Goal: Task Accomplishment & Management: Manage account settings

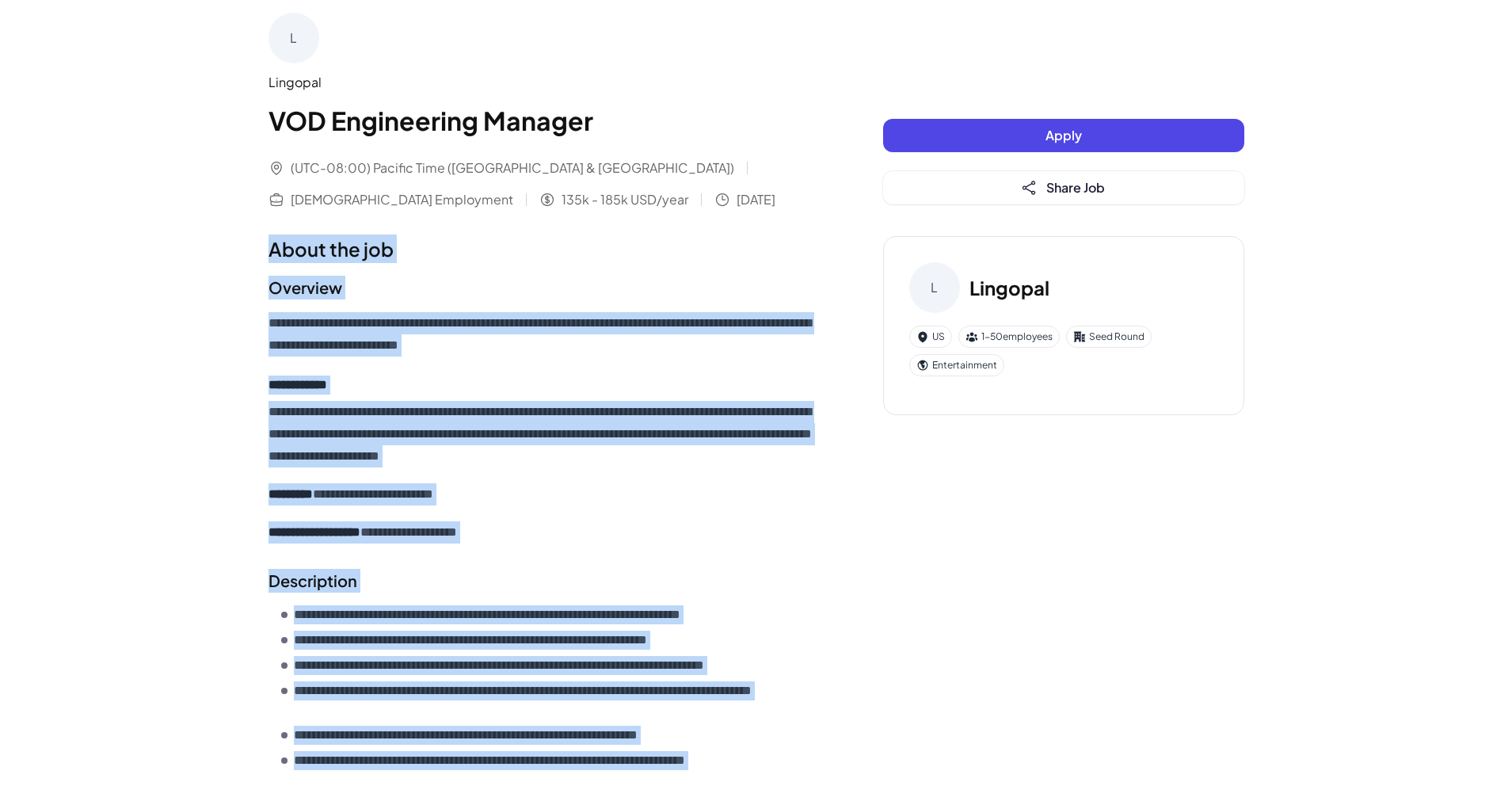
scroll to position [427, 0]
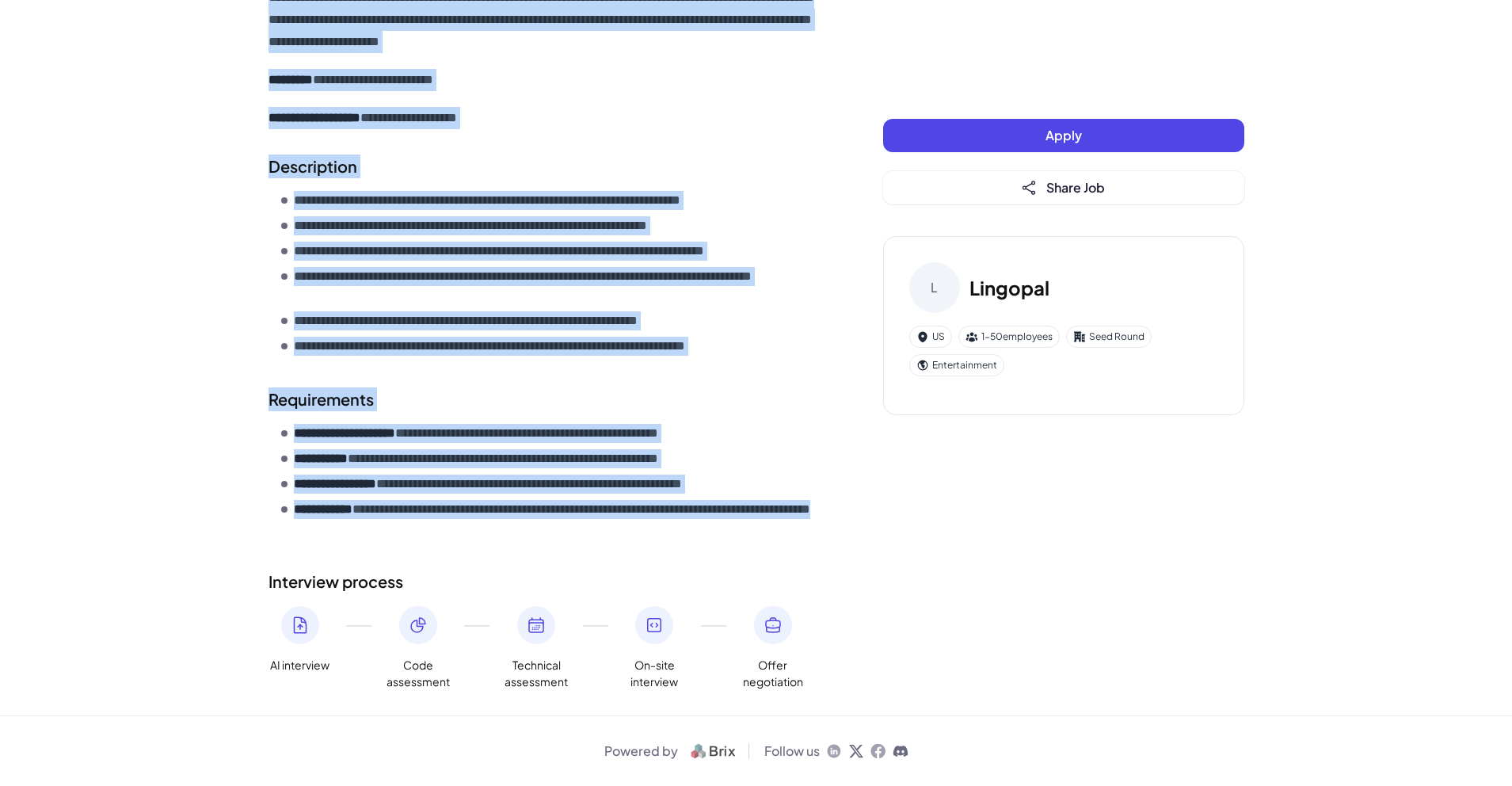
drag, startPoint x: 277, startPoint y: 249, endPoint x: 729, endPoint y: 525, distance: 529.6
click at [729, 525] on div "**********" at bounding box center [544, 255] width 551 height 870
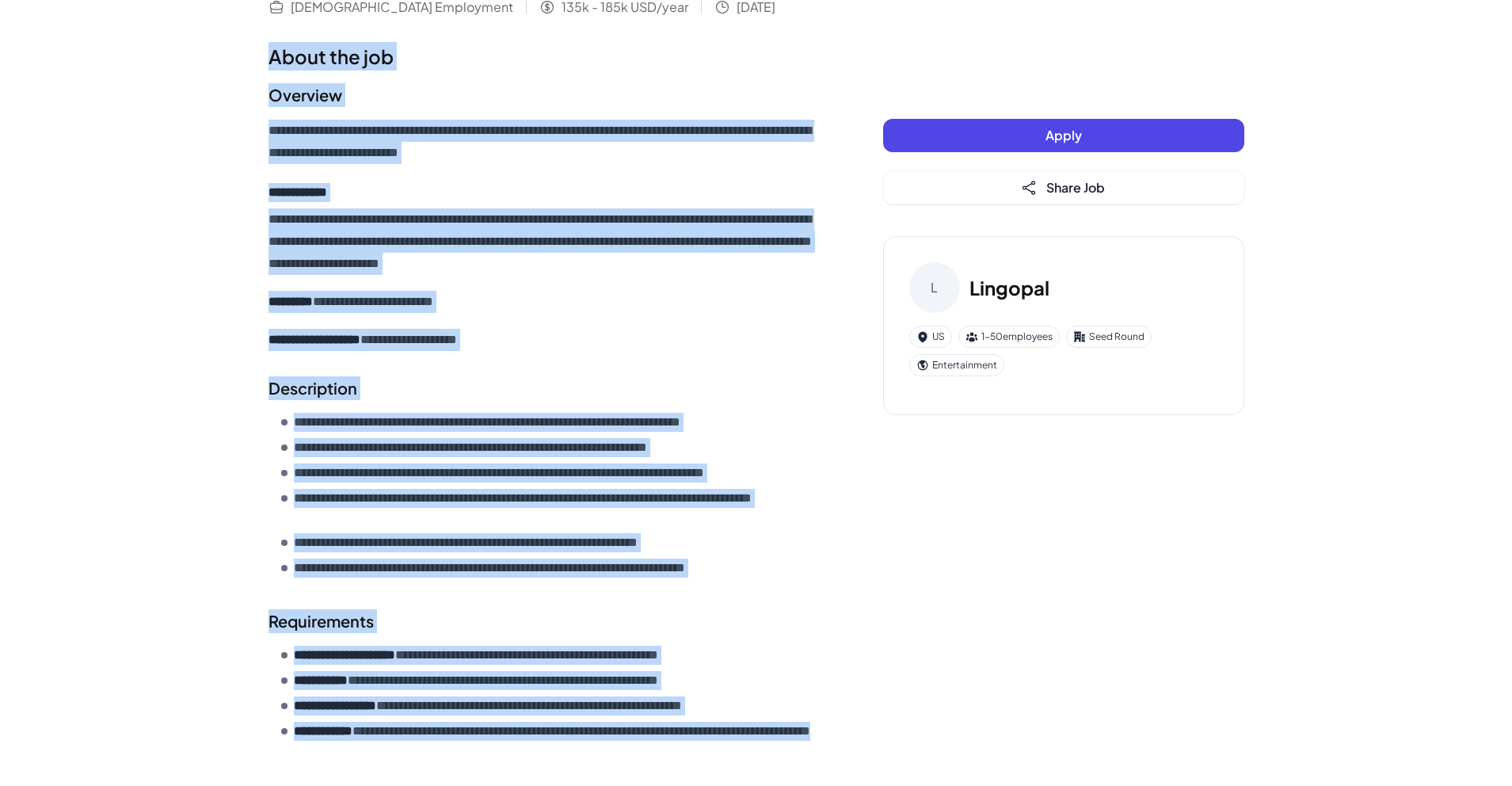
scroll to position [185, 0]
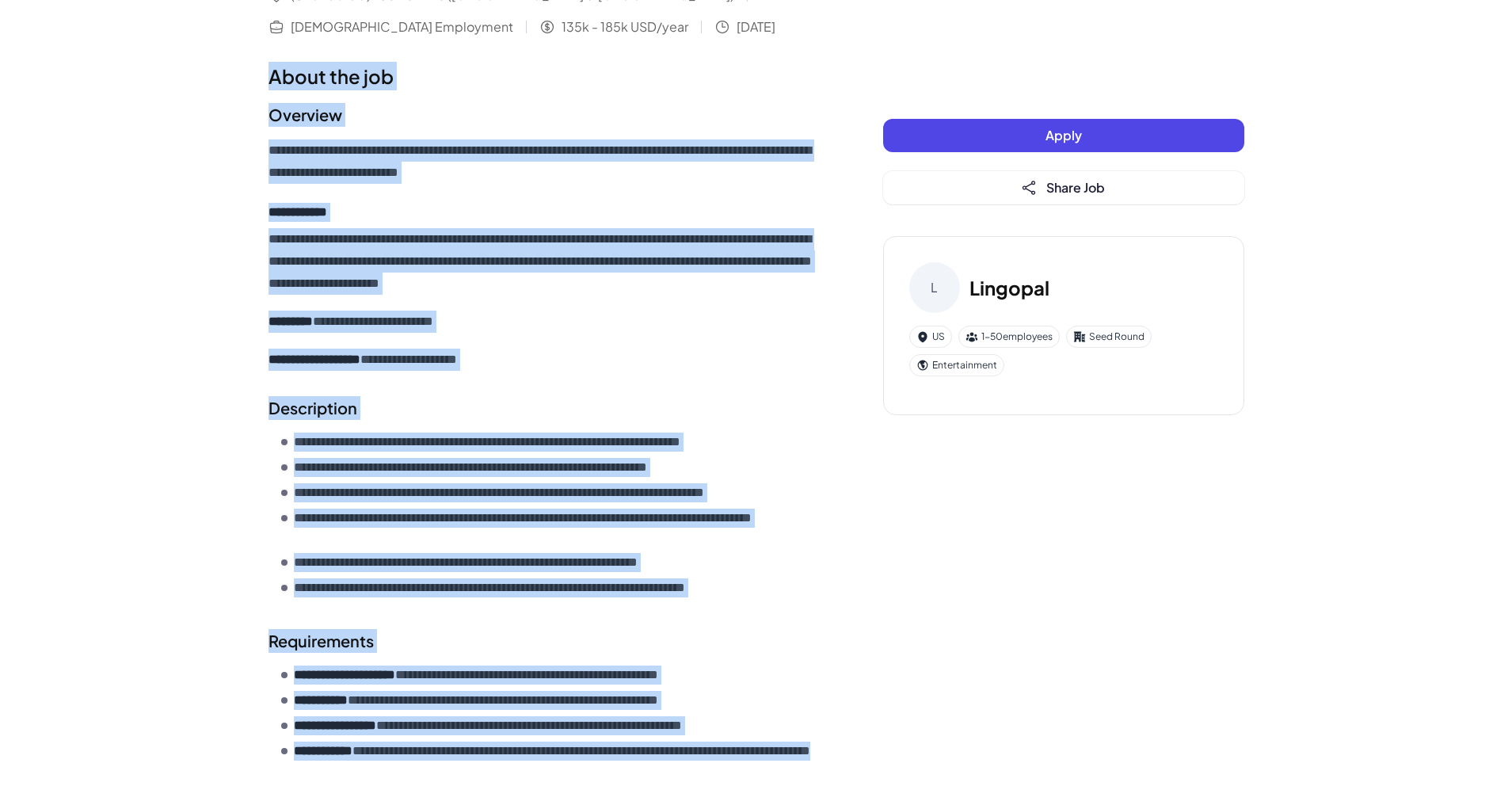
copy div "**********"
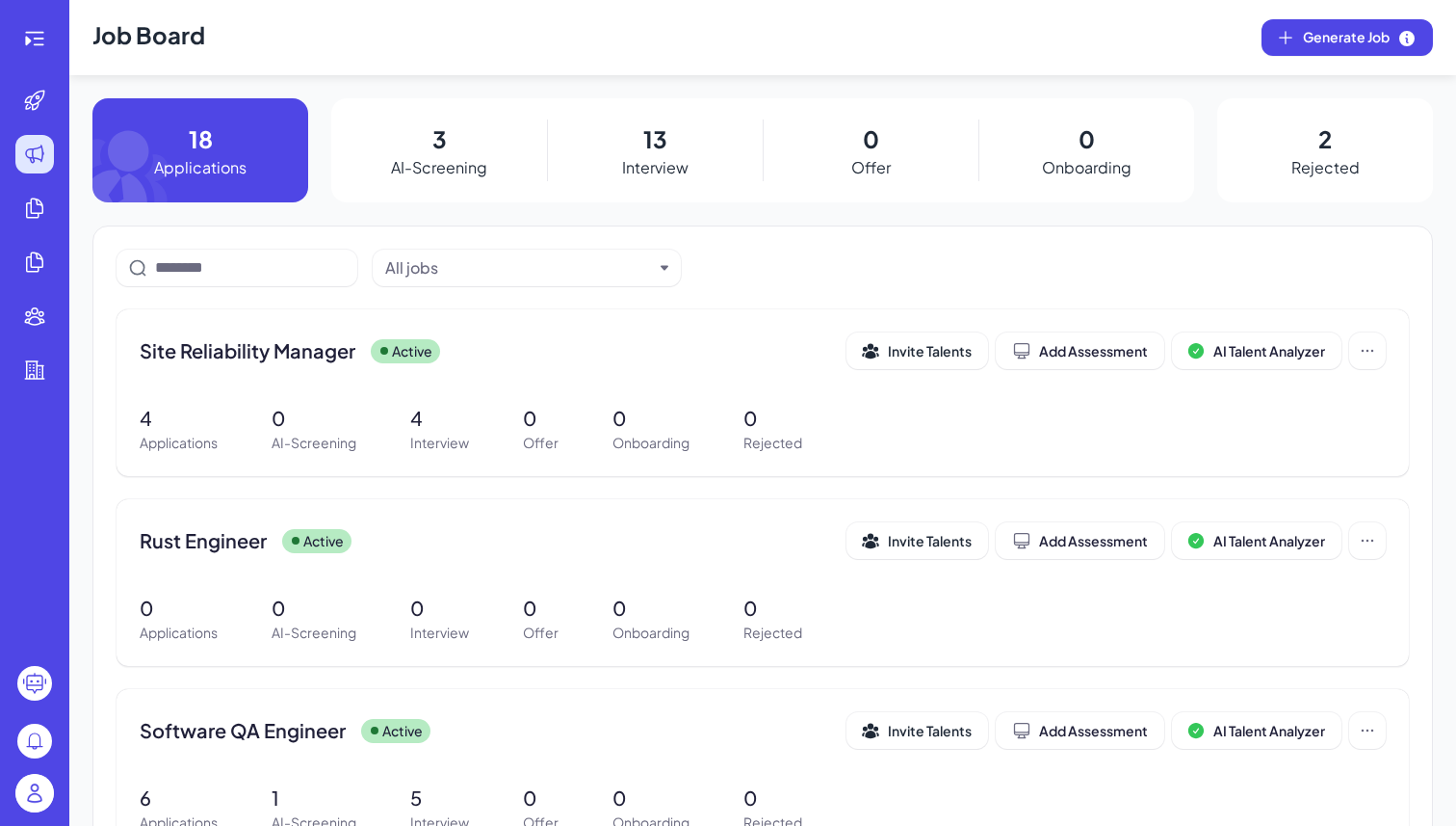
scroll to position [26, 0]
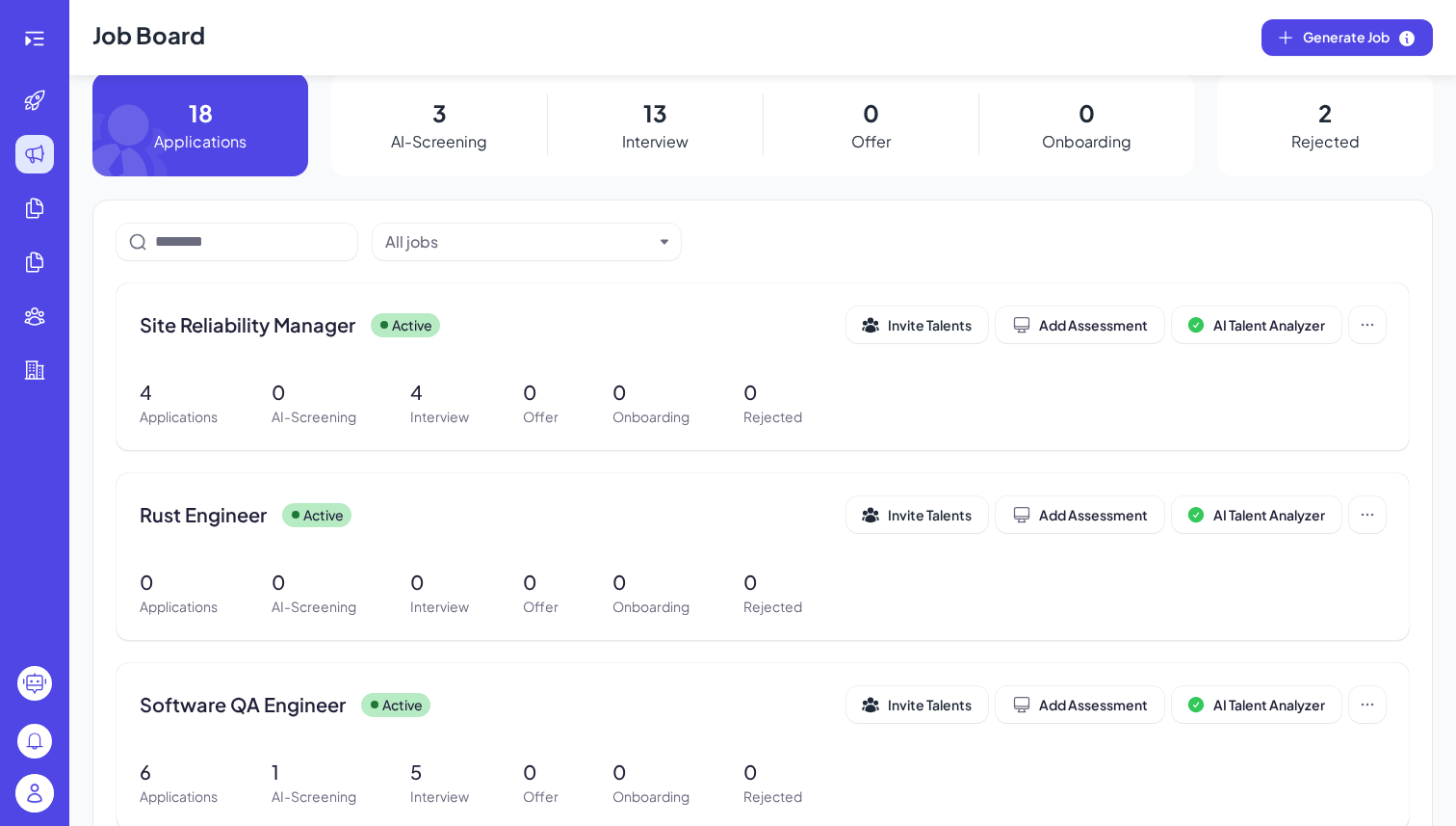
click at [23, 795] on img at bounding box center [34, 792] width 38 height 38
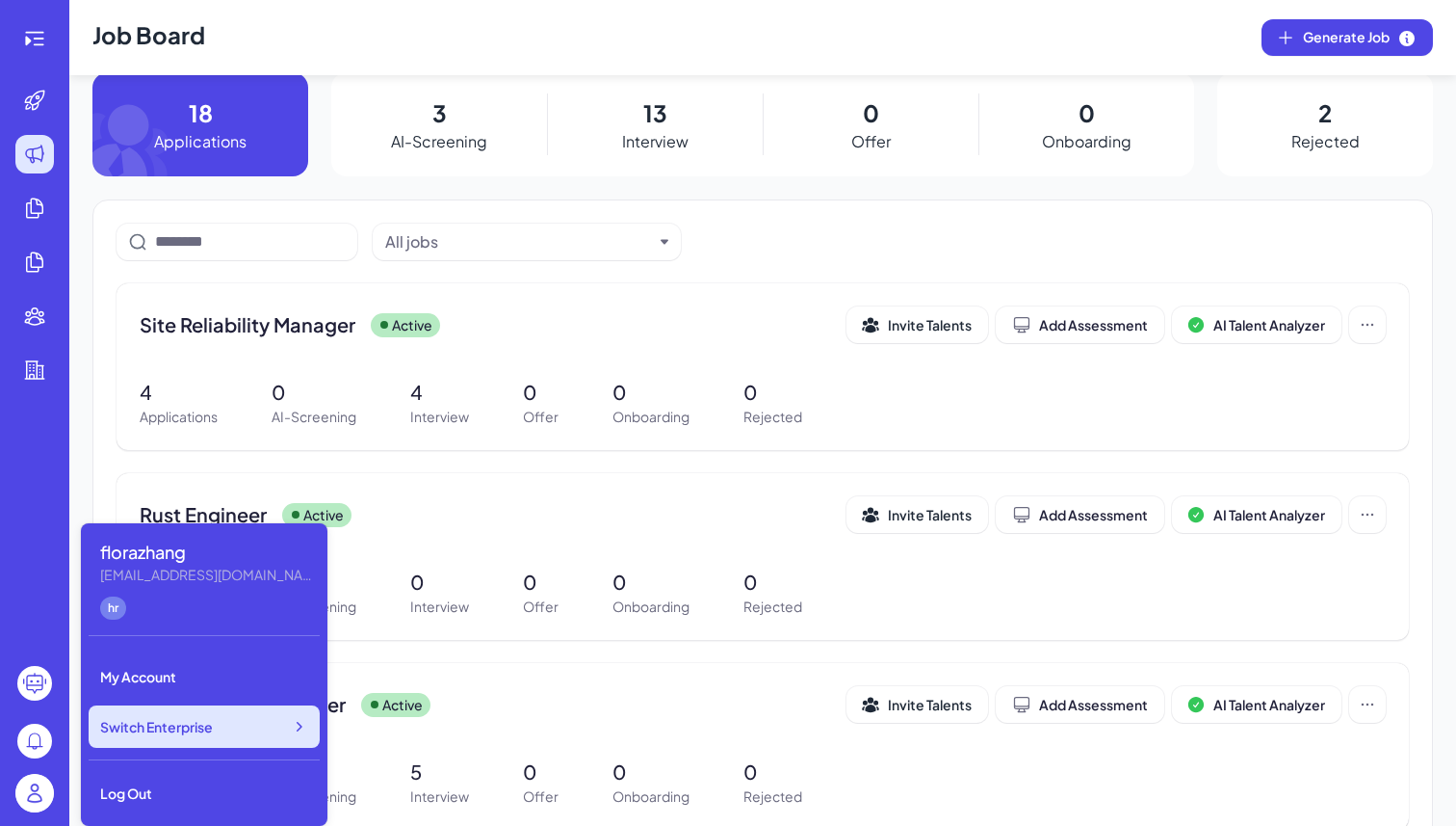
click at [206, 734] on span "Switch Enterprise" at bounding box center [156, 726] width 113 height 20
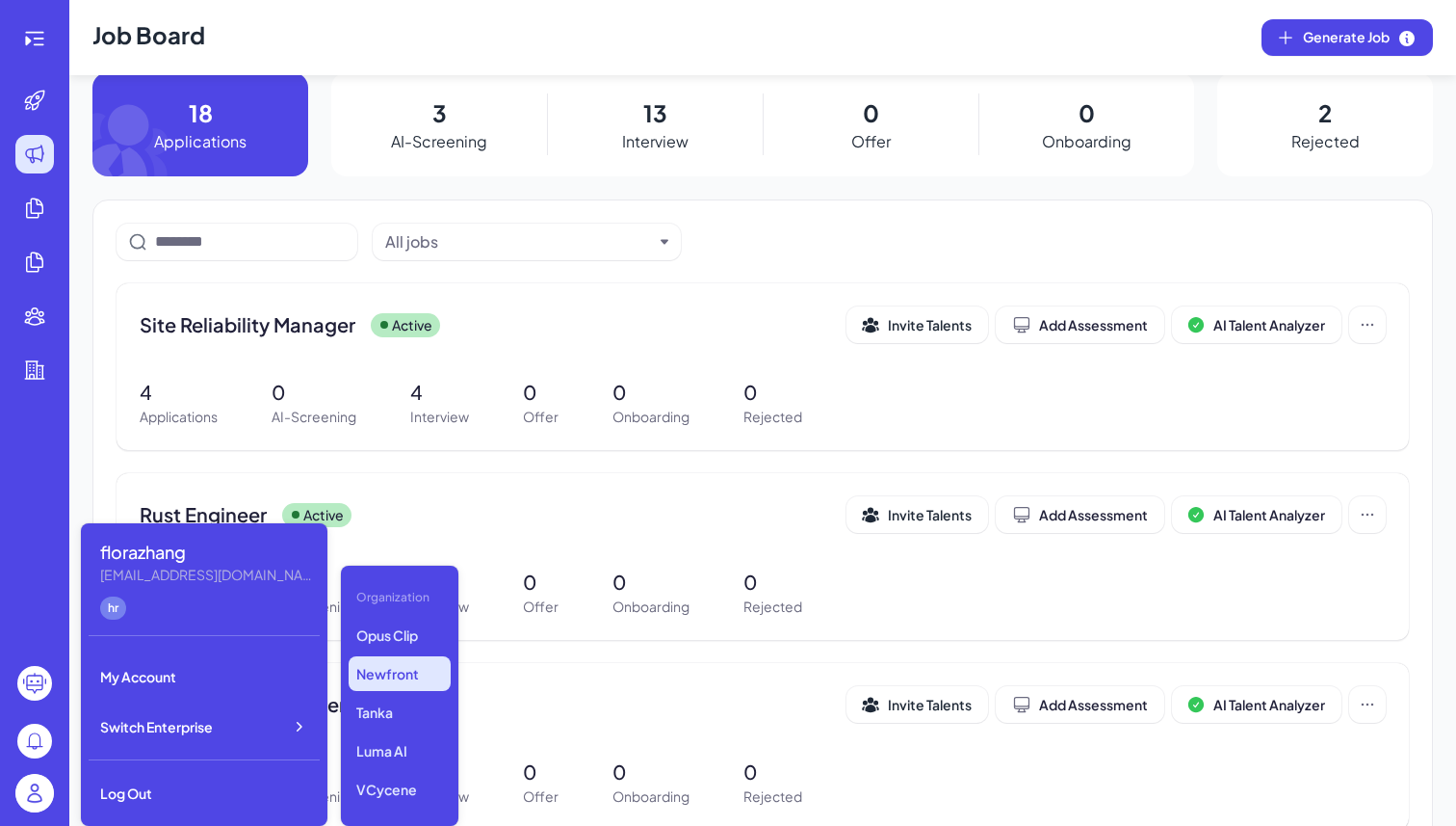
click at [386, 673] on p "Newfront" at bounding box center [399, 672] width 102 height 34
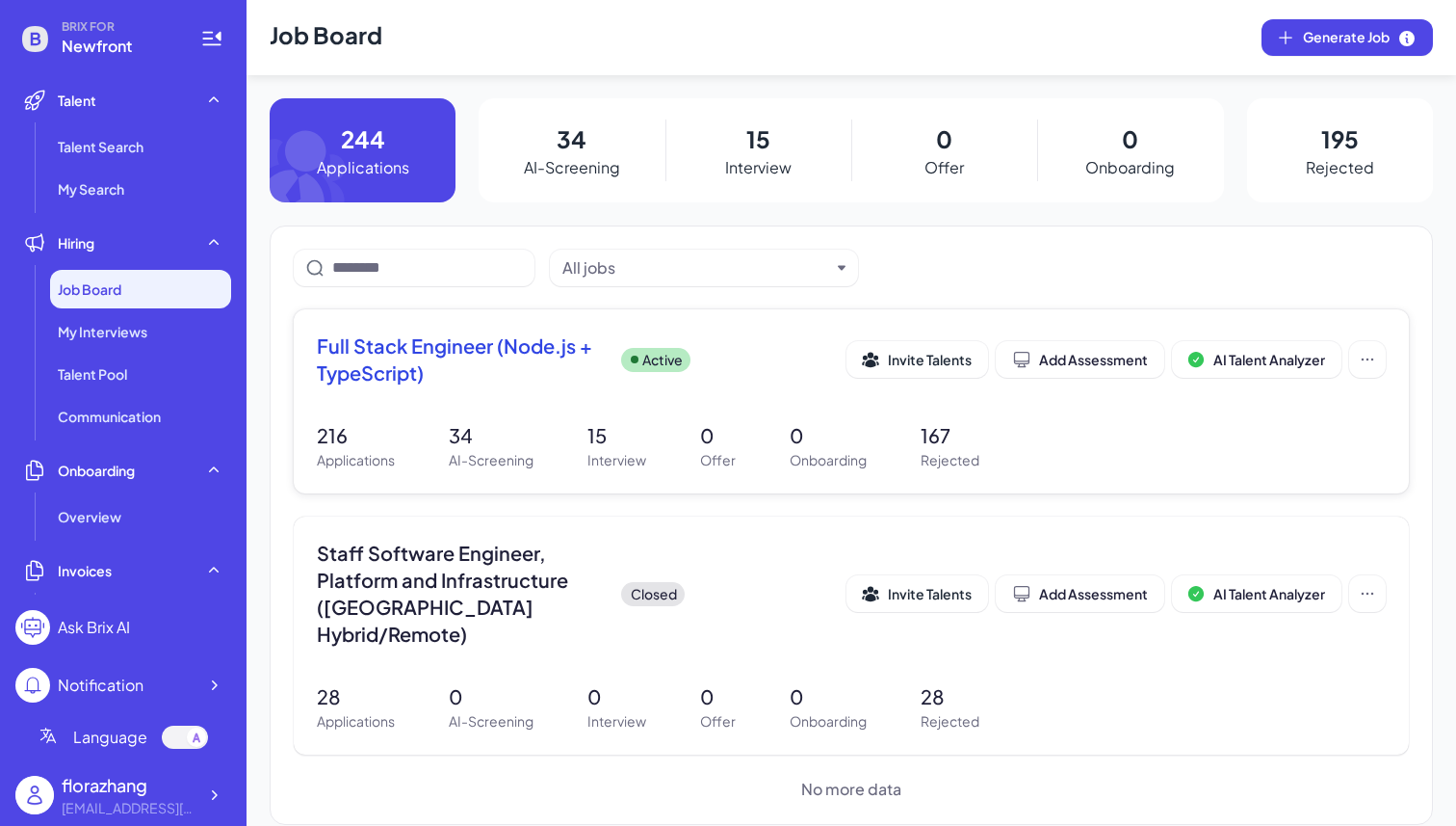
scroll to position [23, 0]
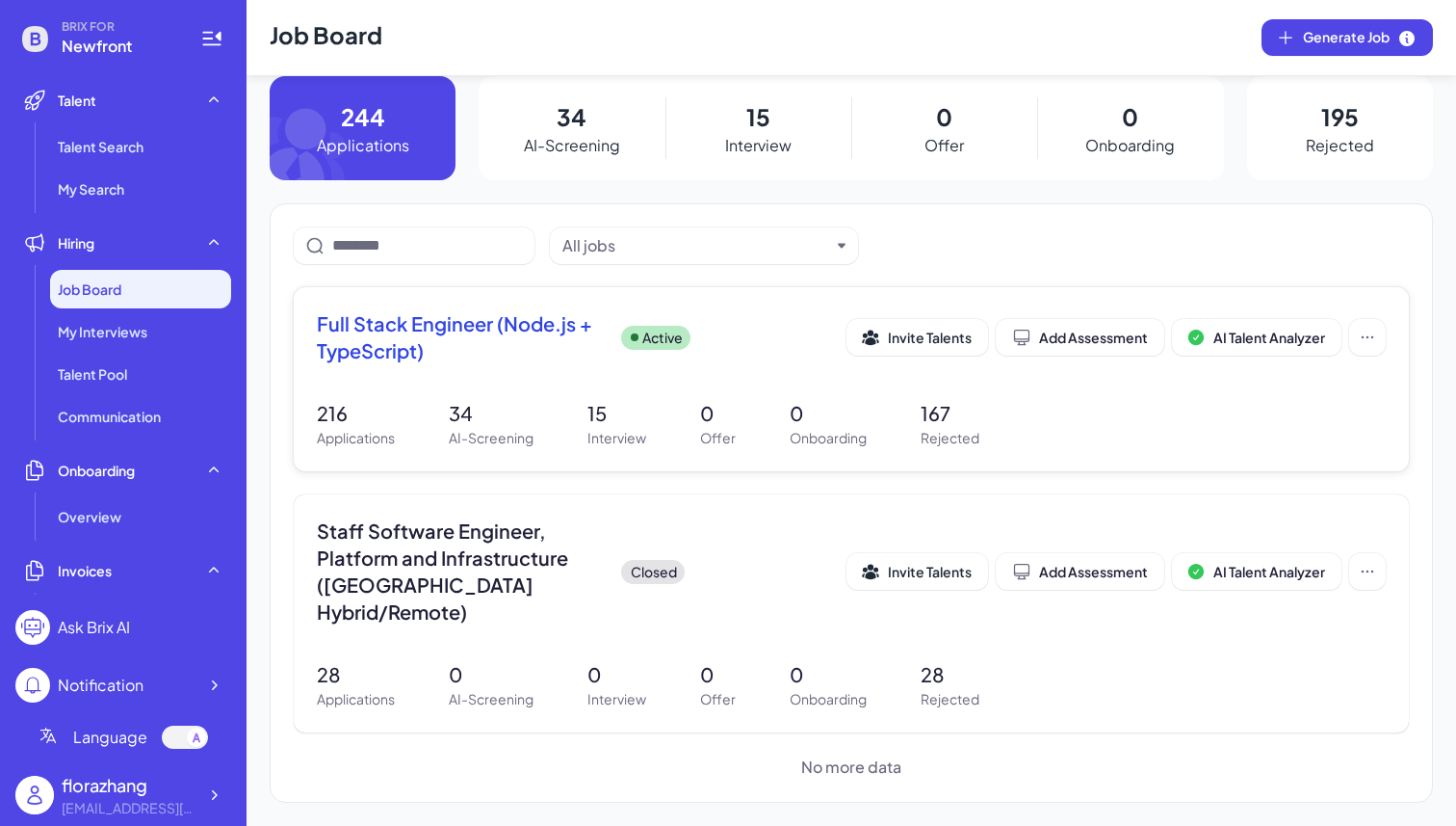
click at [463, 436] on p "AI-Screening" at bounding box center [491, 437] width 85 height 21
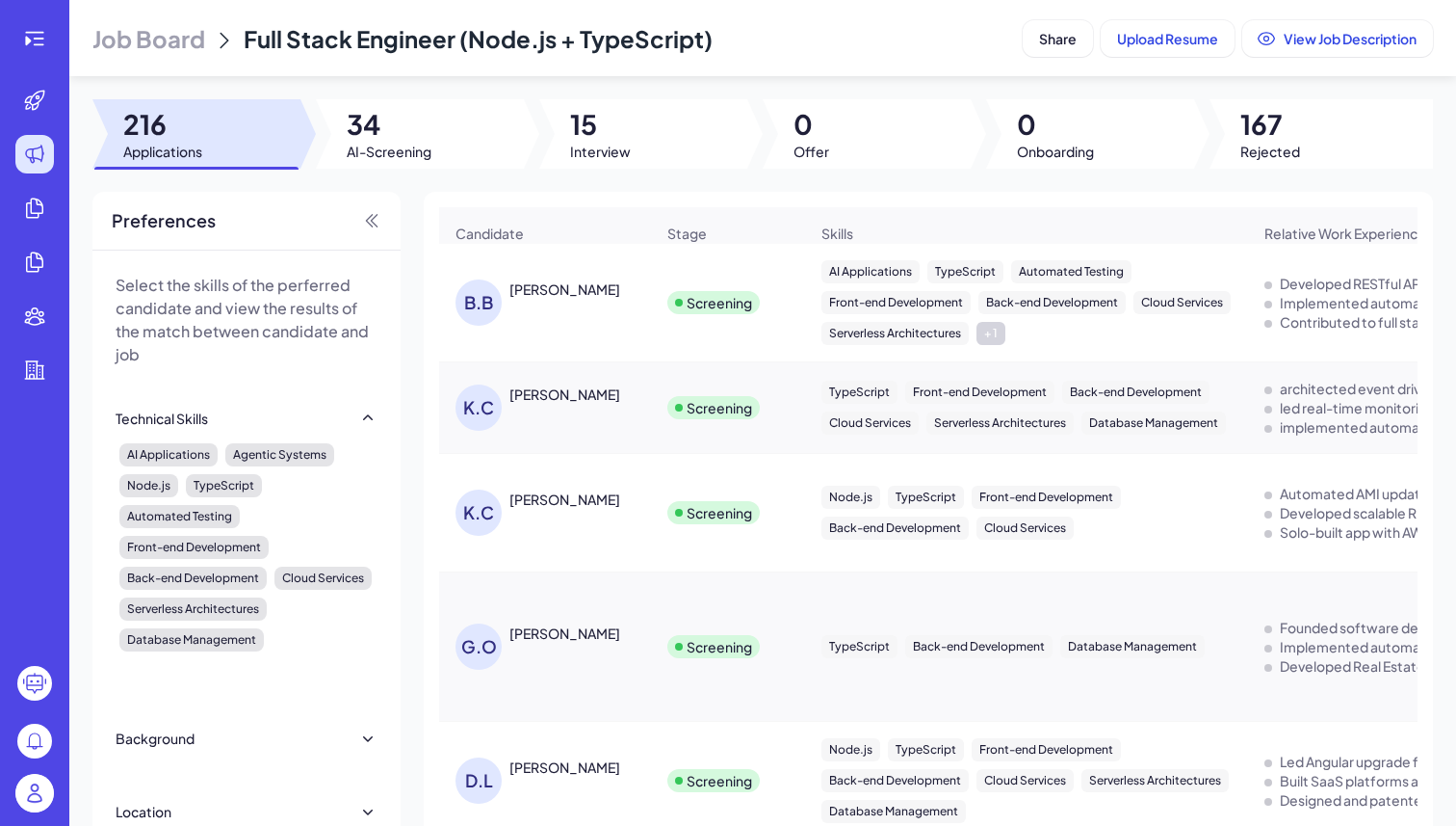
click at [627, 127] on div at bounding box center [643, 133] width 208 height 69
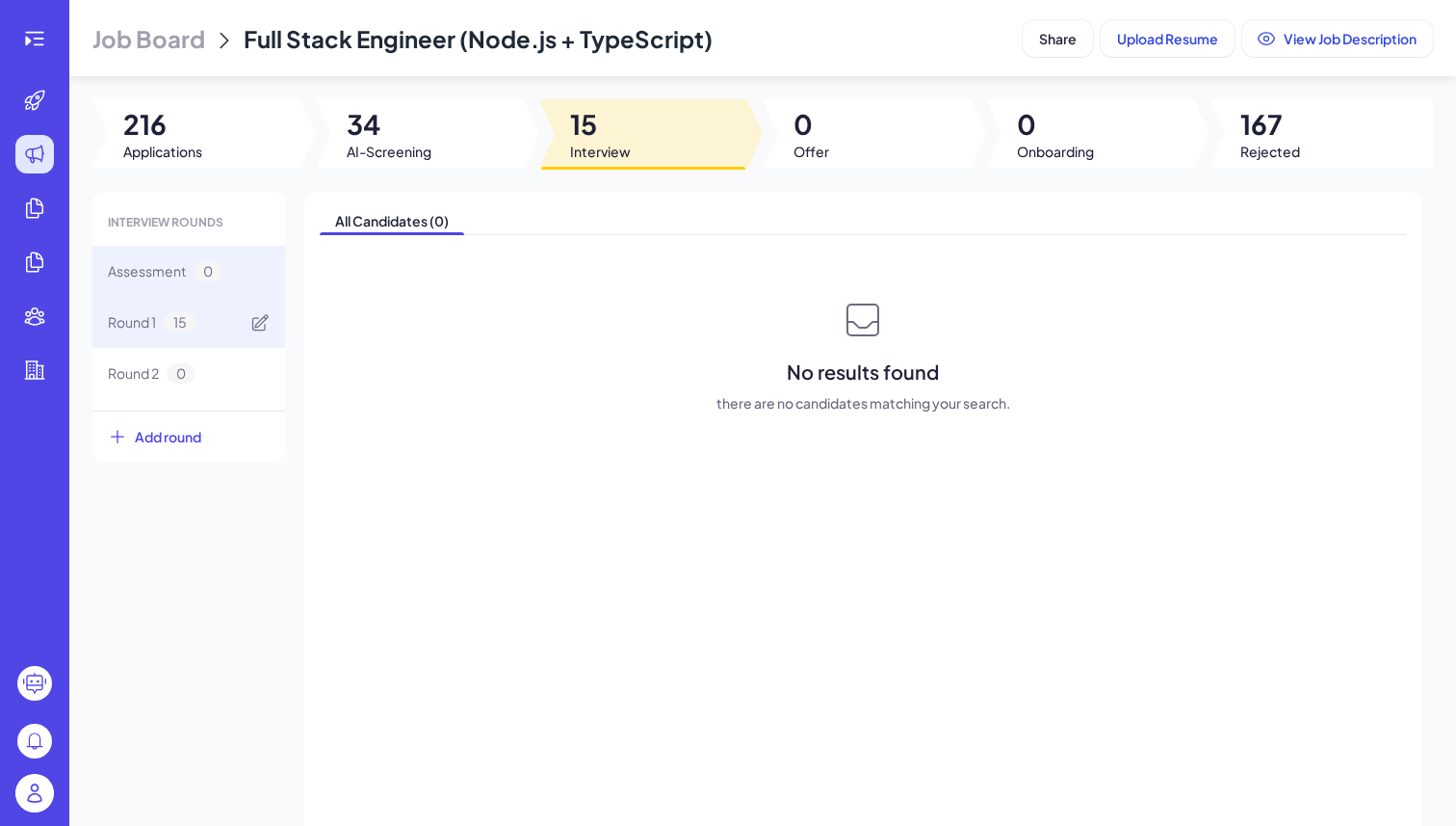
click at [199, 317] on div "Round 1 15" at bounding box center [189, 322] width 193 height 51
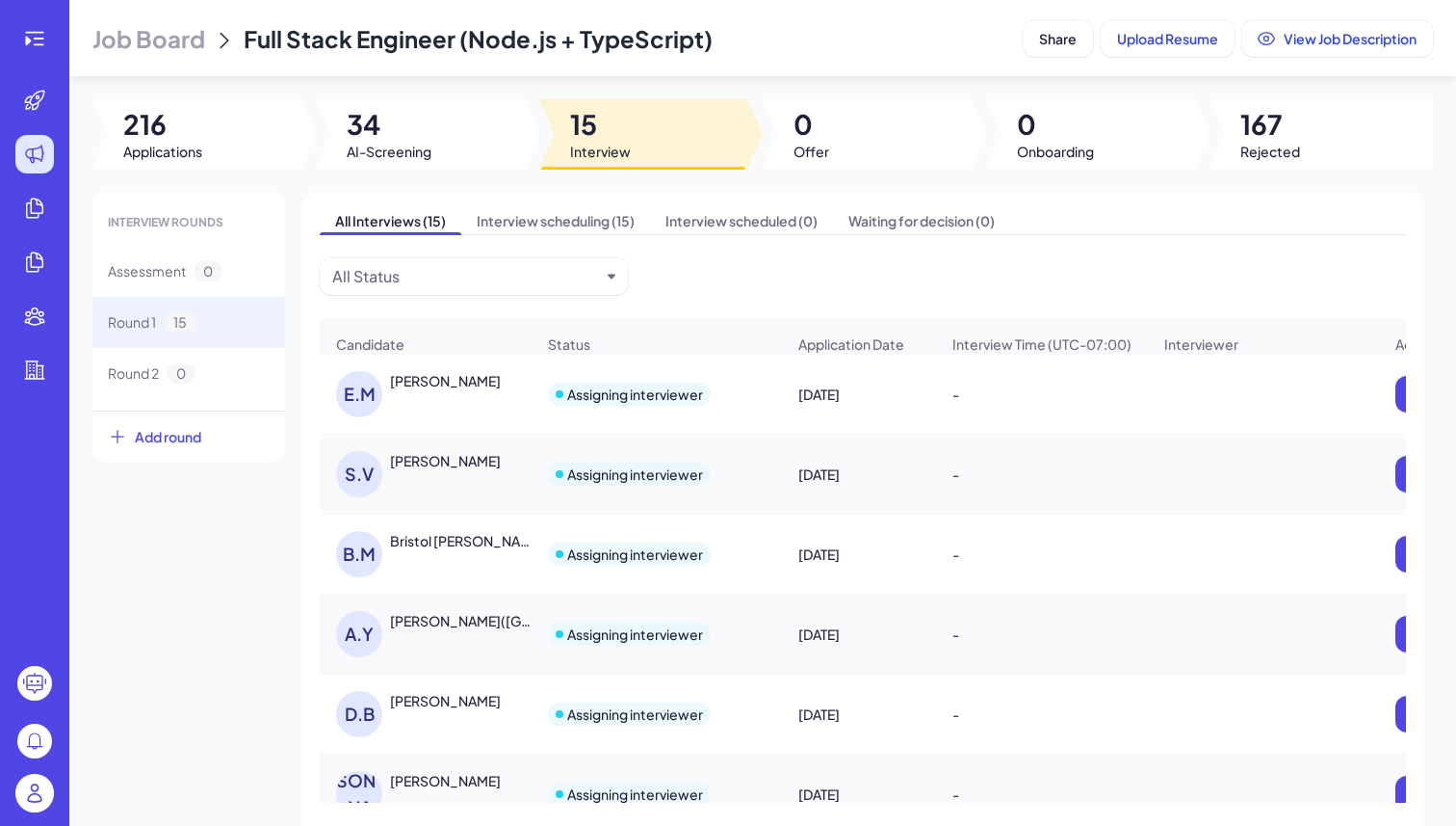
click at [425, 391] on div "Eric Mulhern" at bounding box center [463, 381] width 145 height 21
click at [437, 386] on div "[PERSON_NAME]" at bounding box center [445, 381] width 111 height 20
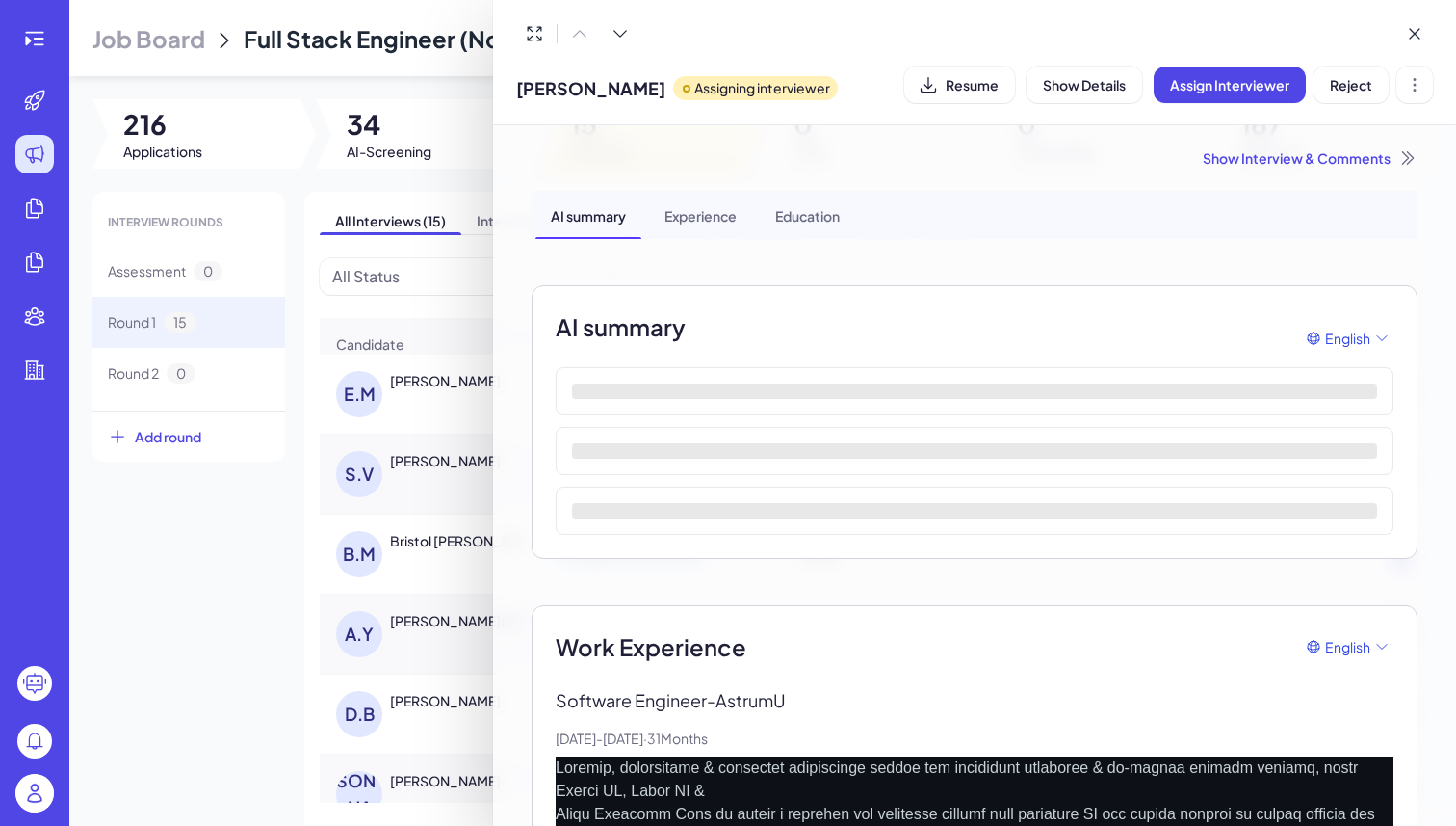
click at [198, 657] on div at bounding box center [728, 413] width 1456 height 826
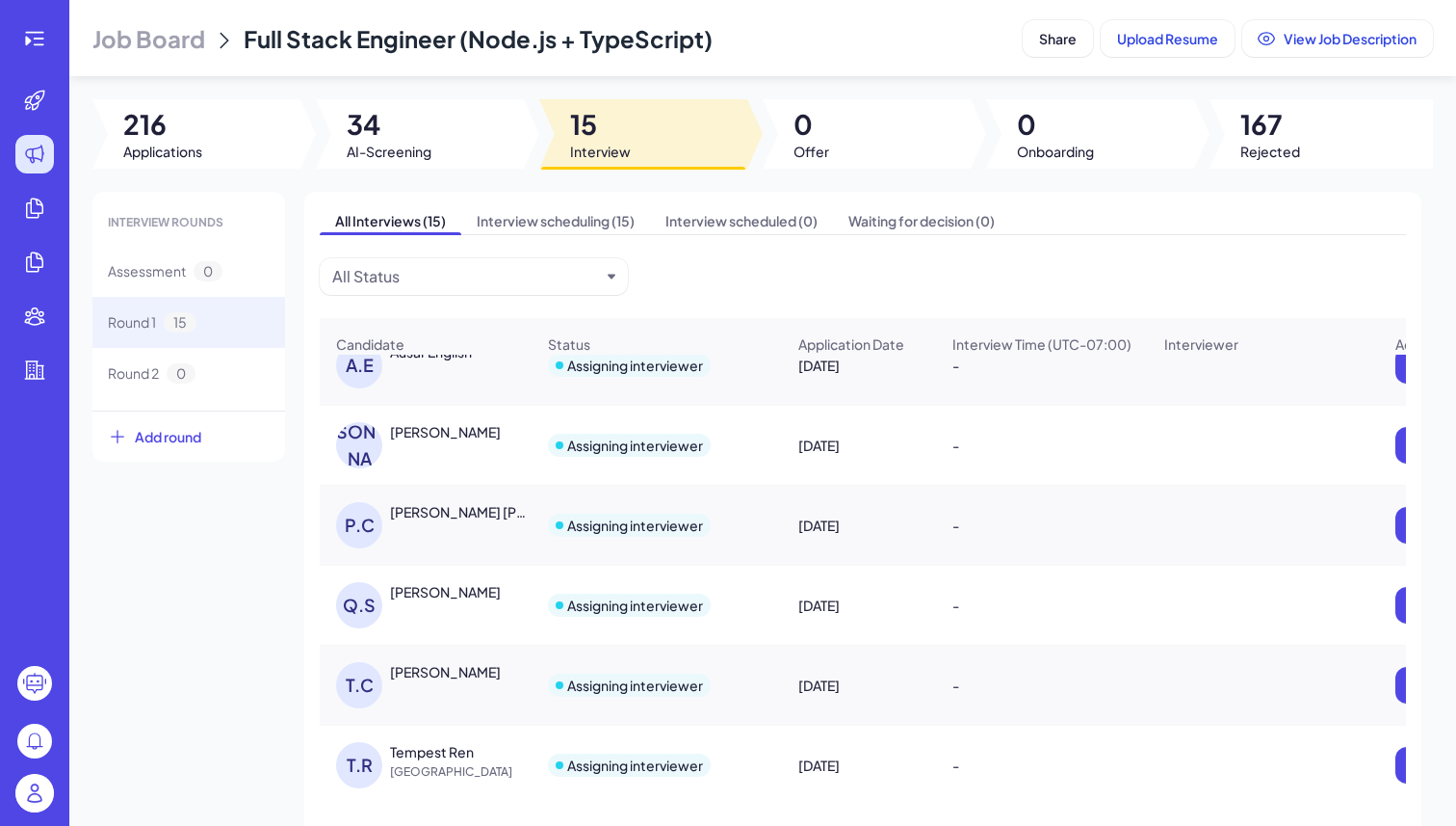
scroll to position [762, 0]
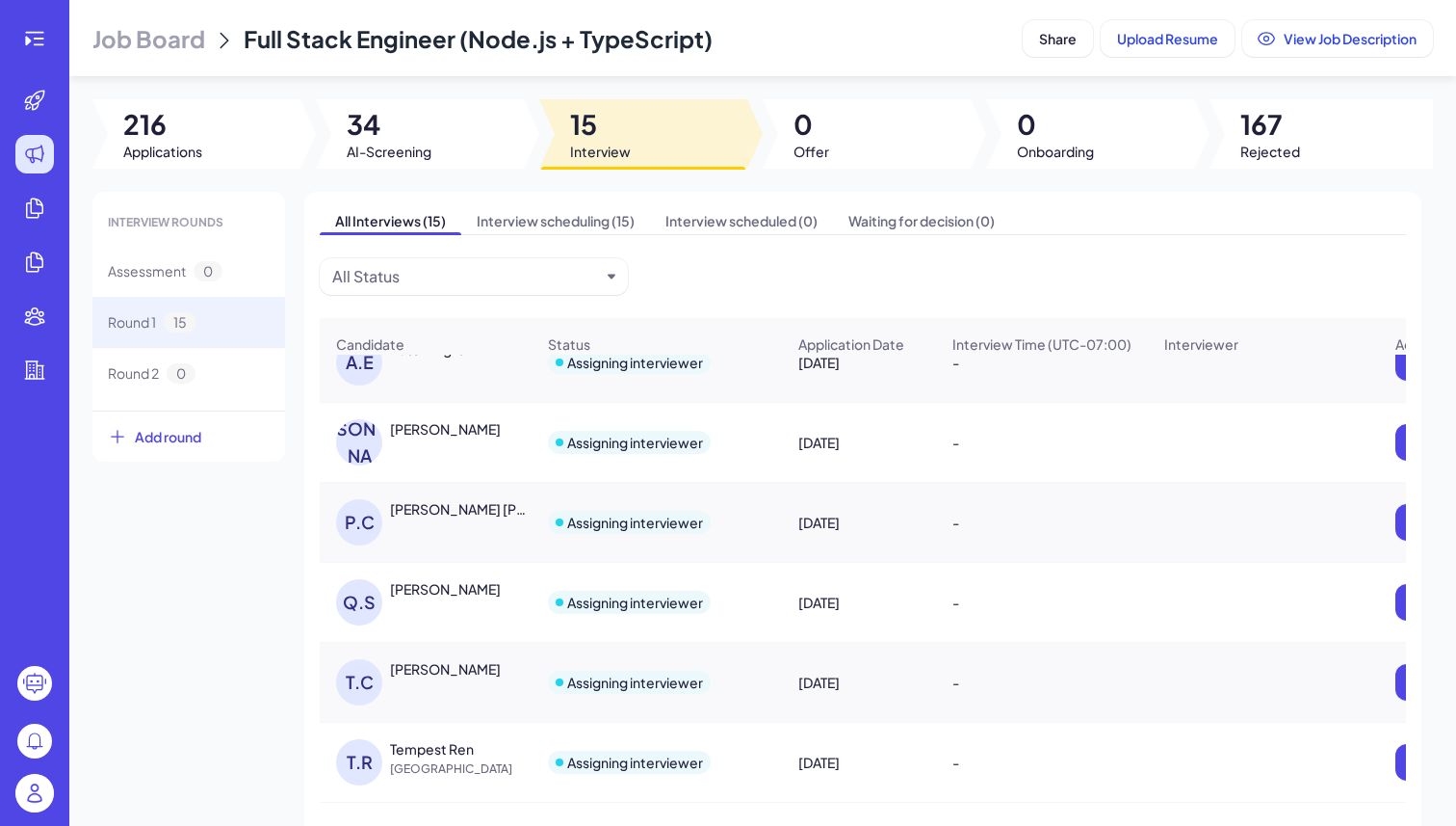
click at [39, 803] on img at bounding box center [34, 792] width 38 height 38
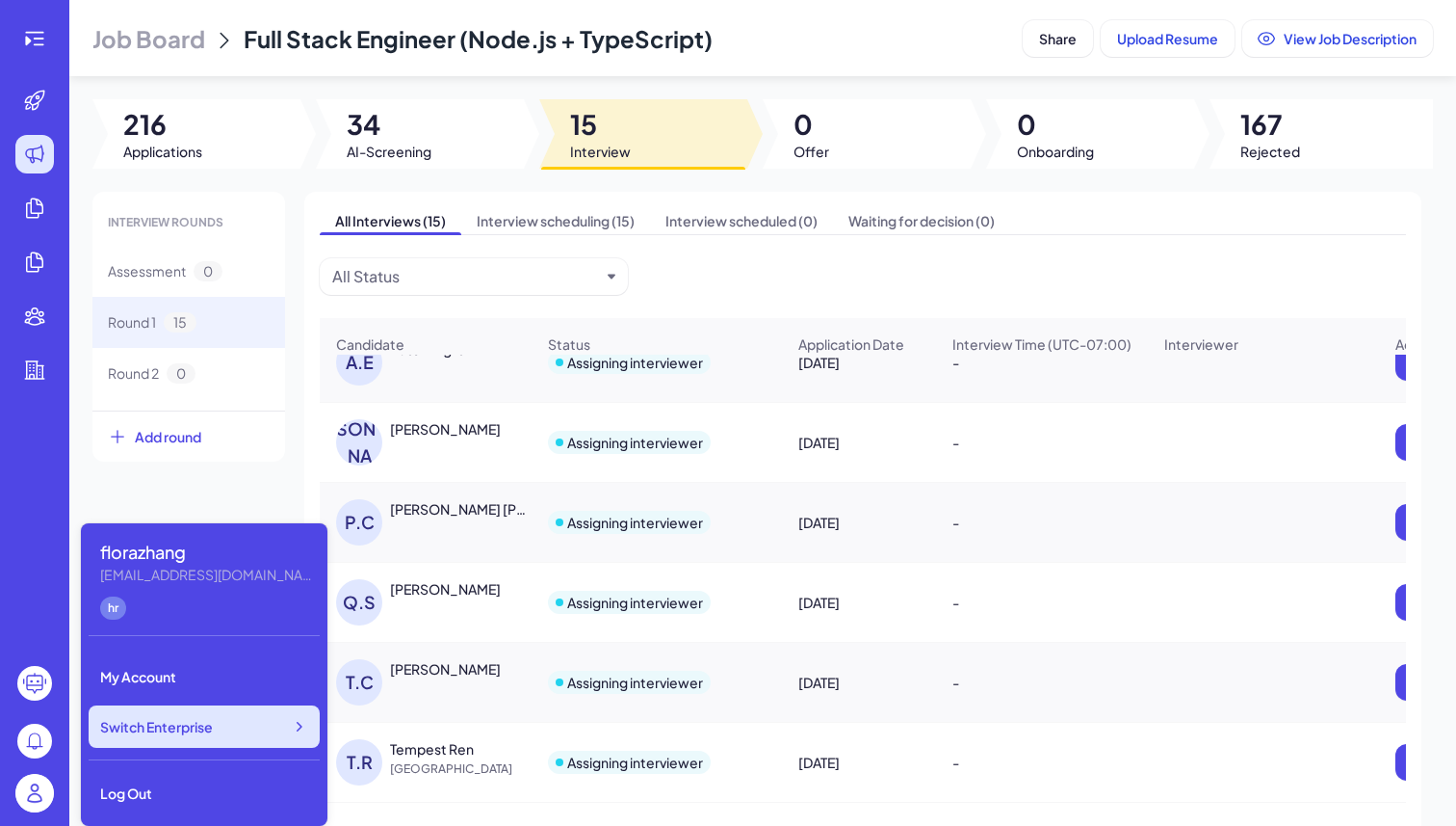
click at [203, 716] on span "Switch Enterprise" at bounding box center [156, 726] width 113 height 20
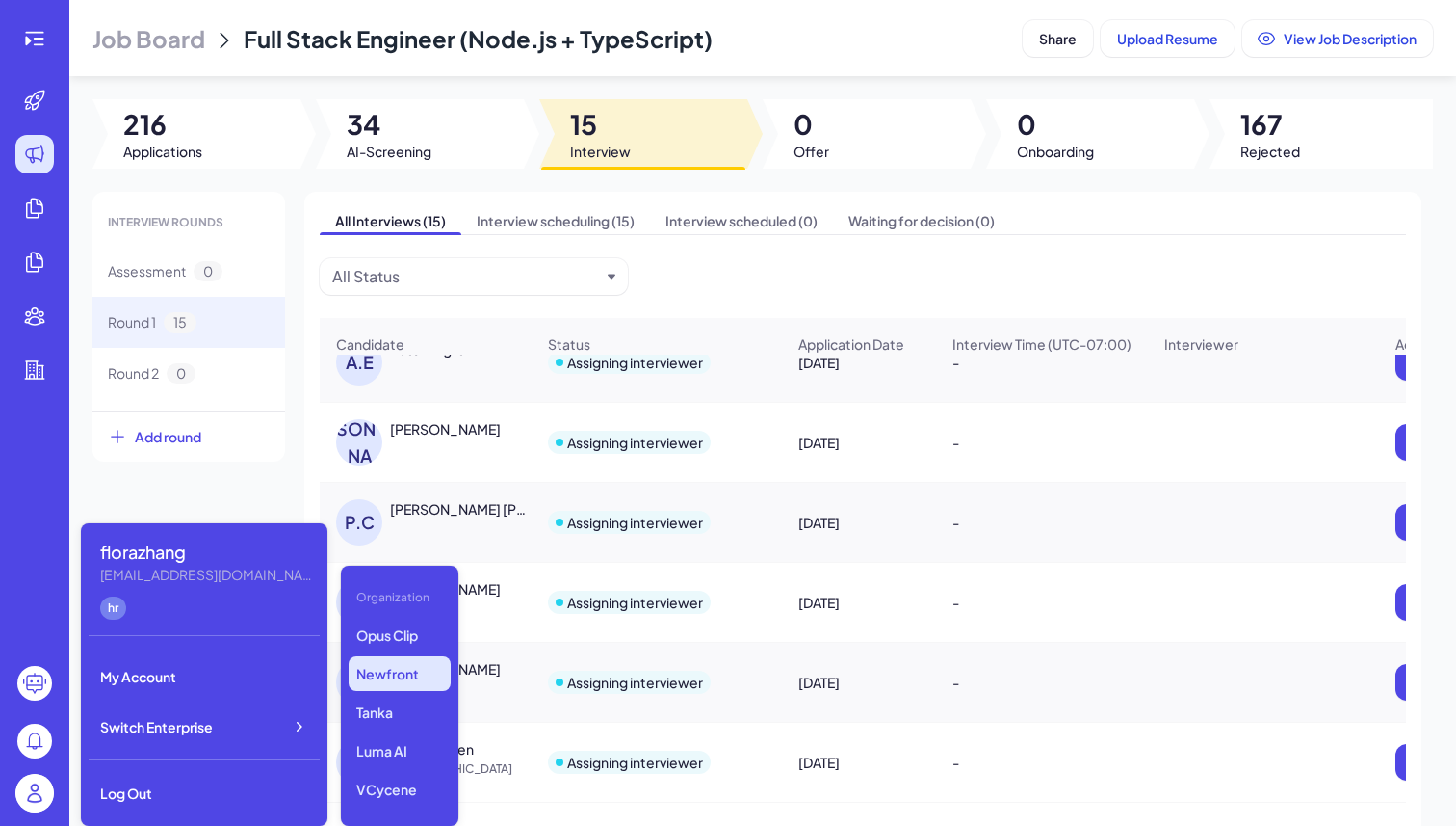
click at [405, 664] on p "Newfront" at bounding box center [399, 672] width 102 height 34
click at [403, 707] on p "Tanka" at bounding box center [399, 711] width 102 height 34
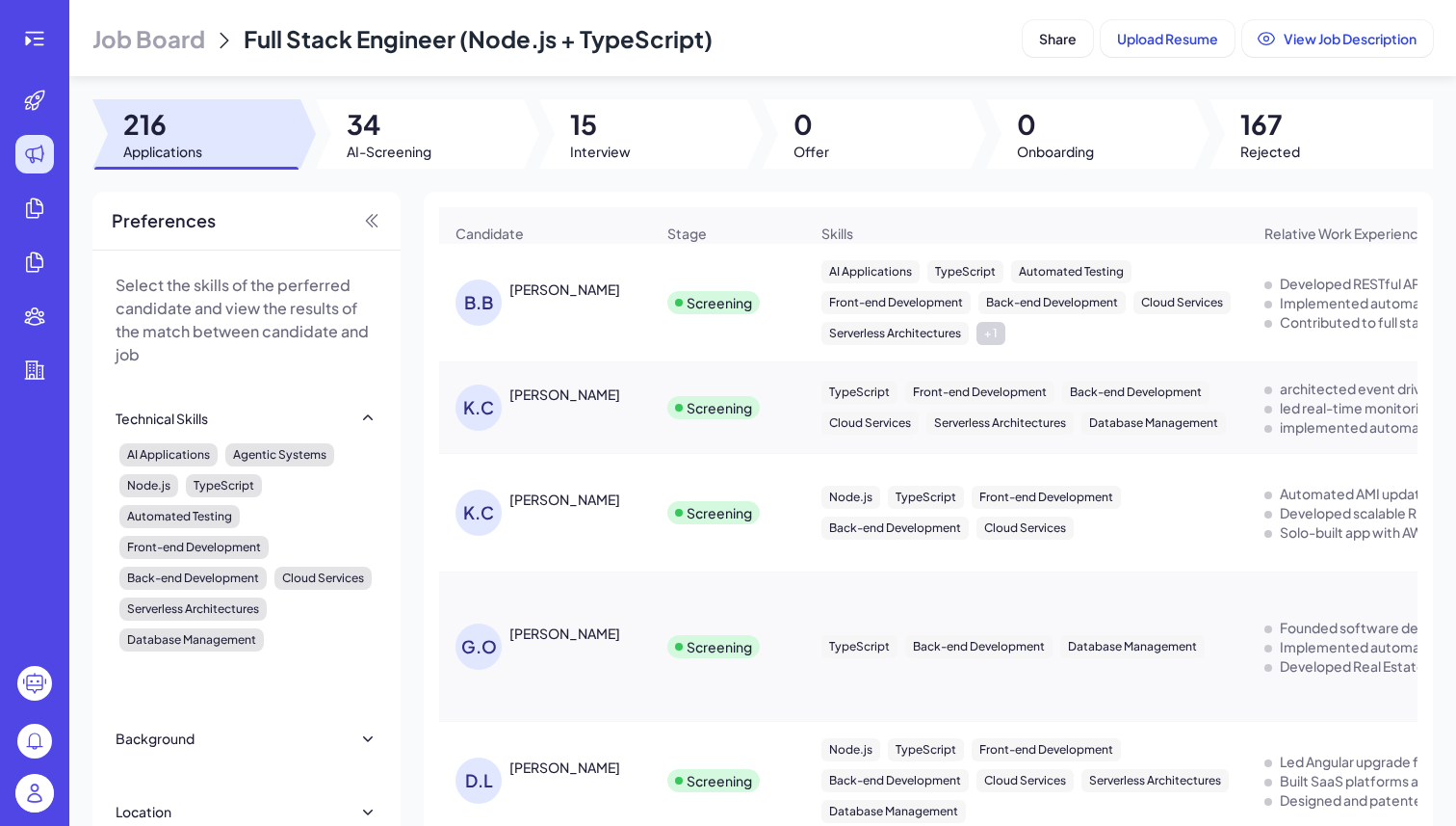
click at [186, 30] on span "Job Board" at bounding box center [149, 39] width 113 height 31
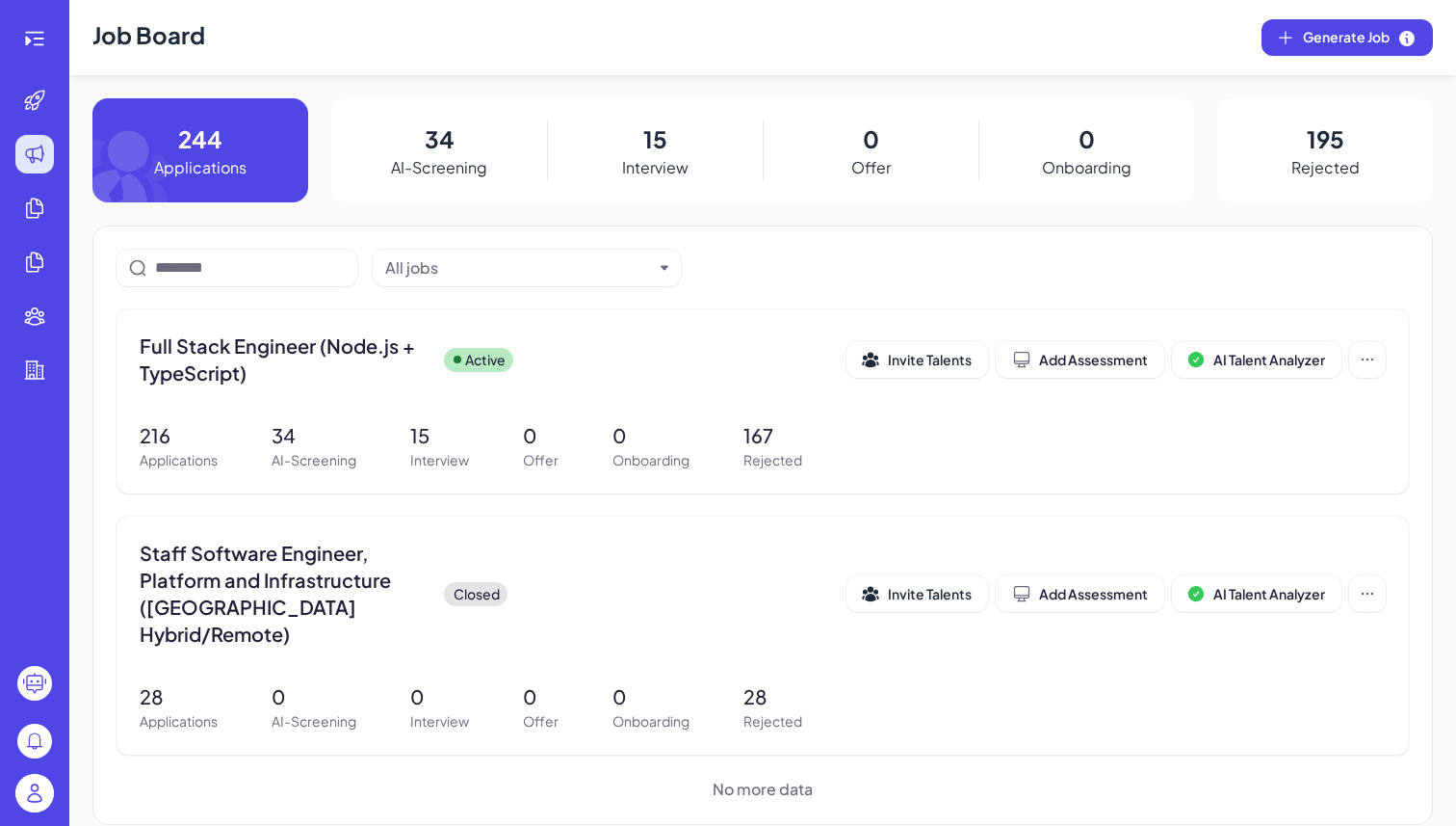
scroll to position [23, 0]
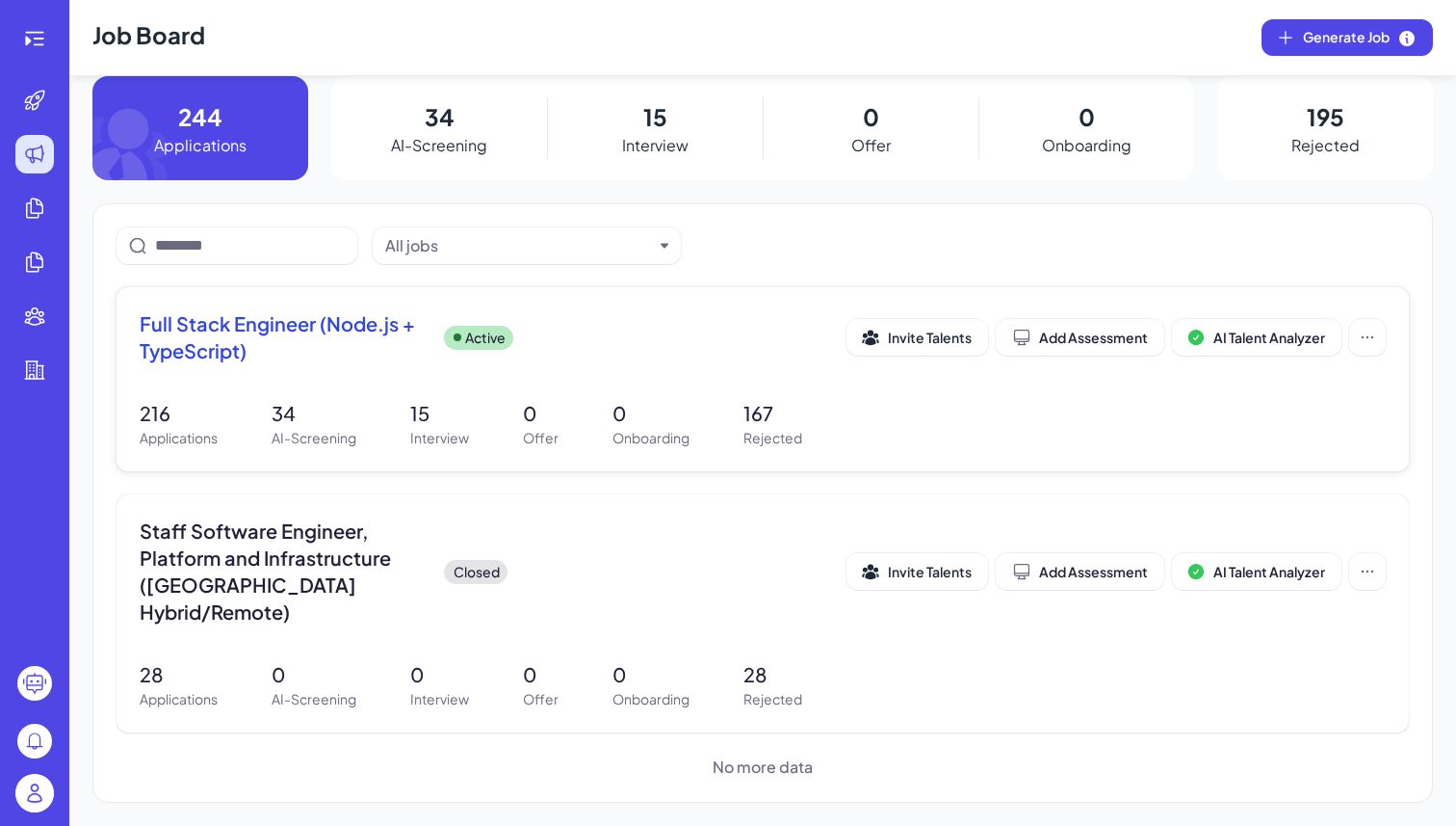
click at [422, 413] on p "15" at bounding box center [439, 414] width 59 height 29
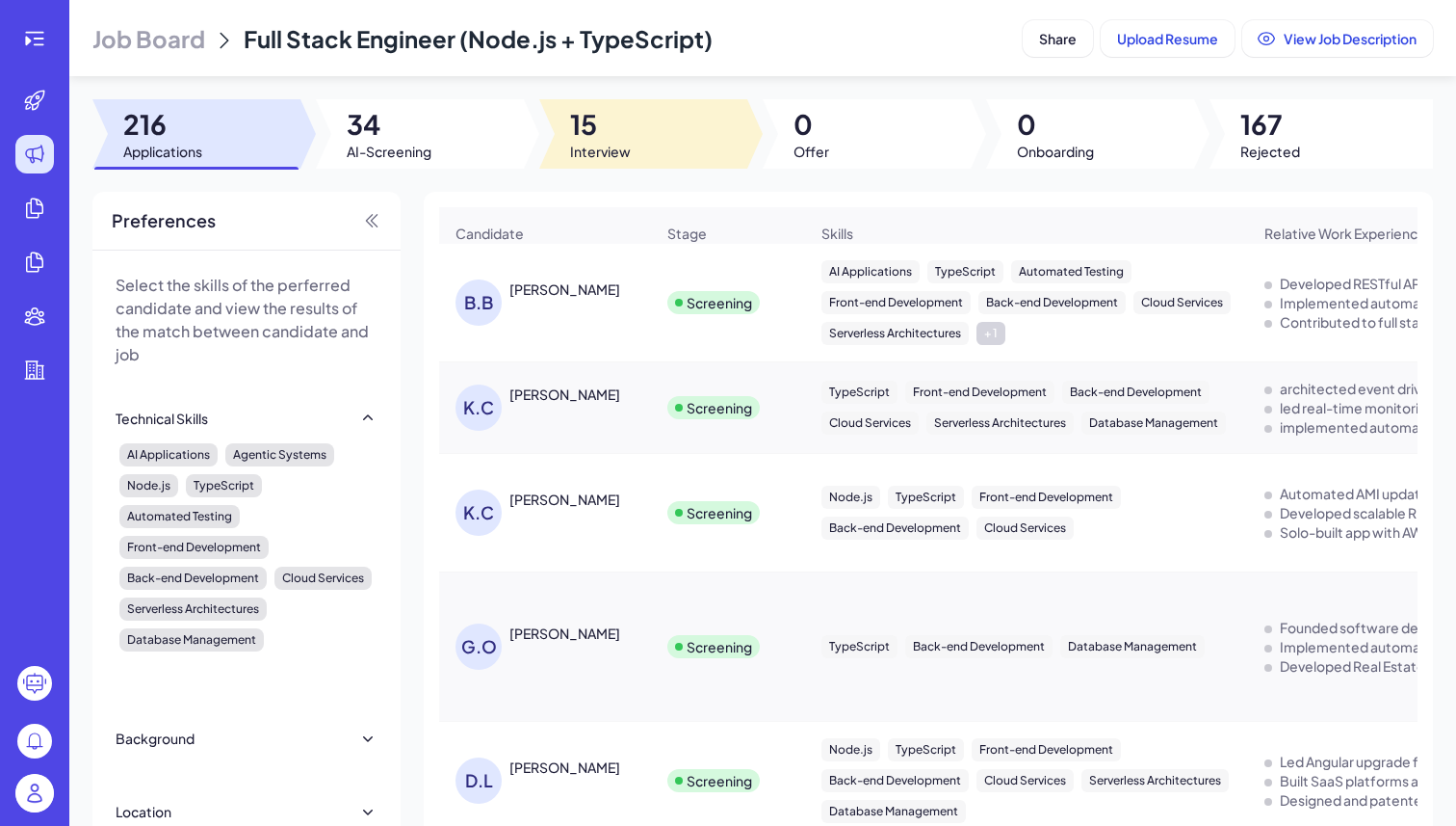
click at [639, 161] on div at bounding box center [643, 133] width 208 height 69
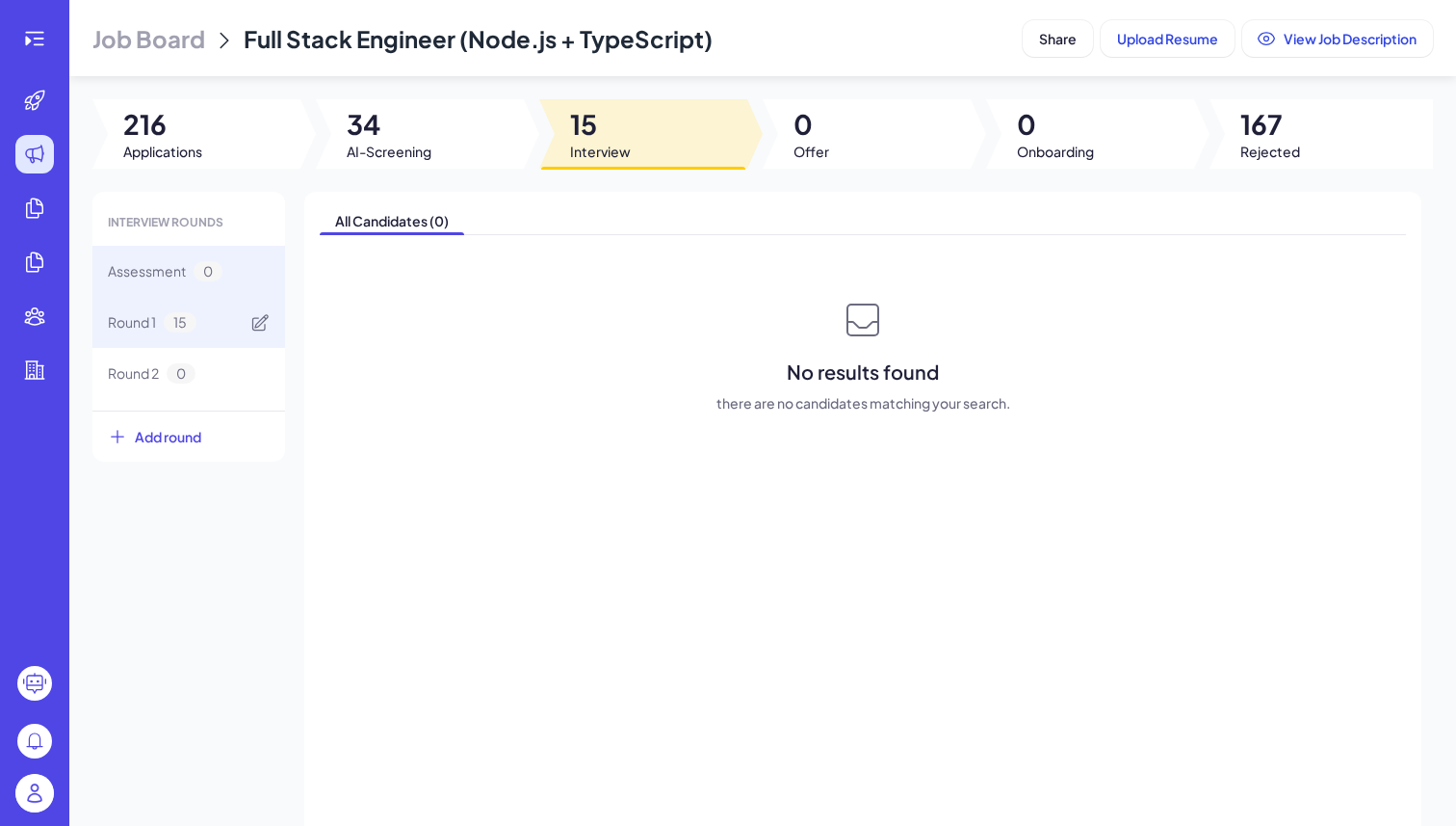
click at [209, 298] on div "Round 1 15" at bounding box center [189, 322] width 193 height 51
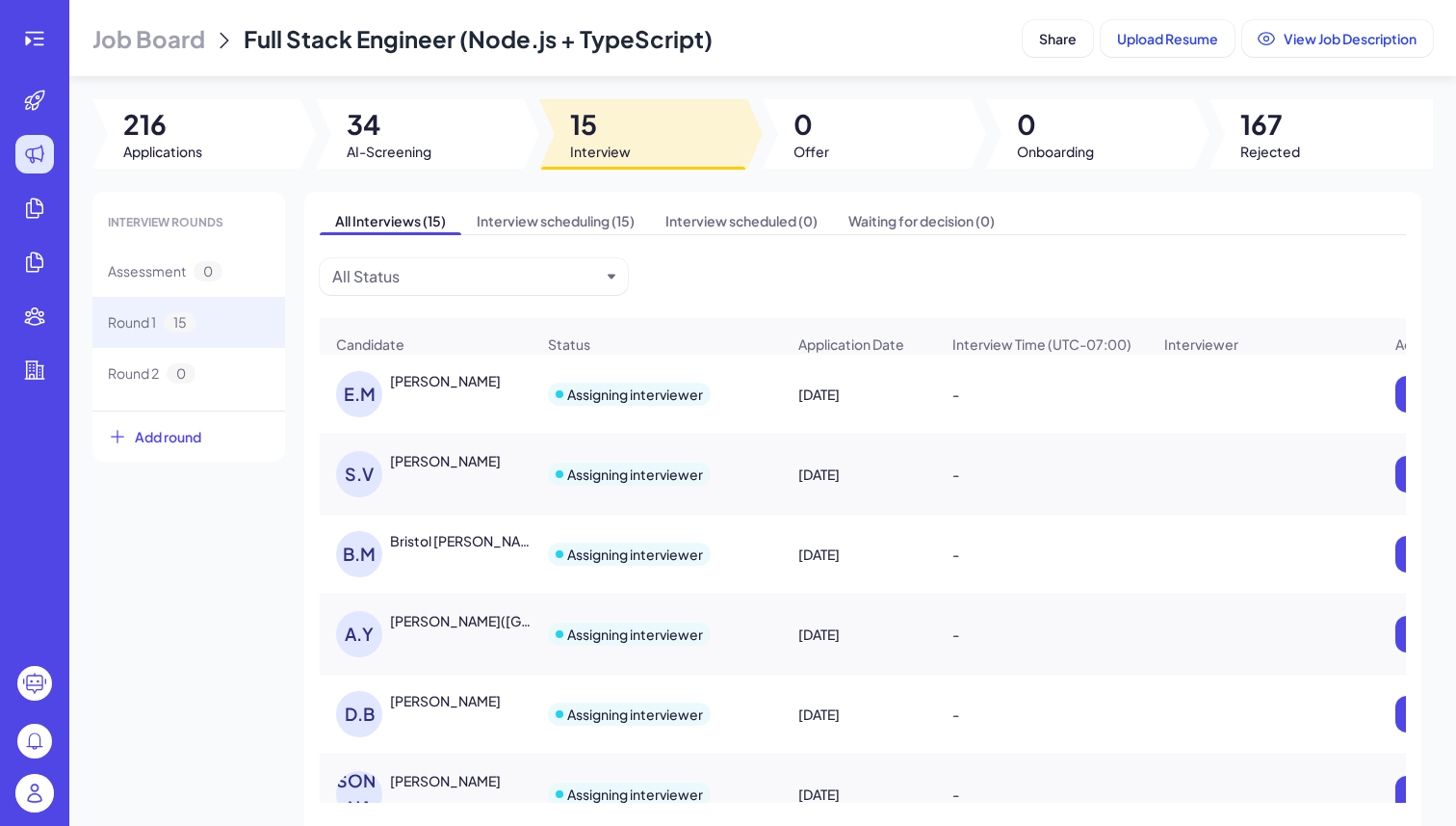
click at [418, 407] on div "E.M Eric Mulhern" at bounding box center [435, 393] width 199 height 46
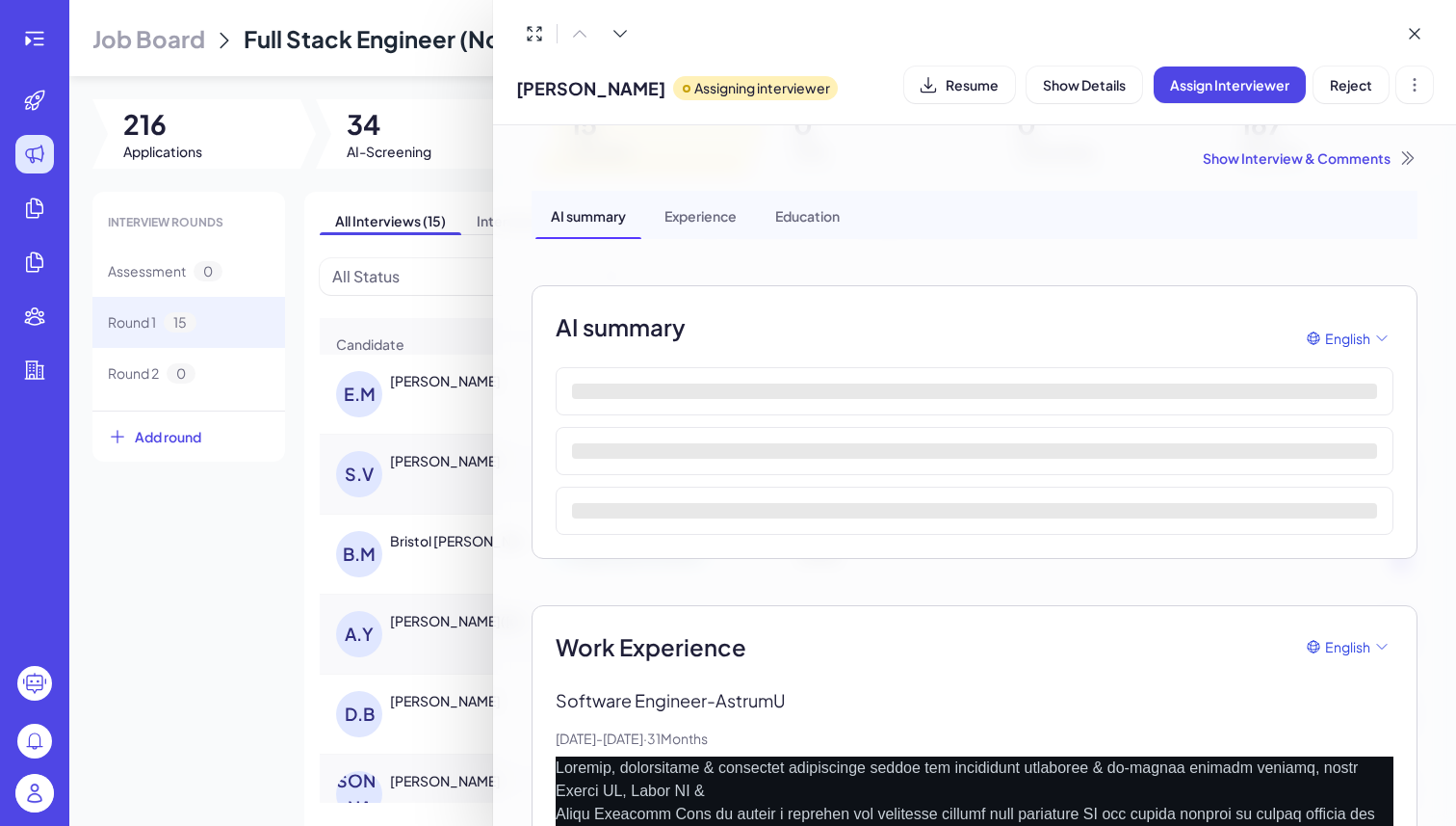
click at [1264, 155] on div "Show Interview & Comments" at bounding box center [975, 159] width 887 height 20
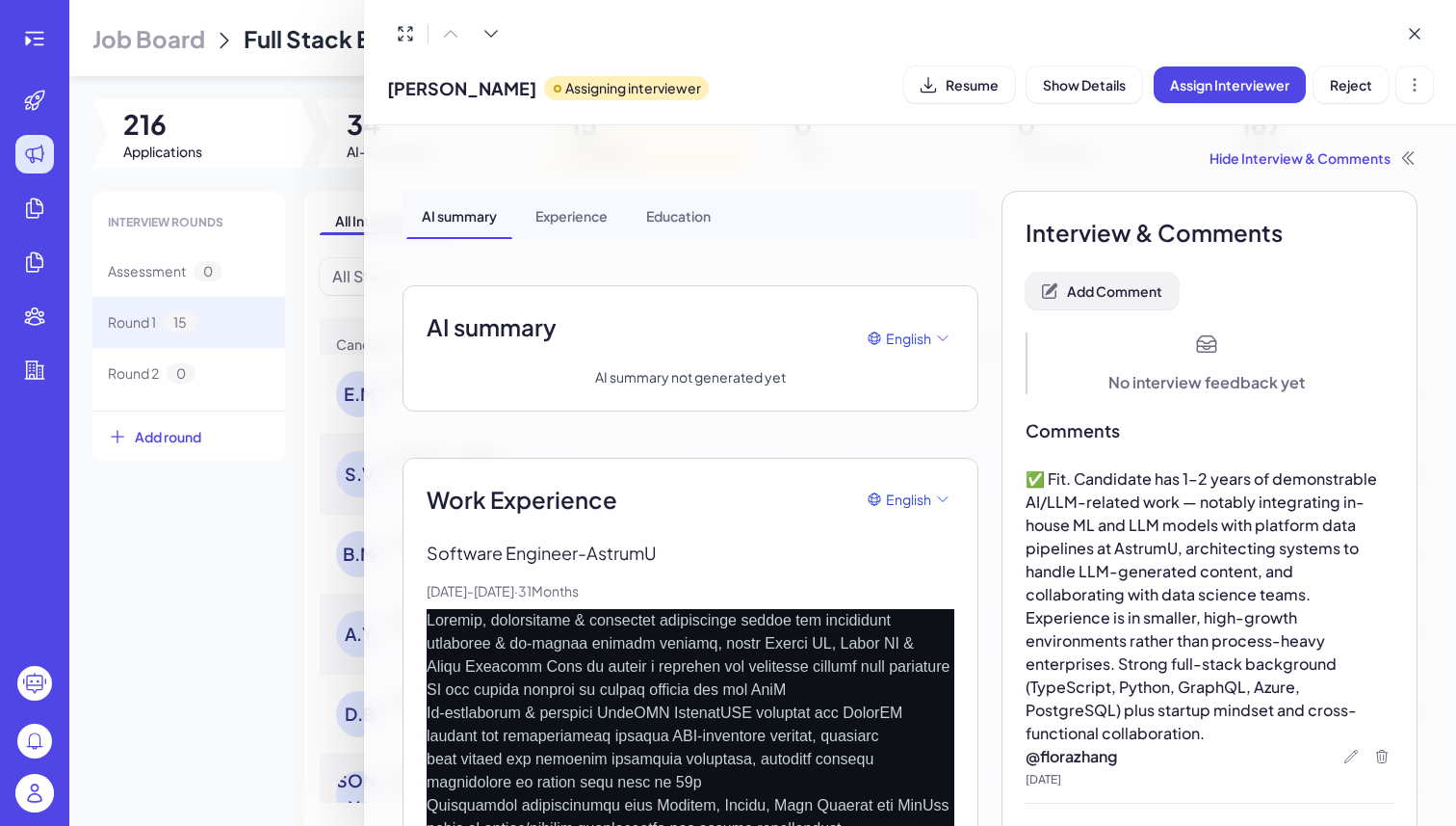
click at [1100, 296] on span "Add Comment" at bounding box center [1115, 291] width 95 height 18
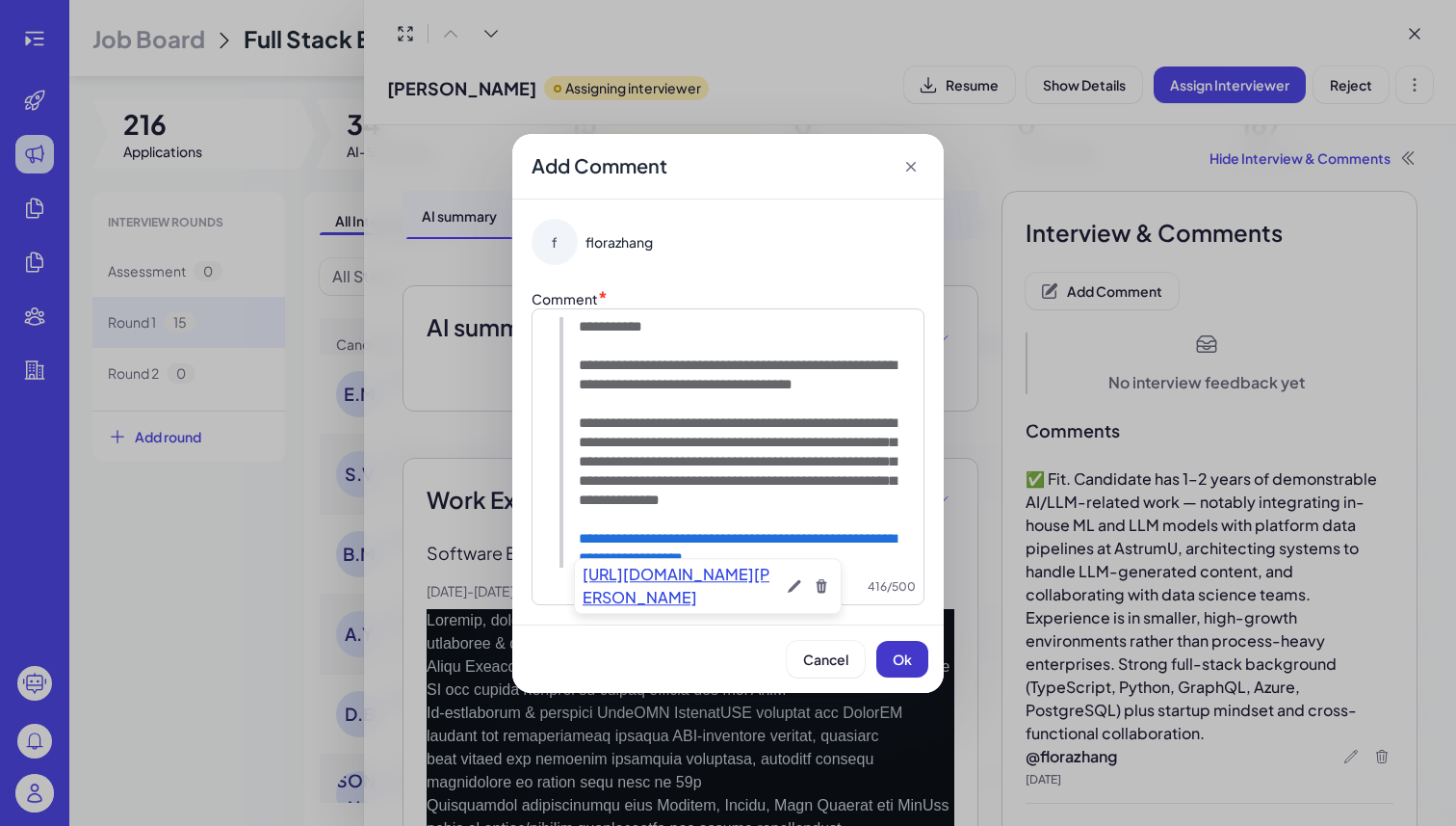
click at [906, 652] on span "Ok" at bounding box center [903, 659] width 20 height 18
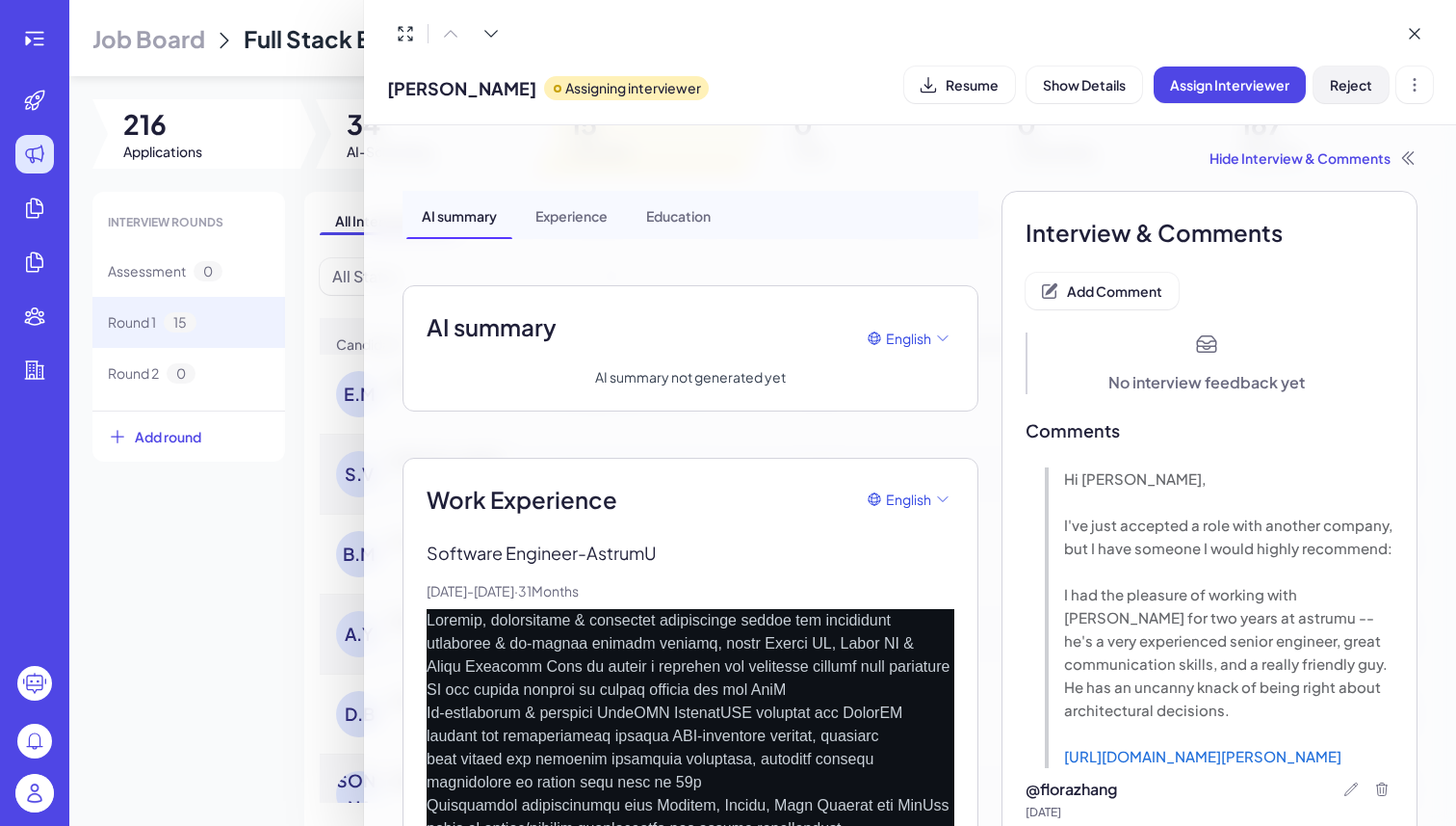
click at [1342, 94] on button "Reject" at bounding box center [1351, 84] width 75 height 36
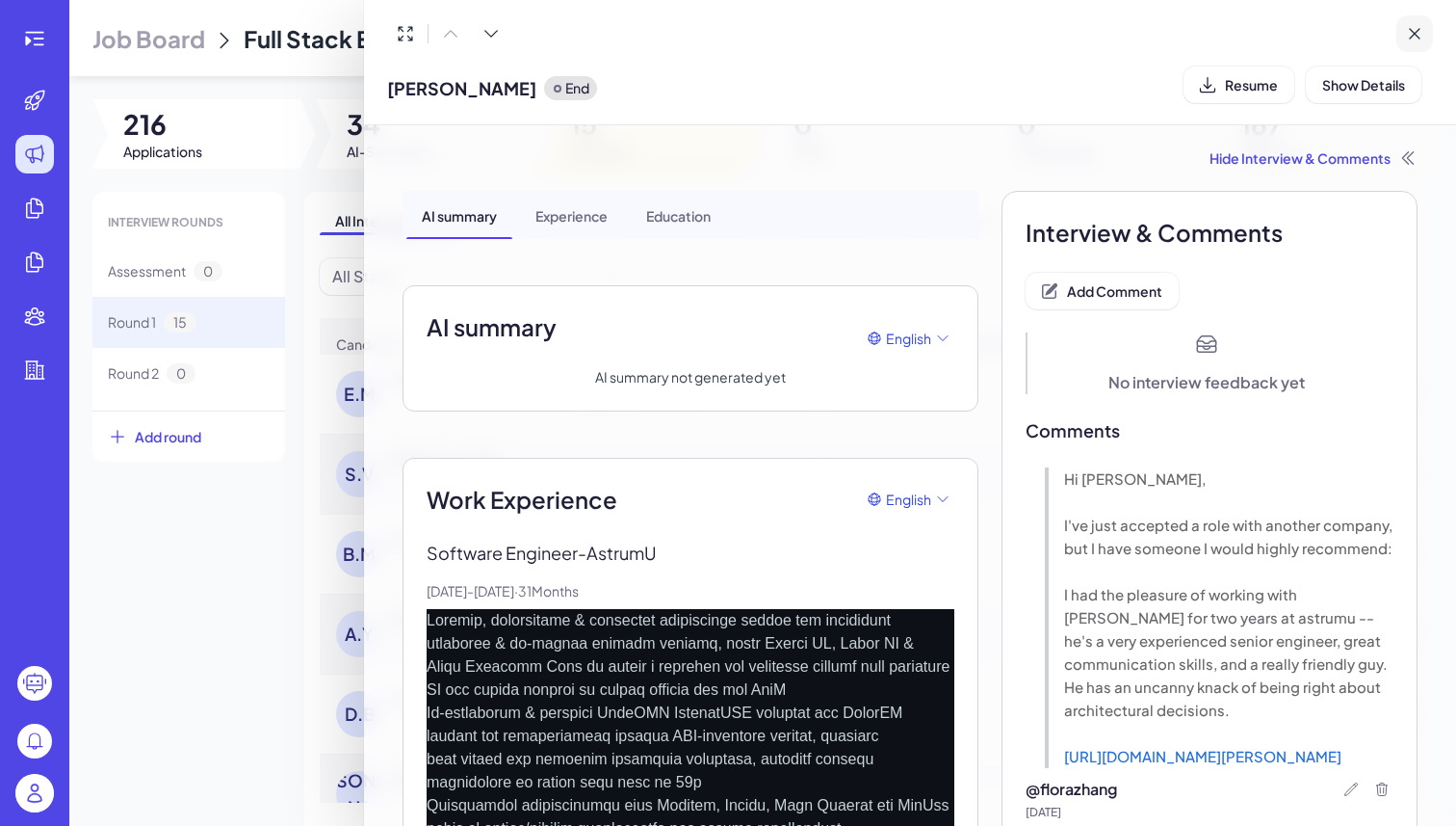
click at [1414, 28] on icon at bounding box center [1415, 34] width 20 height 20
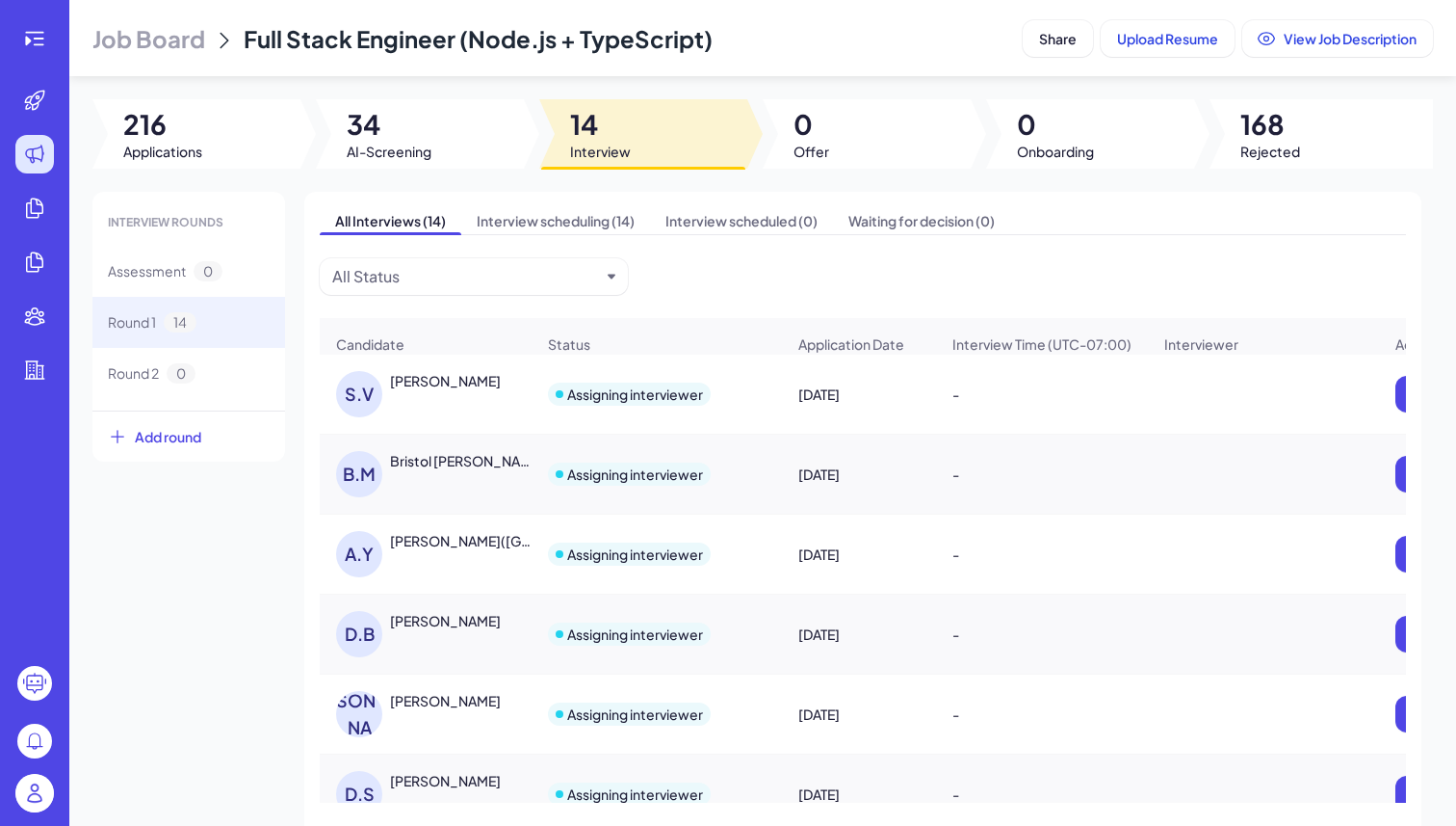
click at [470, 388] on div "Shruti Varade" at bounding box center [445, 381] width 111 height 20
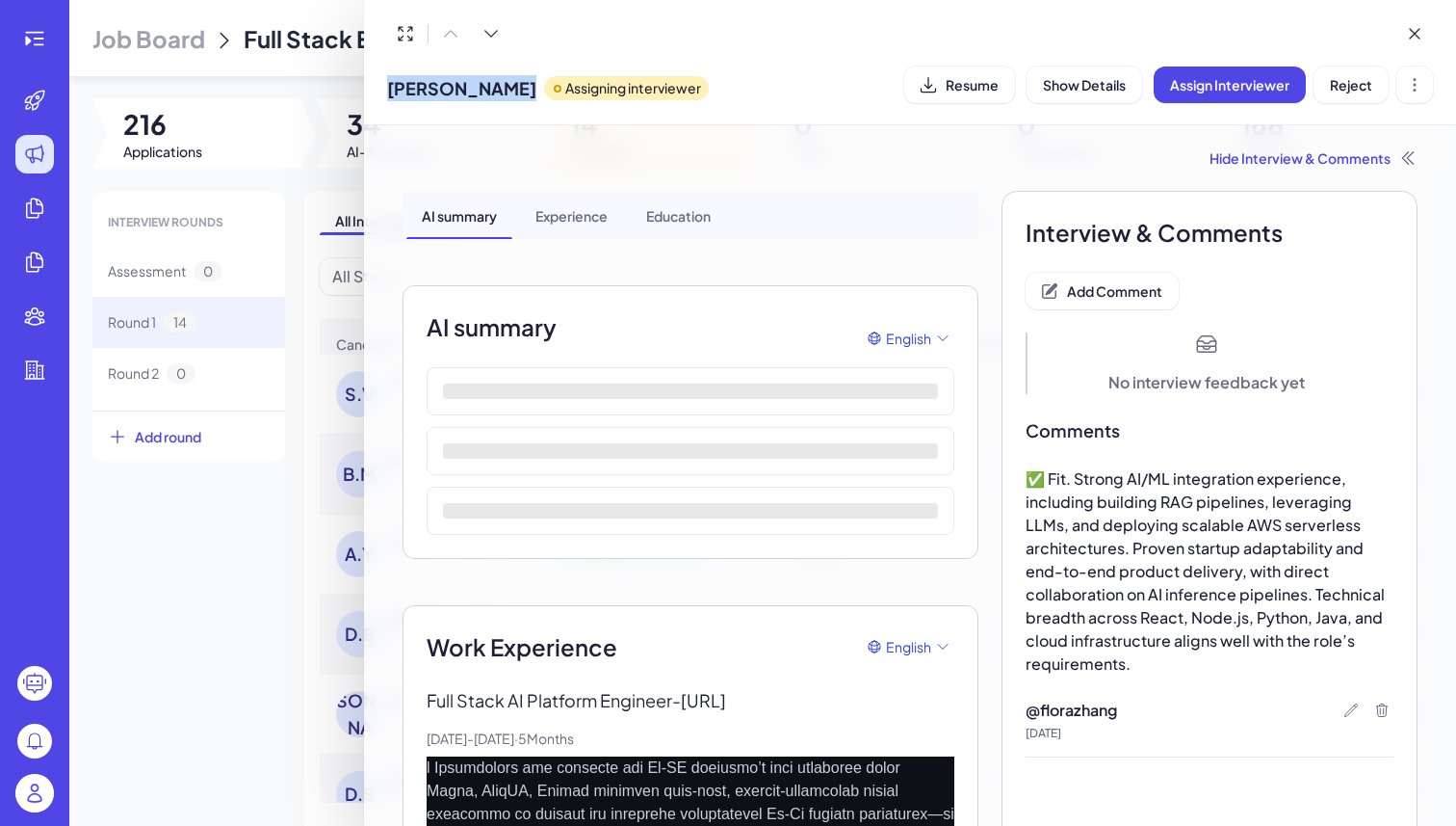
drag, startPoint x: 504, startPoint y: 90, endPoint x: 392, endPoint y: 86, distance: 112.1
click at [392, 86] on div "Shruti Varade Assigning interviewer" at bounding box center [548, 84] width 322 height 49
copy span "Shruti Varade"
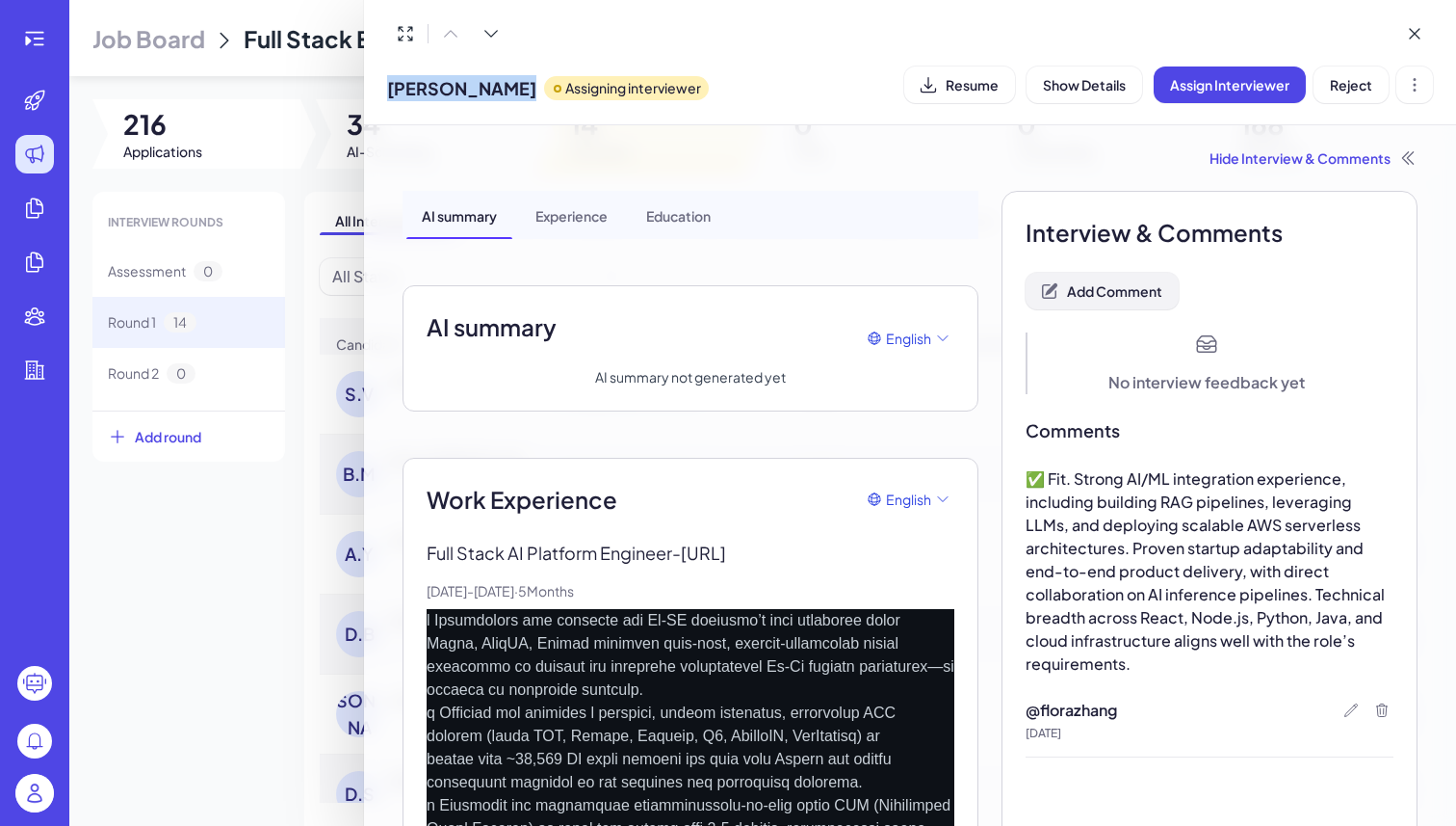
click at [1111, 288] on span "Add Comment" at bounding box center [1115, 291] width 95 height 18
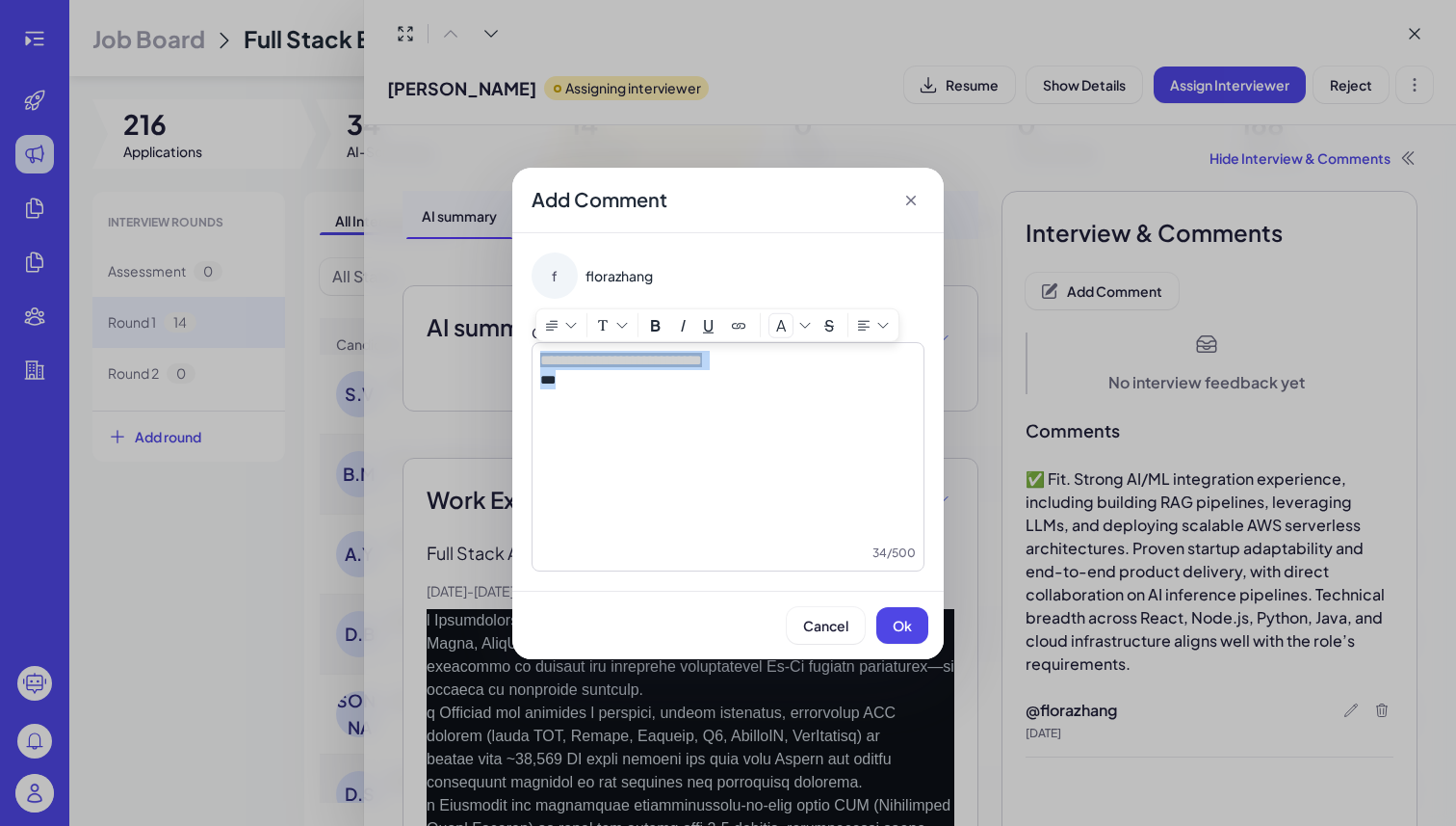
drag, startPoint x: 626, startPoint y: 379, endPoint x: 522, endPoint y: 344, distance: 109.7
click at [522, 344] on div "**********" at bounding box center [728, 411] width 432 height 357
copy div "**********"
click at [902, 621] on span "Ok" at bounding box center [903, 625] width 20 height 18
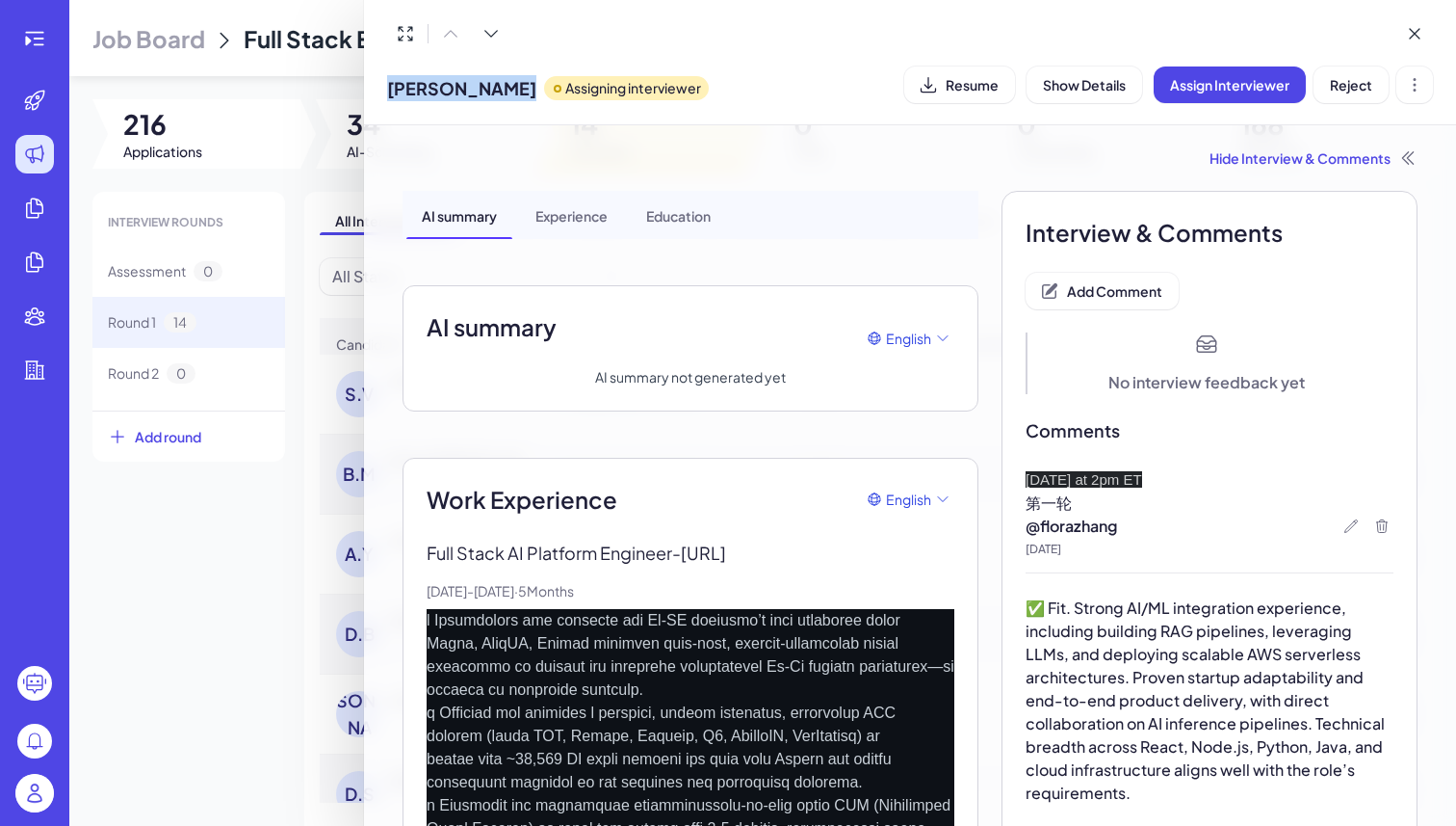
drag, startPoint x: 388, startPoint y: 92, endPoint x: 499, endPoint y: 92, distance: 111.0
click at [499, 92] on span "Shruti Varade" at bounding box center [462, 88] width 150 height 26
copy span "Shruti Varade"
click at [979, 81] on span "Resume" at bounding box center [973, 85] width 53 height 18
click at [227, 551] on div at bounding box center [728, 413] width 1456 height 826
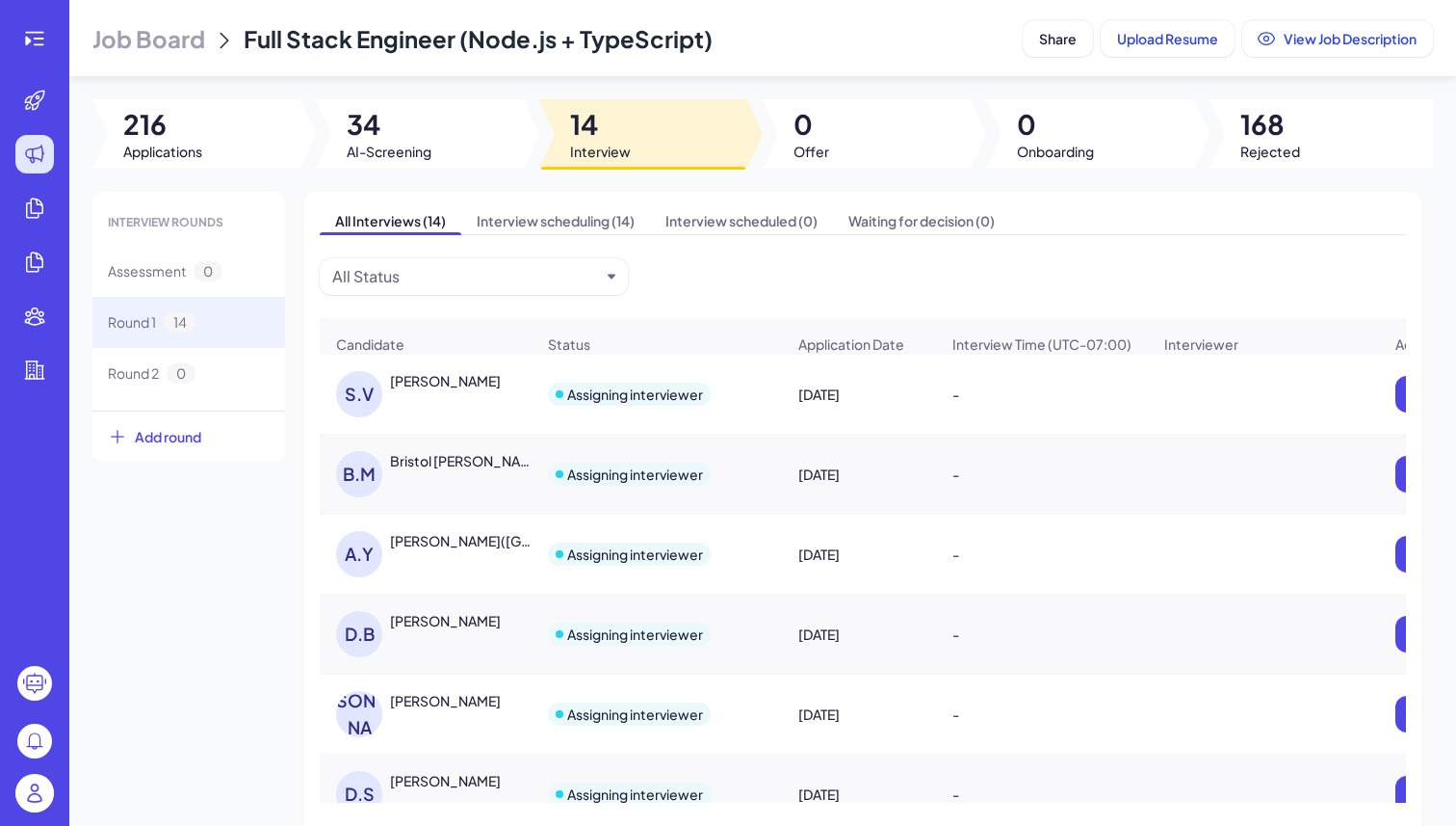
click at [420, 470] on div "Bristol Myers" at bounding box center [462, 461] width 143 height 20
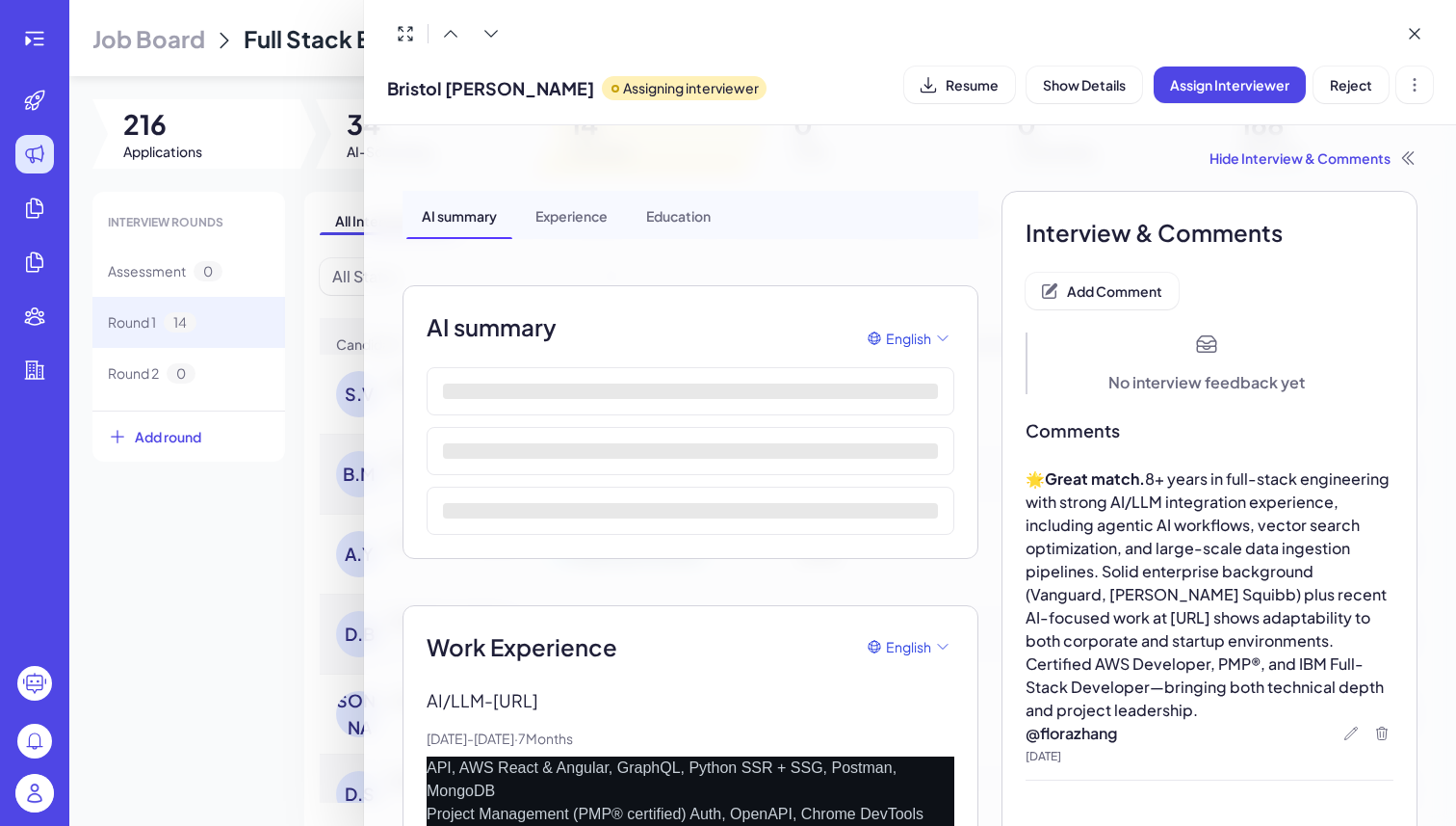
click at [446, 88] on span "Bristol Myers" at bounding box center [491, 88] width 207 height 26
click at [447, 88] on span "Bristol Myers" at bounding box center [491, 88] width 207 height 26
copy span "Bristol Myers"
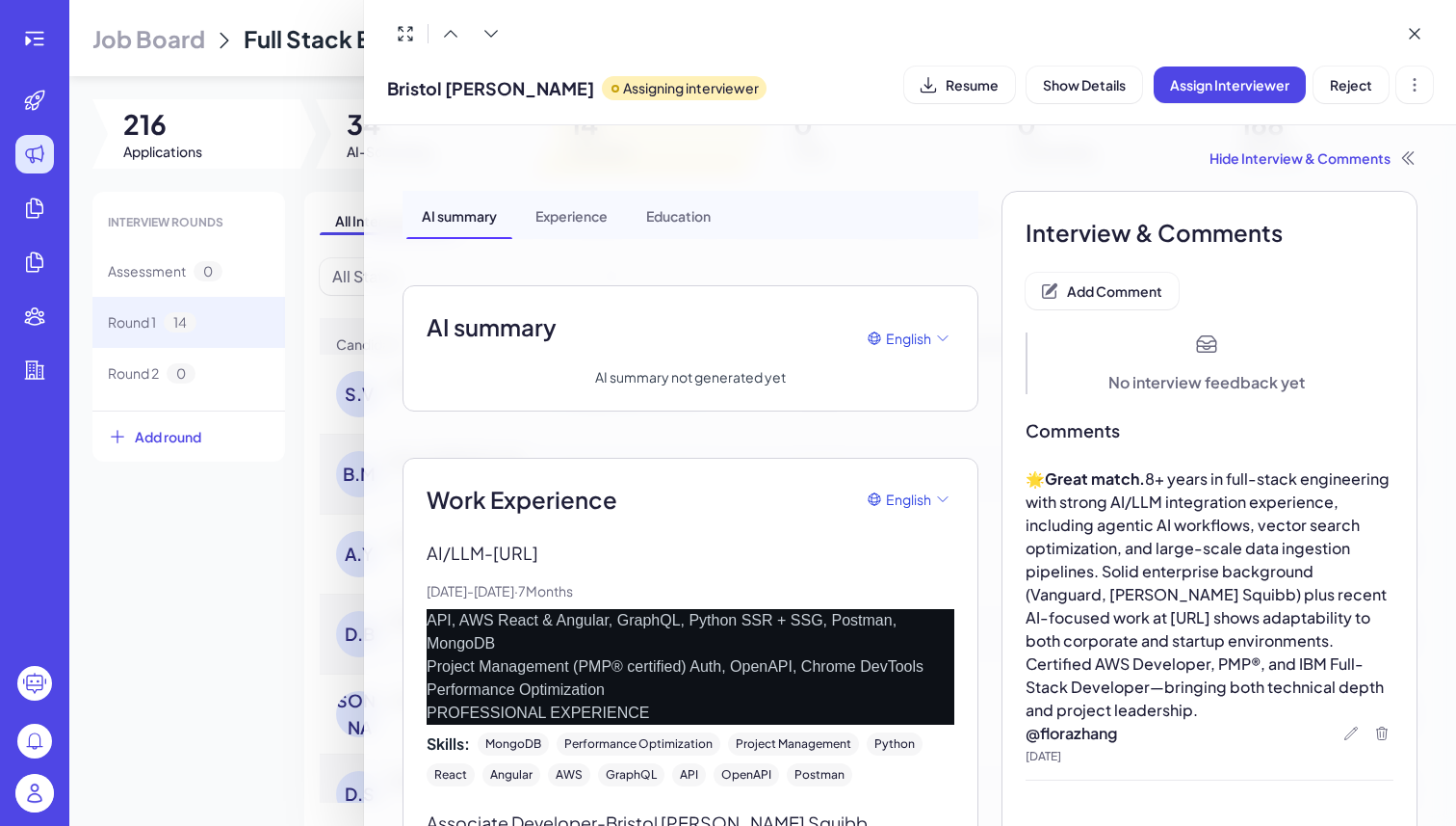
click at [525, 161] on div "Hide Interview & Comments" at bounding box center [910, 159] width 1016 height 20
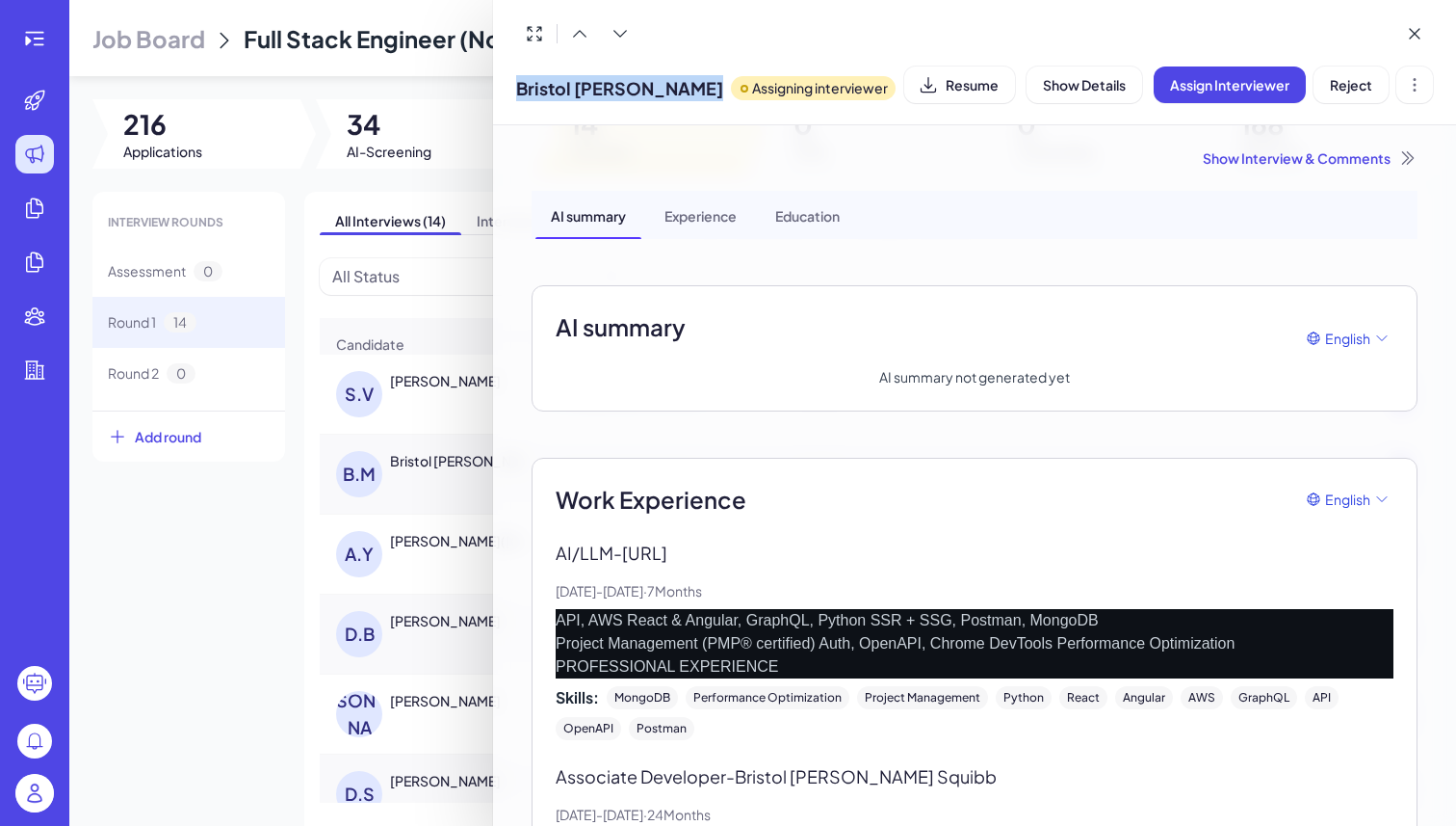
drag, startPoint x: 519, startPoint y: 91, endPoint x: 646, endPoint y: 91, distance: 127.0
click at [646, 91] on div "Bristol Myers Assigning interviewer" at bounding box center [706, 84] width 380 height 49
copy span "Bristol Myers"
click at [582, 88] on span "Bristol Myers" at bounding box center [620, 88] width 207 height 26
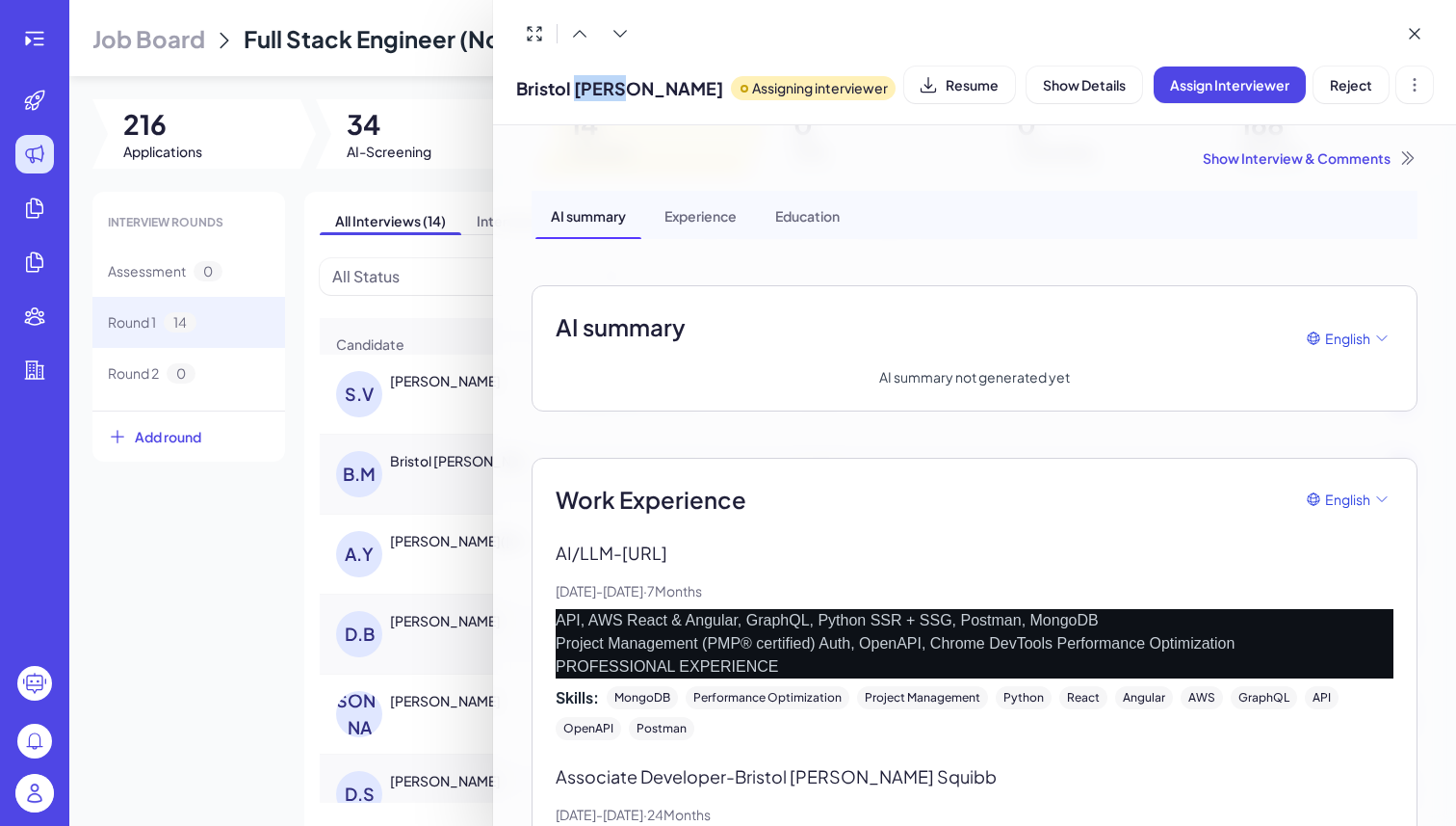
click at [582, 88] on span "Bristol Myers" at bounding box center [620, 88] width 207 height 26
copy span "Bristol Myers"
click at [482, 592] on div at bounding box center [728, 413] width 1456 height 826
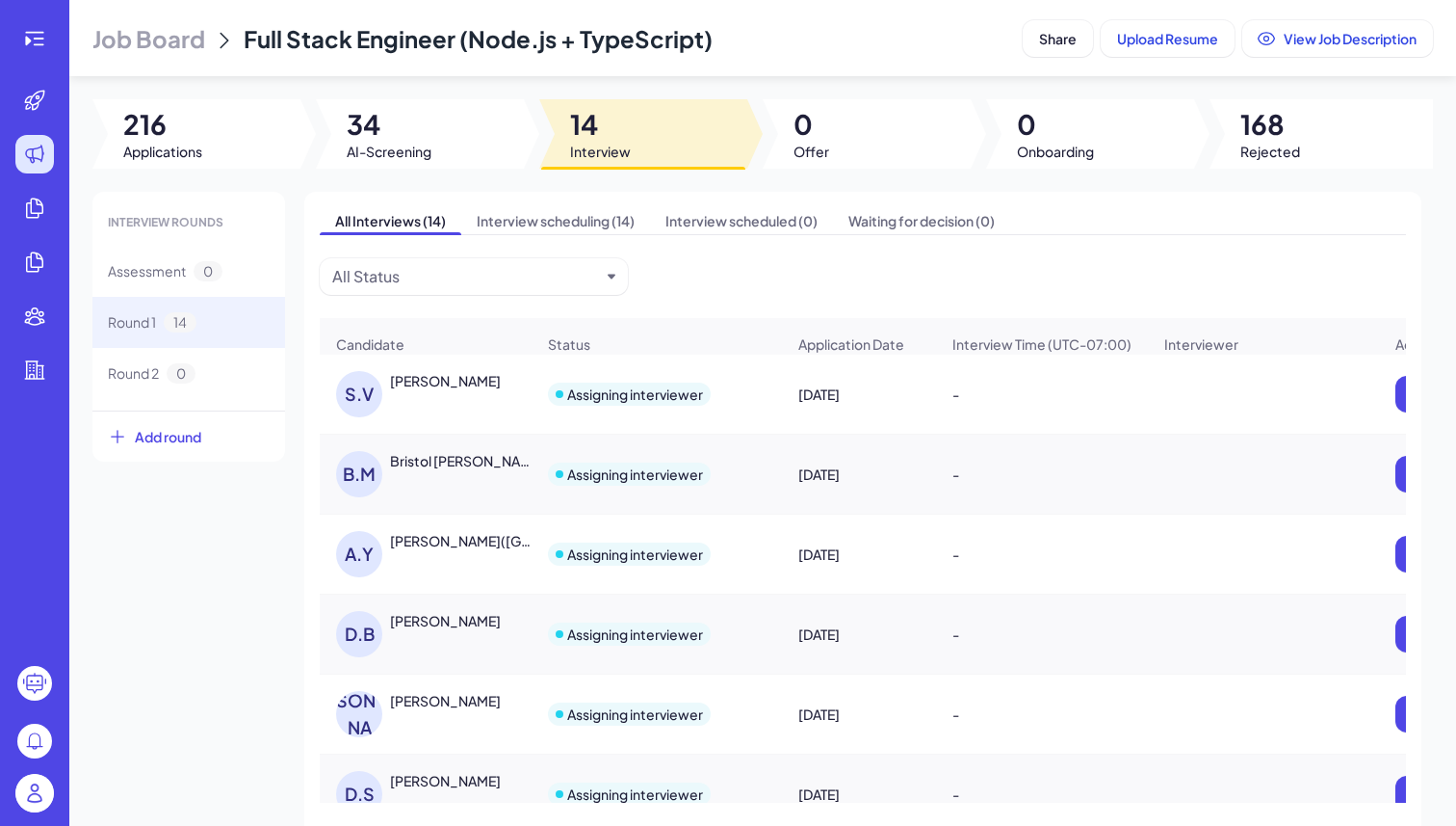
click at [451, 550] on div "Andy(Qingzhou) Yan" at bounding box center [462, 540] width 143 height 20
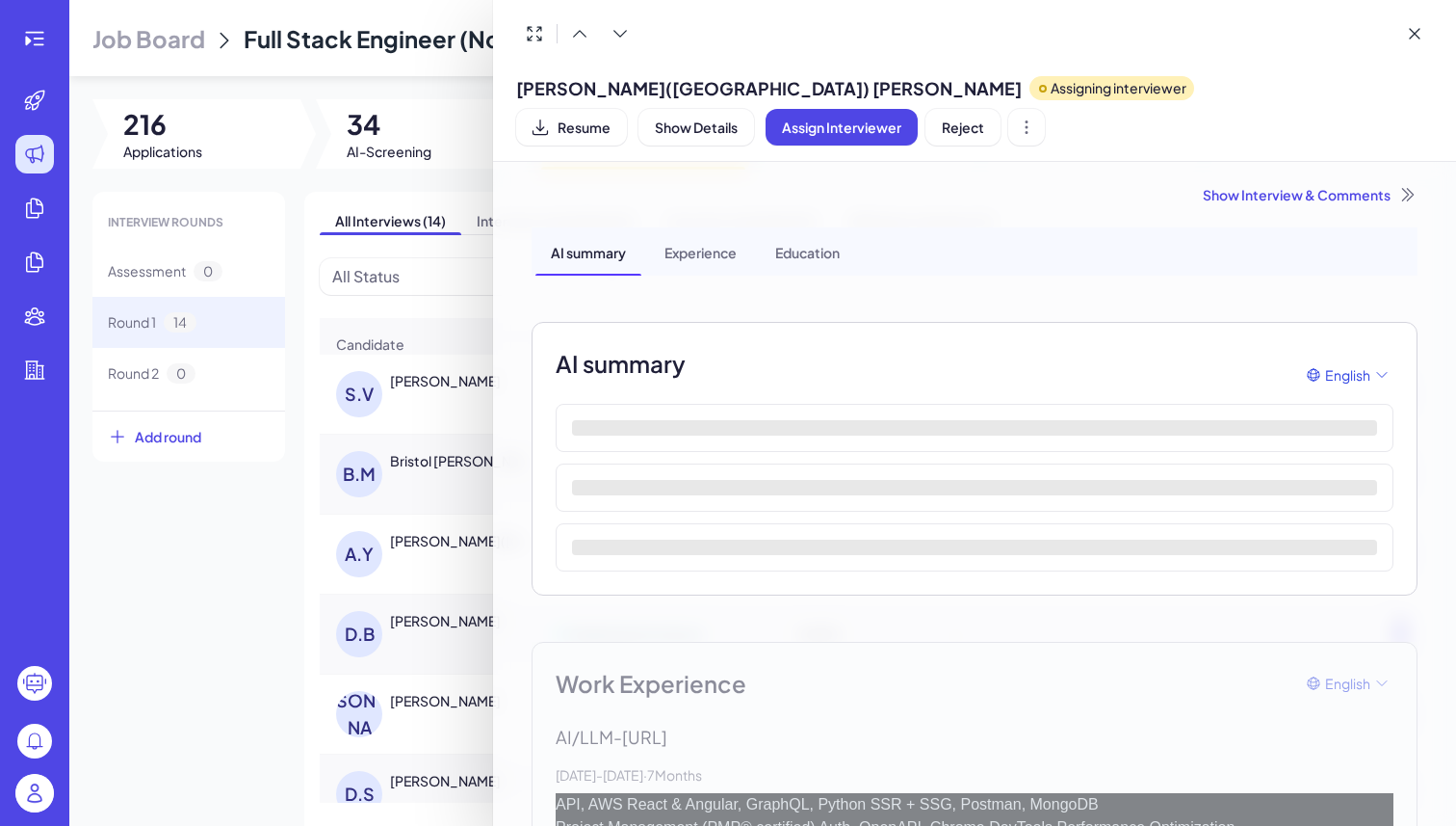
click at [559, 93] on span "Andy(Qingzhou) Yan" at bounding box center [769, 88] width 506 height 26
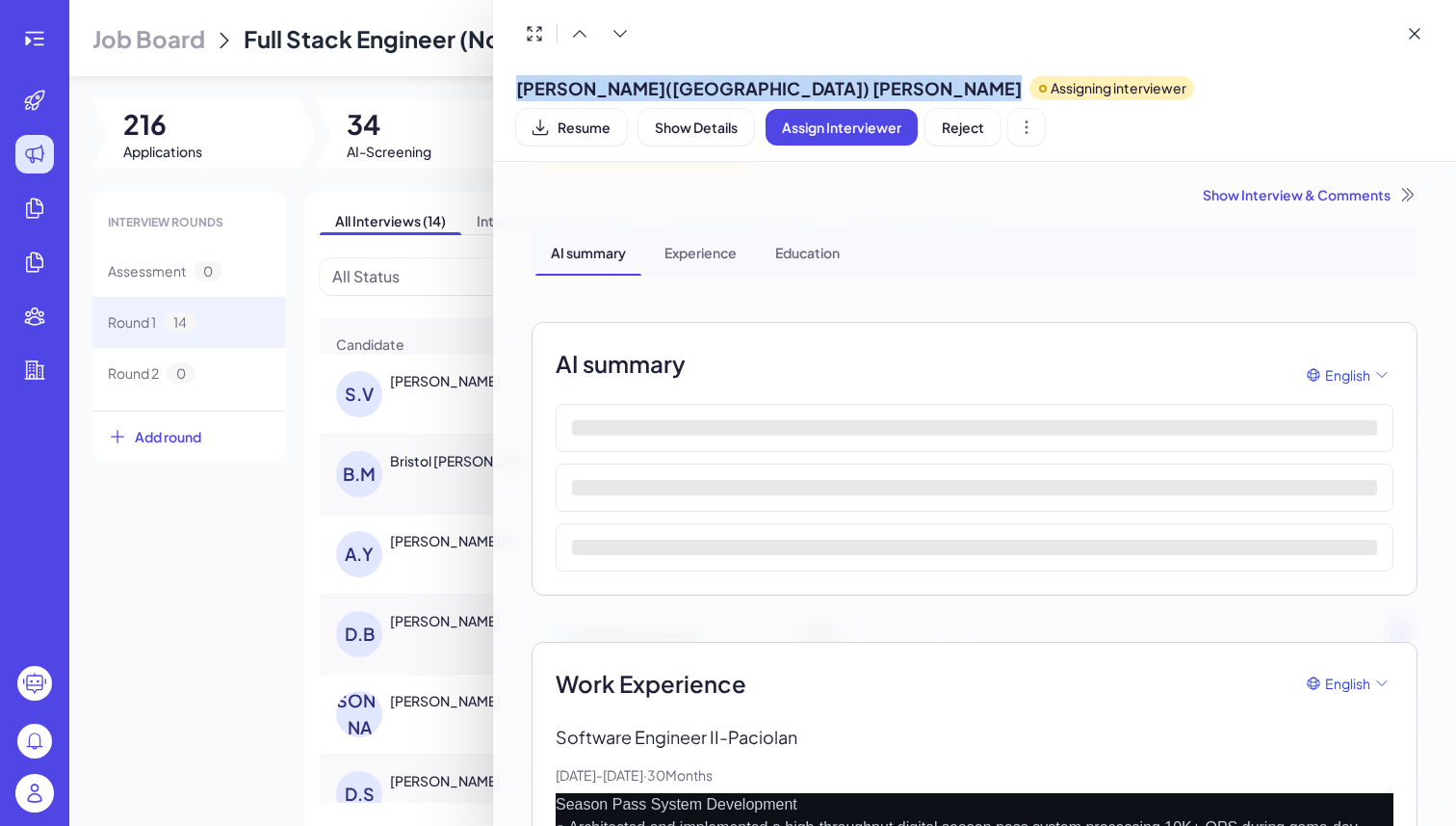
click at [559, 93] on span "Andy(Qingzhou) Yan" at bounding box center [769, 88] width 506 height 26
copy span "Andy(Qingzhou) Yan"
click at [984, 118] on span "Reject" at bounding box center [963, 127] width 42 height 18
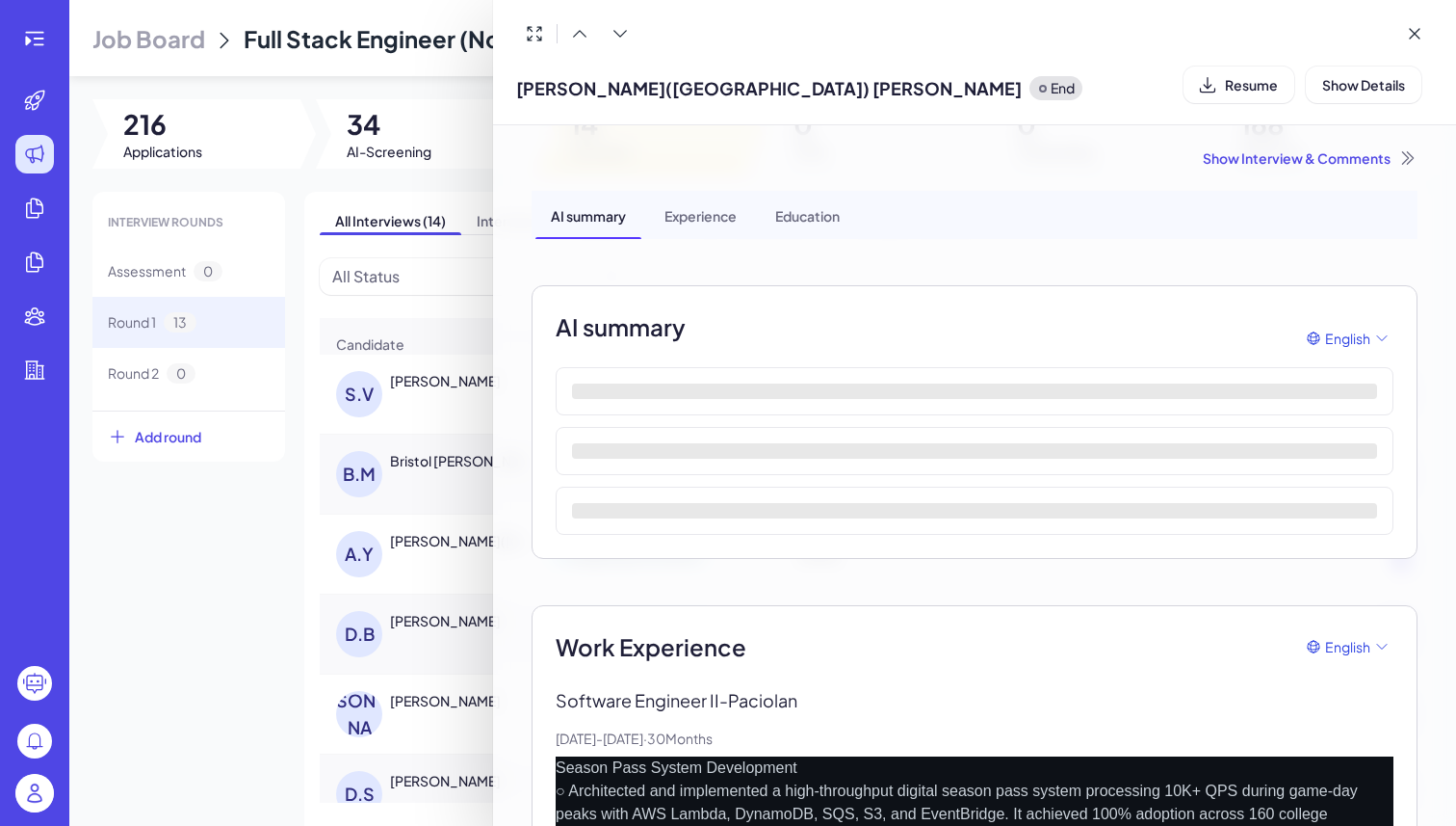
click at [242, 643] on div at bounding box center [728, 413] width 1456 height 826
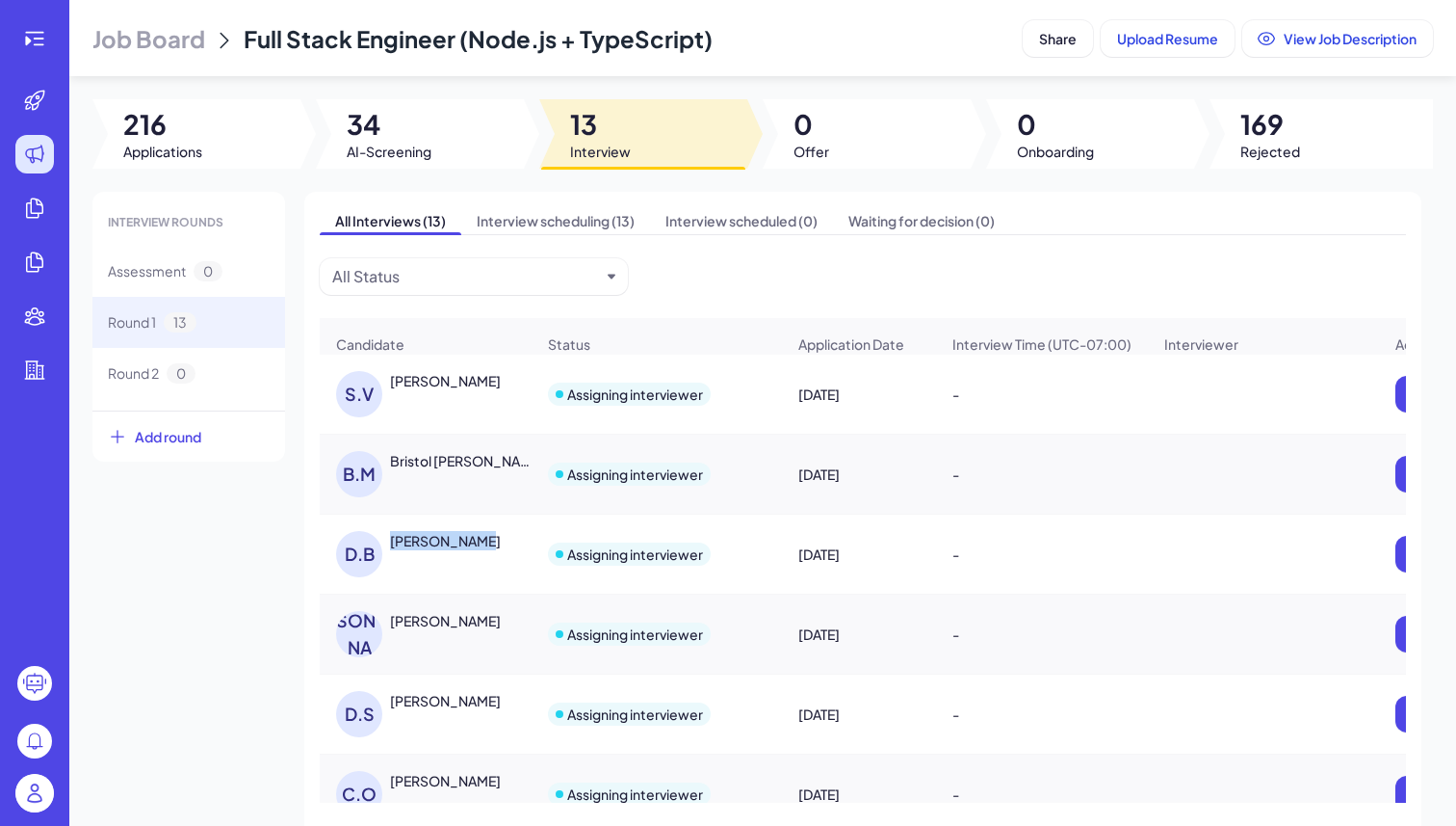
drag, startPoint x: 486, startPoint y: 552, endPoint x: 385, endPoint y: 560, distance: 101.3
click at [385, 560] on div "D.B David Bieber" at bounding box center [435, 553] width 199 height 46
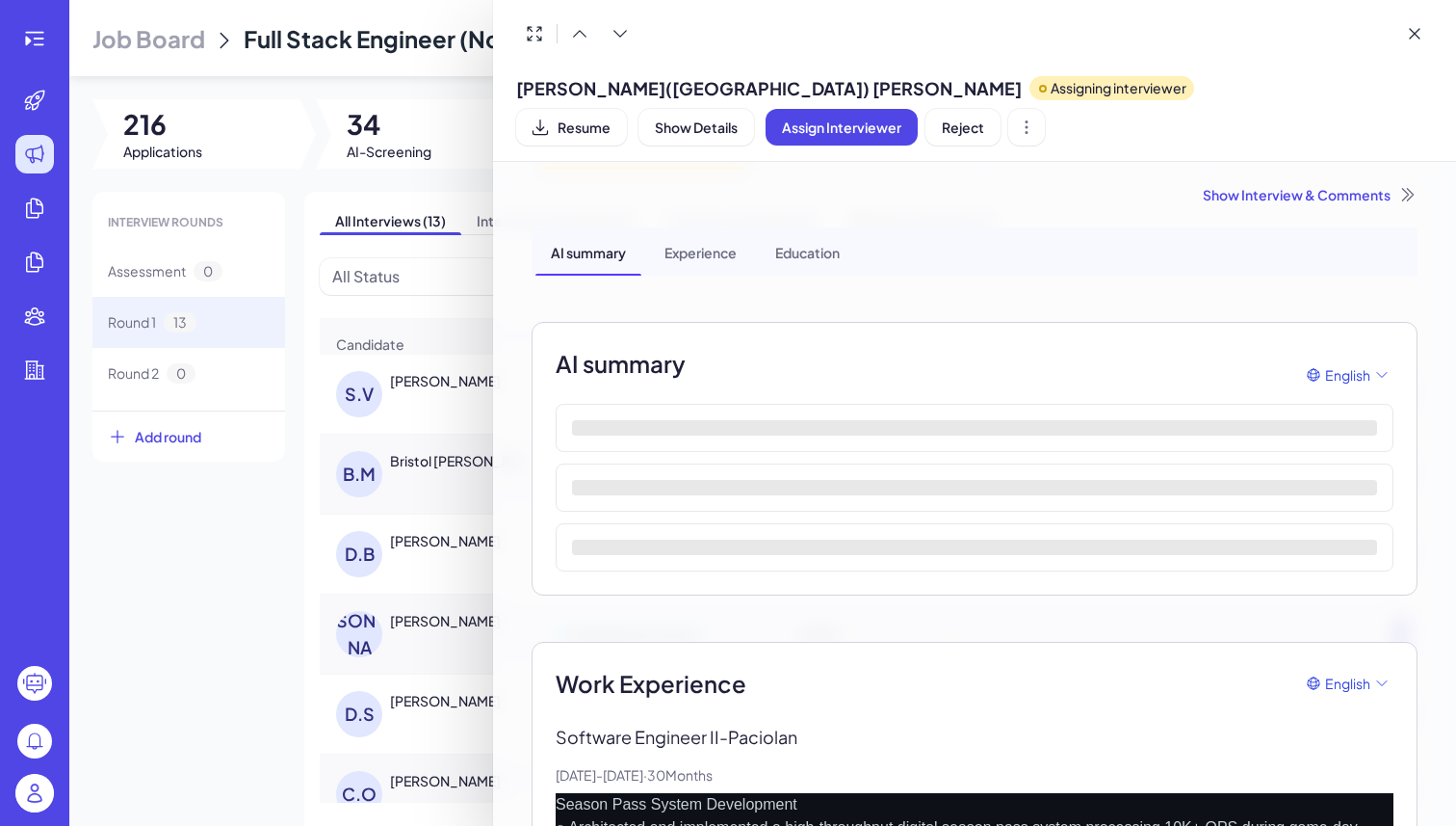
click at [445, 546] on div at bounding box center [728, 413] width 1456 height 826
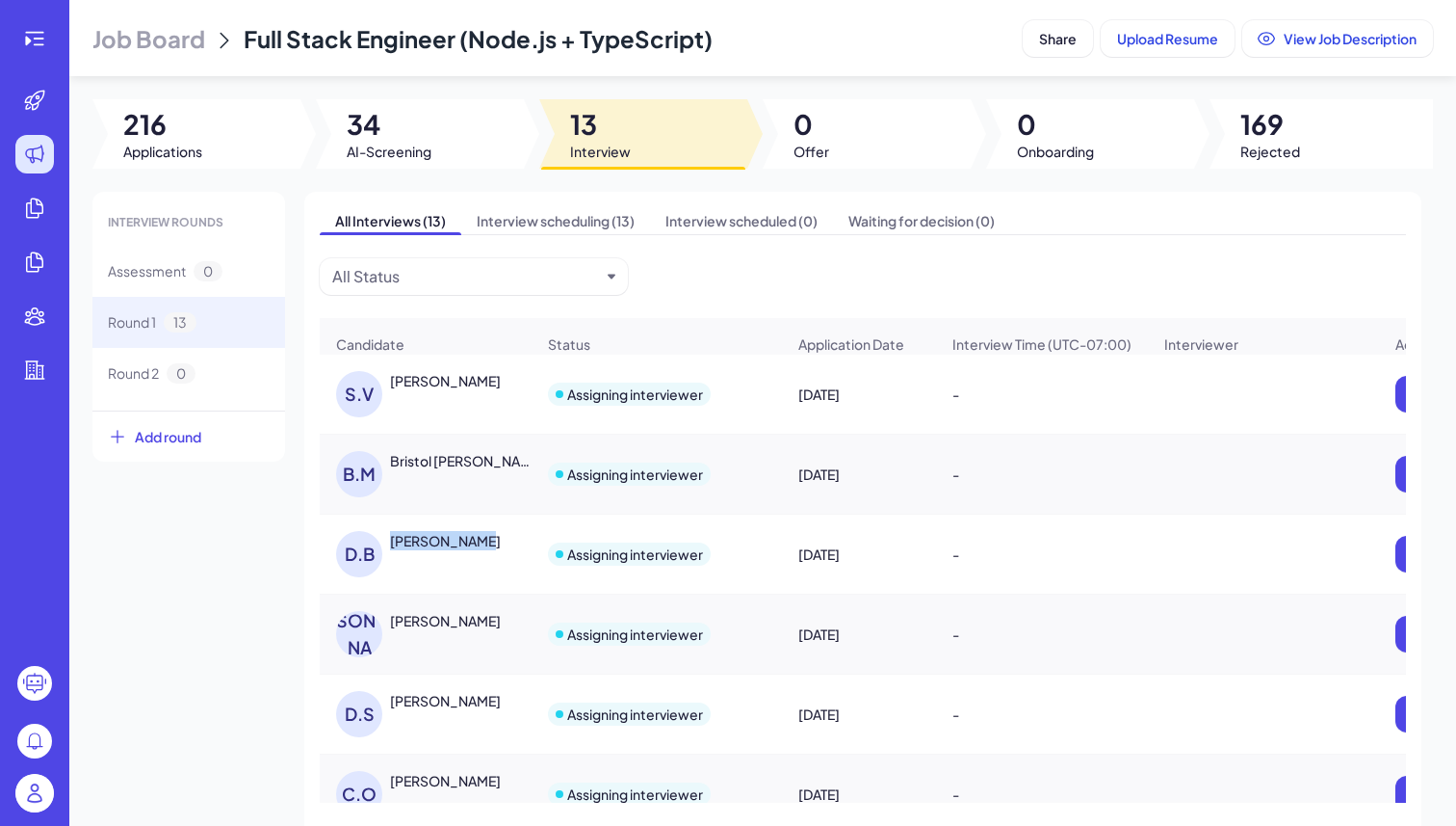
drag, startPoint x: 479, startPoint y: 548, endPoint x: 391, endPoint y: 554, distance: 88.2
click at [391, 550] on div "David Bieber" at bounding box center [463, 540] width 145 height 20
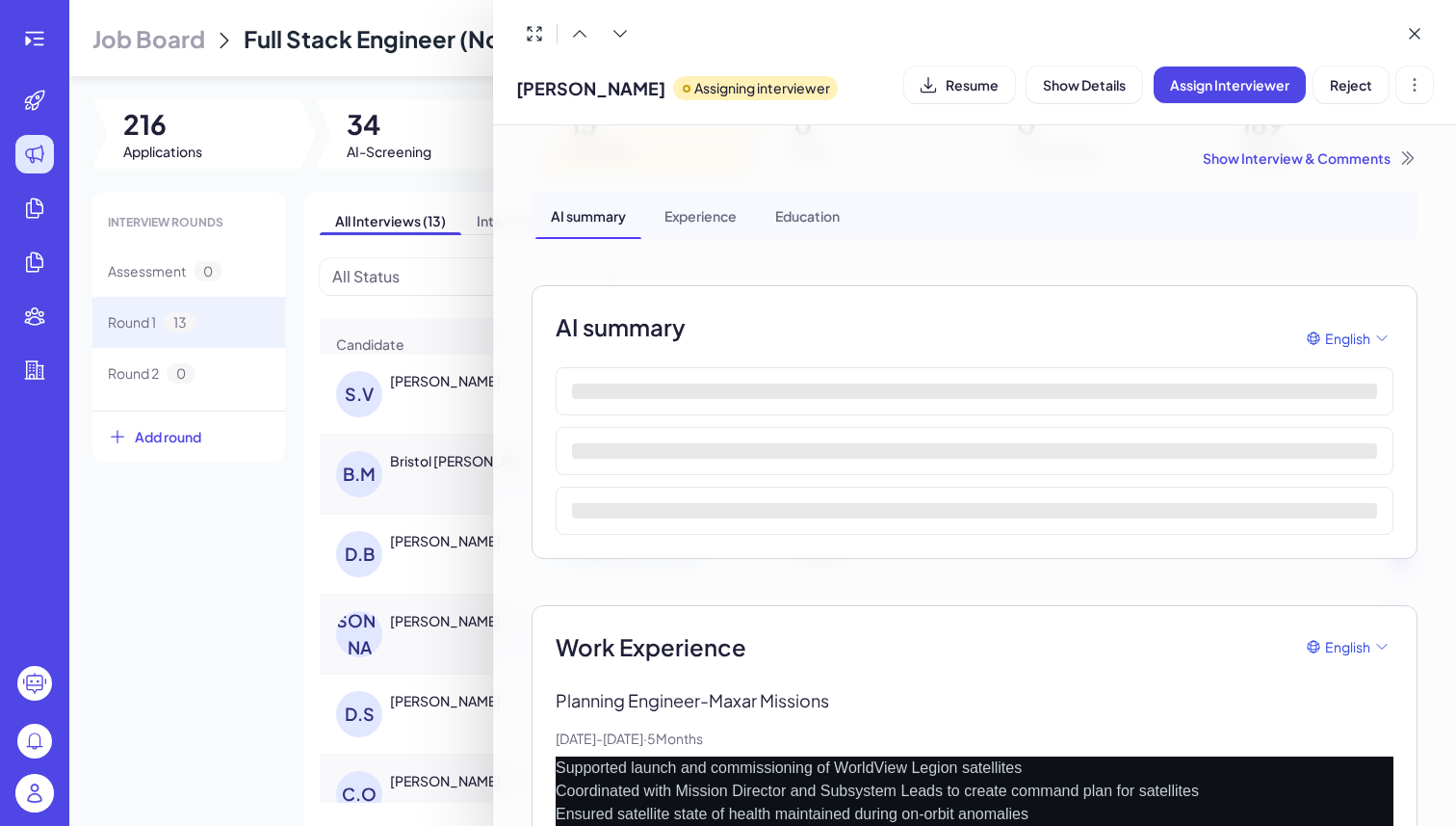
copy div "David Bieber"
click at [556, 83] on span "David Bieber" at bounding box center [591, 88] width 150 height 26
copy span "David Bieber"
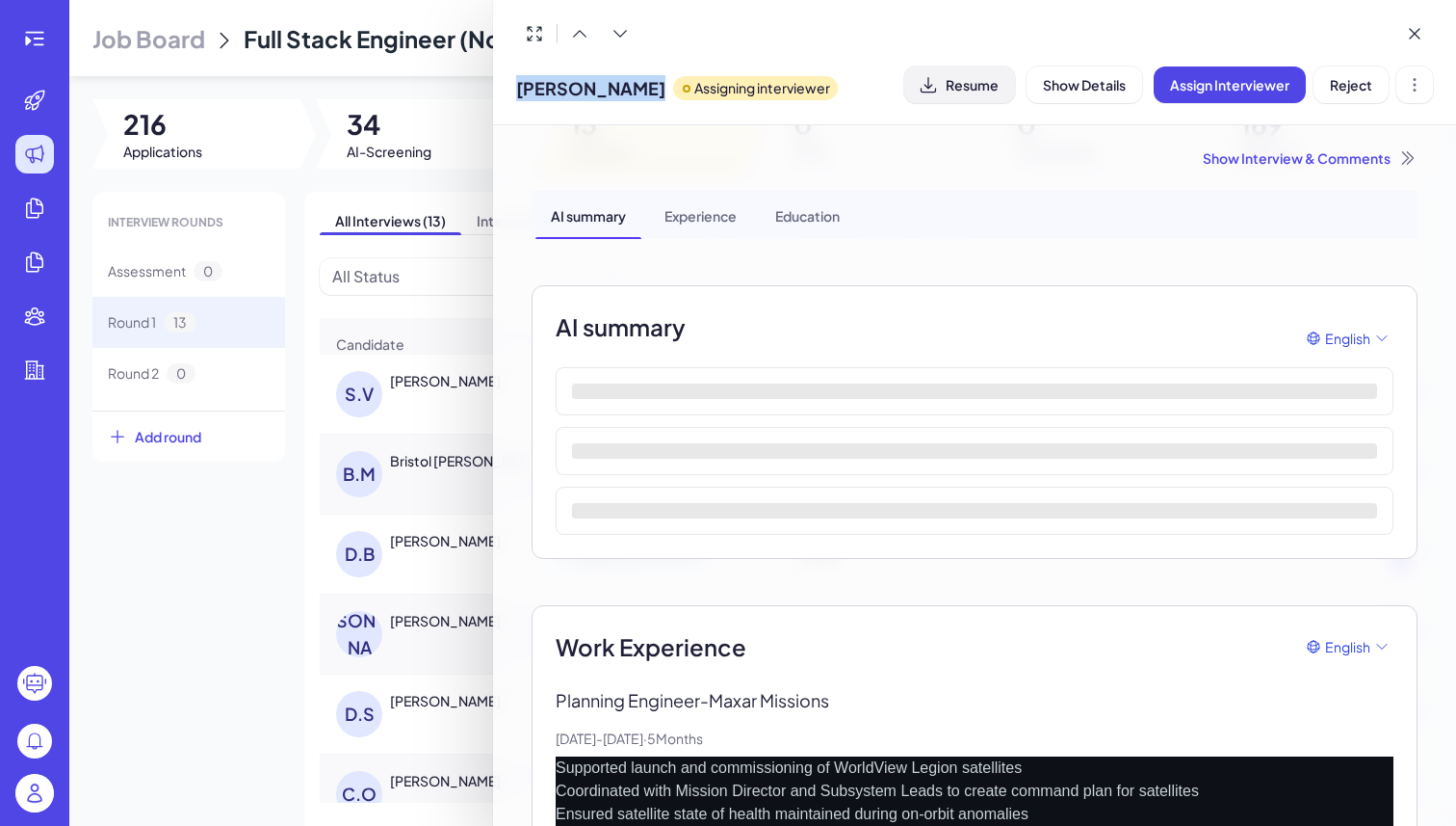
click at [974, 92] on span "Resume" at bounding box center [973, 85] width 53 height 18
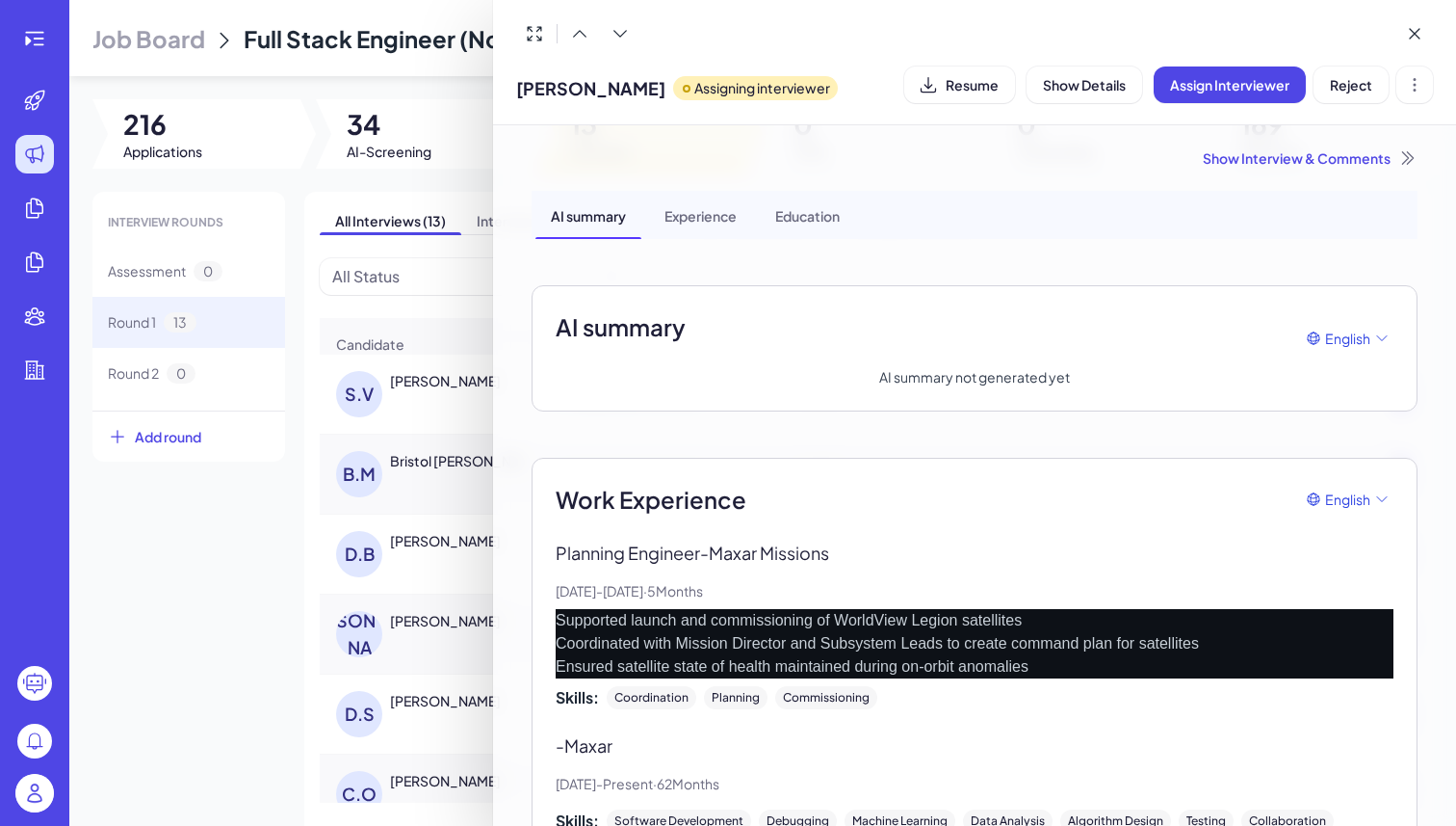
click at [1263, 160] on div "Show Interview & Comments" at bounding box center [975, 159] width 887 height 20
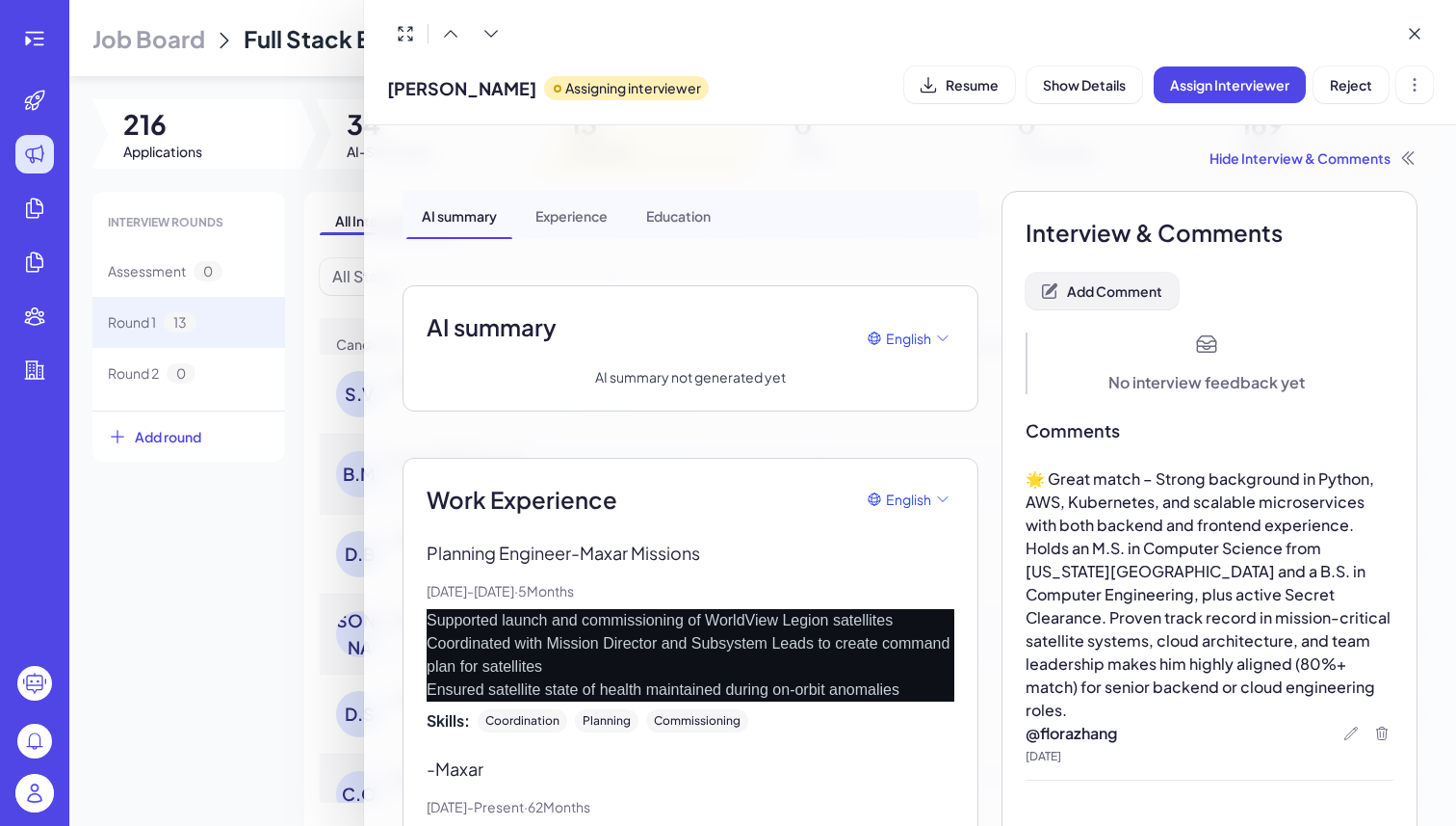
click at [1149, 279] on button "Add Comment" at bounding box center [1102, 291] width 154 height 36
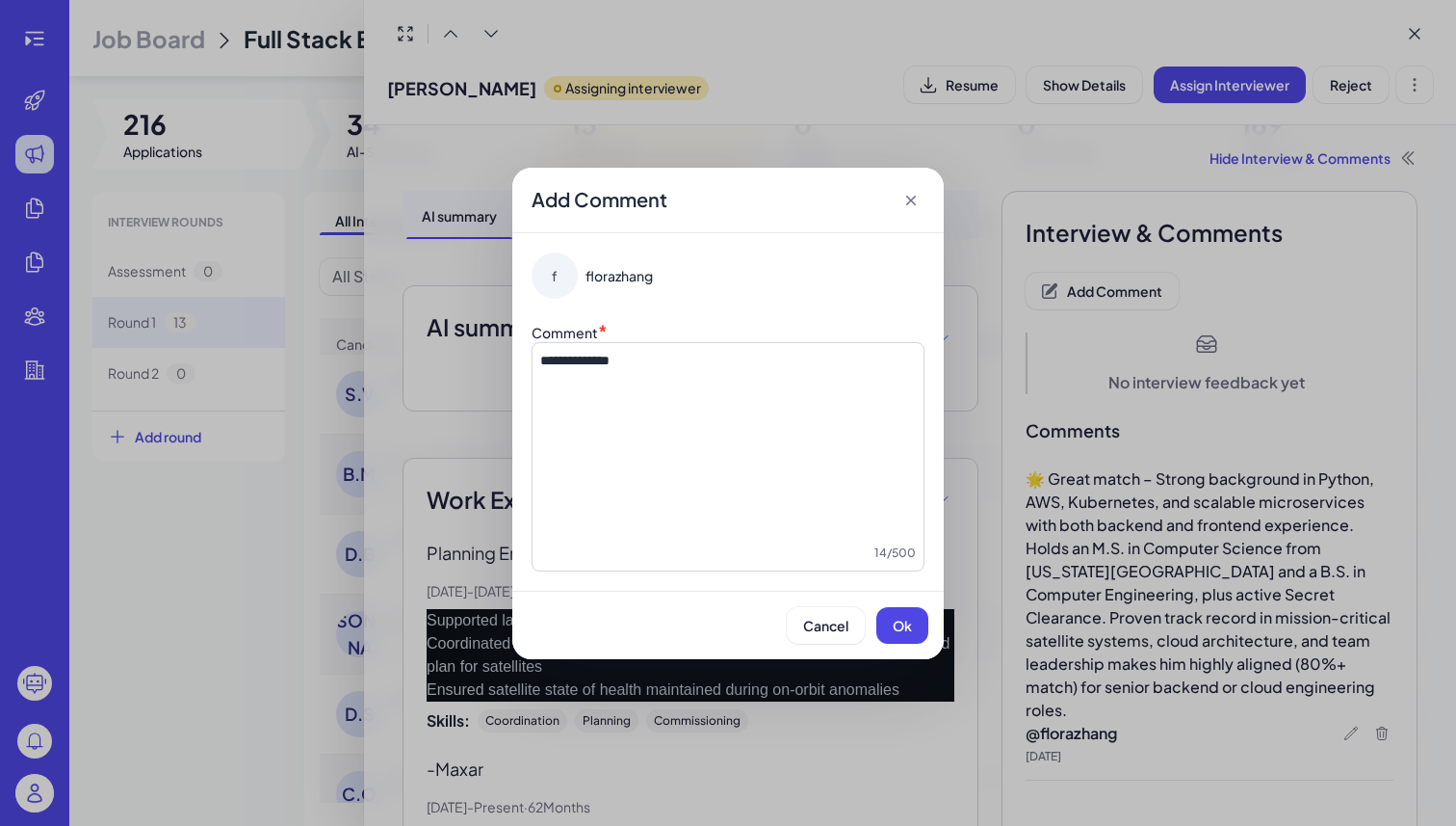
click at [610, 361] on span "**********" at bounding box center [574, 360] width 69 height 14
click at [895, 612] on button "Ok" at bounding box center [902, 624] width 52 height 36
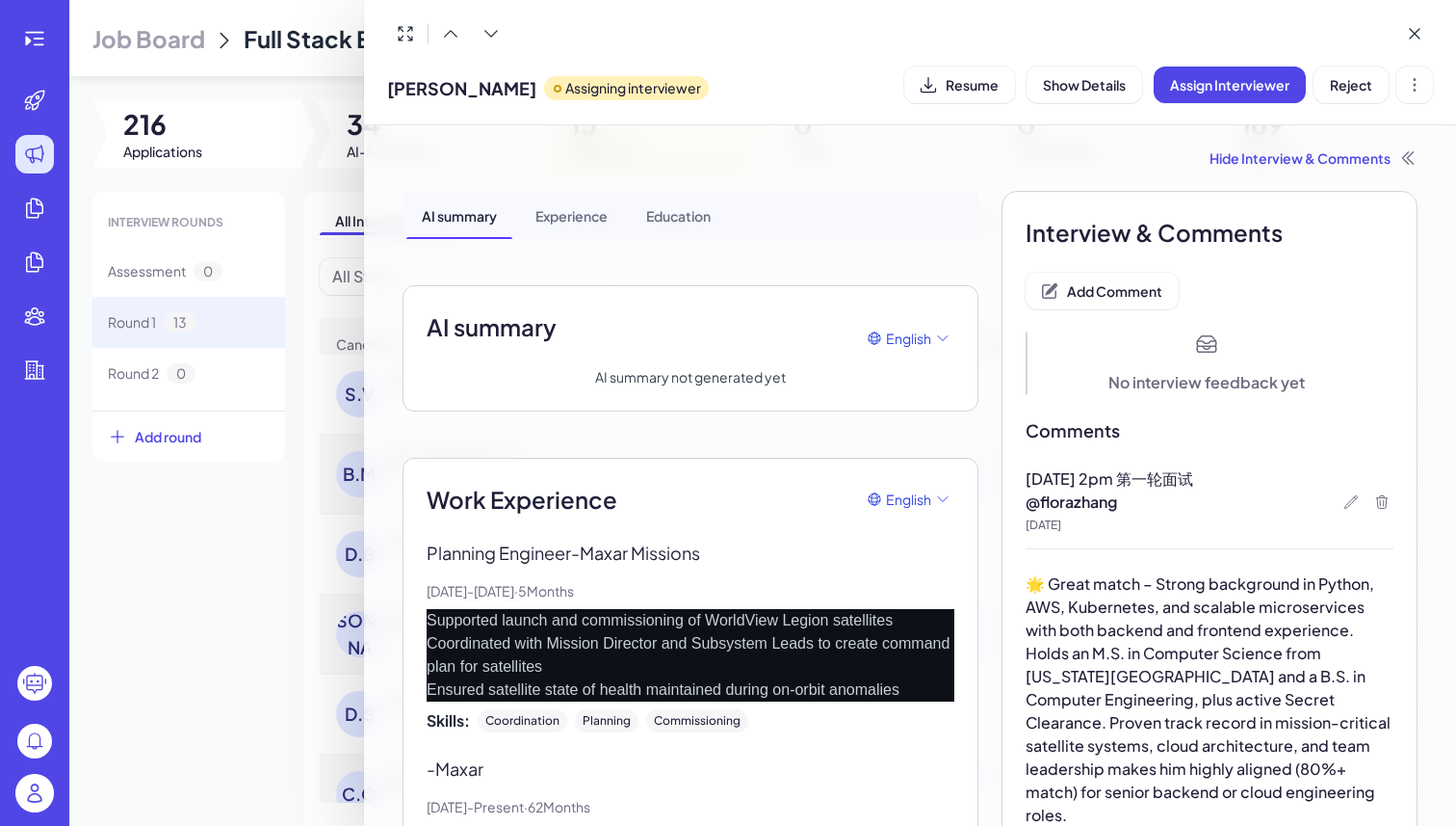
click at [278, 485] on div at bounding box center [728, 413] width 1456 height 826
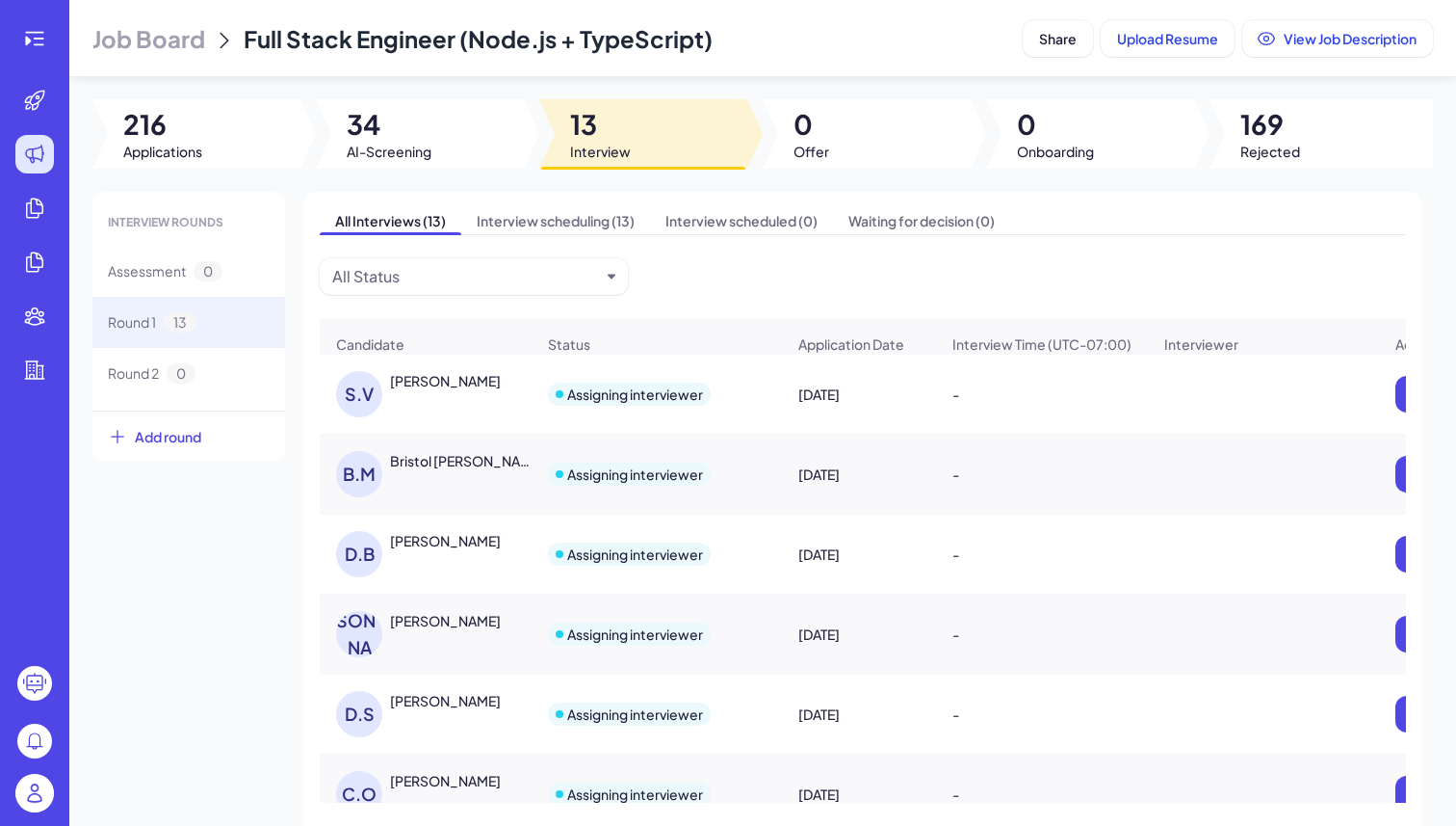
click at [476, 630] on div "Johans Ballestar" at bounding box center [445, 620] width 111 height 20
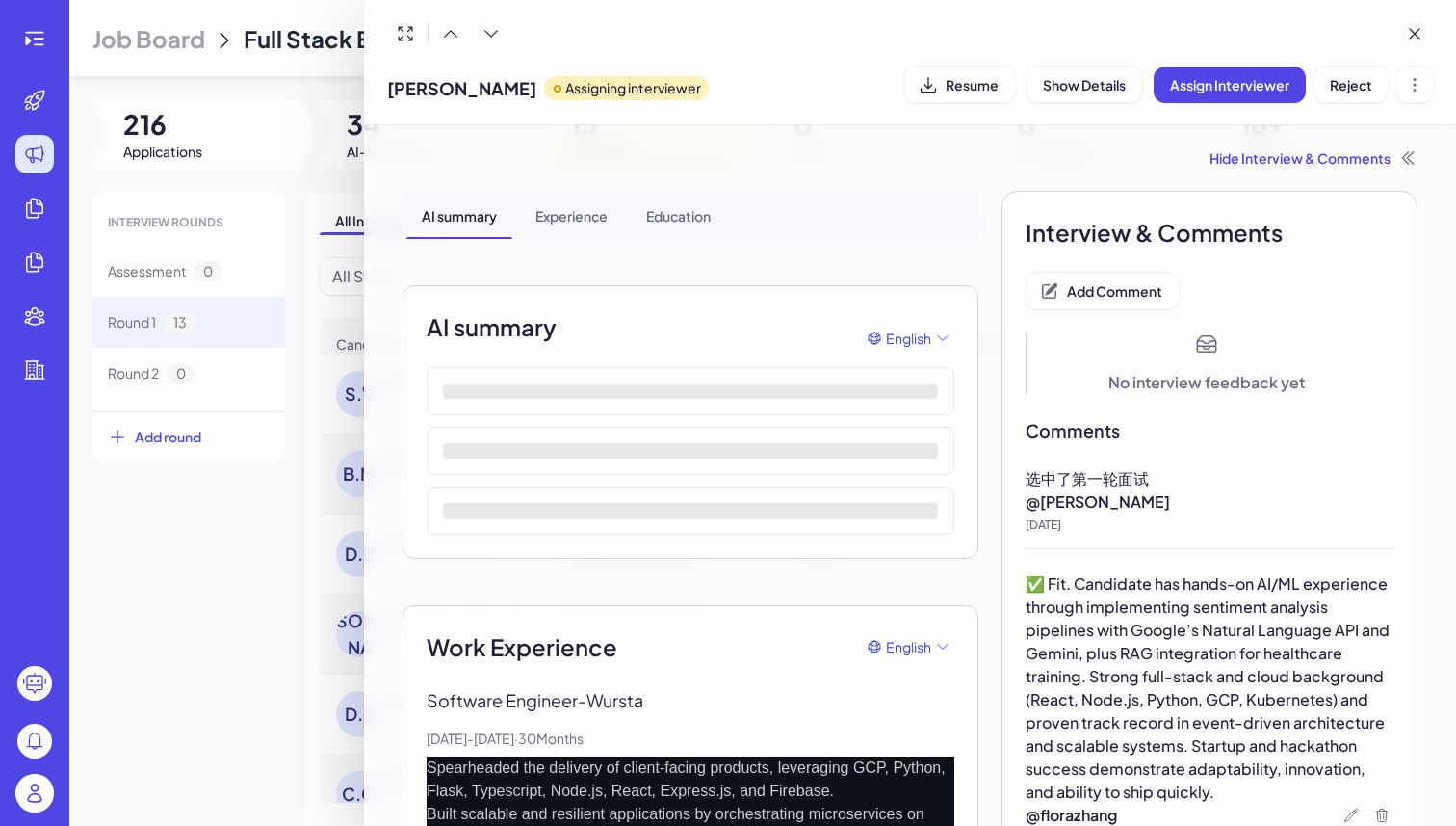
click at [424, 87] on span "Johans Ballestar" at bounding box center [462, 88] width 150 height 26
copy span "Johans Ballestar"
click at [1089, 289] on span "Add Comment" at bounding box center [1115, 291] width 95 height 18
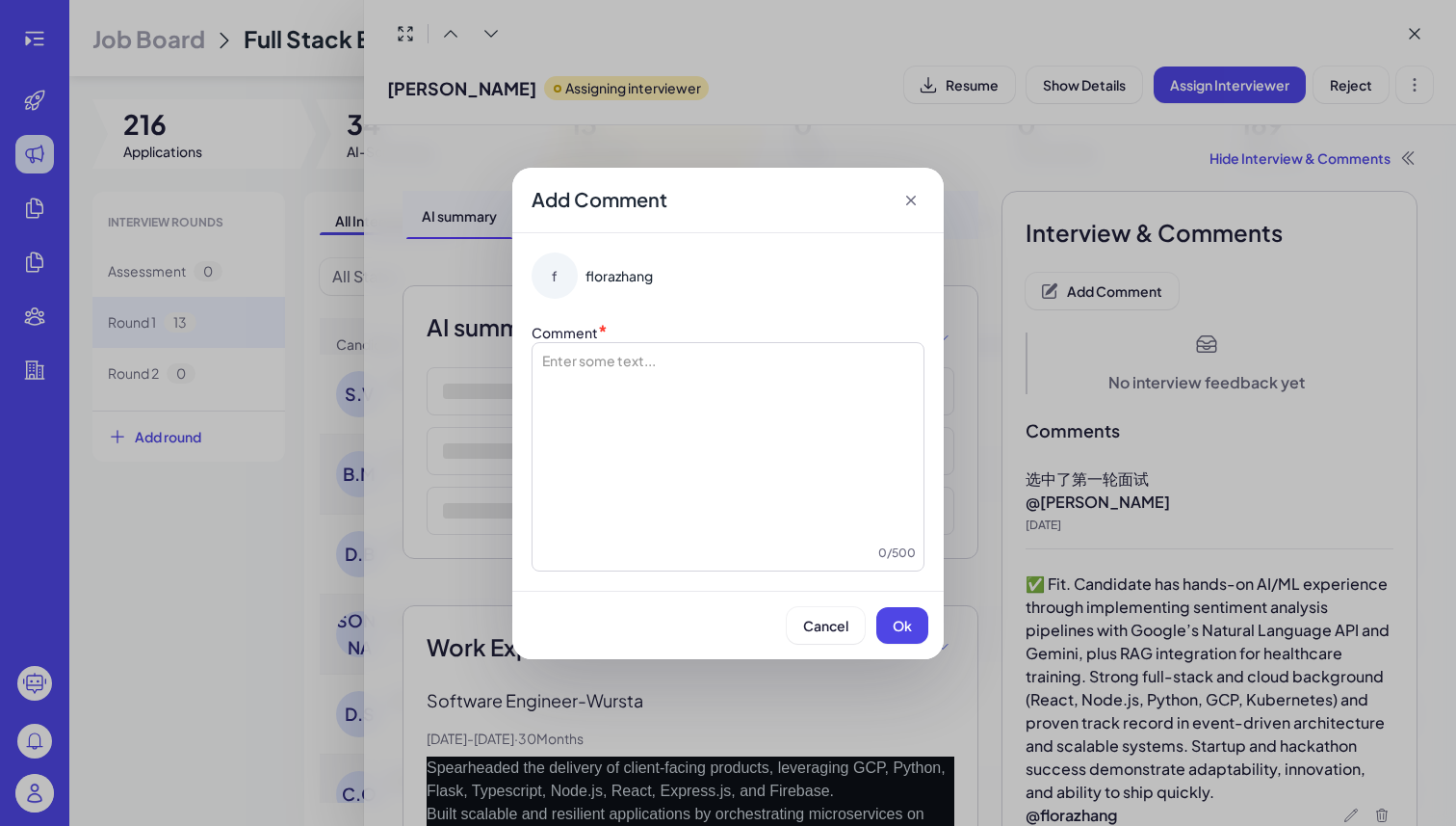
click at [833, 493] on div at bounding box center [728, 446] width 376 height 193
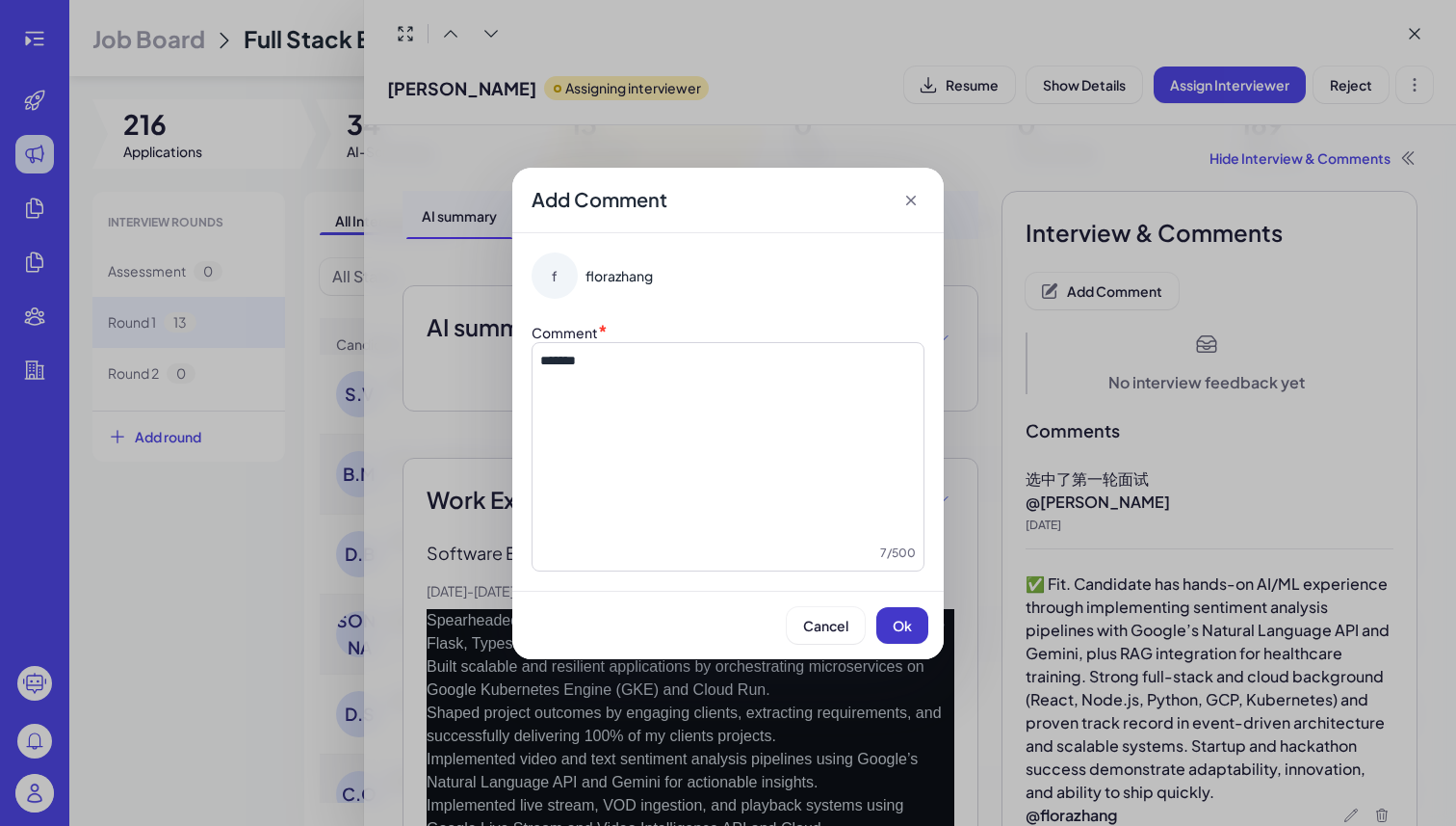
click at [903, 633] on span "Ok" at bounding box center [903, 625] width 20 height 18
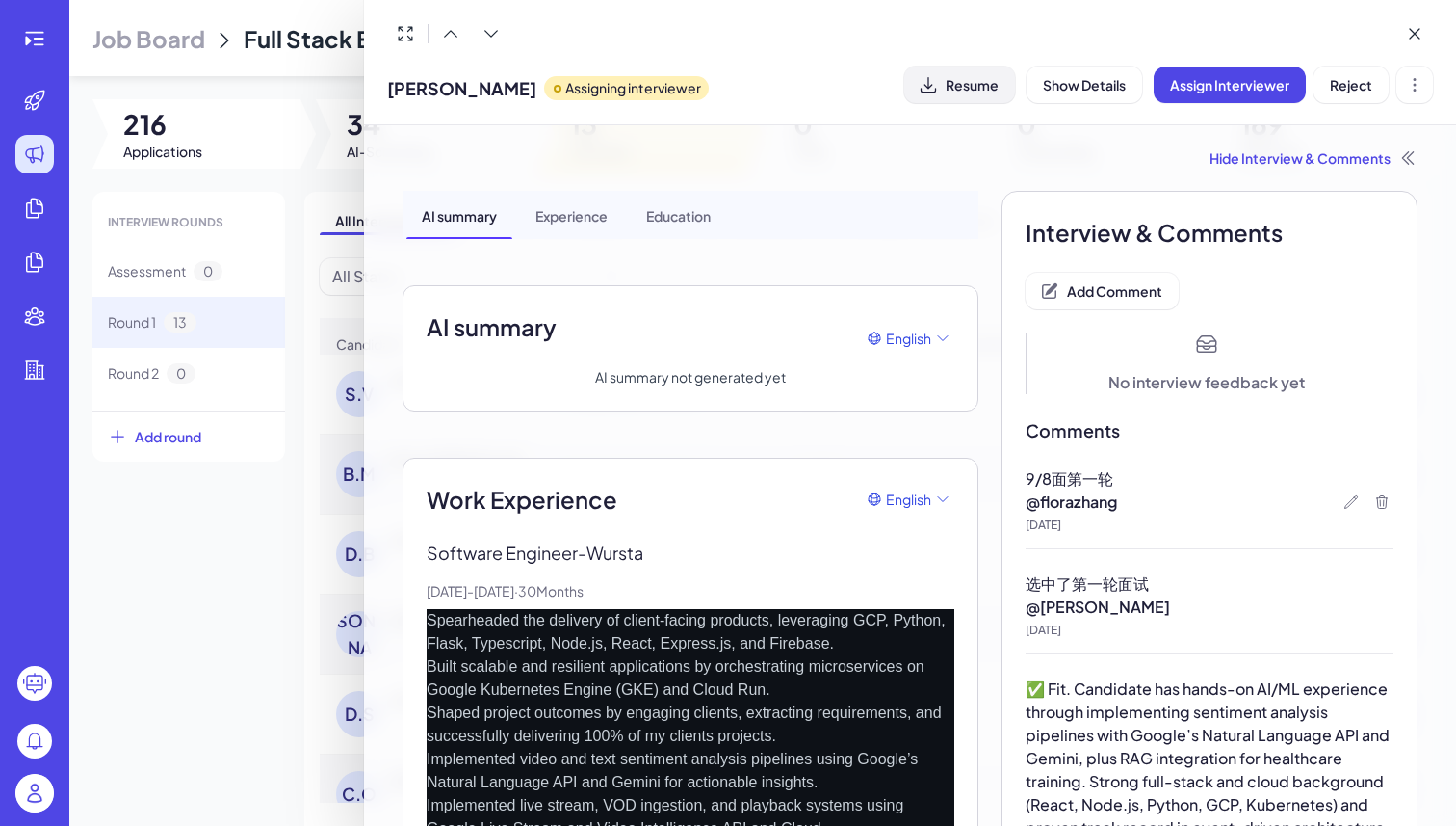
click at [944, 83] on button "Resume" at bounding box center [959, 84] width 111 height 36
click at [1056, 478] on span "9/8面第一轮" at bounding box center [1069, 478] width 88 height 21
click at [236, 615] on div at bounding box center [728, 413] width 1456 height 826
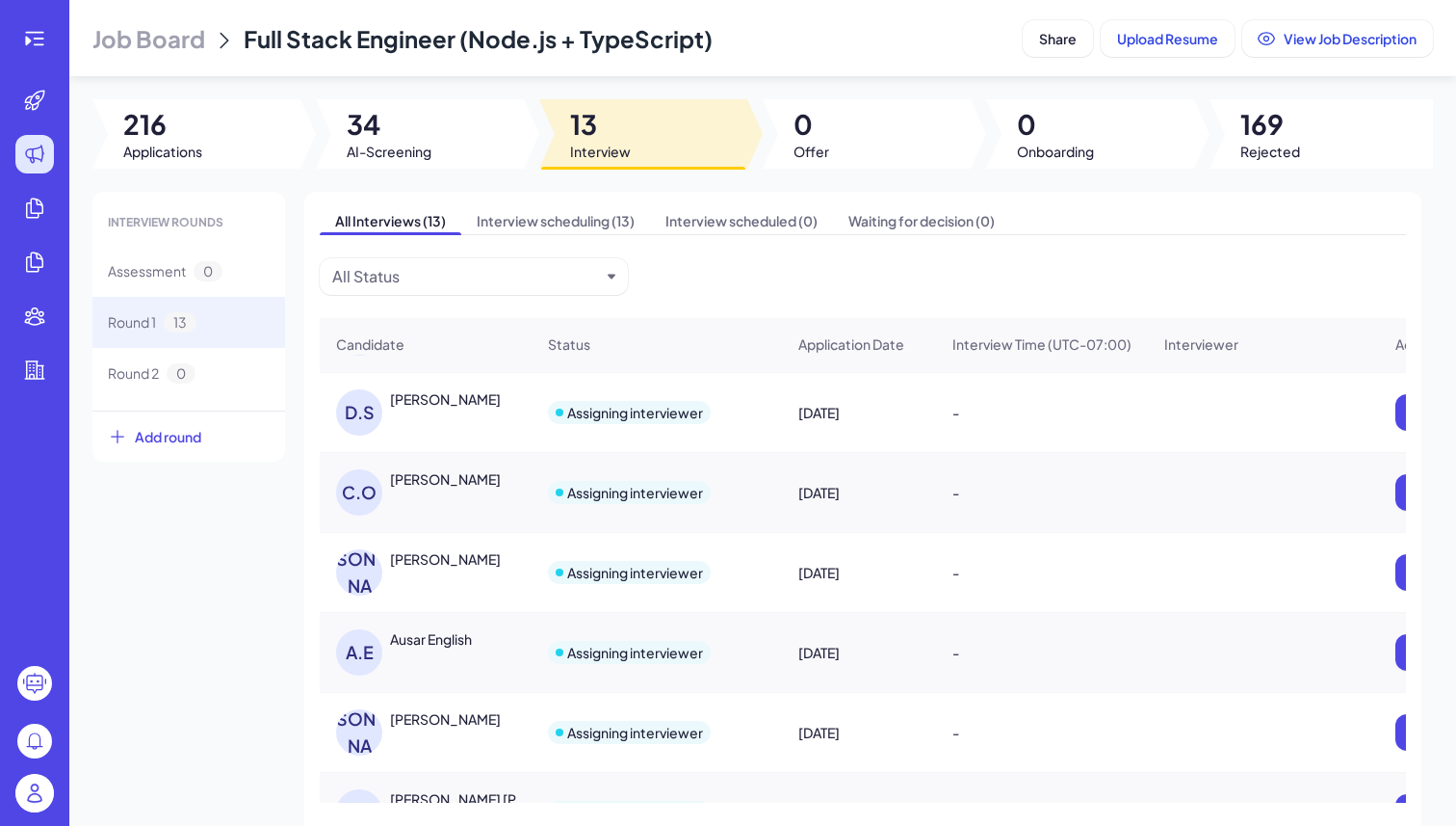
scroll to position [309, 0]
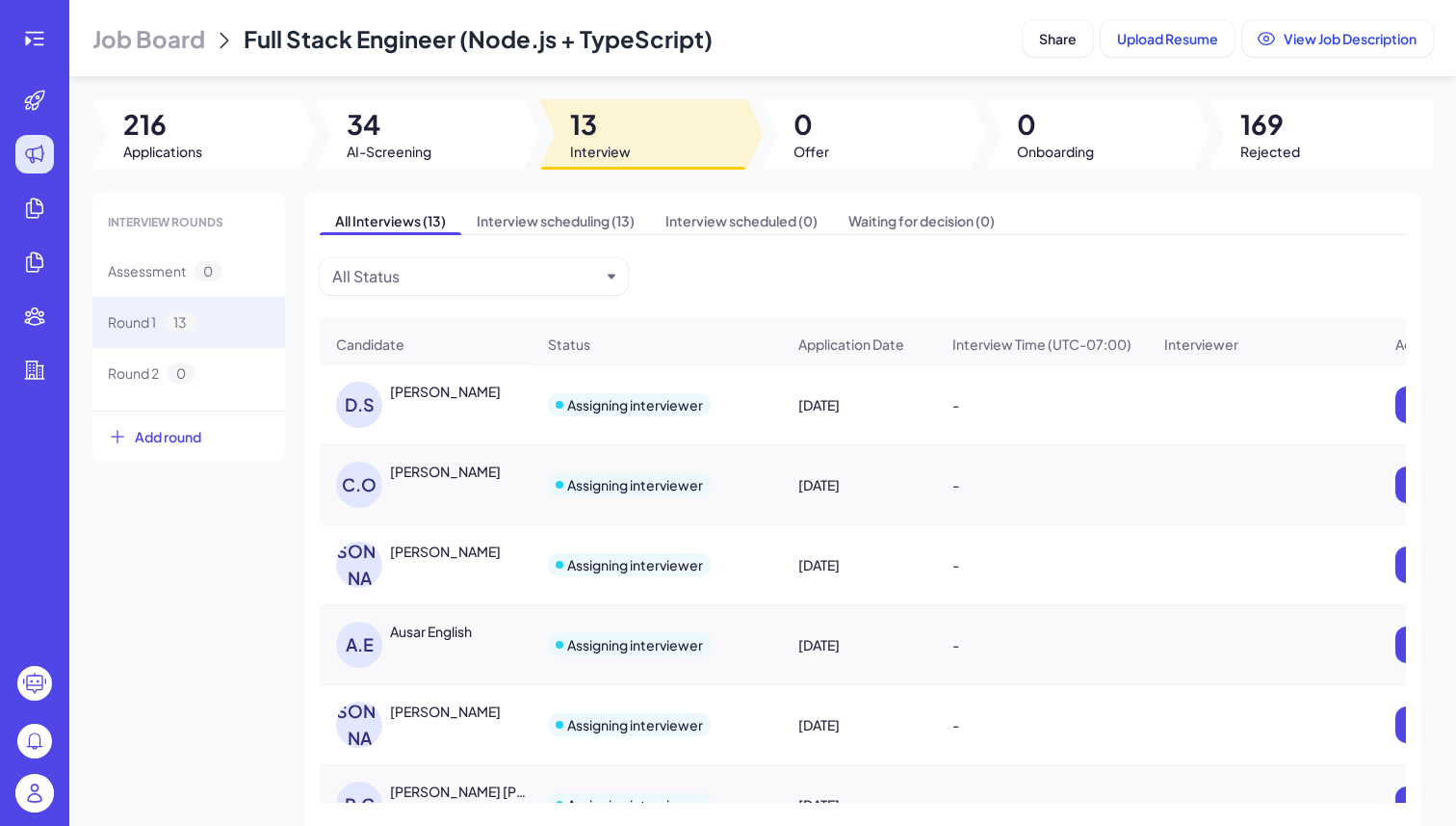
click at [471, 413] on div "D.S Daniel Steinbrook" at bounding box center [435, 404] width 199 height 46
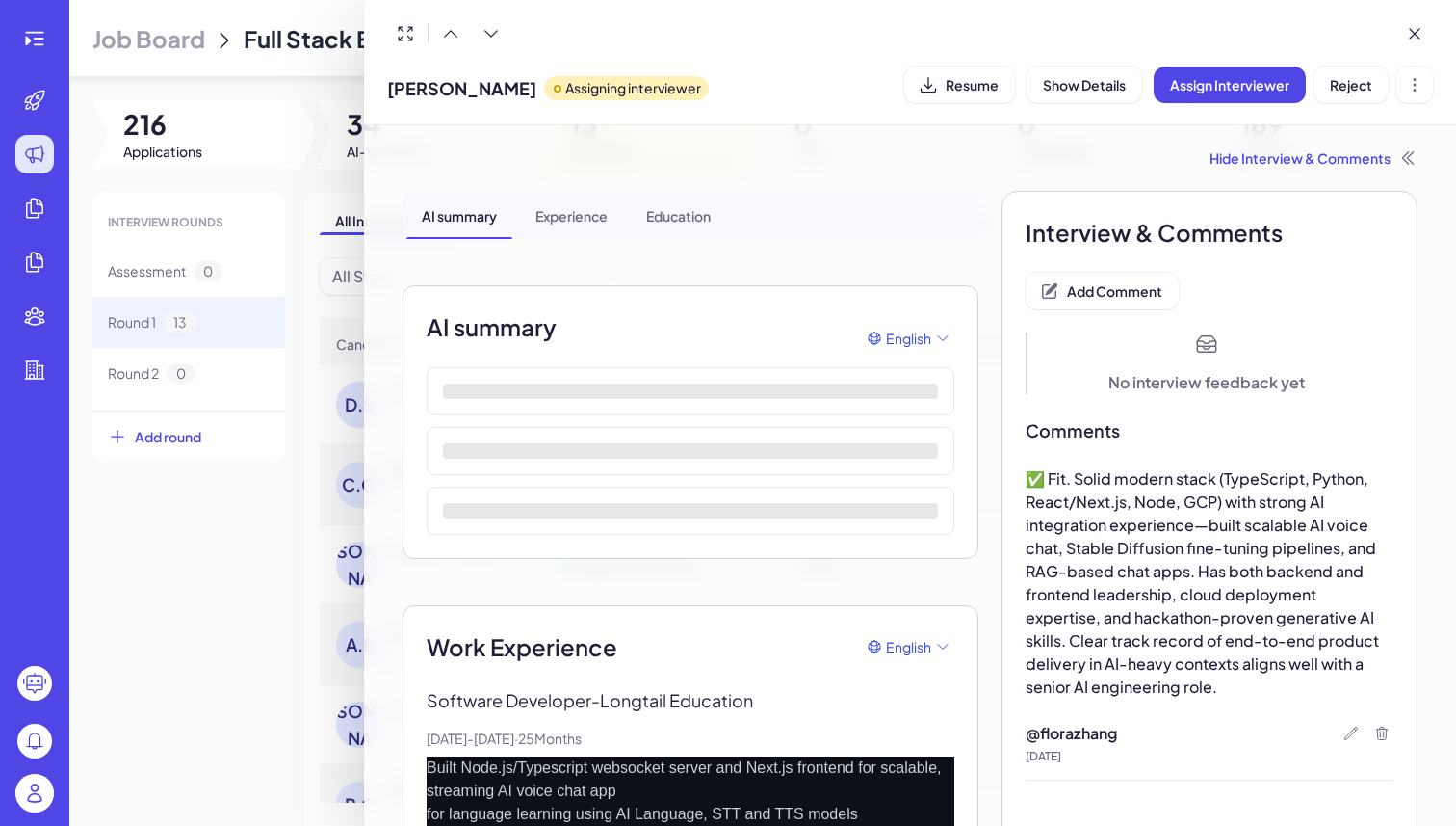
click at [478, 86] on span "Daniel Steinbrook" at bounding box center [462, 88] width 150 height 26
click at [950, 93] on button "Resume" at bounding box center [959, 84] width 111 height 36
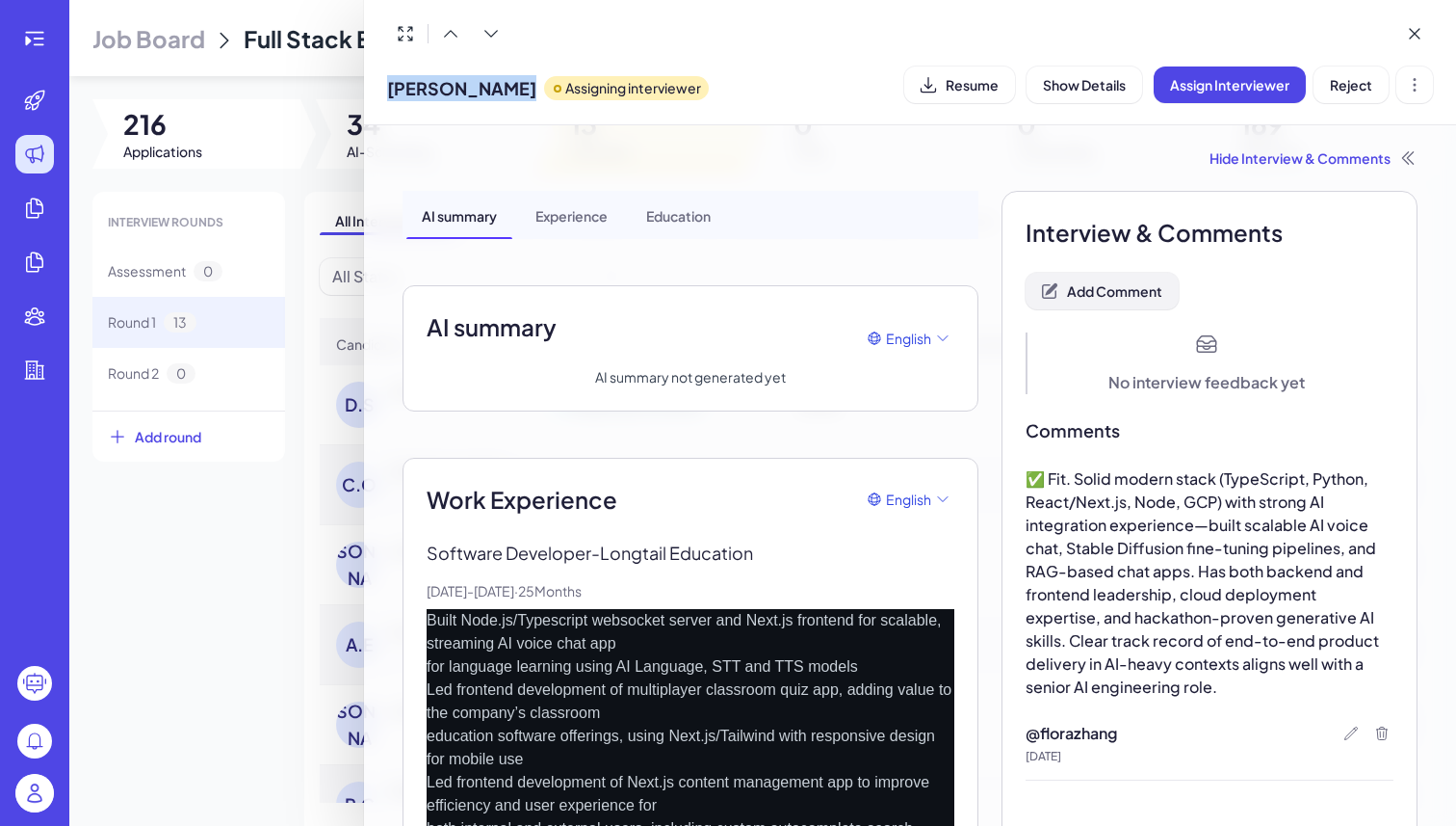
click at [1072, 299] on button "Add Comment" at bounding box center [1102, 291] width 154 height 36
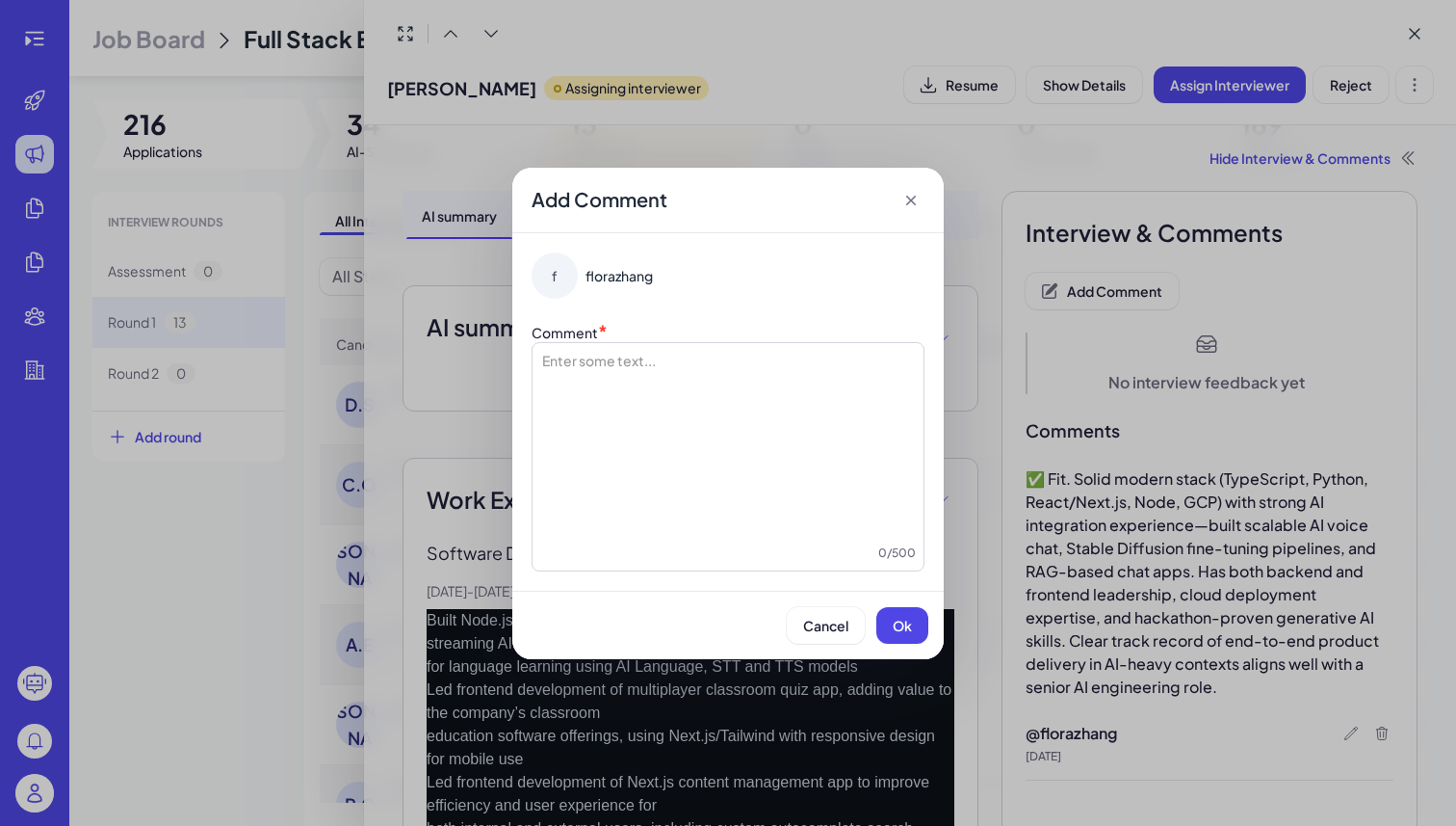
click at [737, 385] on div at bounding box center [728, 446] width 376 height 193
click at [891, 632] on button "Ok" at bounding box center [902, 624] width 52 height 36
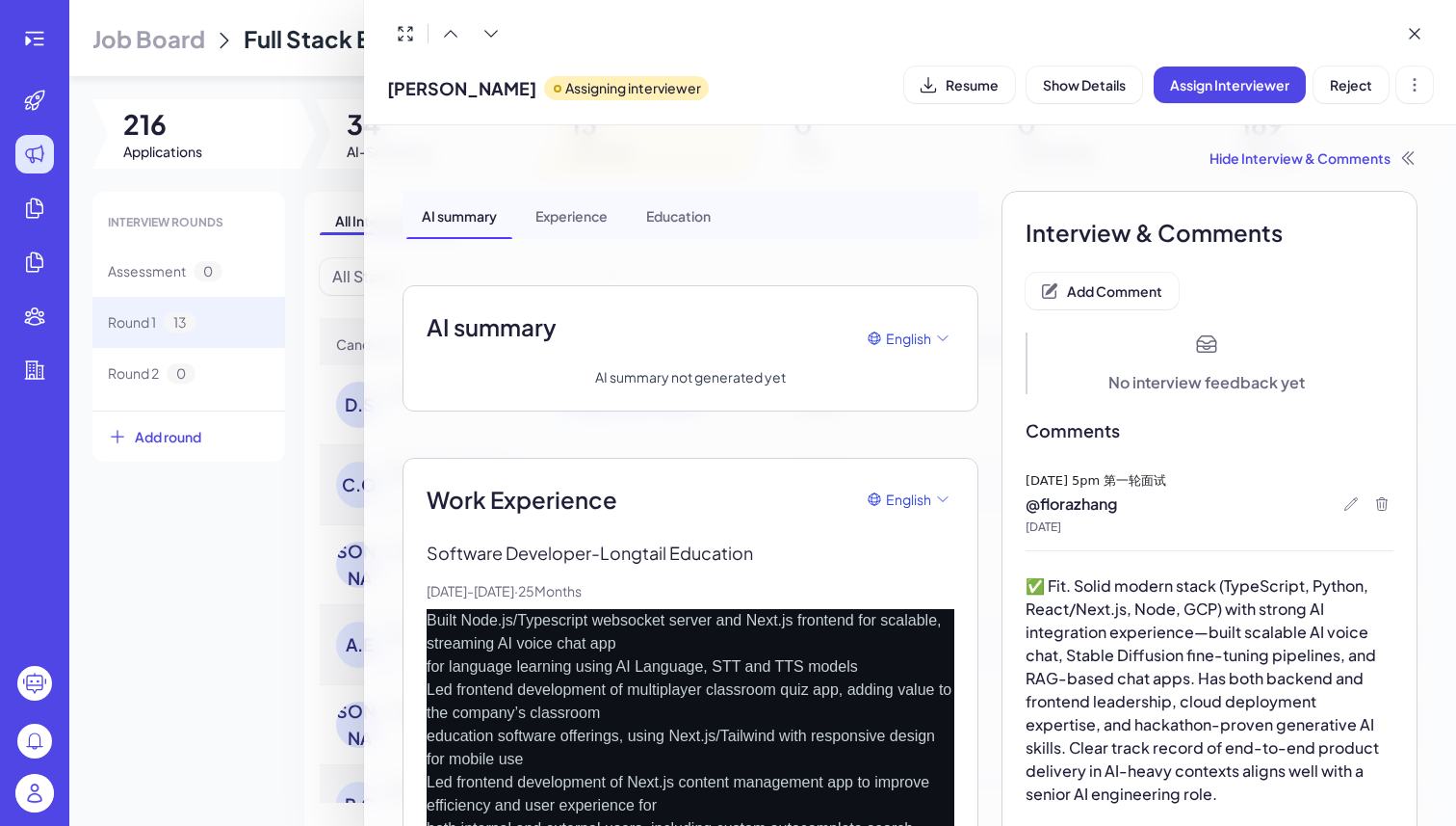
click at [200, 633] on div at bounding box center [728, 413] width 1456 height 826
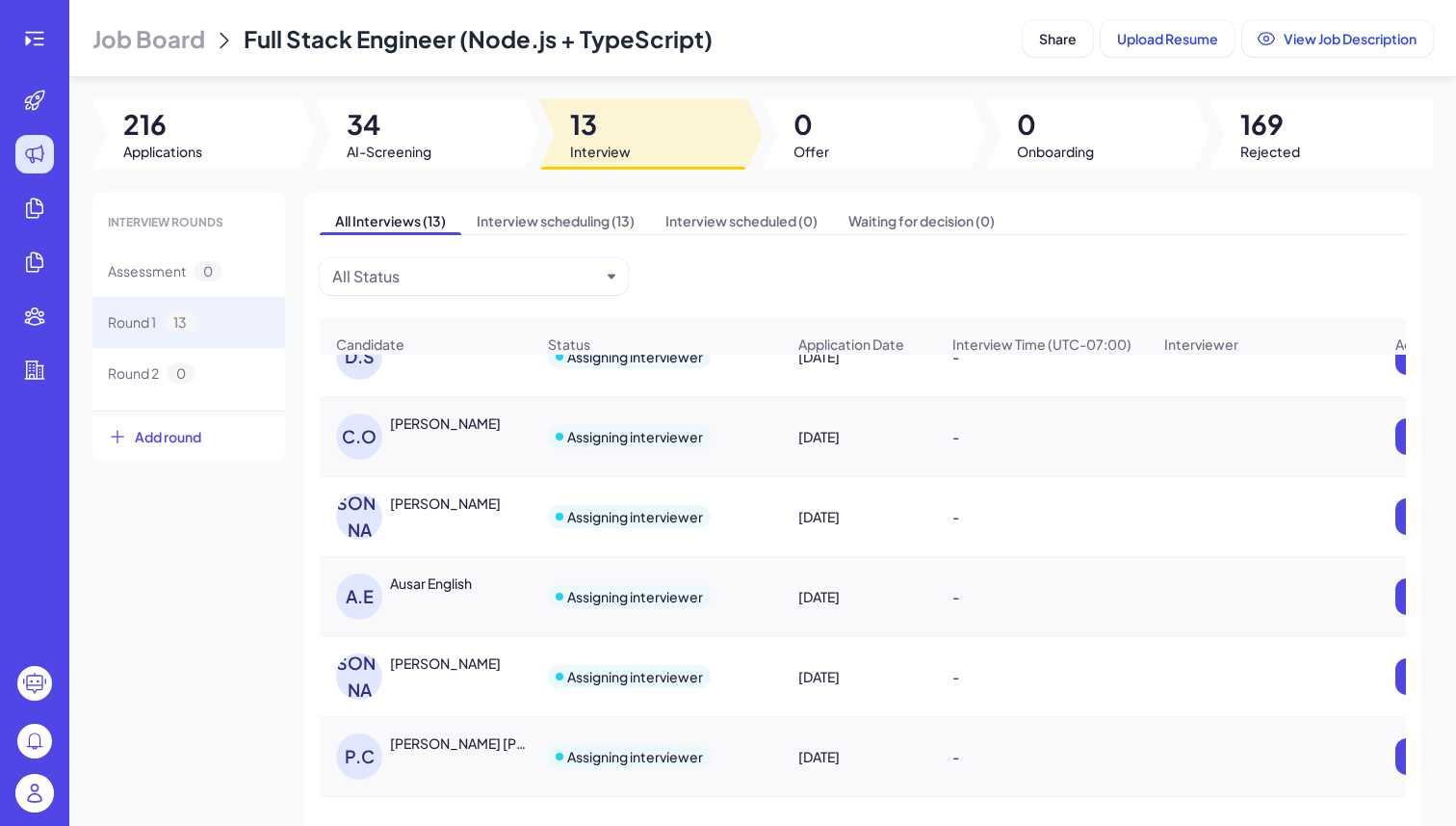
scroll to position [360, 0]
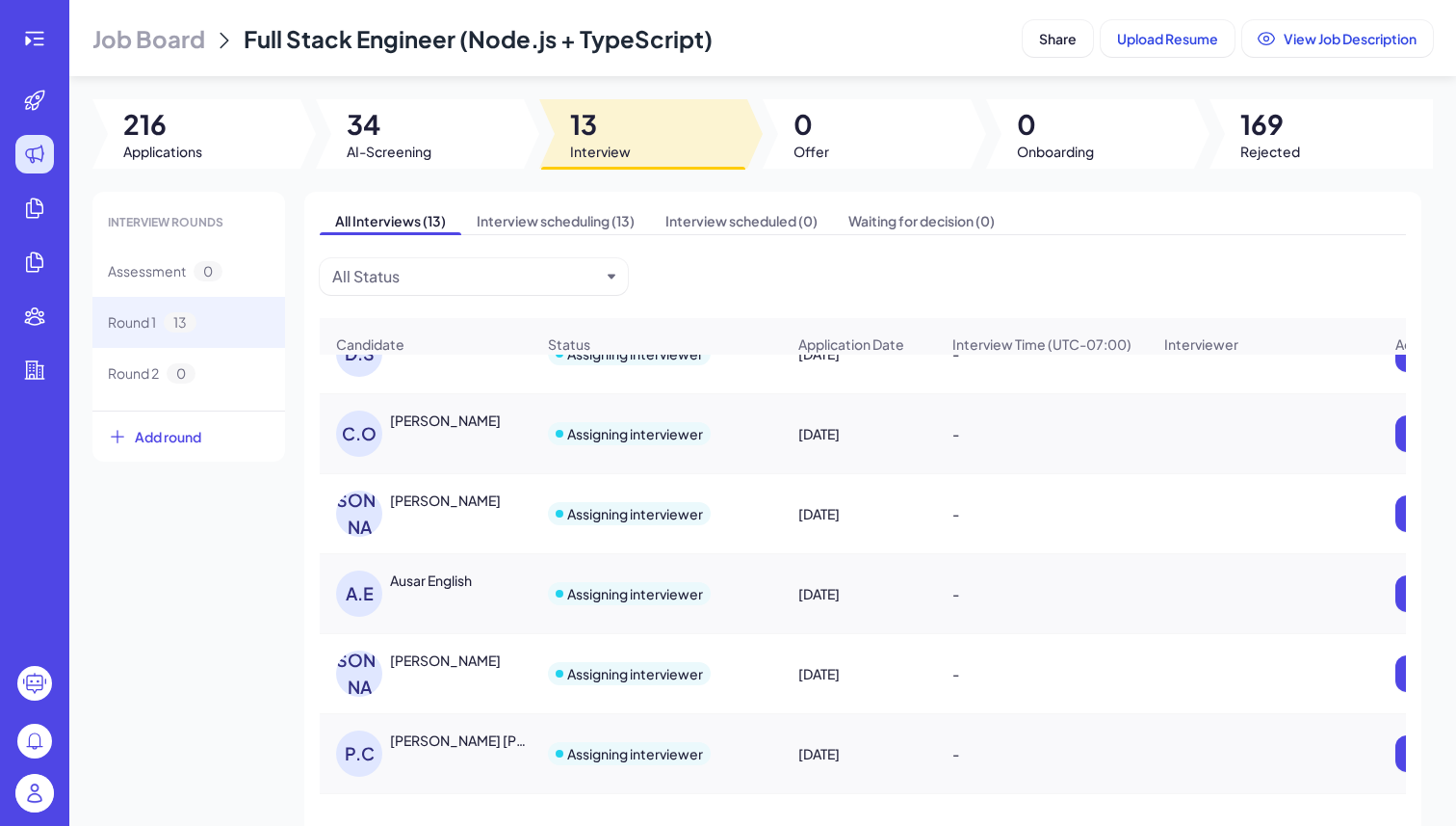
click at [436, 430] on div "CHRISTOS OTAROLA" at bounding box center [445, 420] width 111 height 20
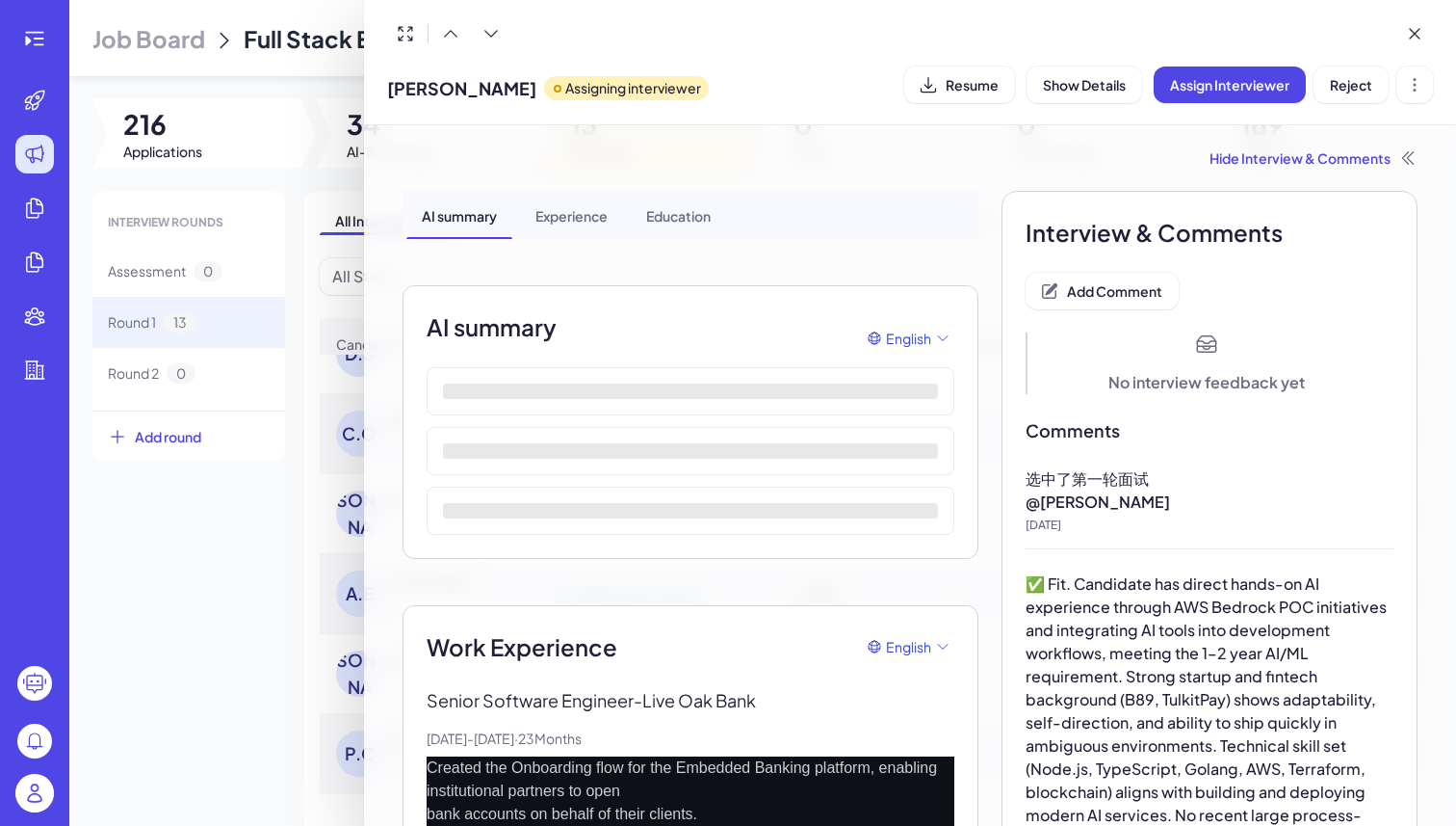
click at [476, 87] on span "CHRISTOS OTAROLA" at bounding box center [462, 88] width 150 height 26
click at [962, 97] on button "Resume" at bounding box center [959, 84] width 111 height 36
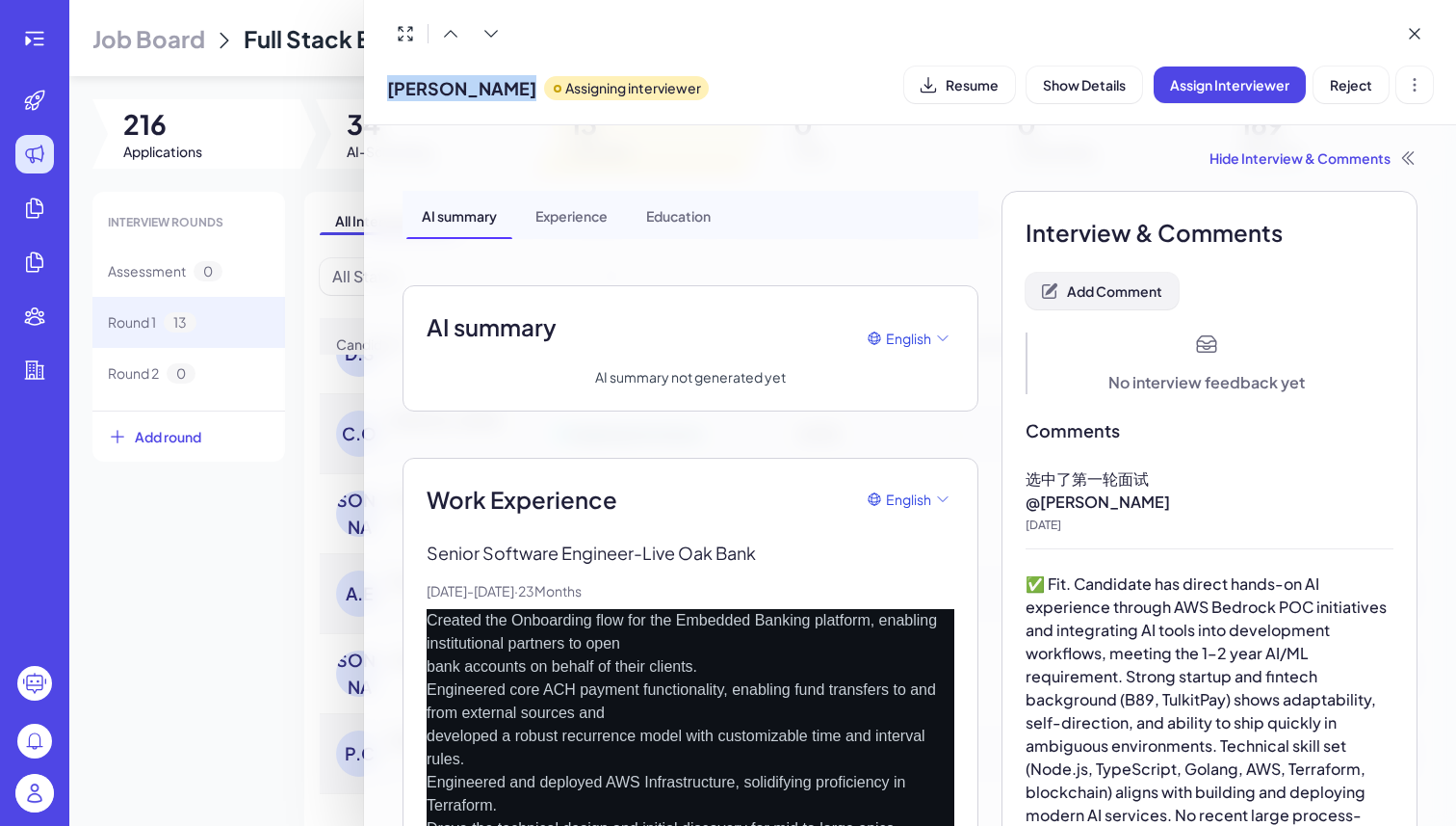
click at [1085, 282] on span "Add Comment" at bounding box center [1115, 291] width 95 height 18
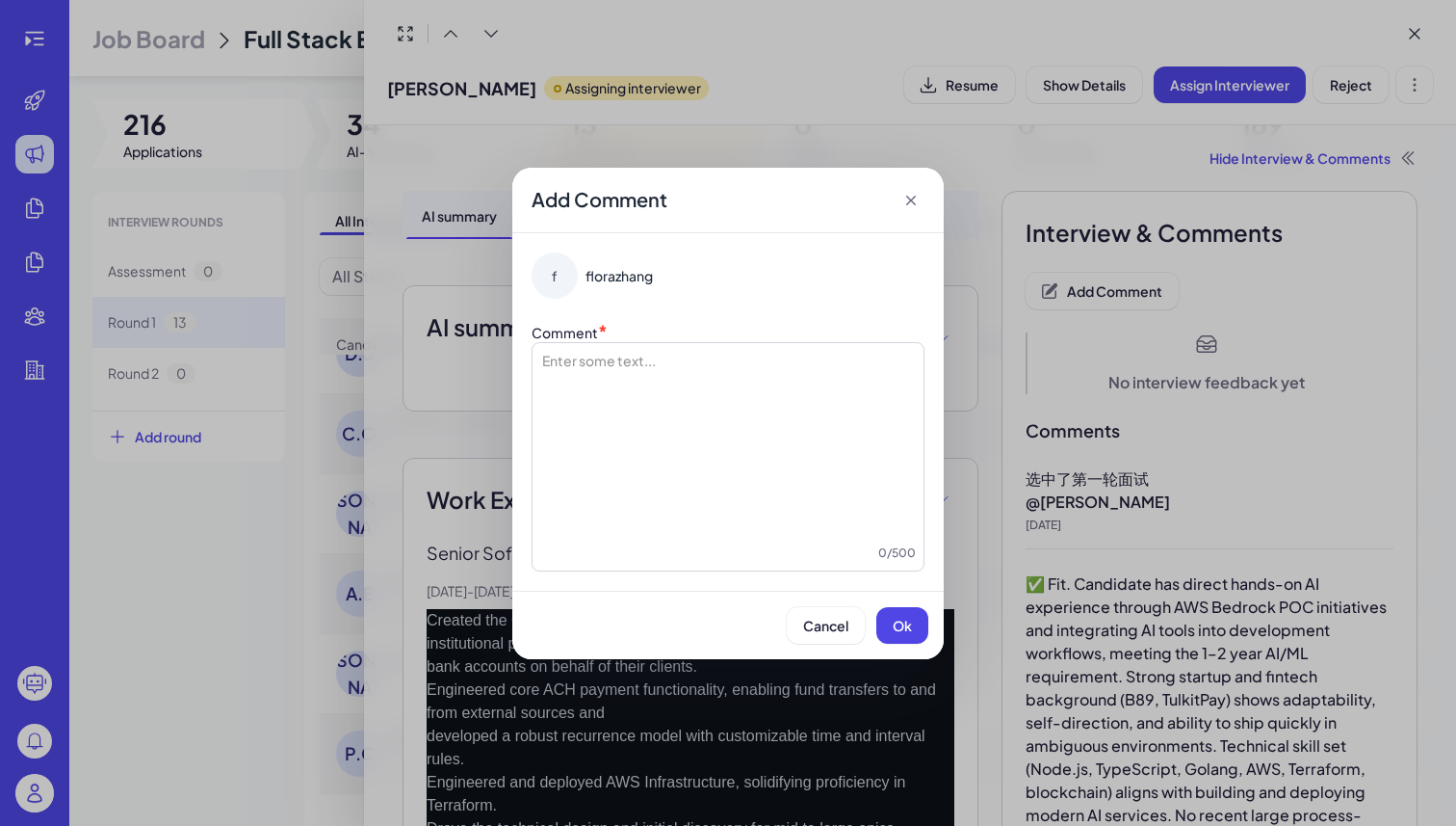
click at [732, 376] on div at bounding box center [728, 446] width 376 height 193
click at [893, 620] on span "Ok" at bounding box center [903, 625] width 20 height 18
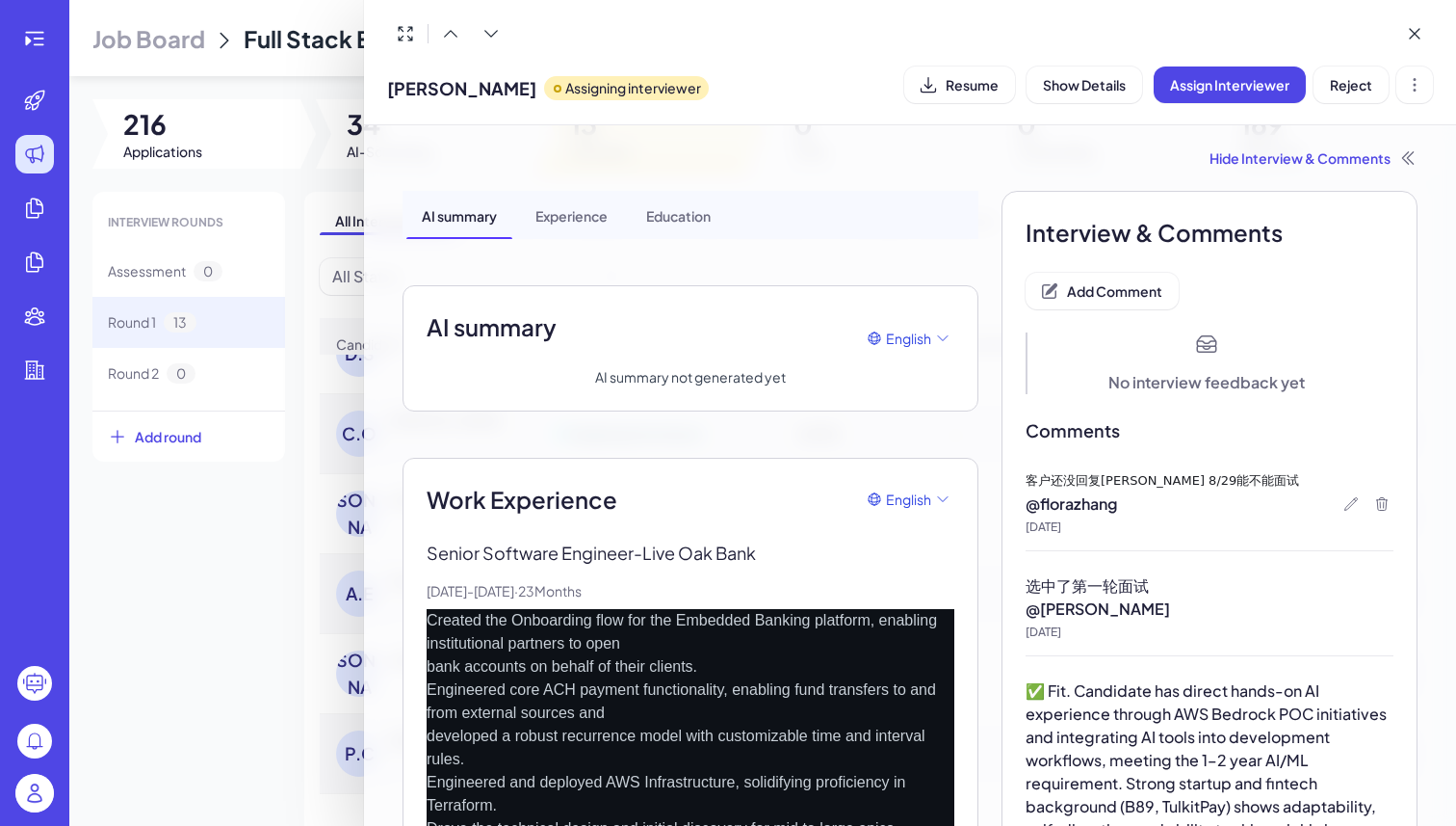
click at [171, 582] on div at bounding box center [728, 413] width 1456 height 826
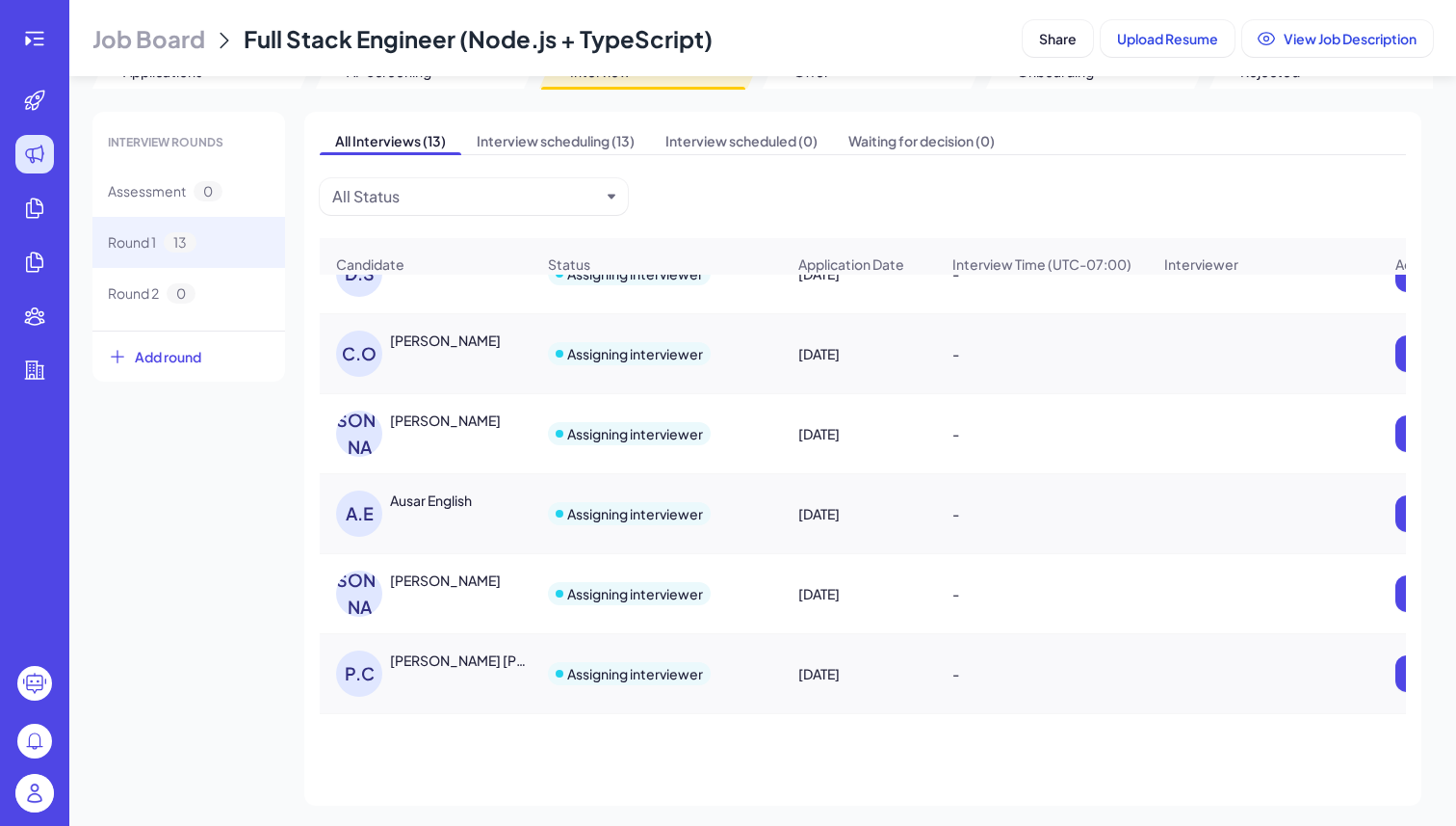
scroll to position [83, 0]
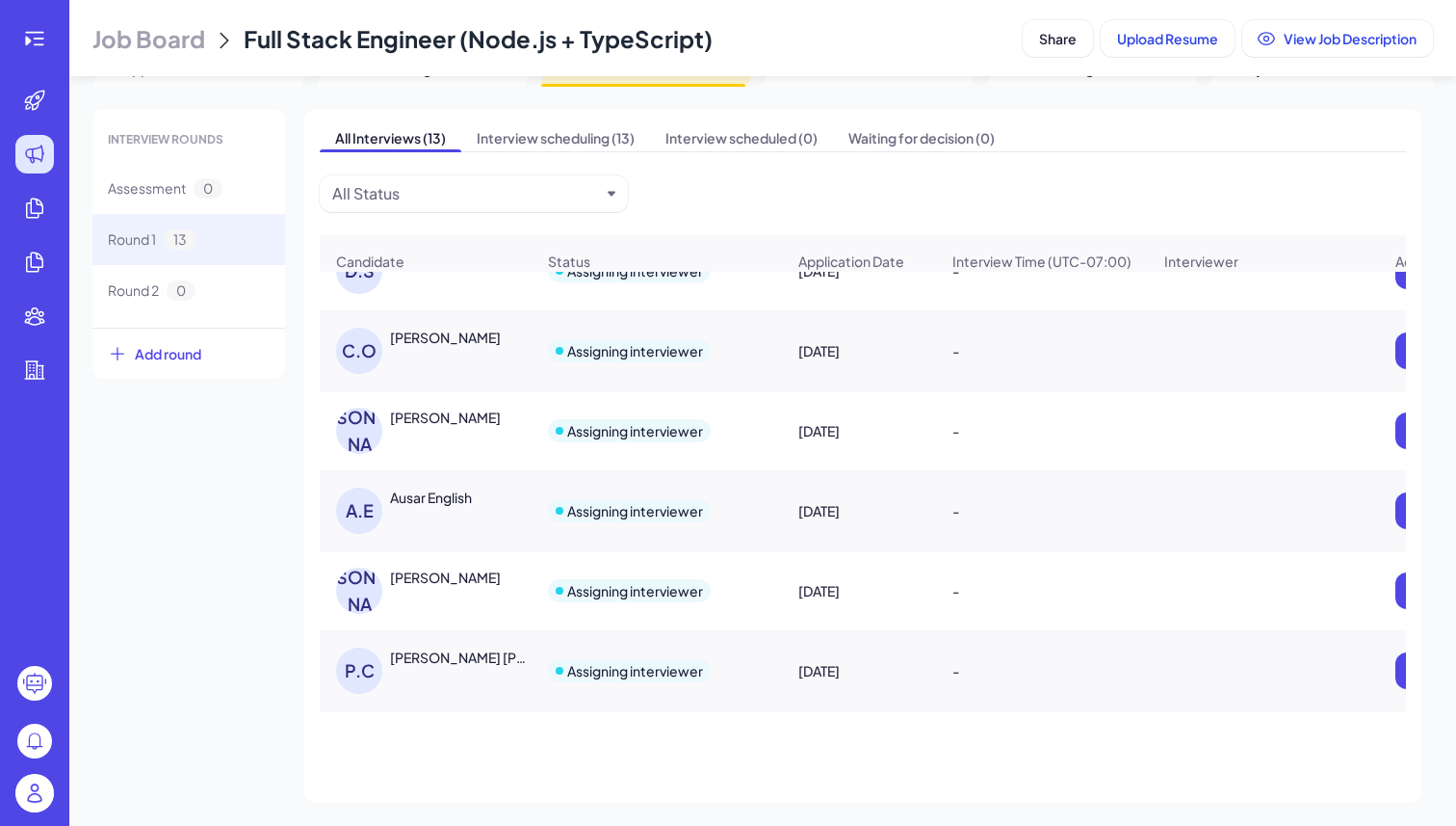
click at [432, 428] on div "JULIO A. BARRIOS" at bounding box center [463, 417] width 145 height 21
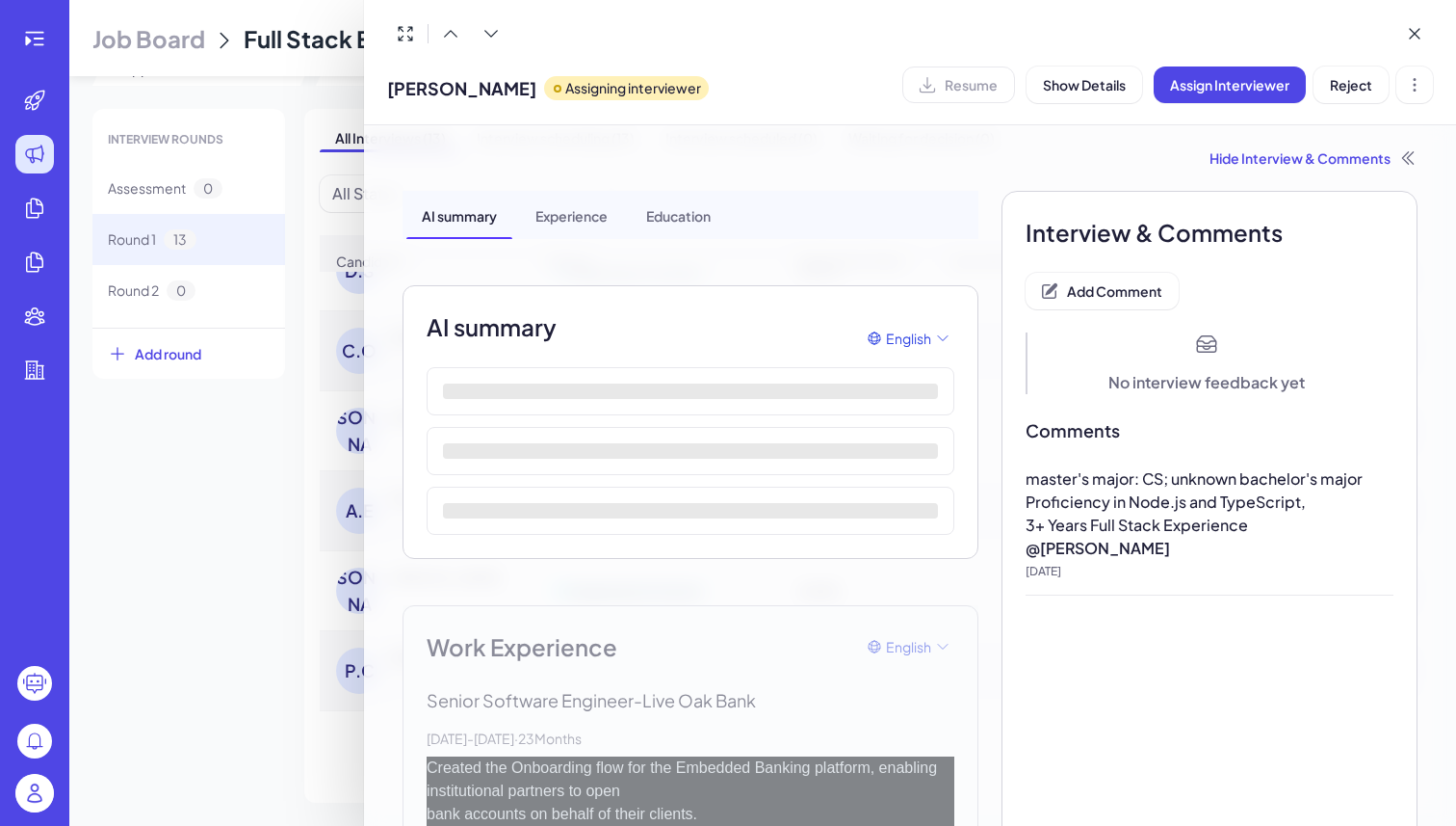
click at [491, 93] on span "JULIO A. BARRIOS" at bounding box center [462, 88] width 150 height 26
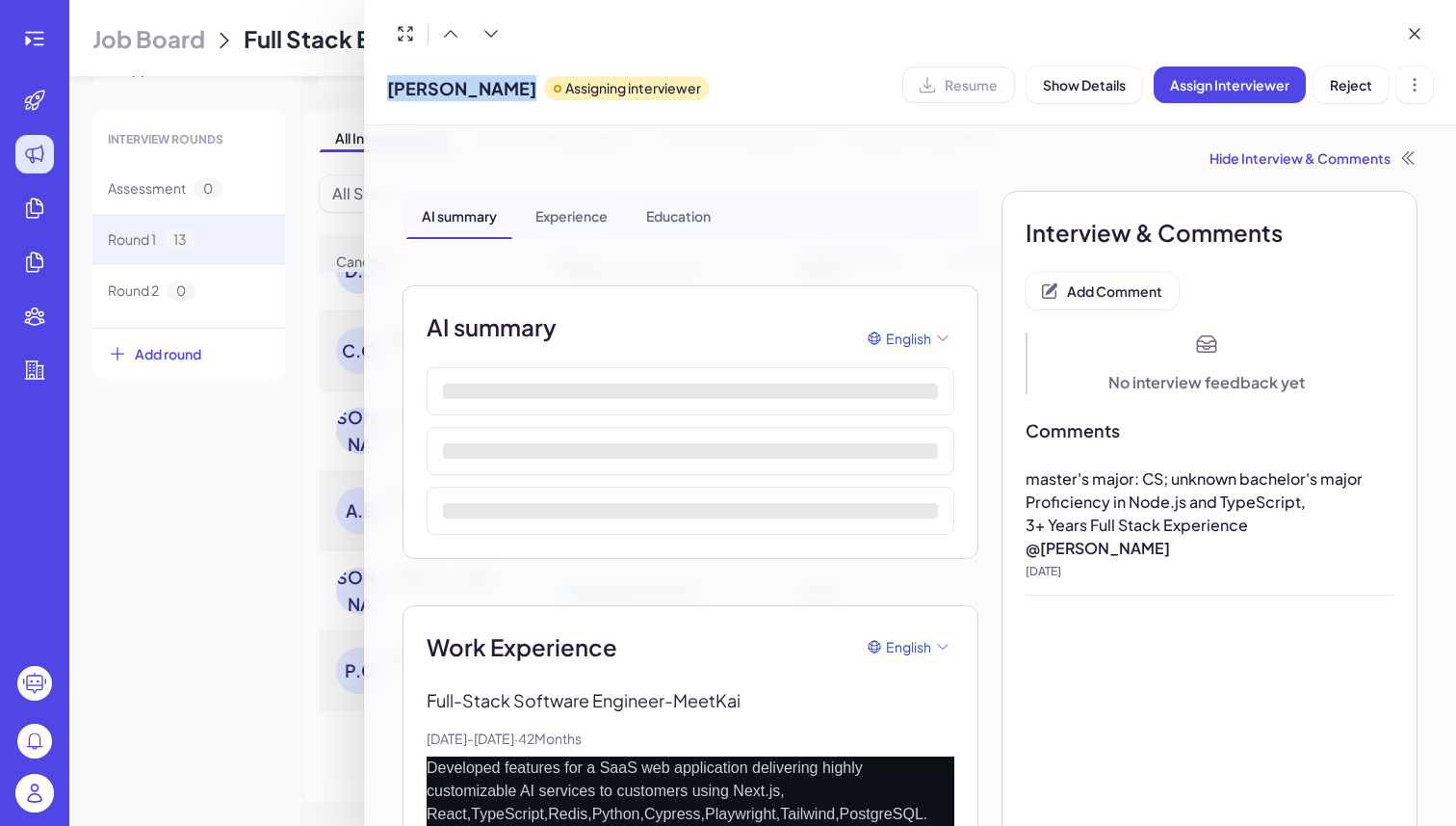
click at [491, 93] on span "JULIO A. BARRIOS" at bounding box center [462, 88] width 150 height 26
click at [235, 488] on div at bounding box center [728, 413] width 1456 height 826
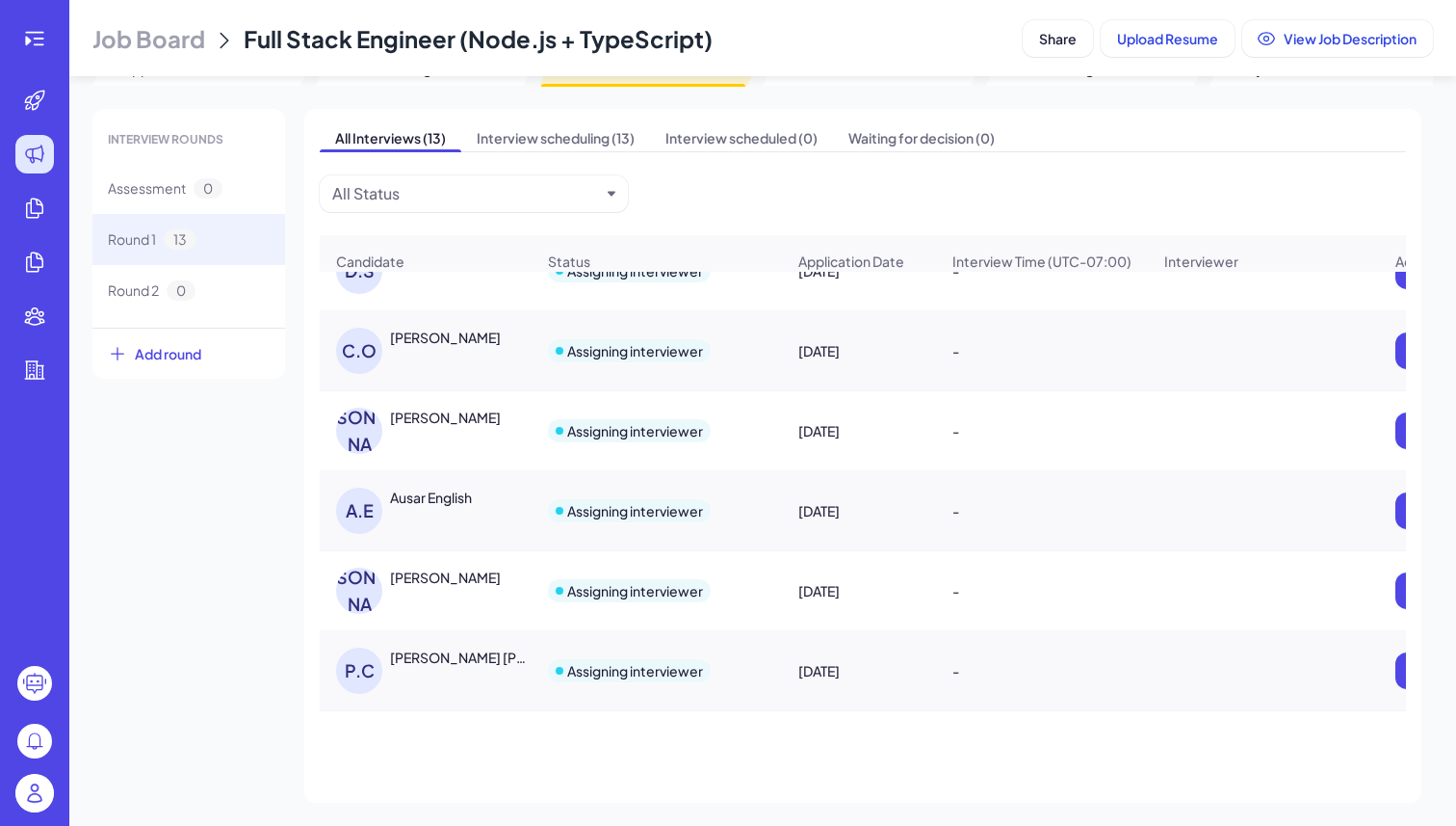
click at [408, 507] on div "Ausar English" at bounding box center [432, 497] width 82 height 20
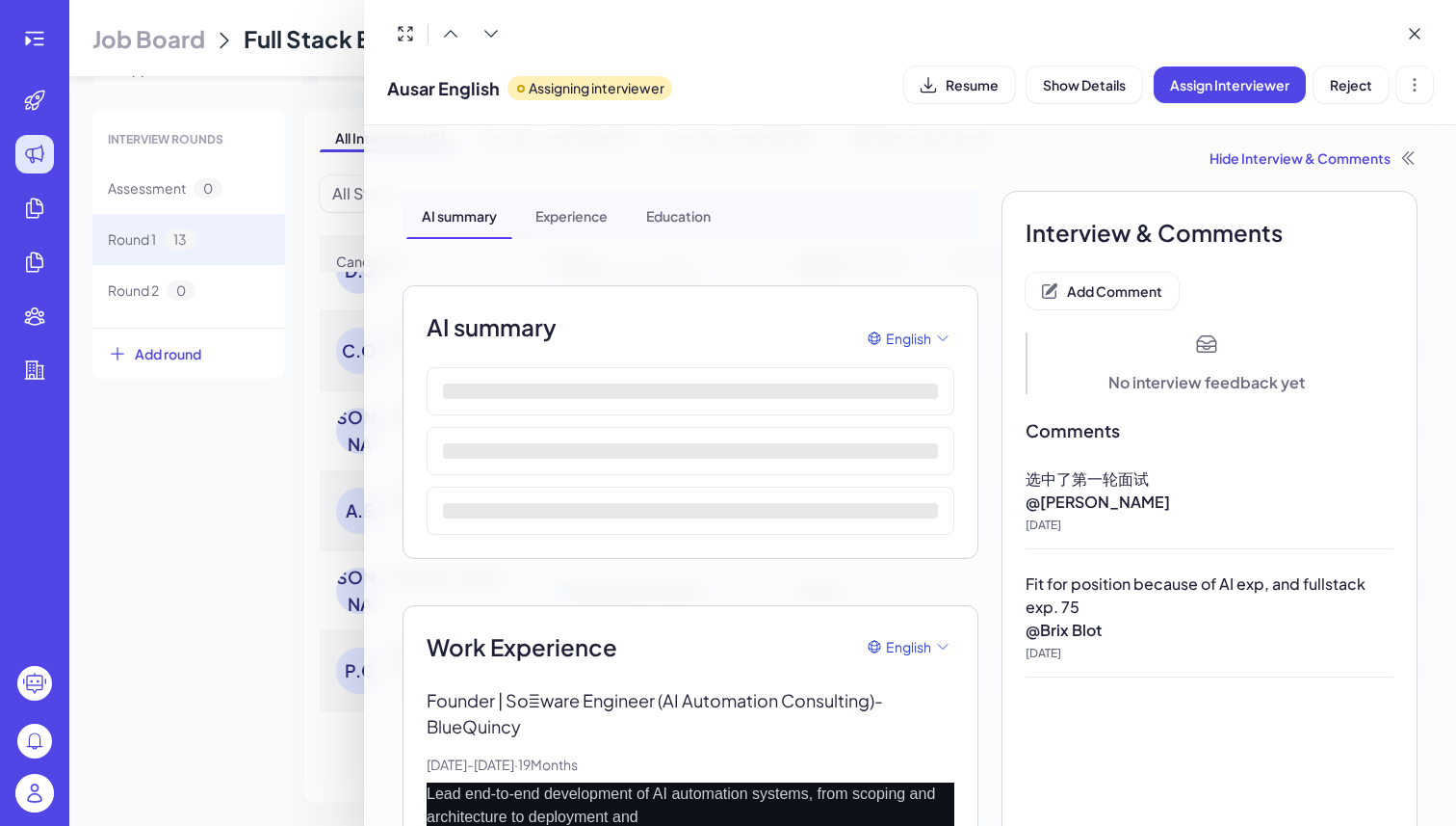
click at [442, 98] on span "Ausar English" at bounding box center [443, 88] width 113 height 26
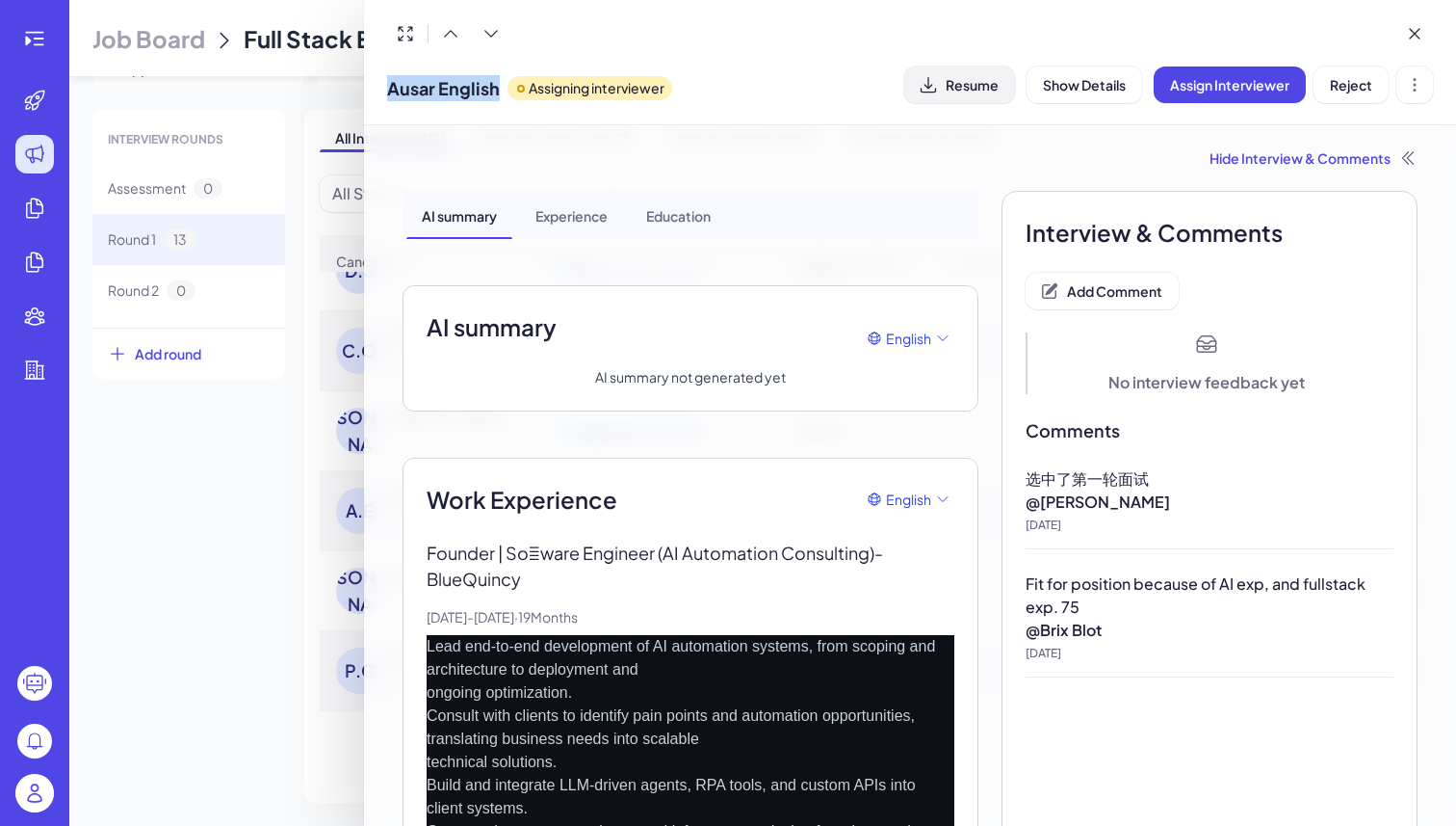
click at [944, 92] on button "Resume" at bounding box center [959, 84] width 111 height 36
click at [1097, 275] on button "Add Comment" at bounding box center [1102, 291] width 154 height 36
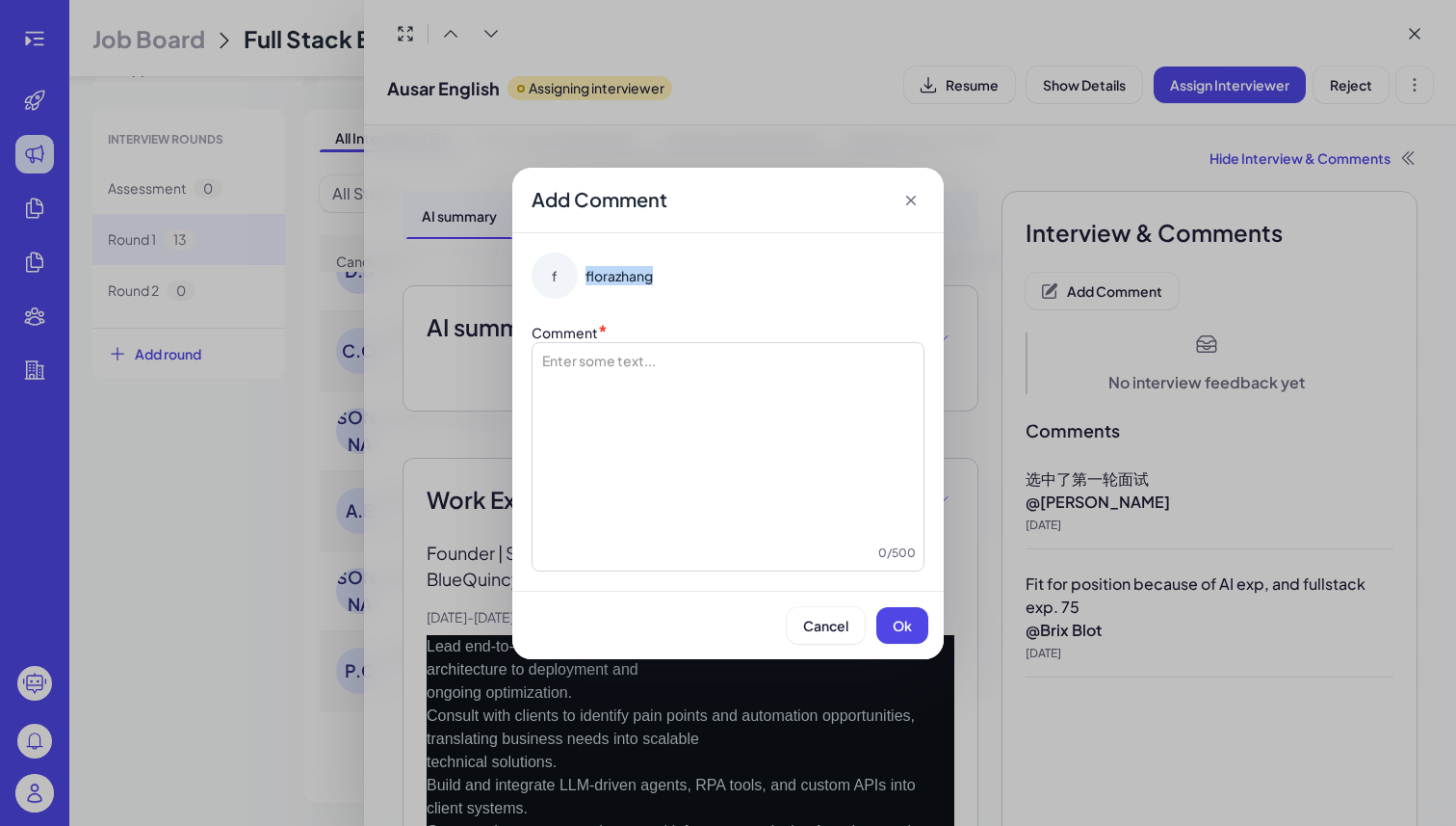
click at [844, 407] on div at bounding box center [728, 446] width 376 height 193
click at [897, 626] on span "Ok" at bounding box center [903, 625] width 20 height 18
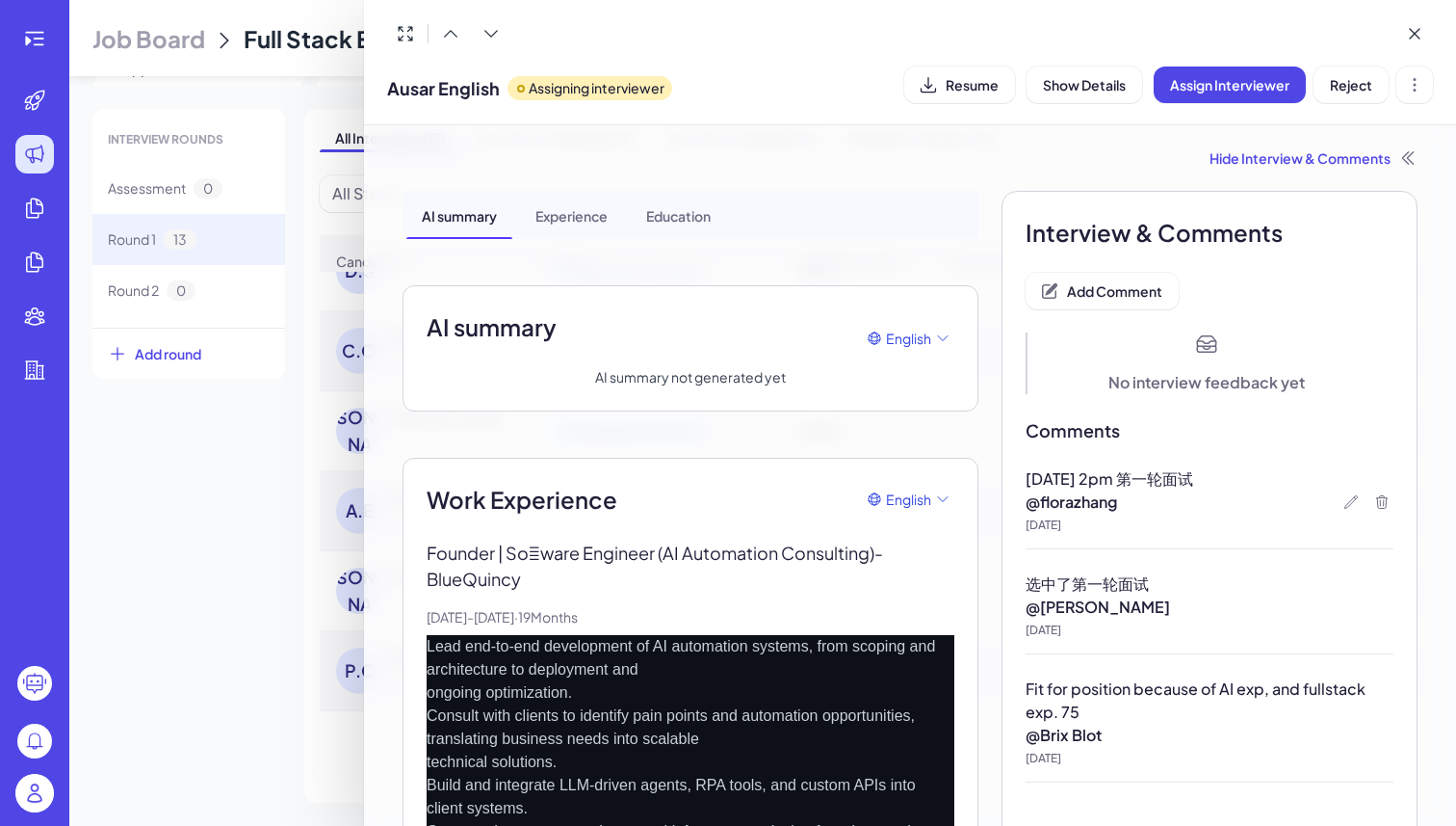
click at [228, 543] on div at bounding box center [728, 413] width 1456 height 826
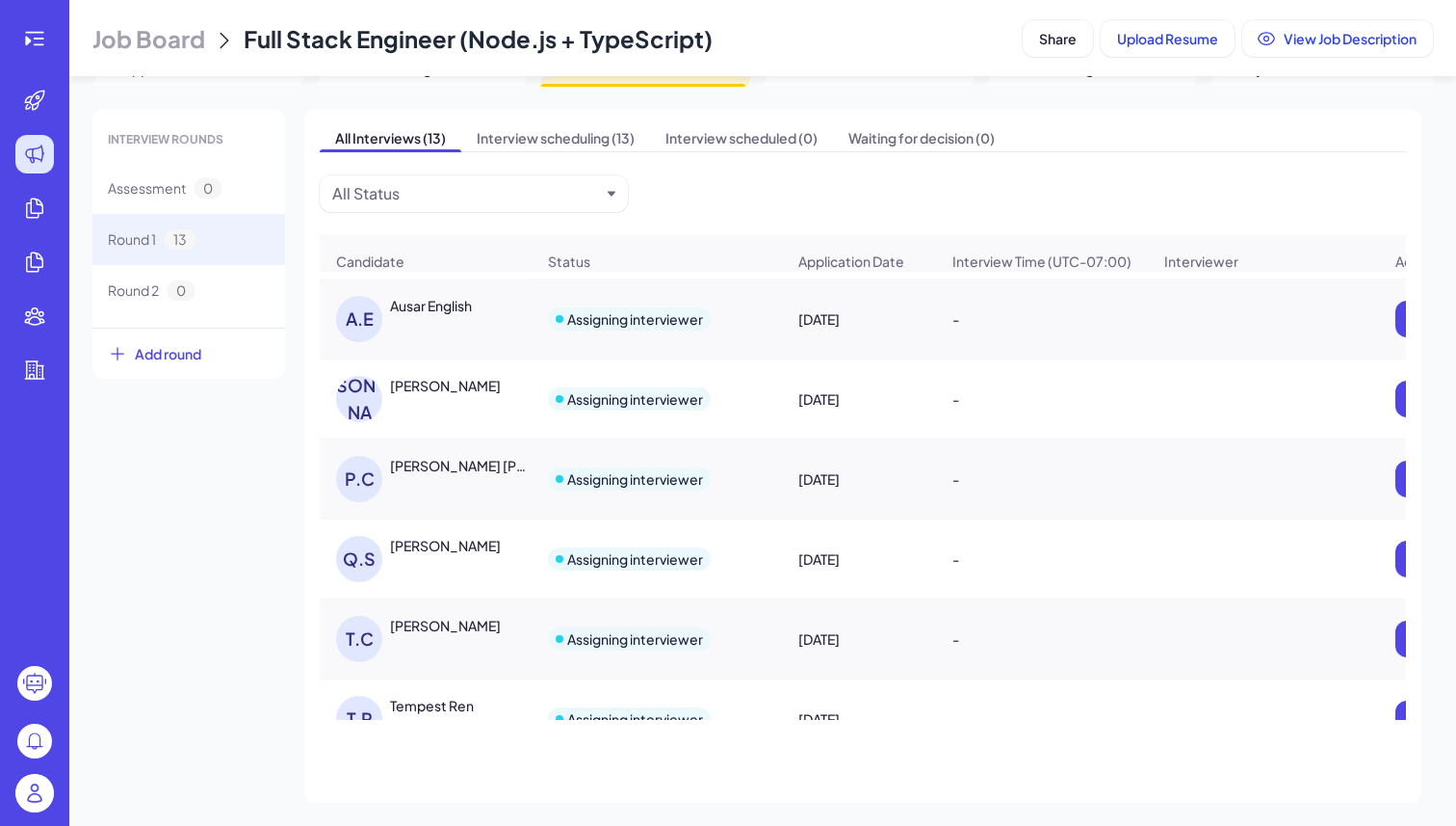
scroll to position [602, 0]
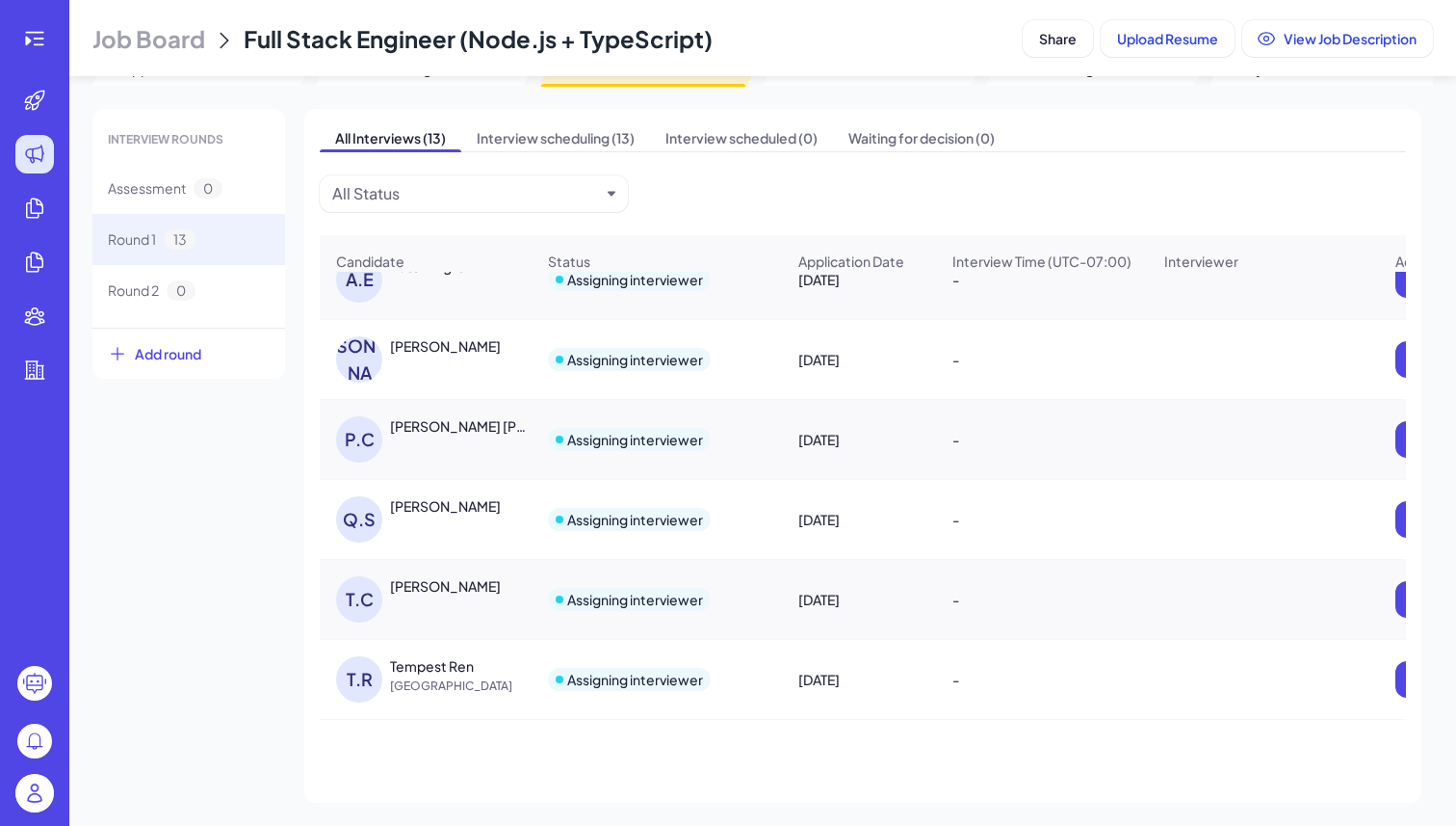
click at [448, 328] on div "J.C Justina Cho" at bounding box center [426, 359] width 210 height 77
click at [442, 341] on div "Justina Cho" at bounding box center [445, 346] width 111 height 20
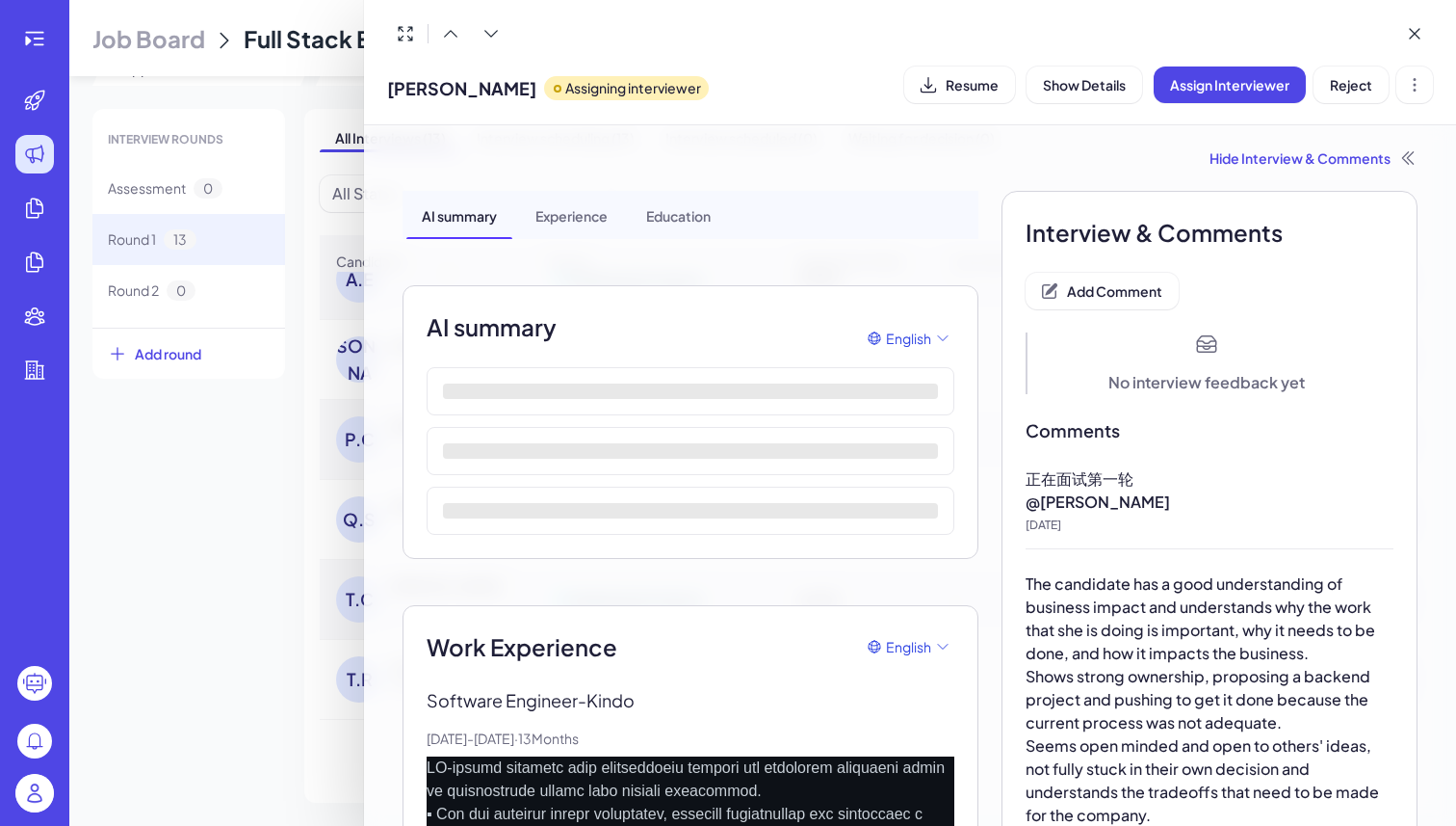
click at [207, 535] on div at bounding box center [728, 413] width 1456 height 826
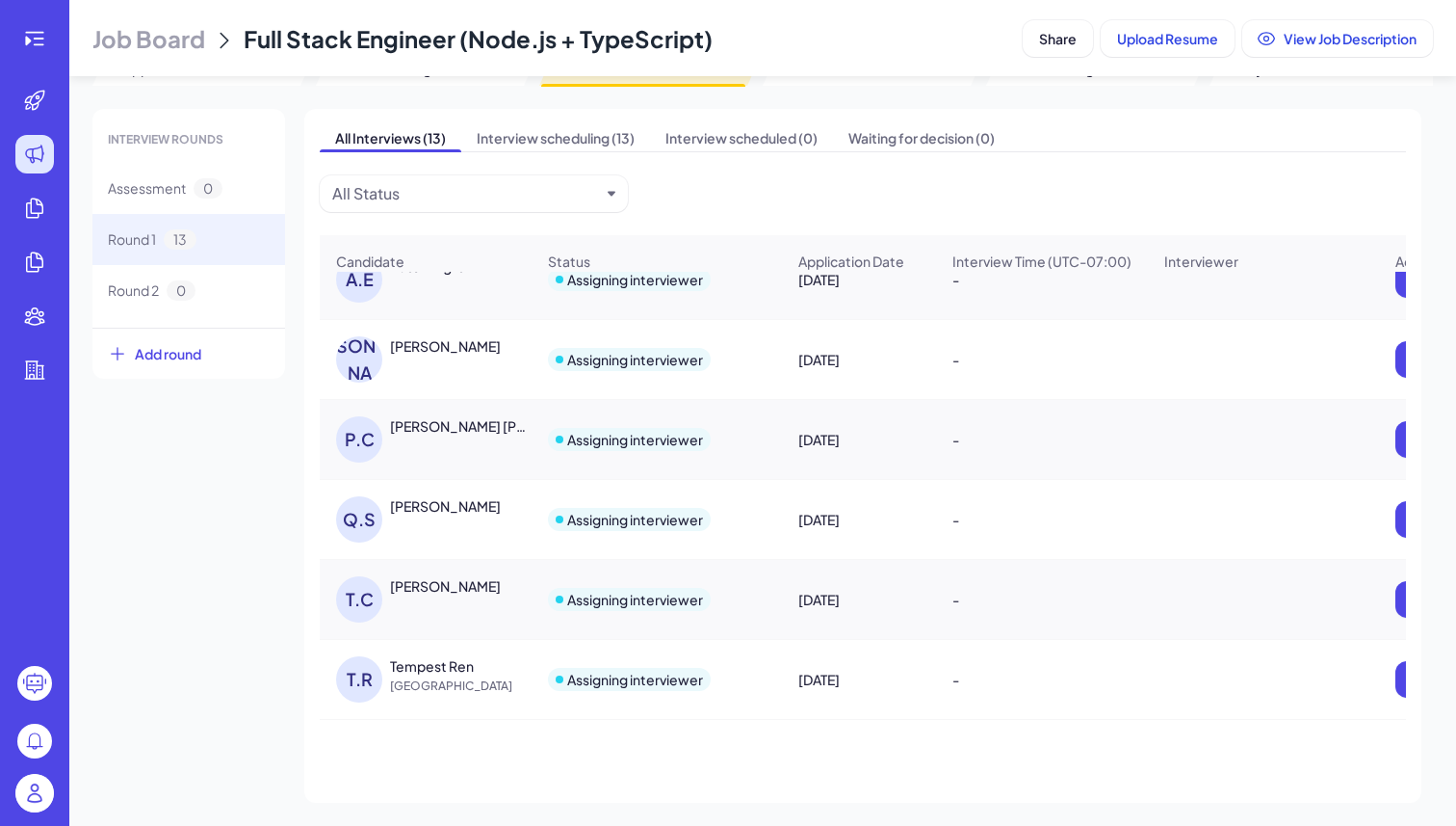
click at [466, 431] on div "Pranay Chowdary Namburi" at bounding box center [462, 426] width 143 height 20
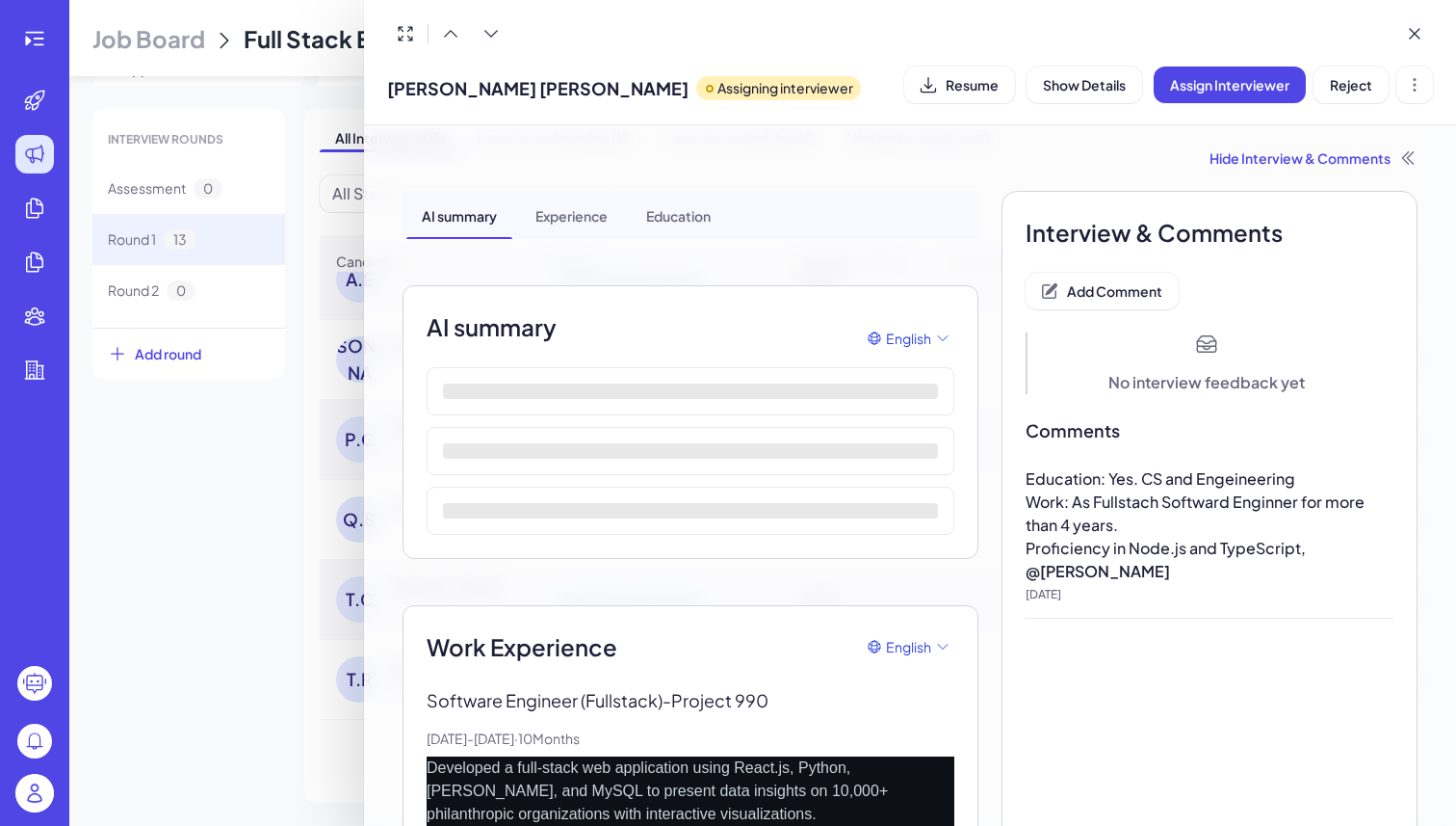
click at [524, 89] on span "Pranay Chowdary Namburi" at bounding box center [538, 88] width 301 height 26
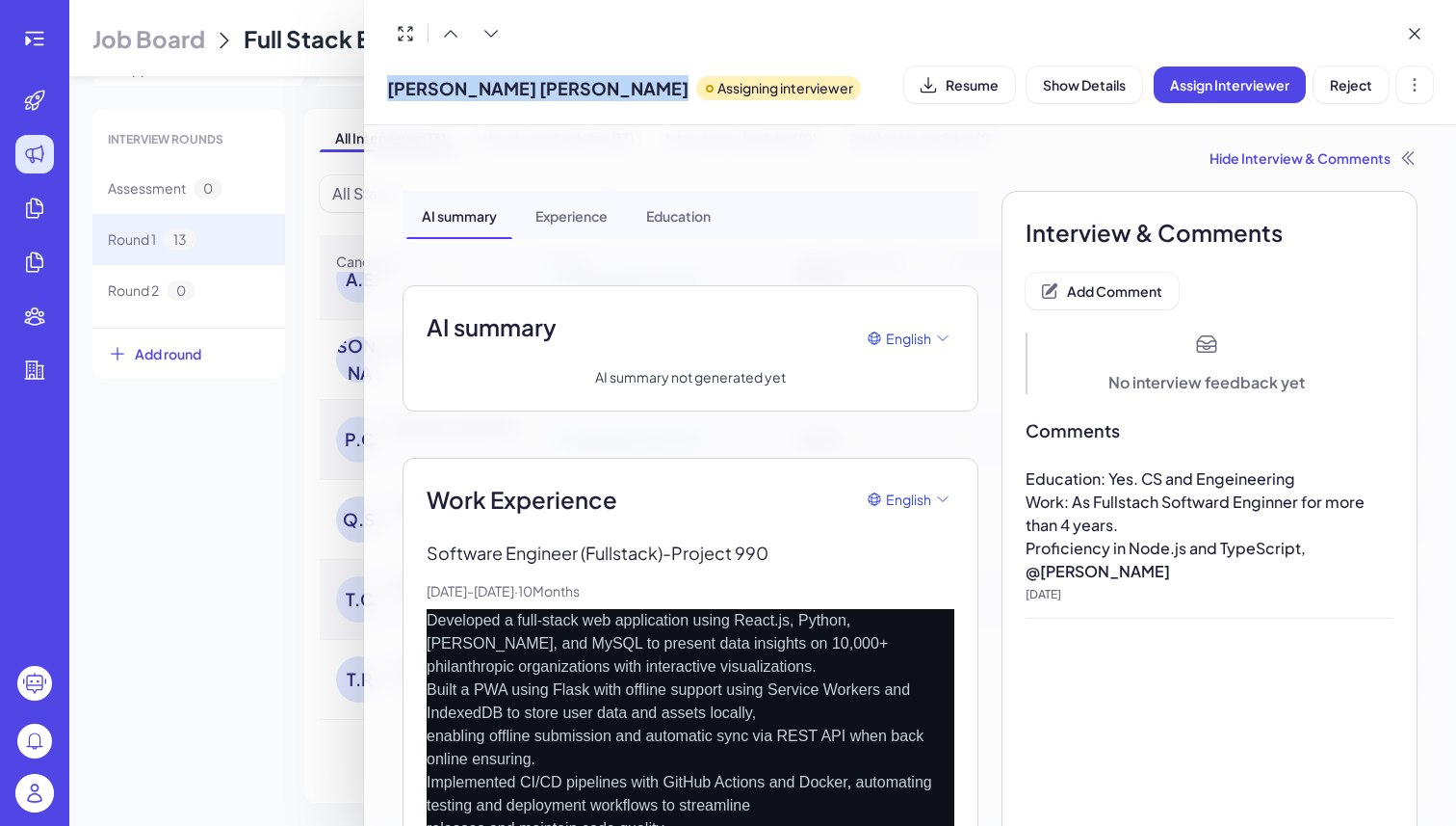
click at [891, 82] on div "Pranay Chowdary Namburi Assigning interviewer Resume Show Details Assign Interv…" at bounding box center [910, 84] width 1046 height 49
click at [929, 82] on icon at bounding box center [929, 84] width 16 height 16
click at [464, 91] on span "Pranay Chowdary Namburi" at bounding box center [538, 88] width 301 height 26
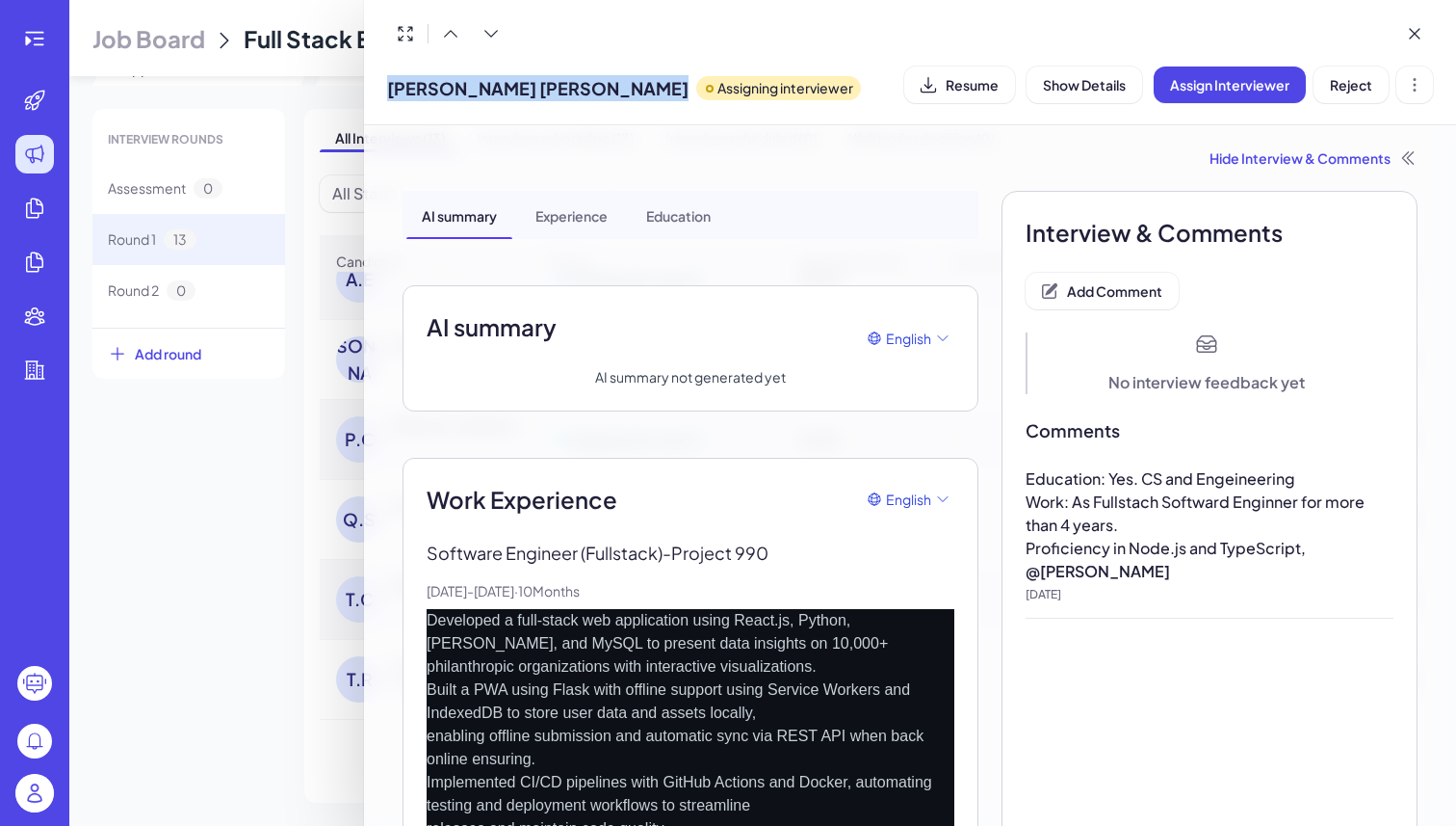
click at [219, 537] on div at bounding box center [728, 413] width 1456 height 826
click at [219, 537] on div "INTERVIEW ROUNDS Assessment 0 Round 1 13 Round 2 0 Add round All Interviews (13…" at bounding box center [763, 455] width 1341 height 694
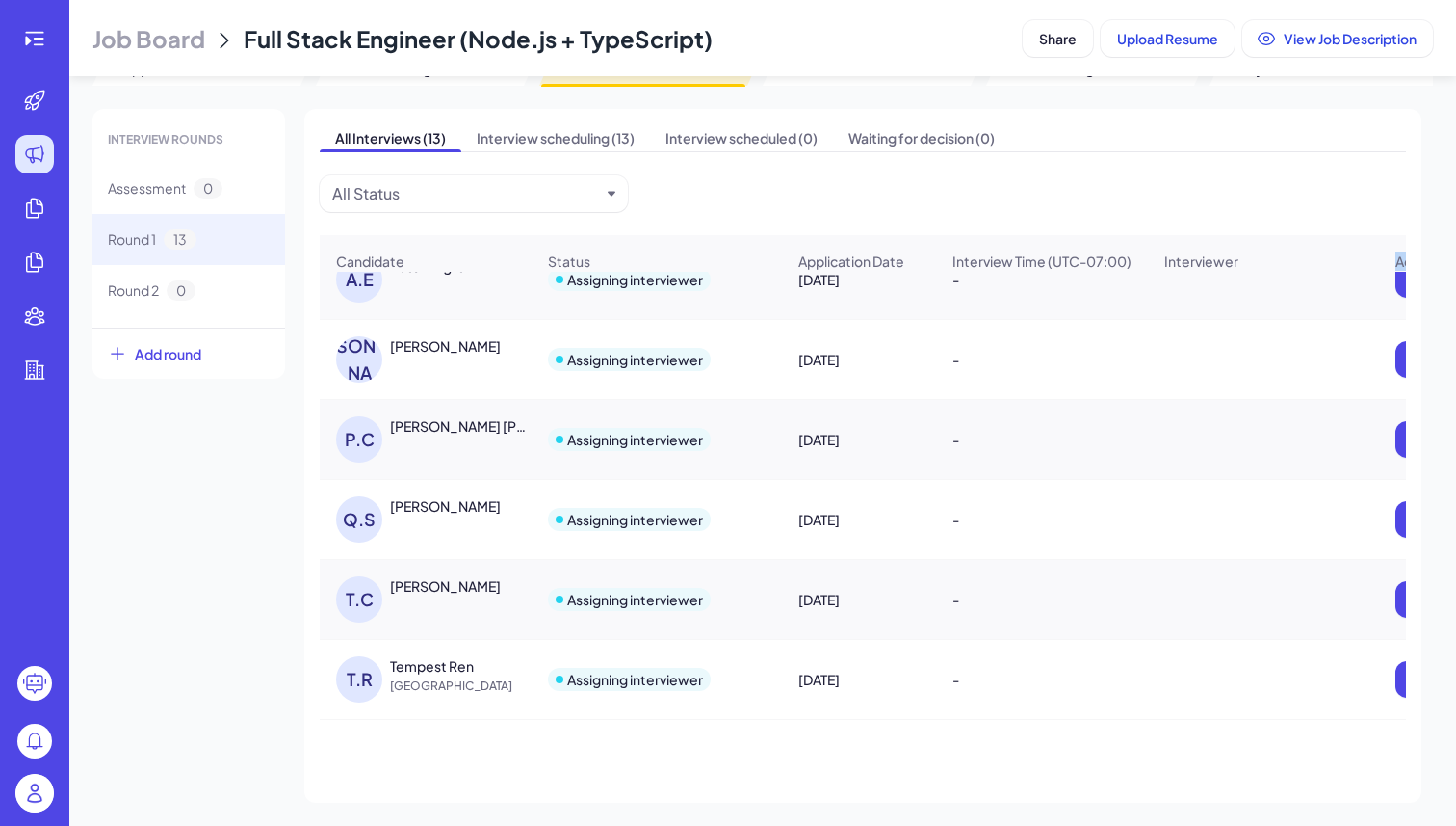
click at [219, 537] on div "INTERVIEW ROUNDS Assessment 0 Round 1 13 Round 2 0 Add round All Interviews (13…" at bounding box center [763, 455] width 1341 height 694
click at [260, 546] on div "INTERVIEW ROUNDS Assessment 0 Round 1 13 Round 2 0 Add round All Interviews (13…" at bounding box center [763, 455] width 1341 height 694
click at [439, 508] on div "Quantong Shen" at bounding box center [445, 506] width 111 height 20
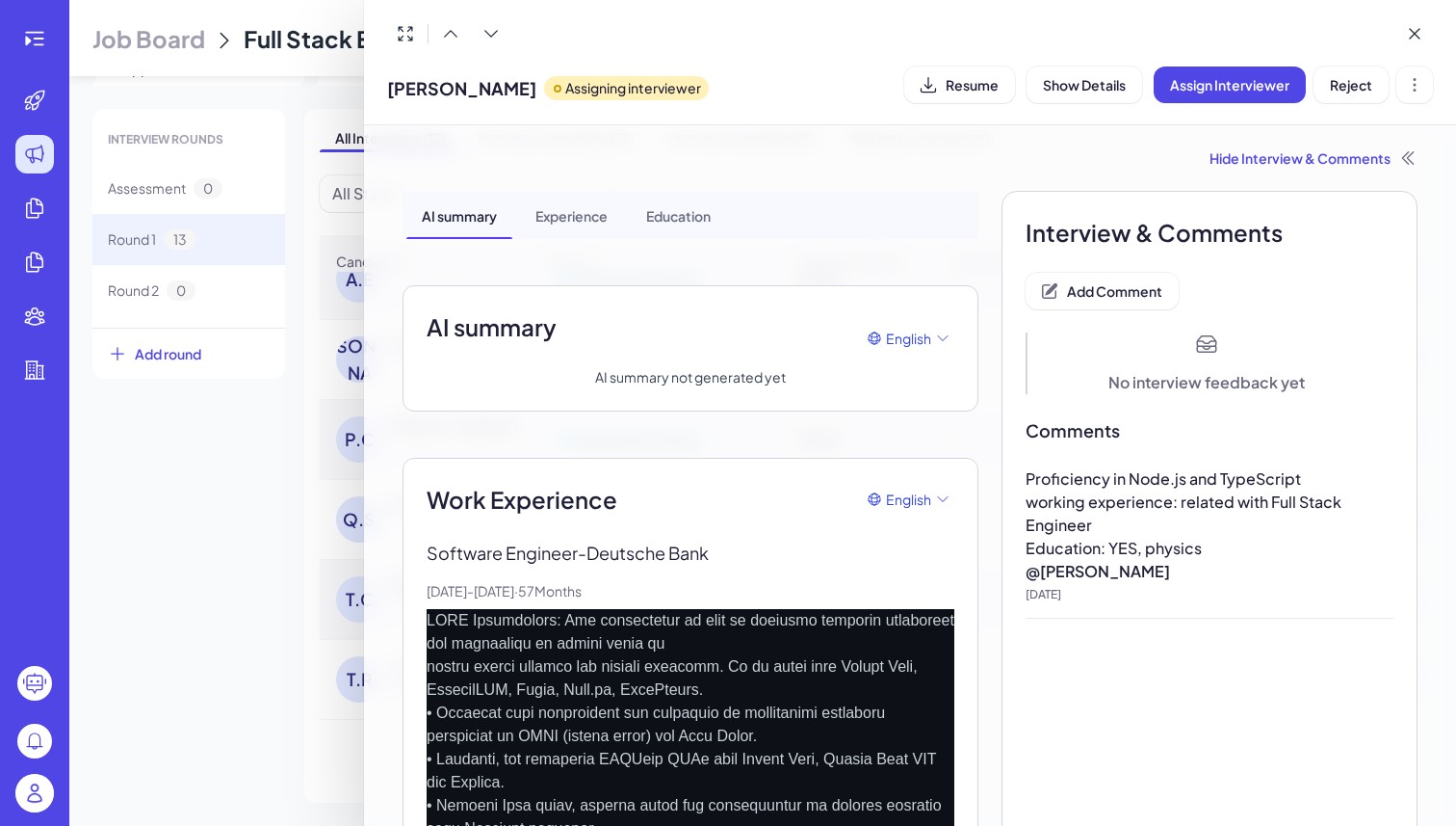
click at [474, 100] on span "Quantong Shen" at bounding box center [462, 88] width 150 height 26
click at [463, 84] on span "Quantong Shen" at bounding box center [462, 88] width 150 height 26
click at [962, 100] on button "Resume" at bounding box center [959, 84] width 111 height 36
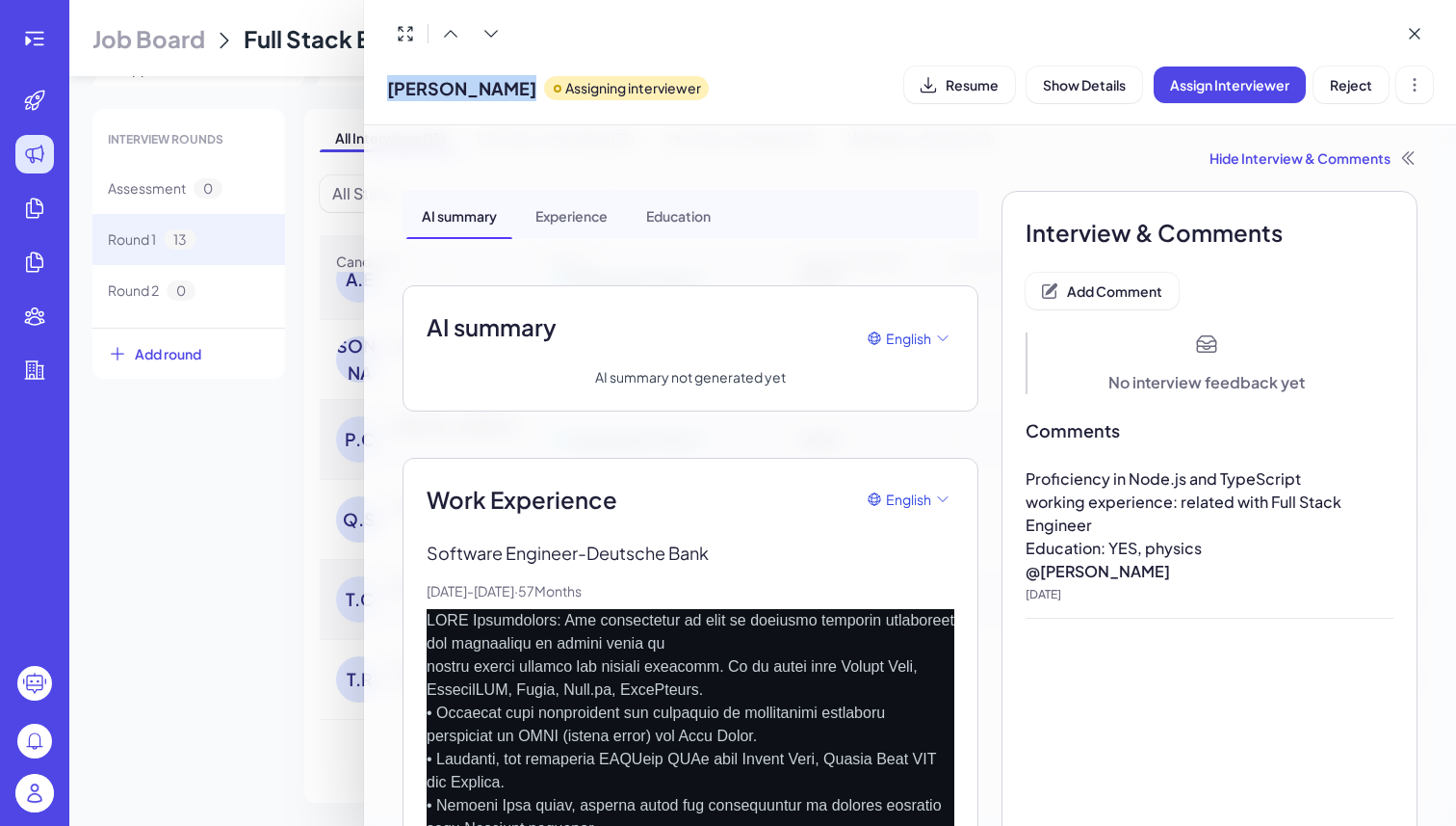
click at [266, 536] on div at bounding box center [728, 413] width 1456 height 826
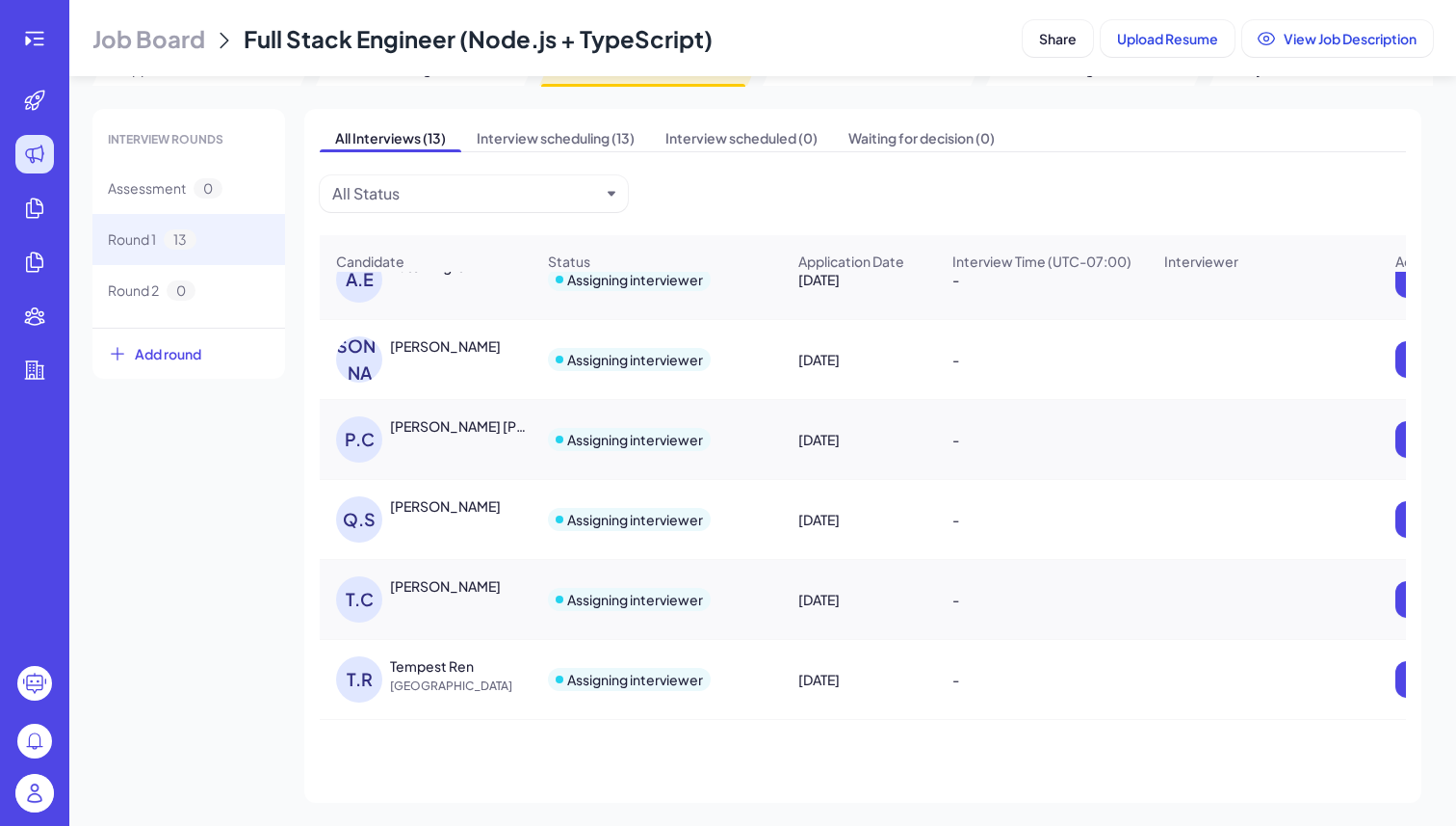
click at [423, 576] on div "Tye Coleman" at bounding box center [445, 586] width 111 height 20
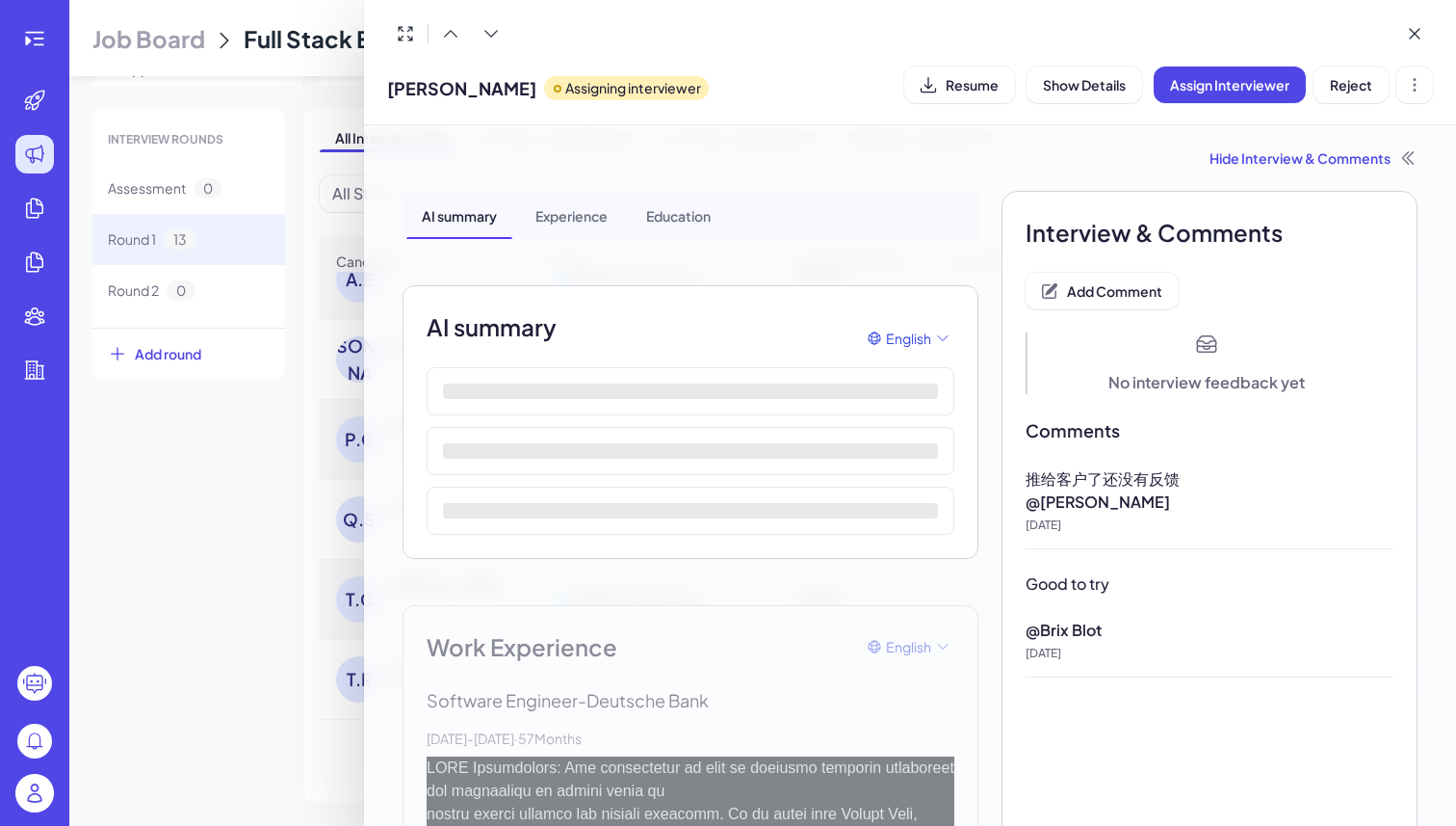
click at [449, 100] on span "Tye Coleman" at bounding box center [462, 88] width 150 height 26
click at [452, 86] on span "Tye Coleman" at bounding box center [462, 88] width 150 height 26
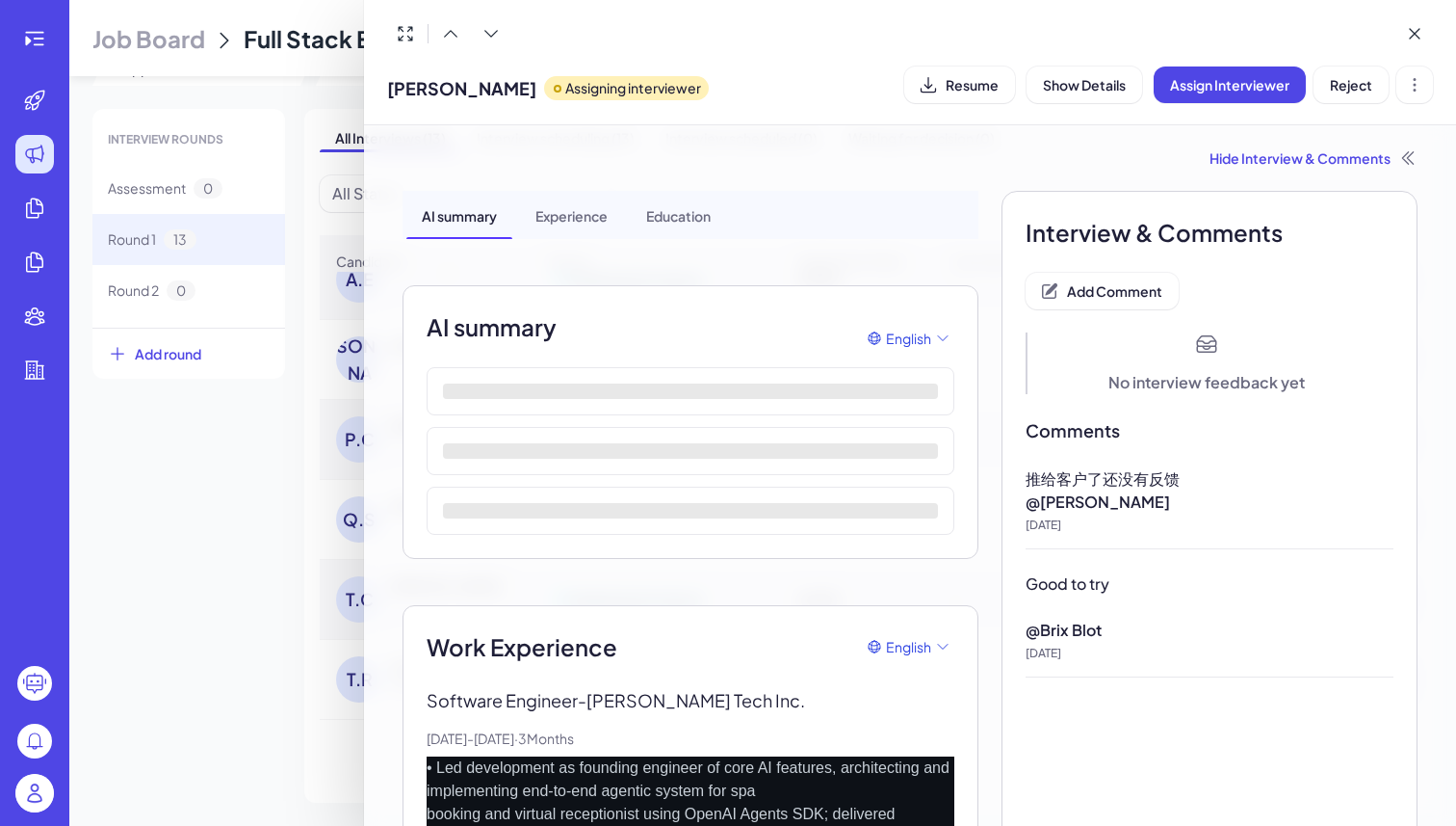
click at [452, 86] on span "Tye Coleman" at bounding box center [462, 88] width 150 height 26
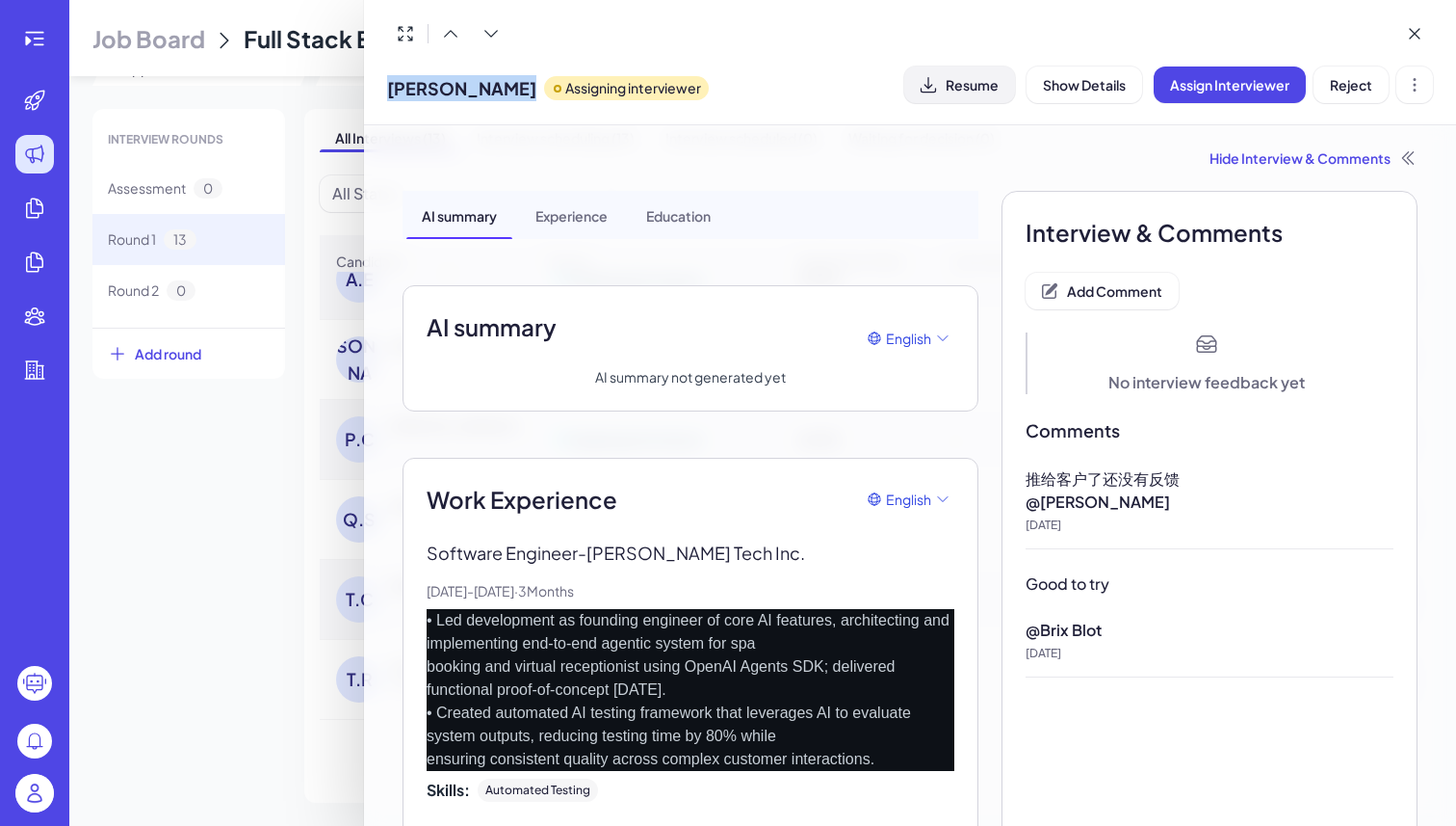
click at [972, 83] on span "Resume" at bounding box center [973, 85] width 53 height 18
click at [218, 522] on div at bounding box center [728, 413] width 1456 height 826
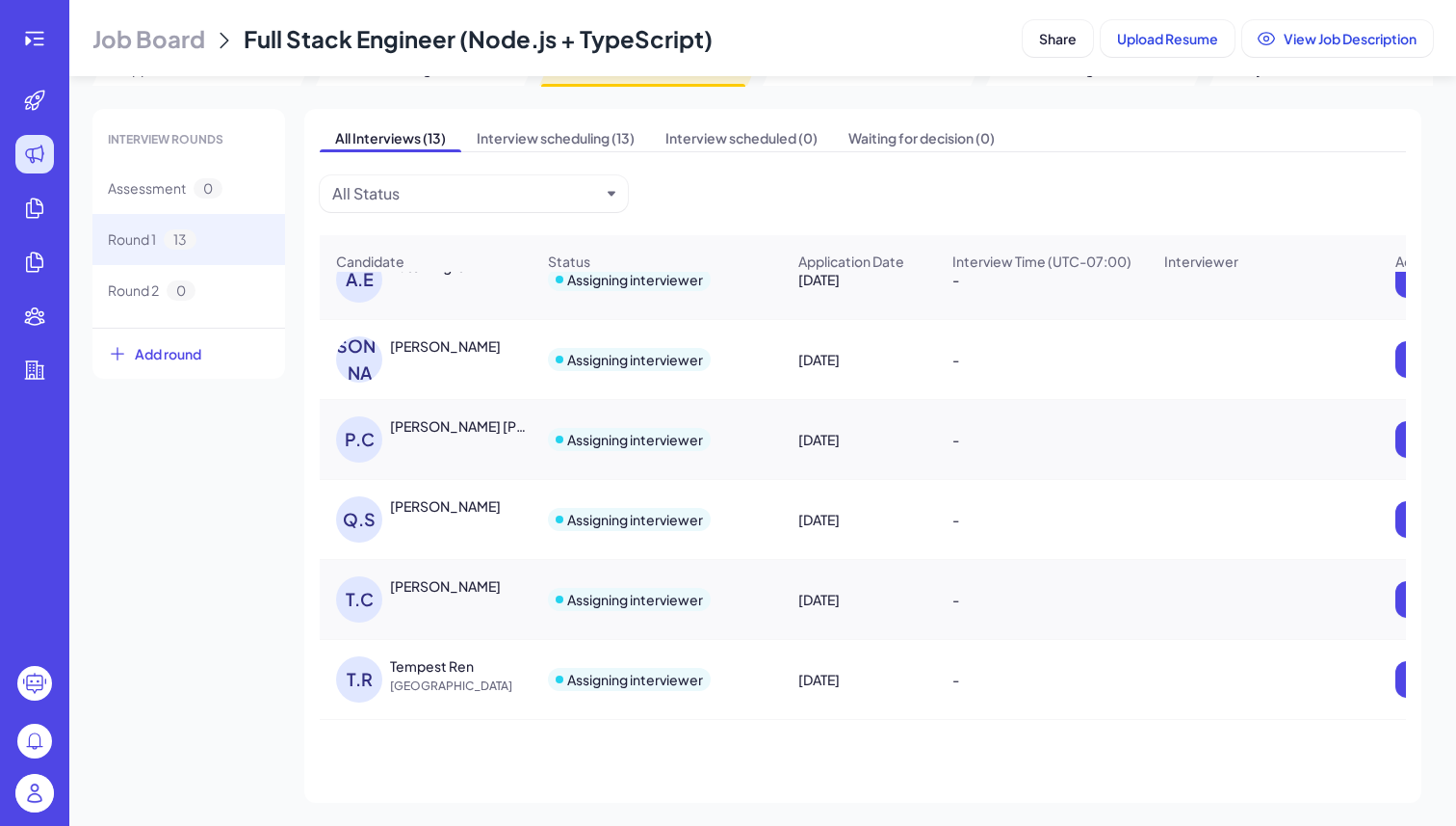
click at [432, 669] on div "Tempest Ren" at bounding box center [432, 665] width 84 height 20
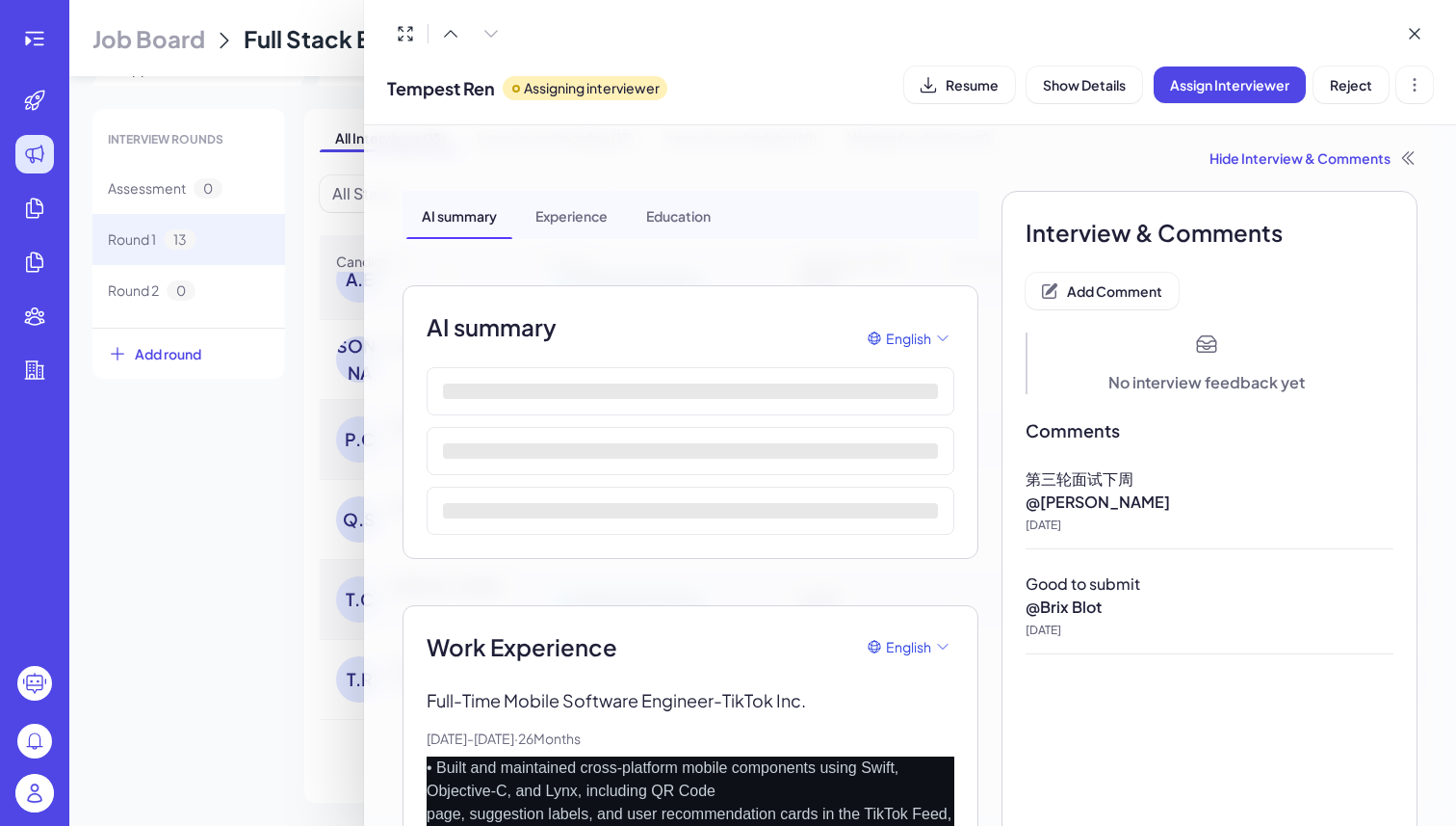
click at [205, 422] on div at bounding box center [728, 413] width 1456 height 826
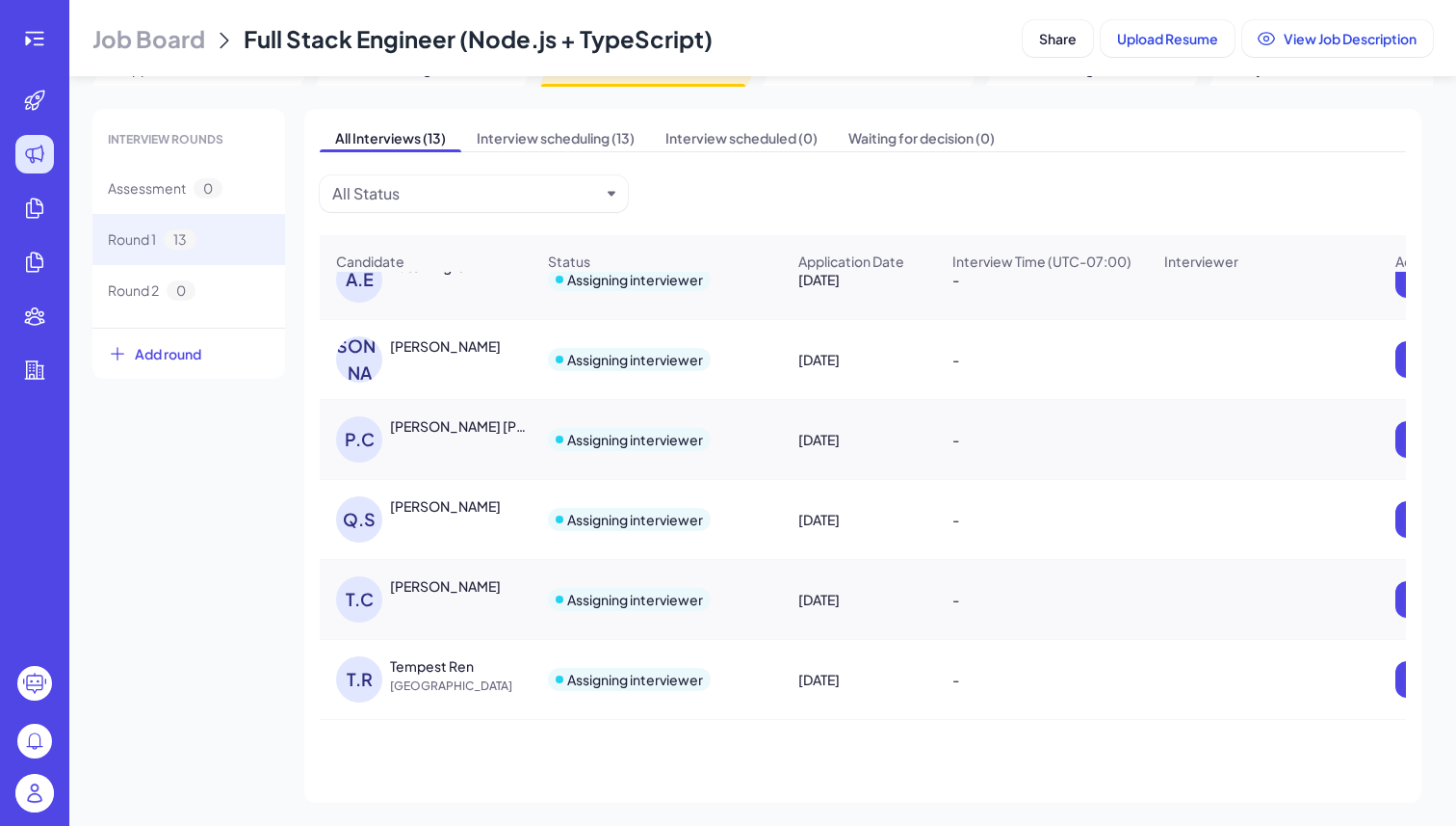
click at [454, 667] on div "Tempest Ren" at bounding box center [432, 665] width 84 height 20
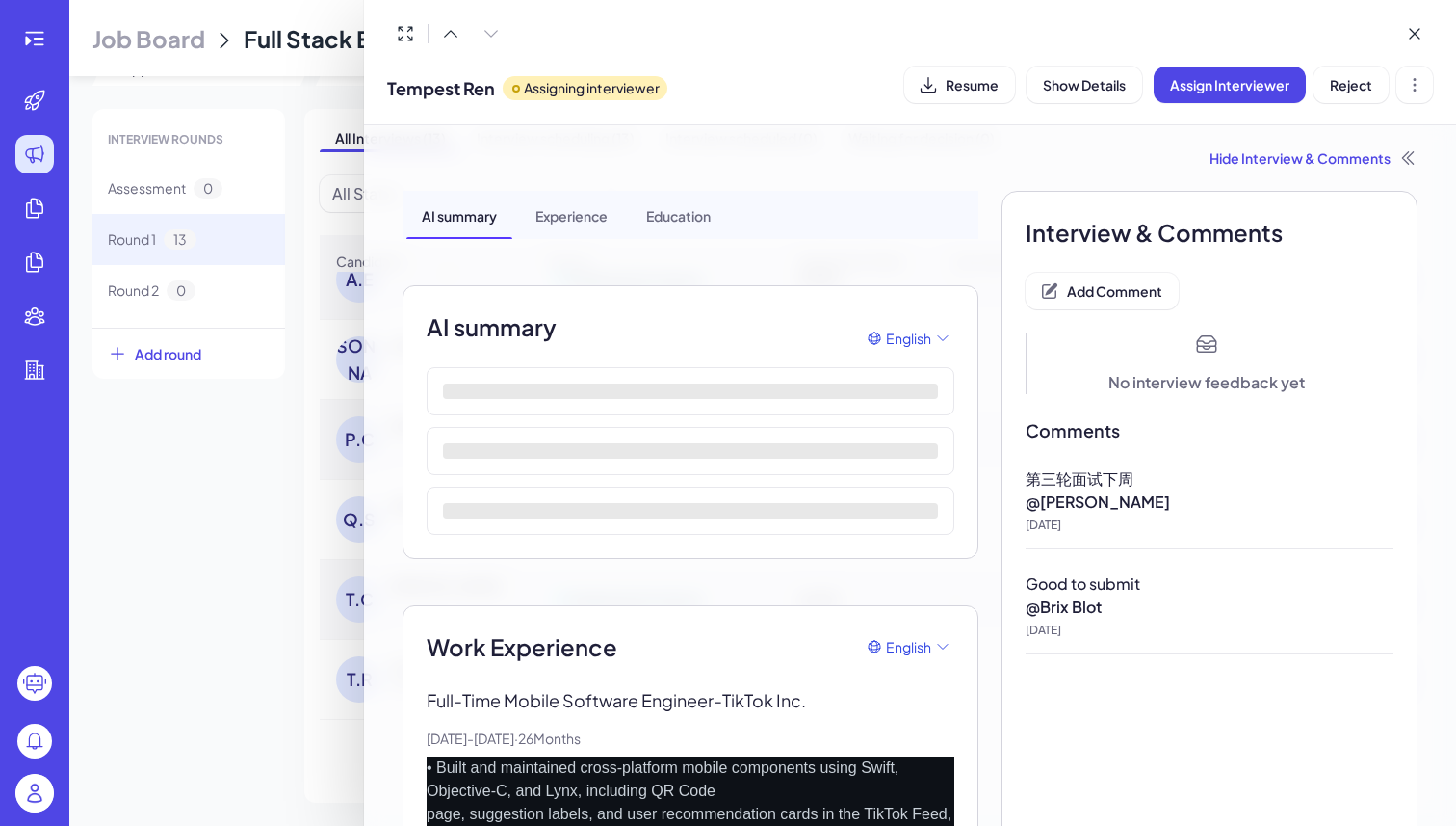
click at [1433, 93] on div "Tempest Ren Assigning interviewer Resume Show Details Assign Interviewer Reject" at bounding box center [910, 63] width 1092 height 125
click at [1424, 89] on icon at bounding box center [1415, 85] width 20 height 20
click at [315, 451] on div at bounding box center [728, 413] width 1456 height 826
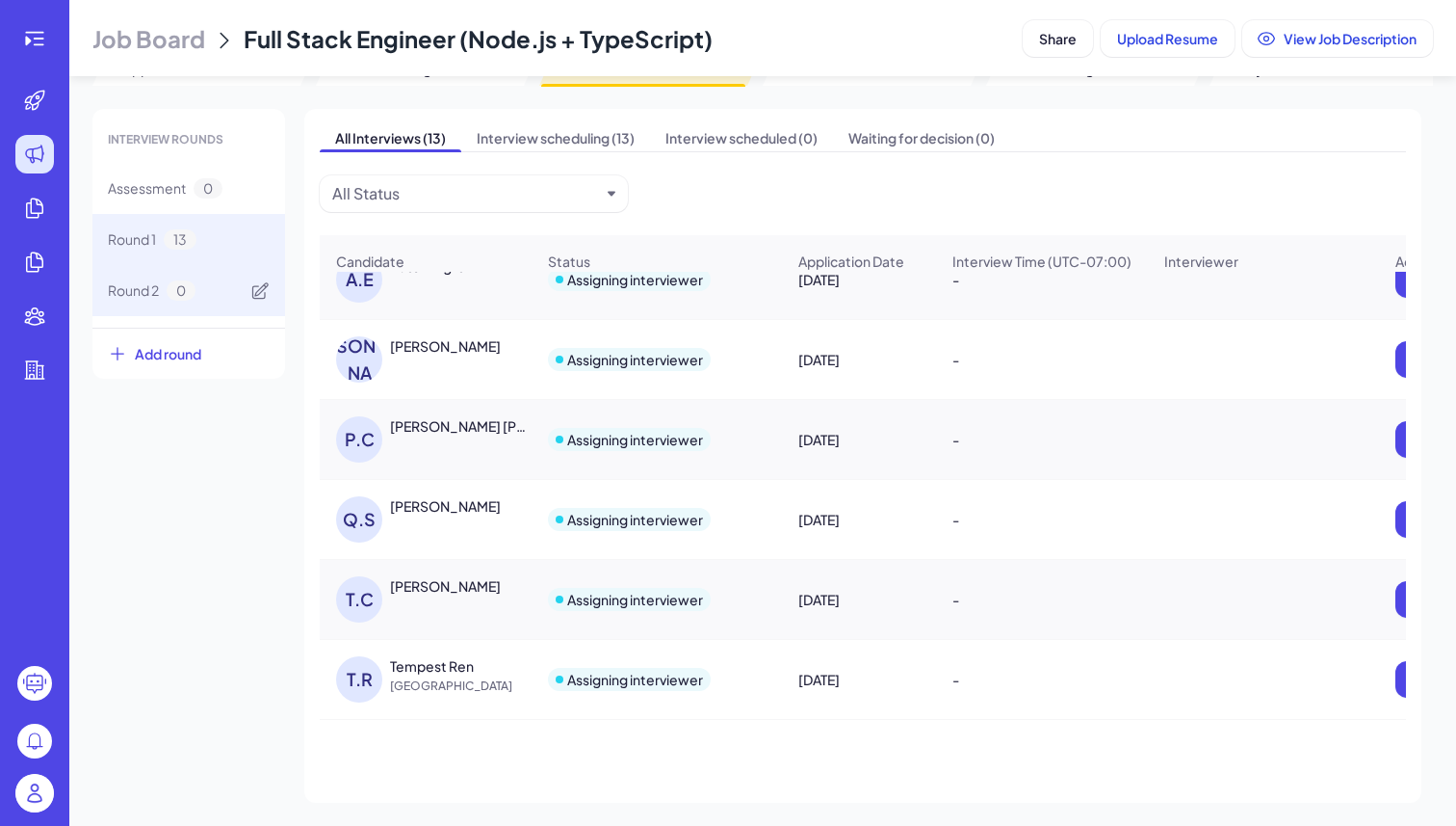
click at [131, 294] on span "Round 2" at bounding box center [133, 290] width 51 height 21
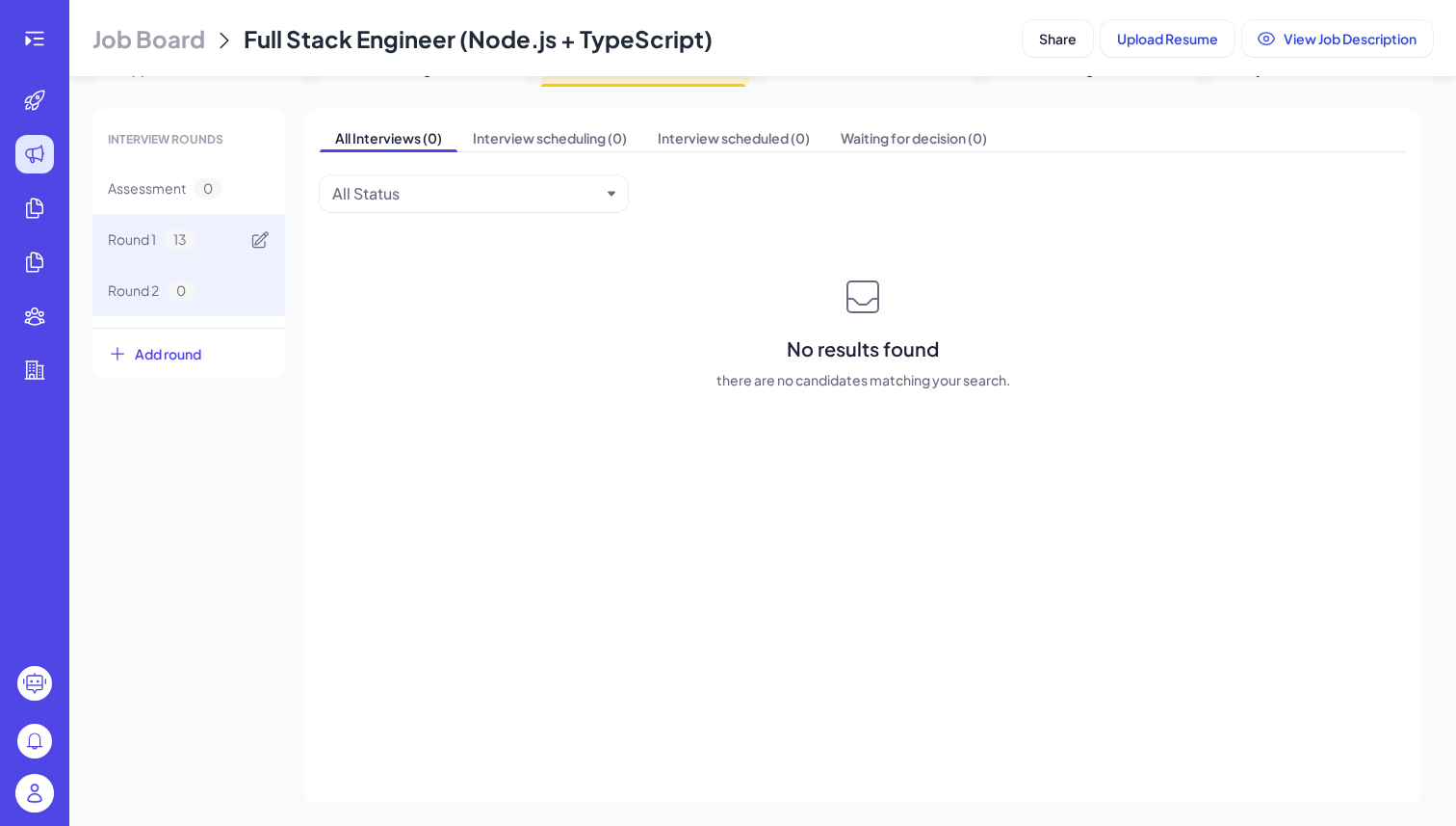
click at [141, 253] on div "Round 1 13" at bounding box center [189, 240] width 193 height 51
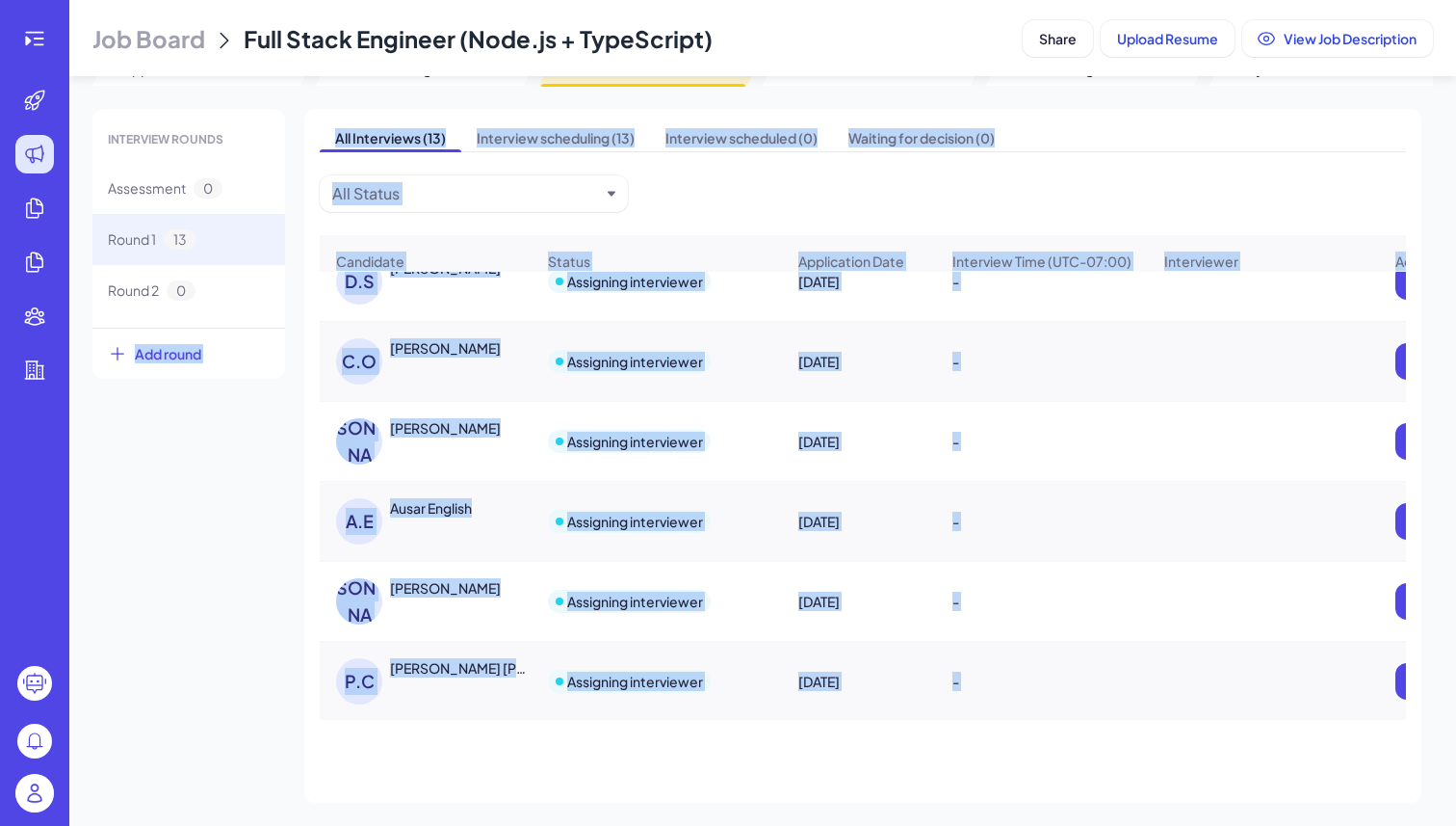
drag, startPoint x: 362, startPoint y: 675, endPoint x: 235, endPoint y: 409, distance: 294.8
click at [170, 305] on div "INTERVIEW ROUNDS Assessment 0 Round 1 13 Round 2 0 Add round All Interviews (13…" at bounding box center [763, 455] width 1341 height 694
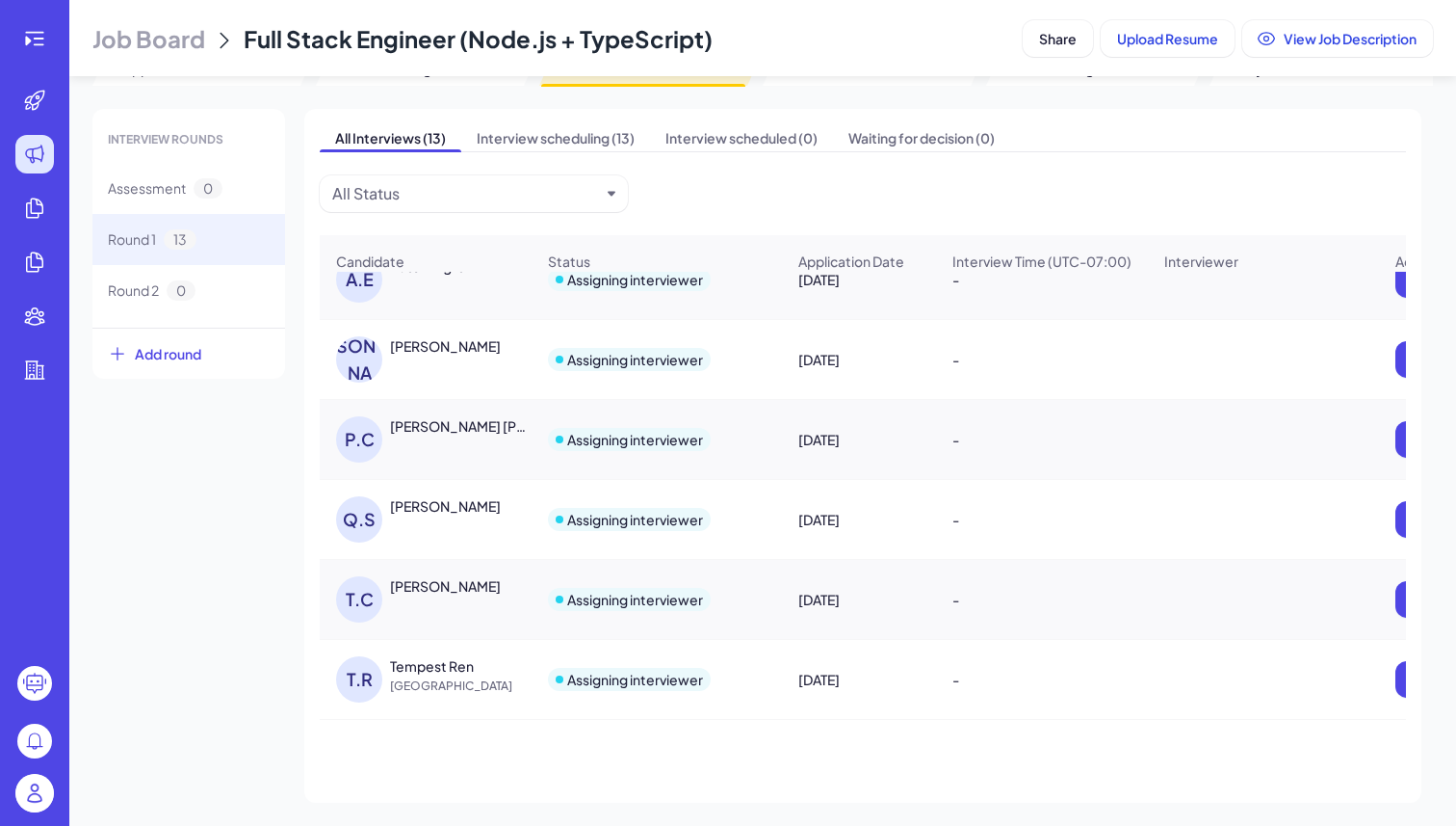
click at [372, 684] on div "T.R" at bounding box center [359, 678] width 46 height 46
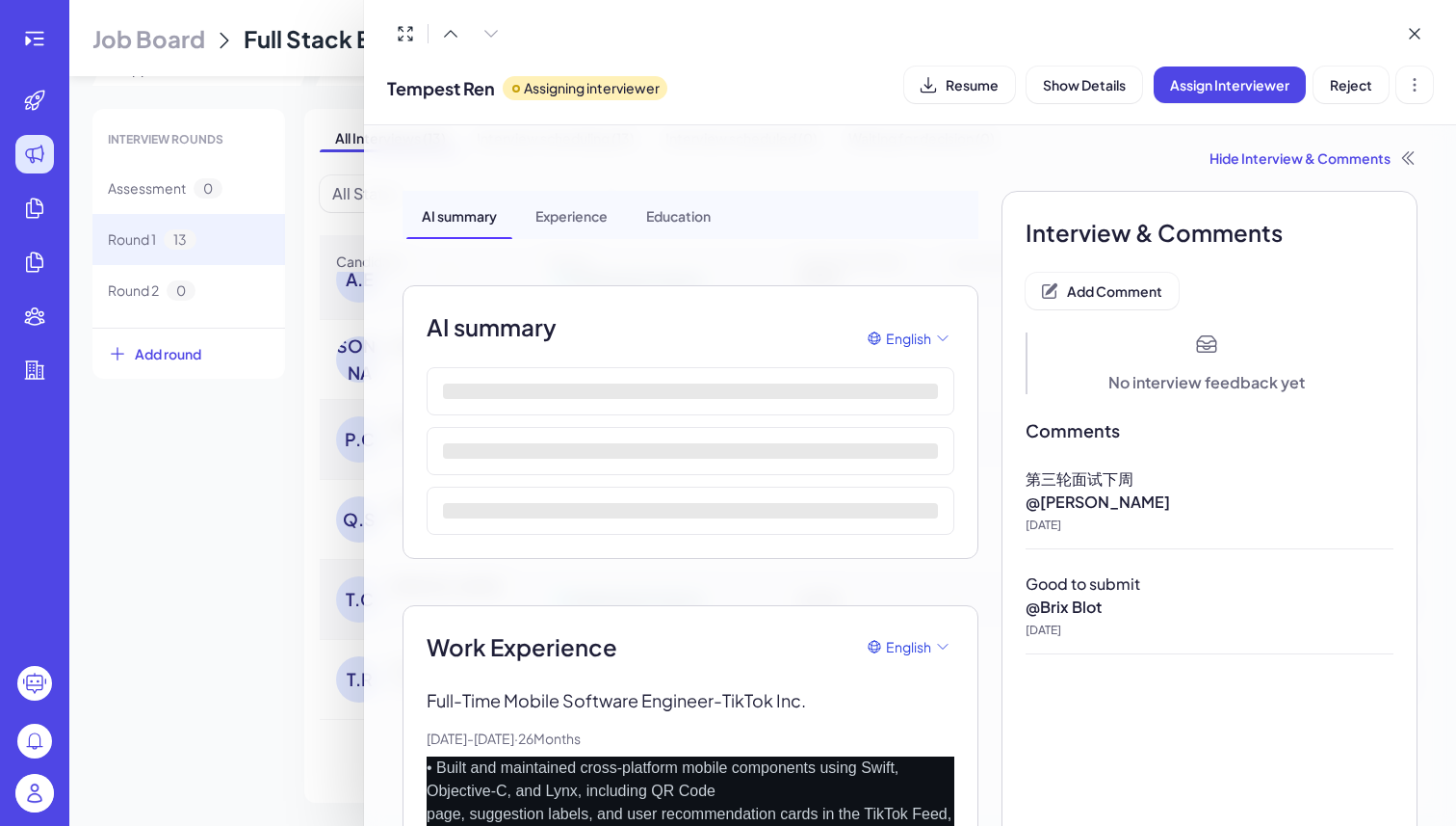
click at [432, 91] on span "Tempest Ren" at bounding box center [441, 88] width 108 height 26
click at [964, 94] on button "Resume" at bounding box center [959, 84] width 111 height 36
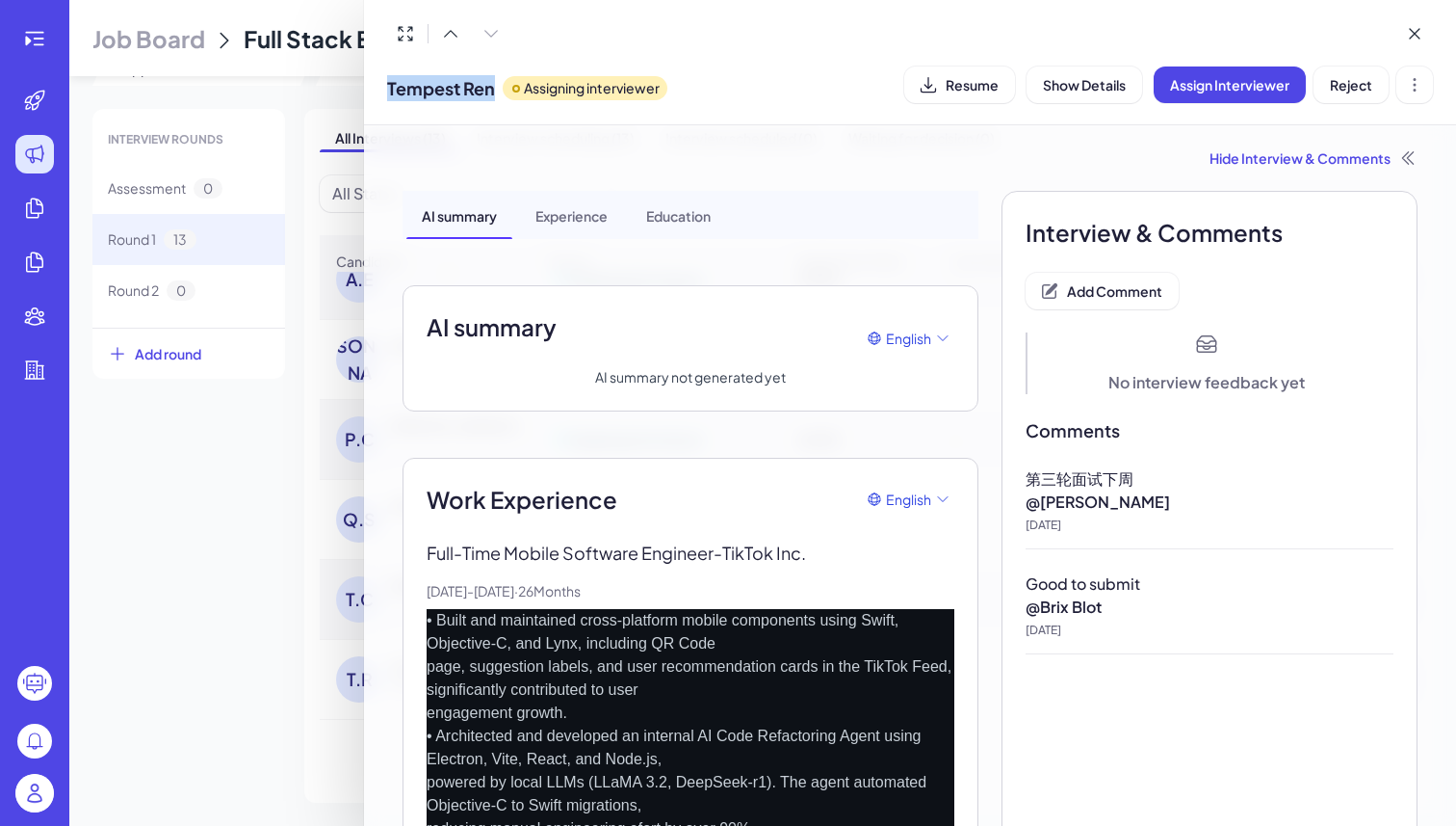
click at [170, 567] on div at bounding box center [728, 413] width 1456 height 826
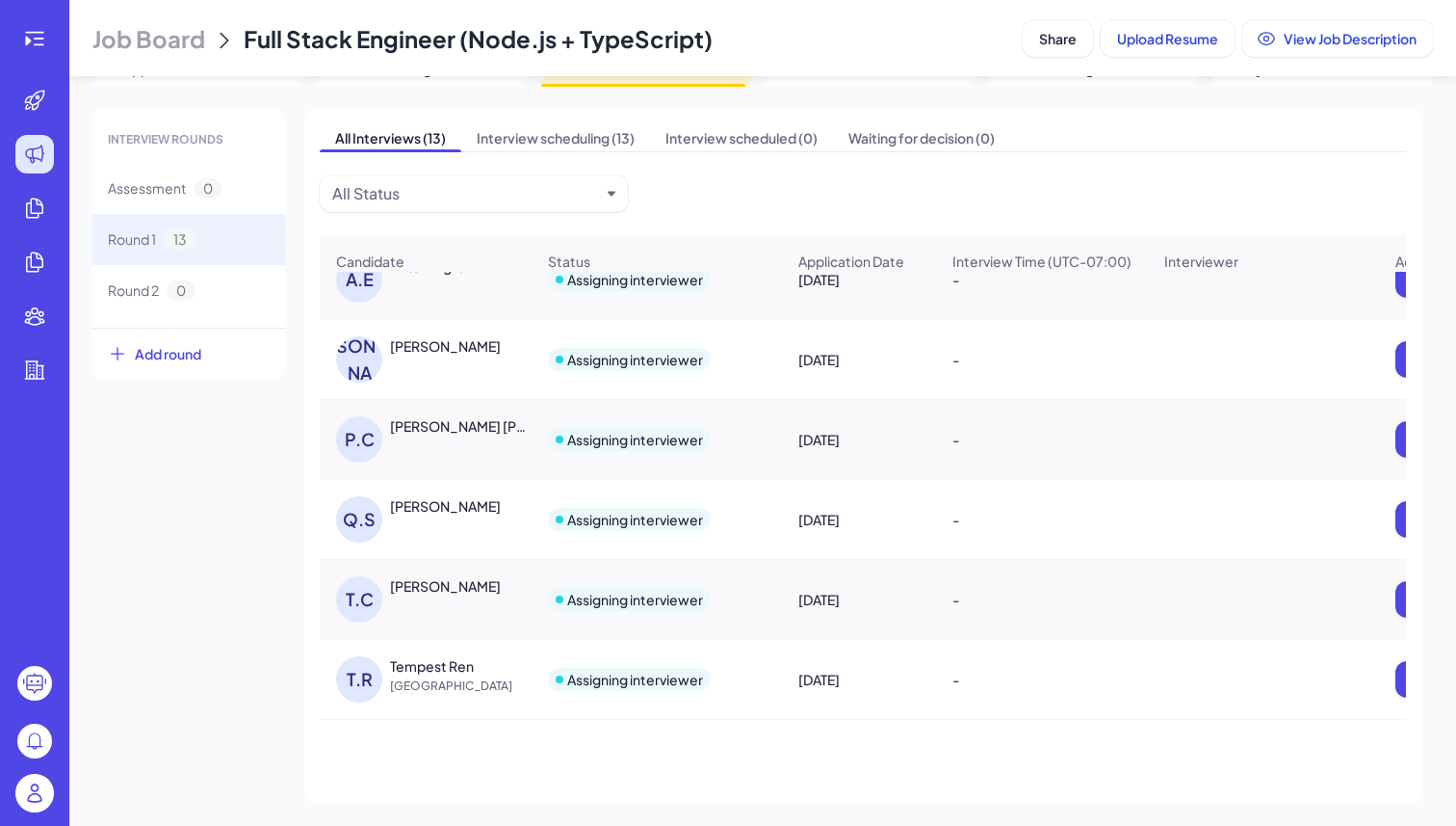
click at [36, 785] on img at bounding box center [34, 792] width 38 height 38
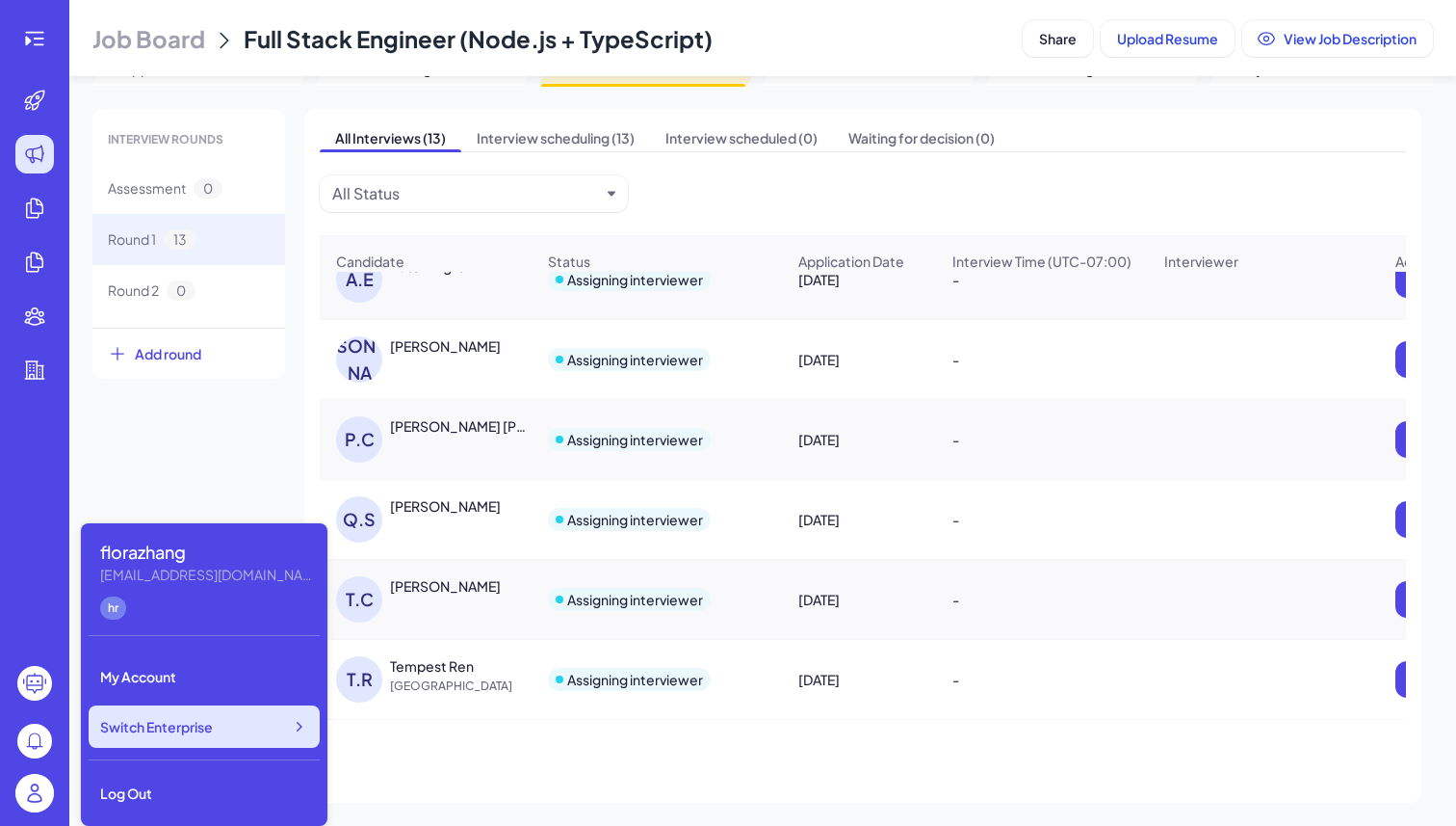
click at [196, 719] on span "Switch Enterprise" at bounding box center [156, 726] width 113 height 20
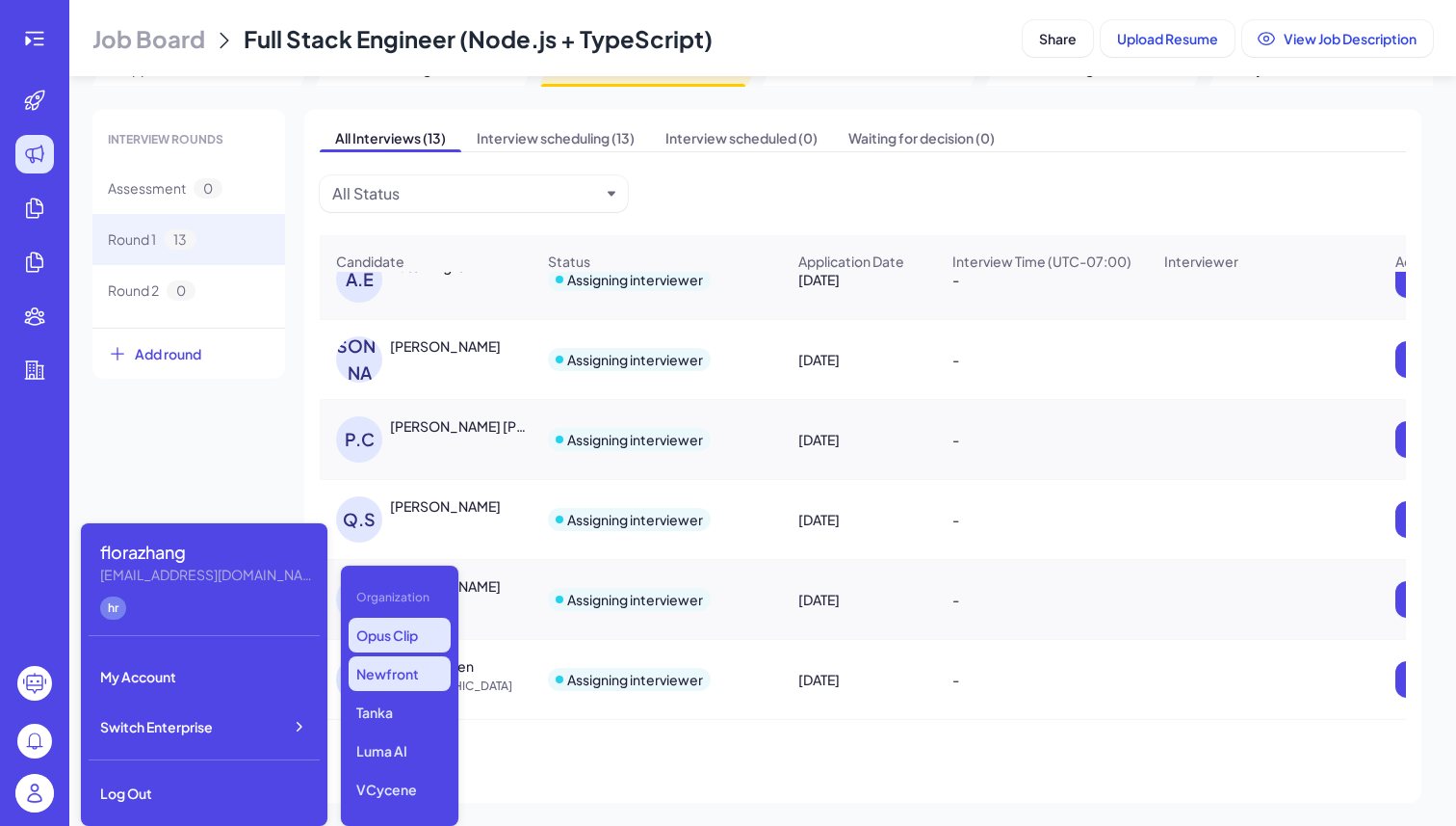
click at [426, 643] on p "Opus Clip" at bounding box center [399, 634] width 102 height 34
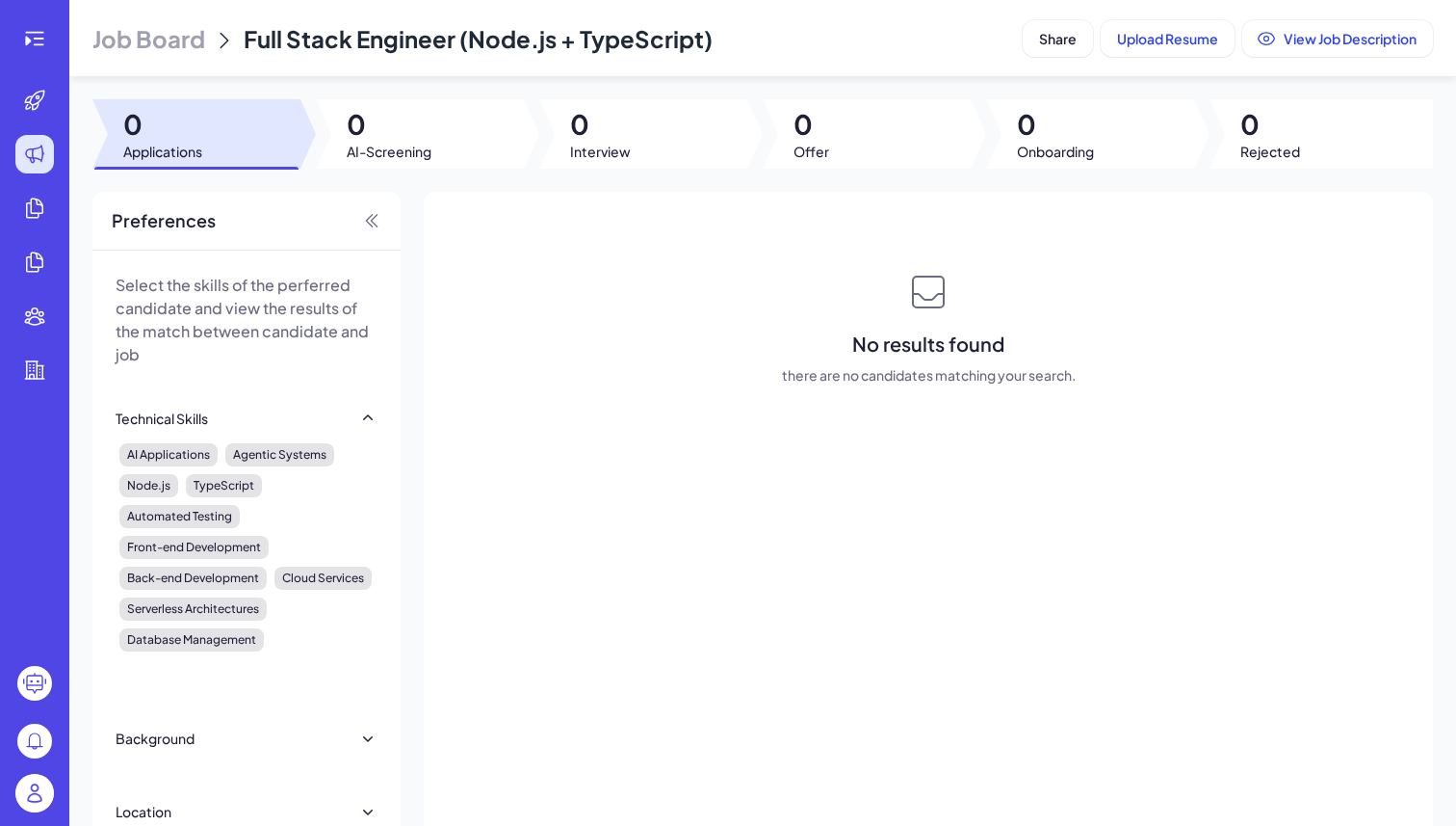
click at [174, 122] on span "0" at bounding box center [162, 123] width 79 height 34
click at [155, 55] on header "Job Board Full Stack Engineer (Node.js + TypeScript) Share Upload Resume View J…" at bounding box center [763, 38] width 1388 height 76
click at [155, 42] on span "Job Board" at bounding box center [149, 39] width 113 height 31
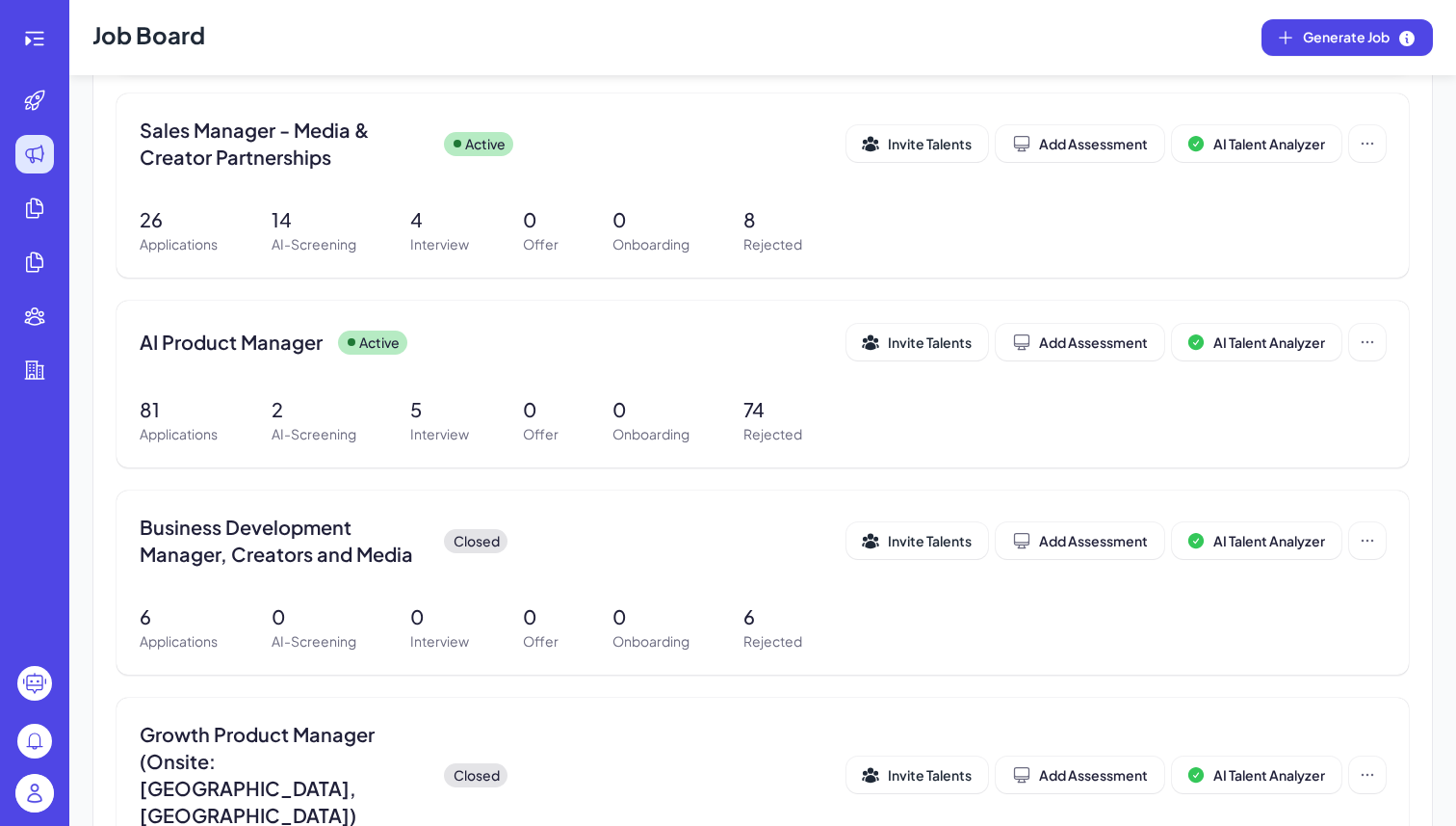
scroll to position [279, 0]
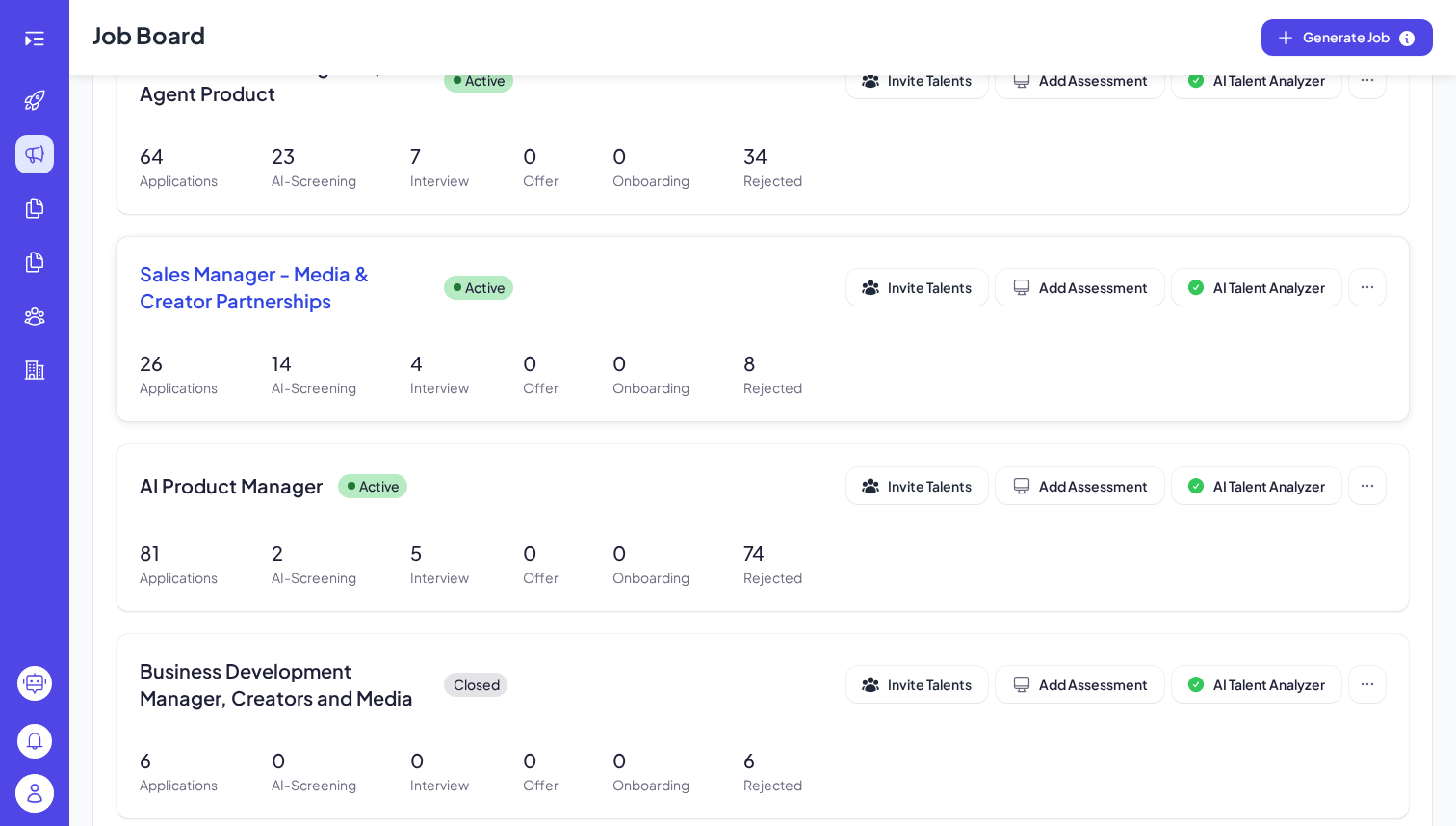
click at [474, 335] on div "Sales Manager - Media & Creator Partnerships Active Invite Talents Add Assessme…" at bounding box center [762, 329] width 1293 height 184
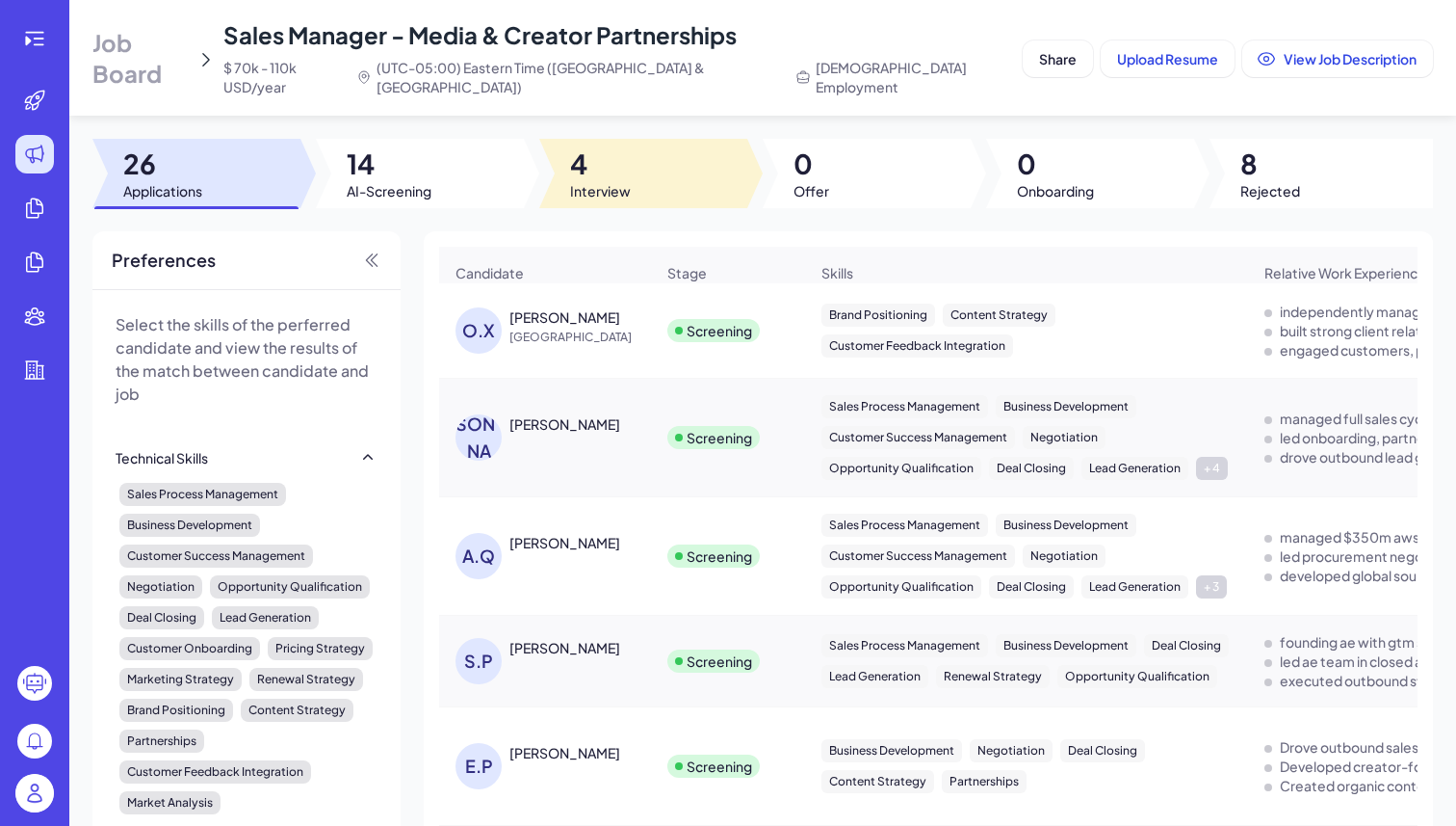
click at [623, 147] on span "4" at bounding box center [601, 163] width 61 height 34
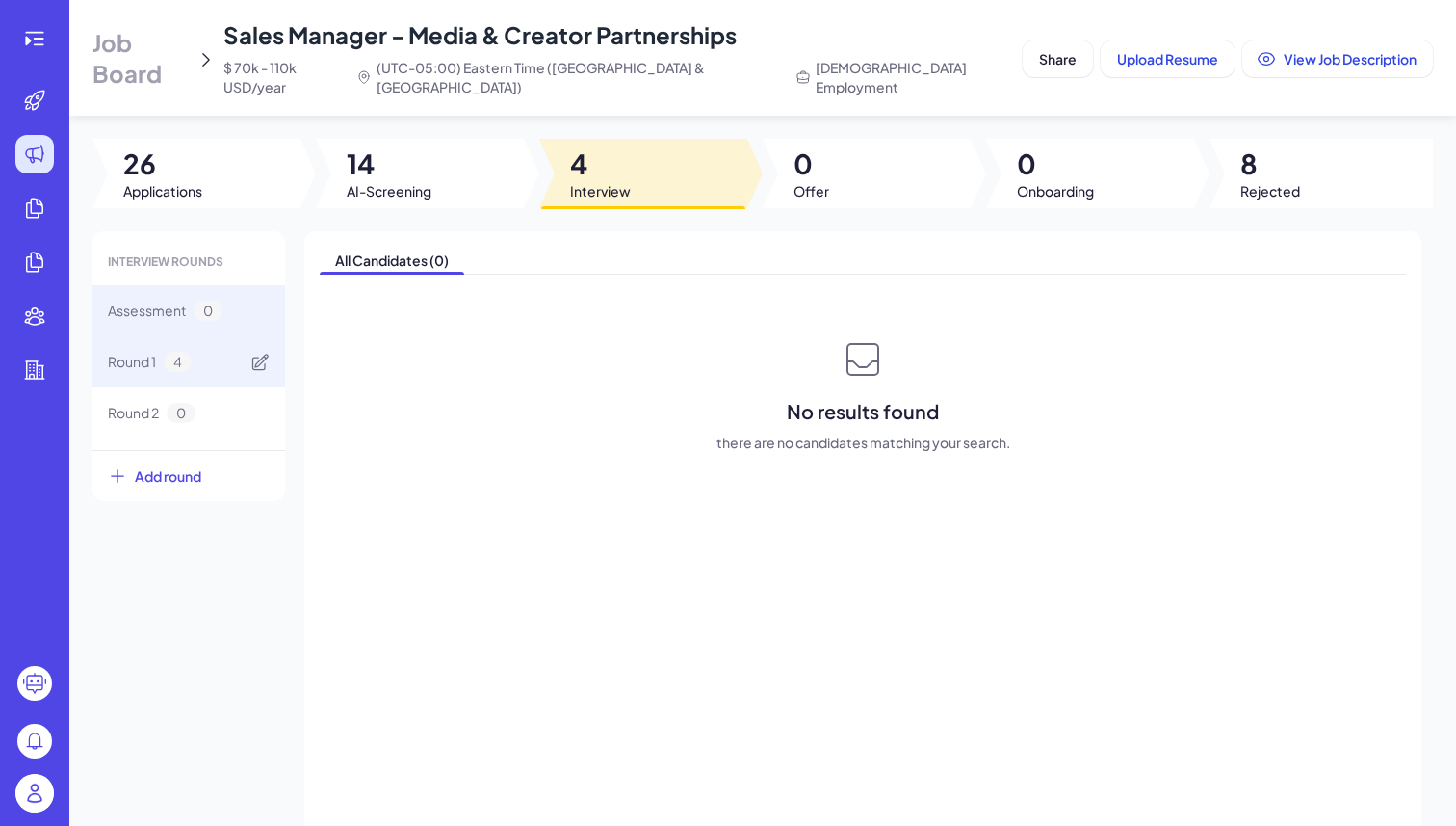
click at [179, 351] on span "4" at bounding box center [177, 361] width 28 height 21
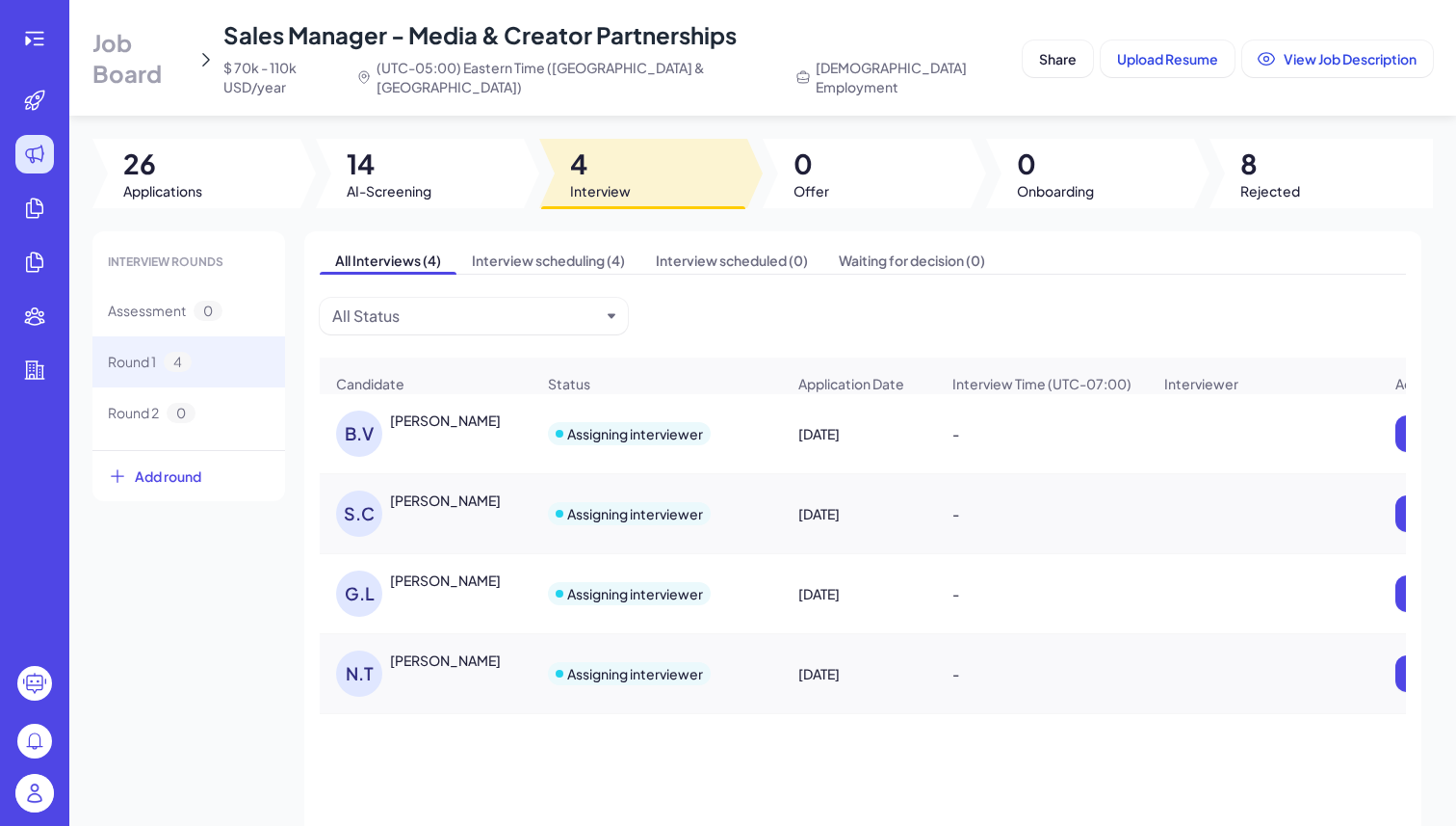
click at [182, 48] on span "Job Board" at bounding box center [141, 58] width 96 height 62
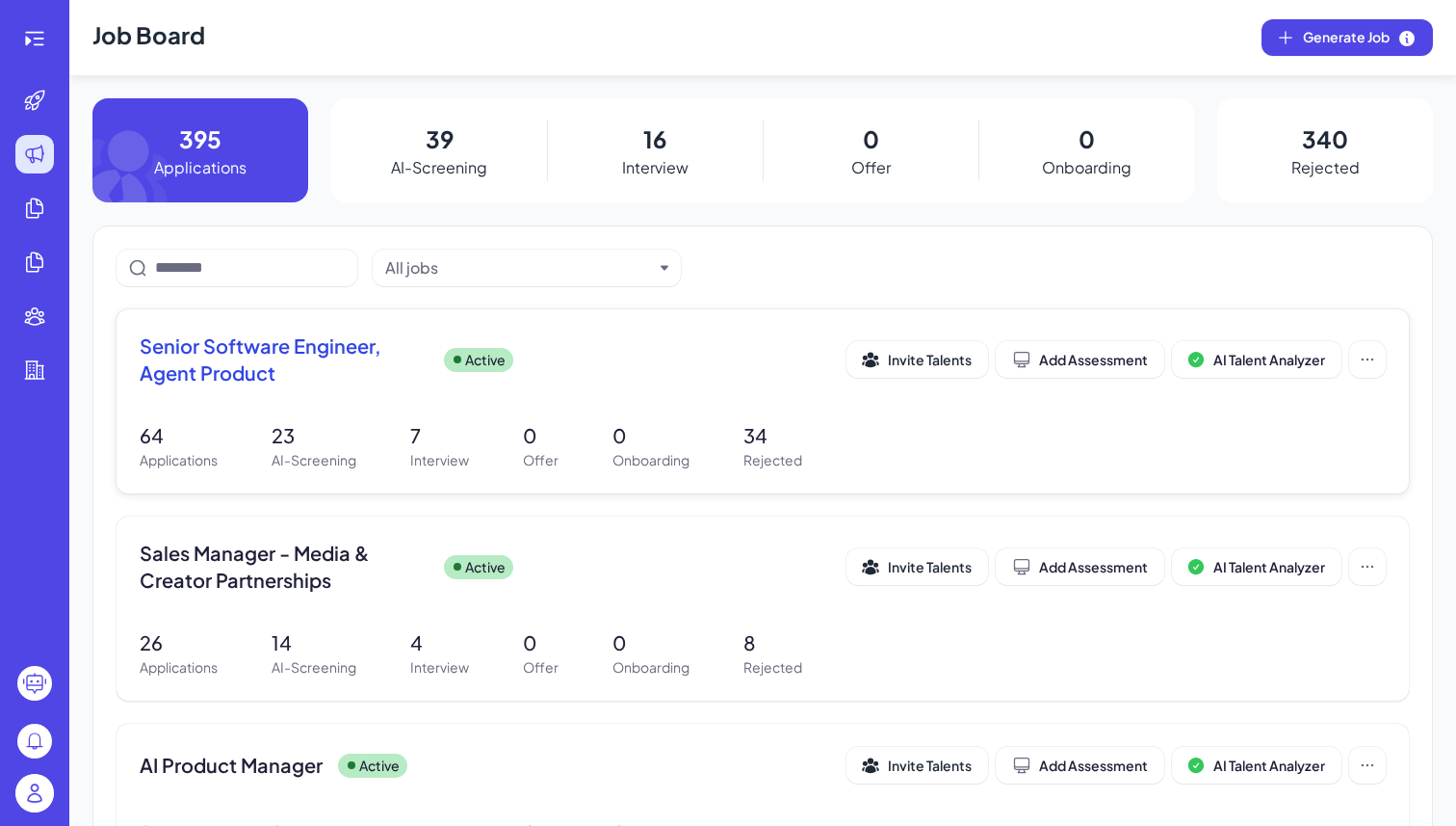
scroll to position [55, 0]
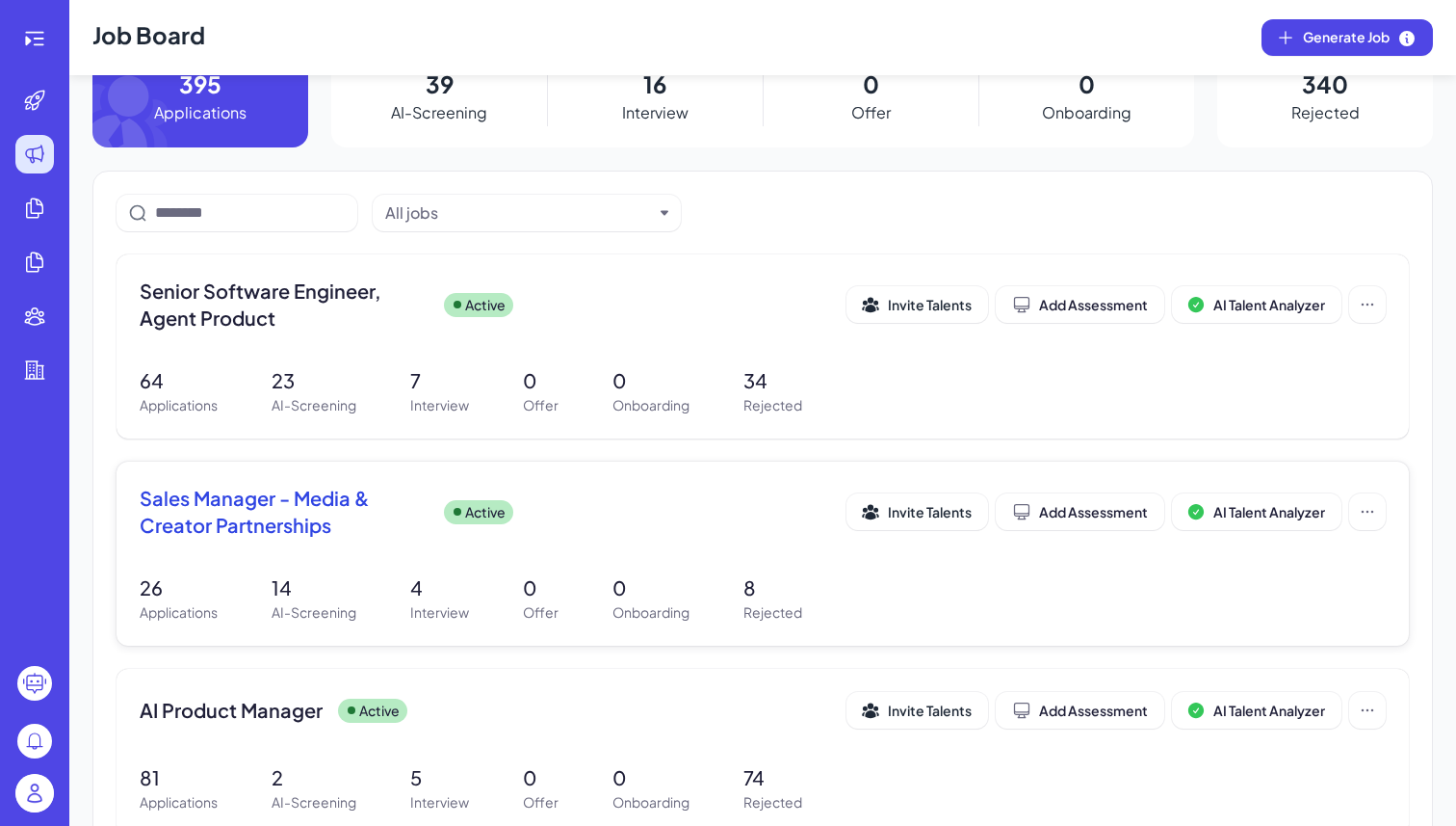
click at [332, 491] on span "Sales Manager - Media & Creator Partnerships" at bounding box center [284, 511] width 289 height 54
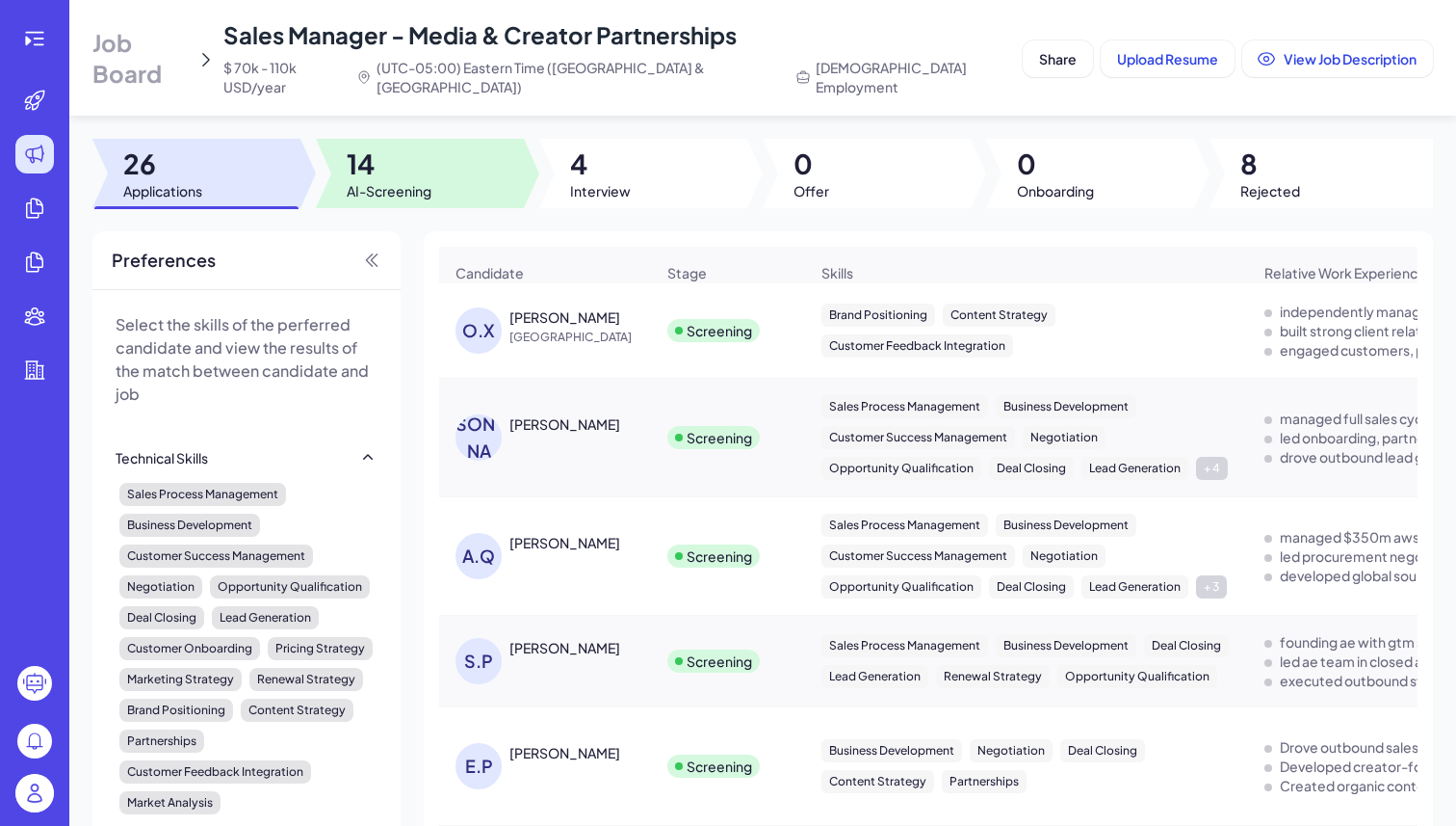
click at [596, 147] on span "4" at bounding box center [601, 163] width 61 height 34
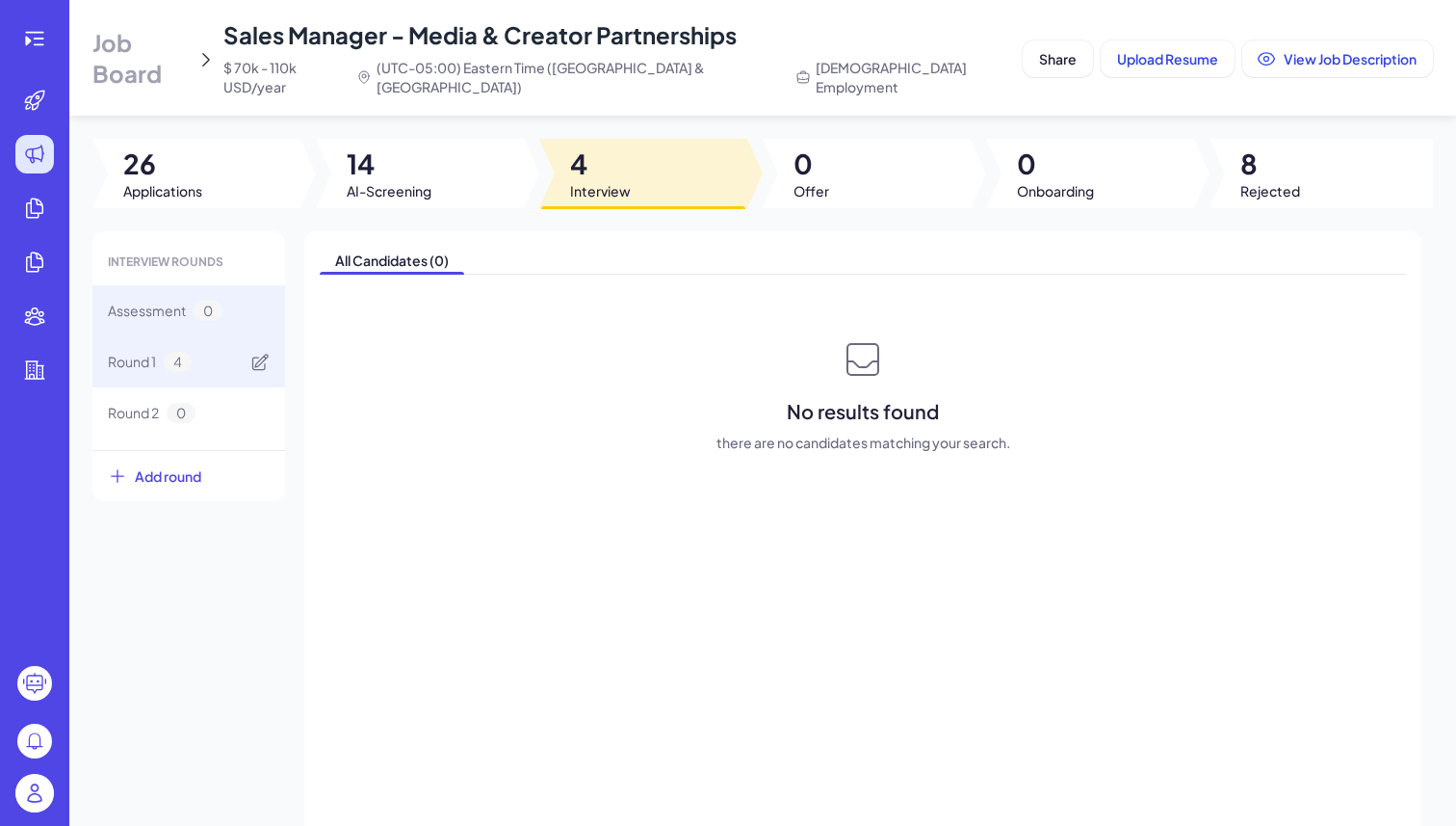
click at [240, 337] on div "Round 1 4" at bounding box center [189, 362] width 193 height 51
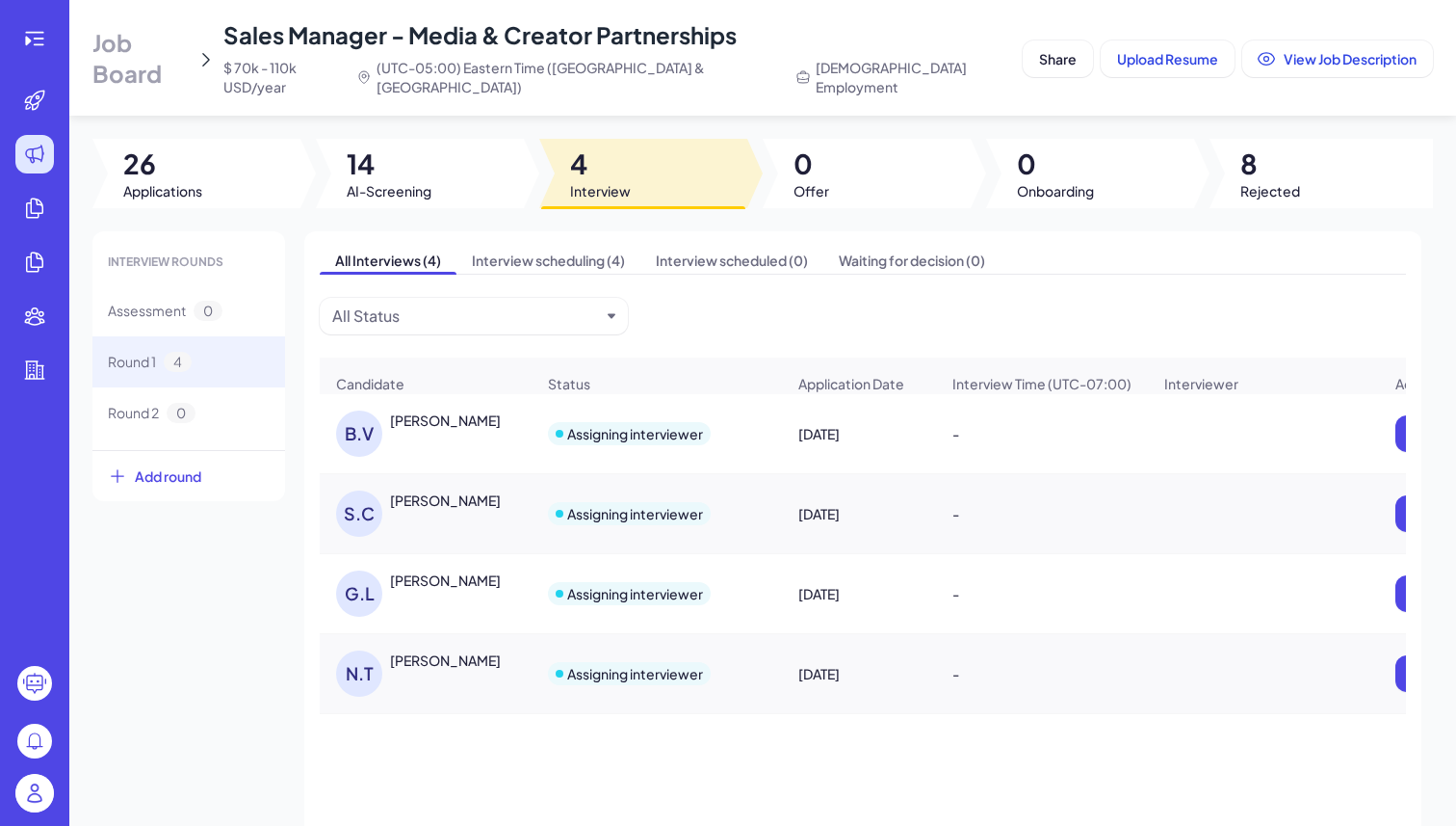
click at [151, 42] on span "Job Board" at bounding box center [141, 58] width 96 height 62
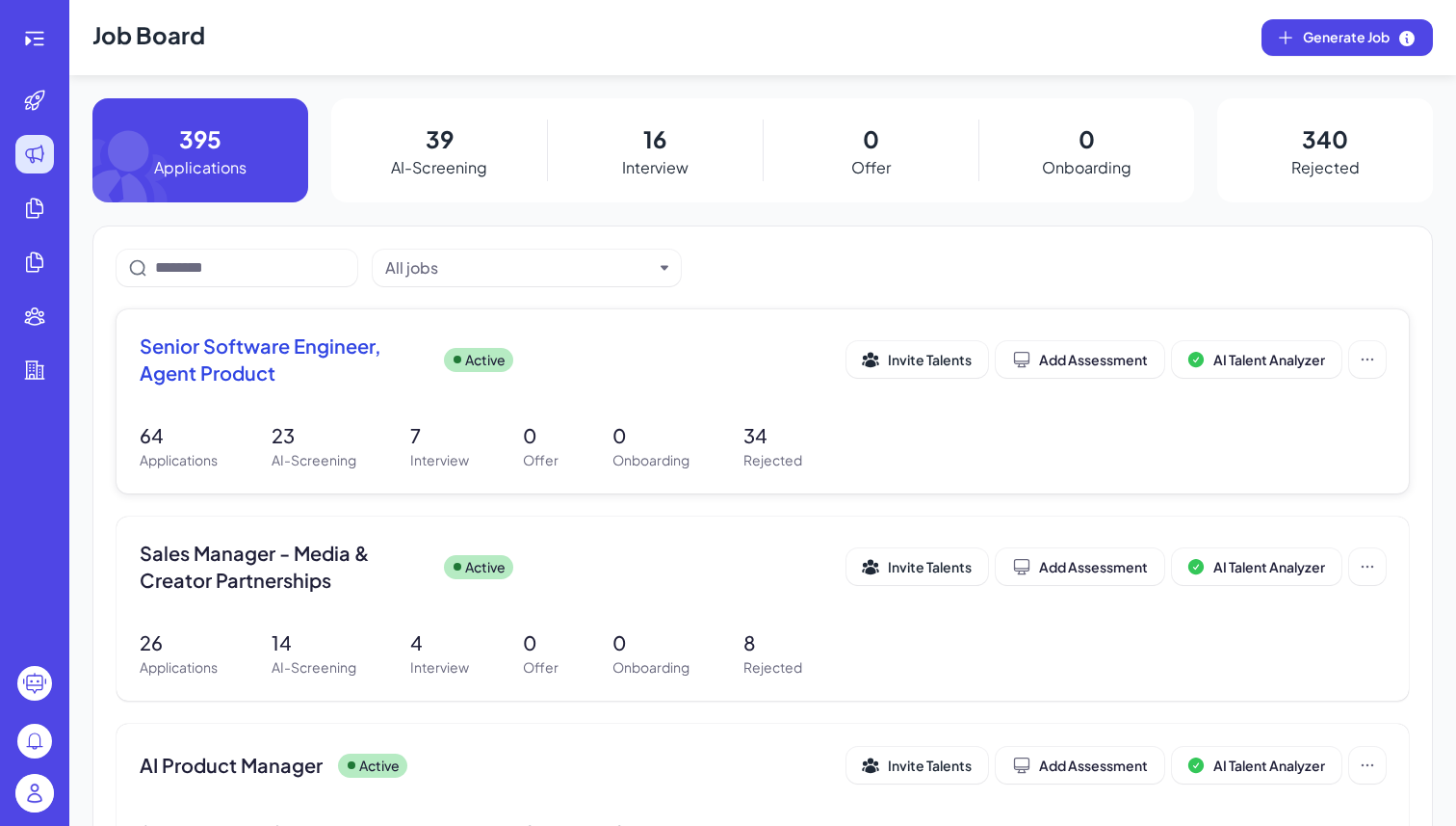
click at [376, 368] on span "Senior Software Engineer, Agent Product" at bounding box center [284, 359] width 289 height 54
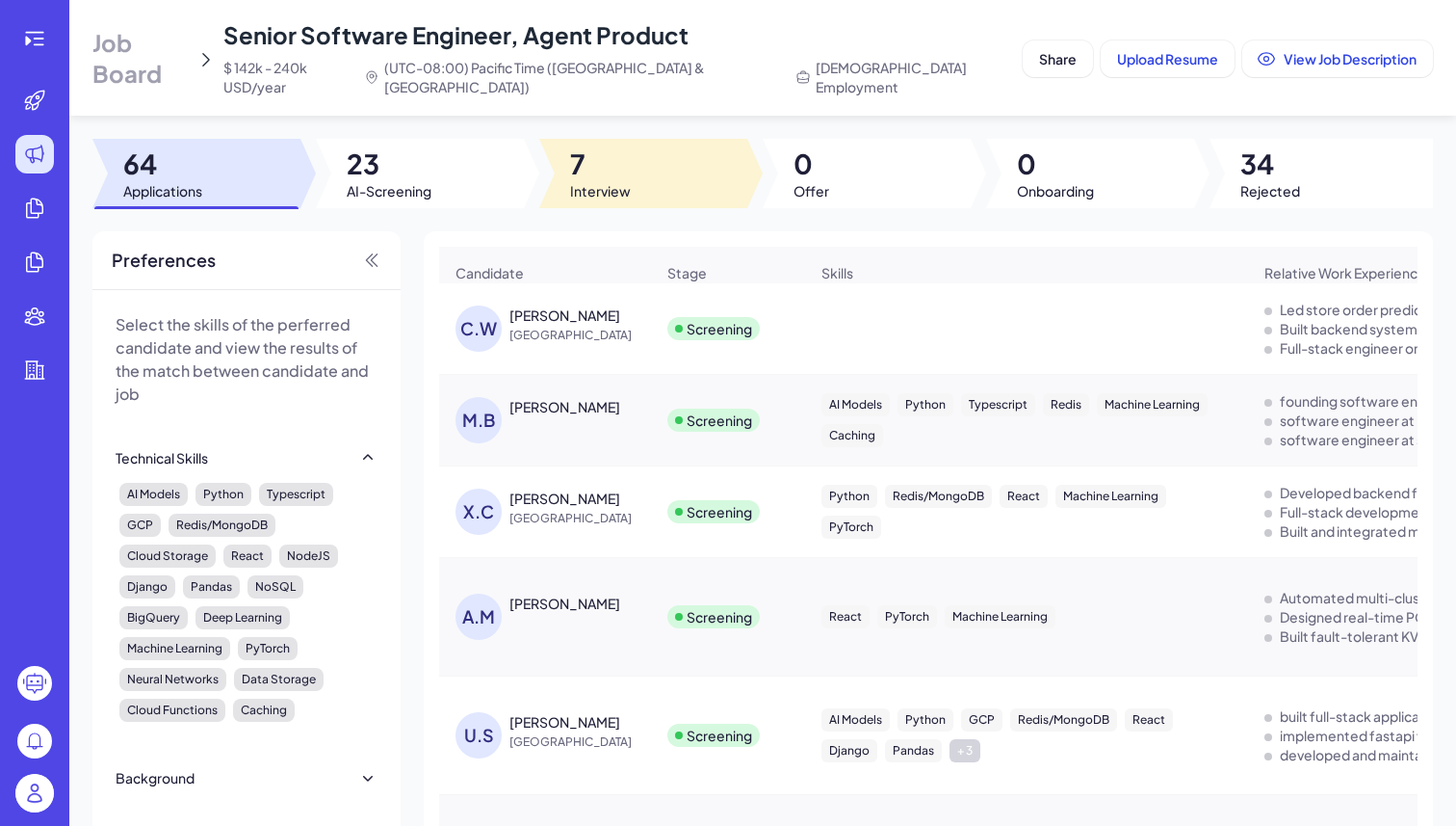
click at [590, 181] on span "Interview" at bounding box center [601, 191] width 61 height 20
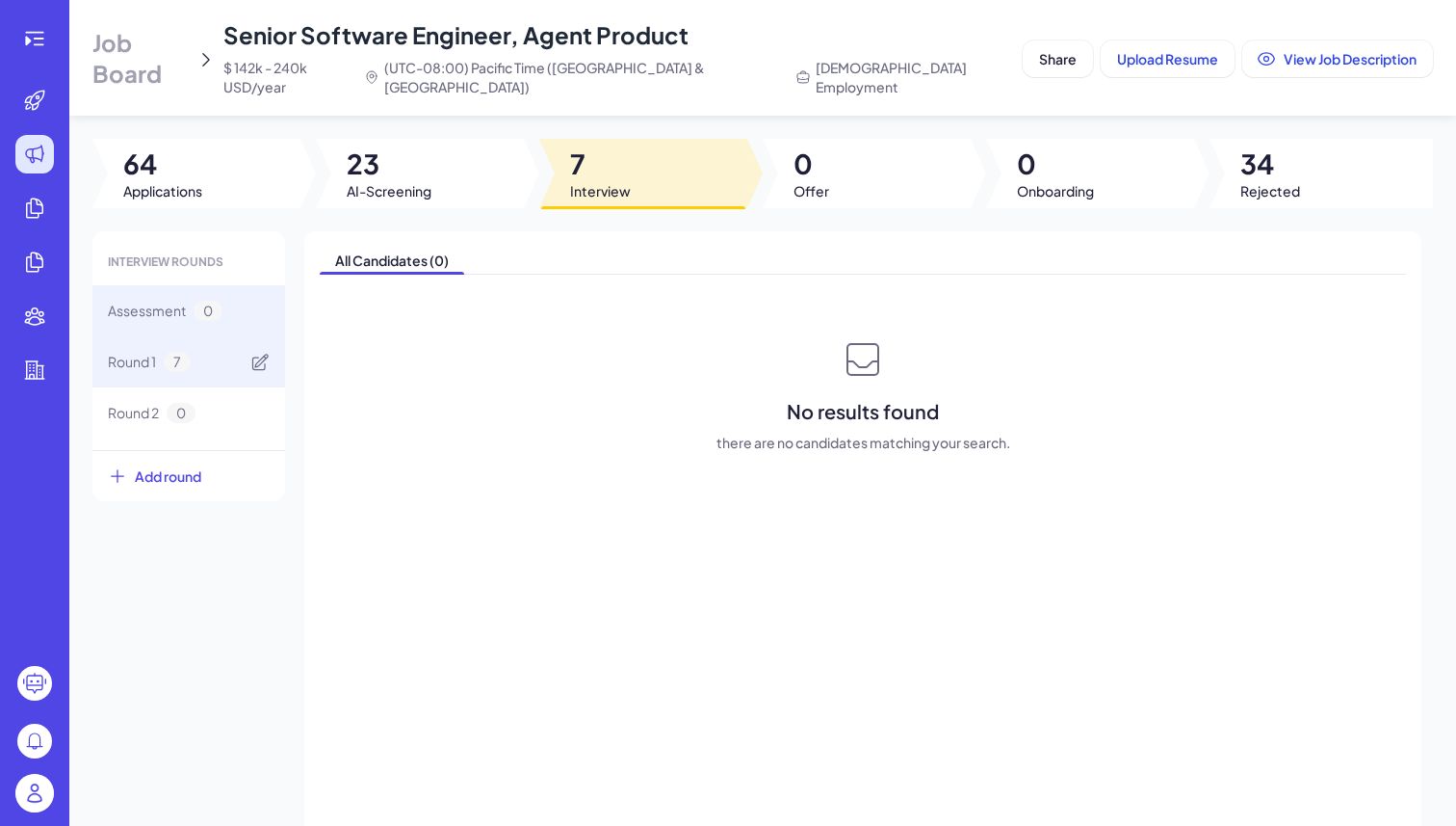
click at [206, 352] on div "Round 1 7" at bounding box center [189, 362] width 193 height 51
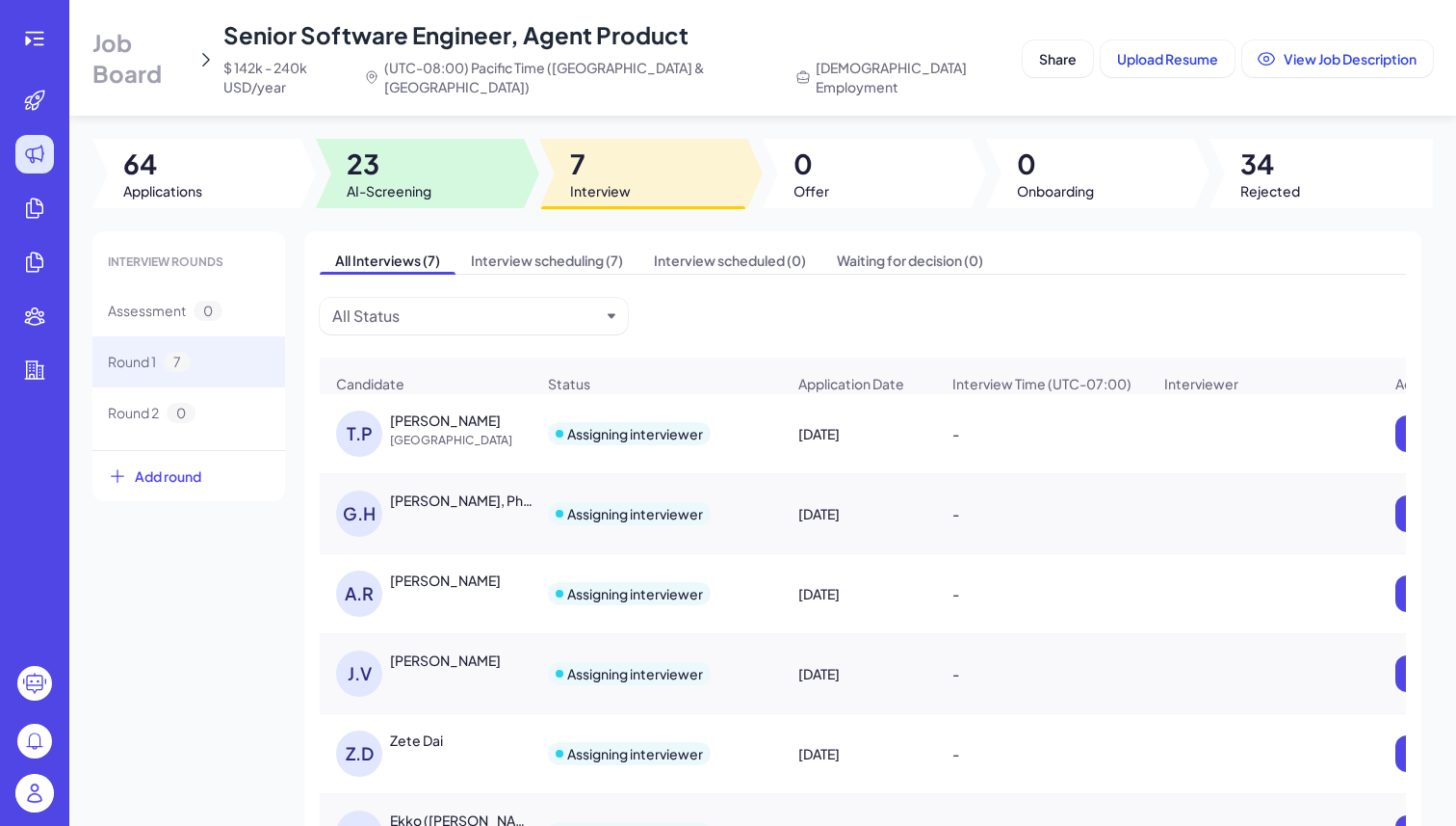
click at [444, 172] on div at bounding box center [420, 173] width 208 height 69
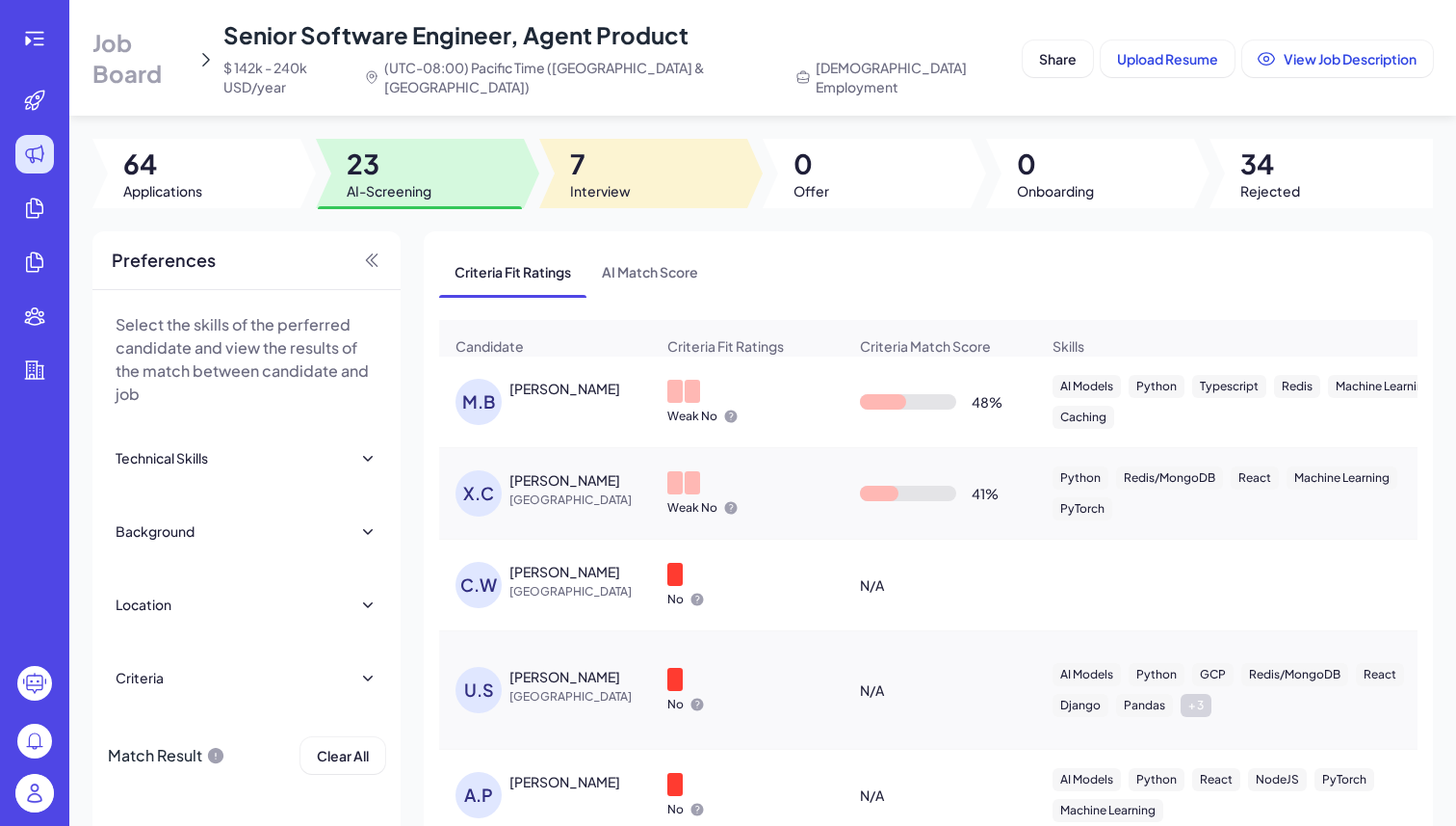
click at [606, 160] on span "7" at bounding box center [601, 163] width 61 height 34
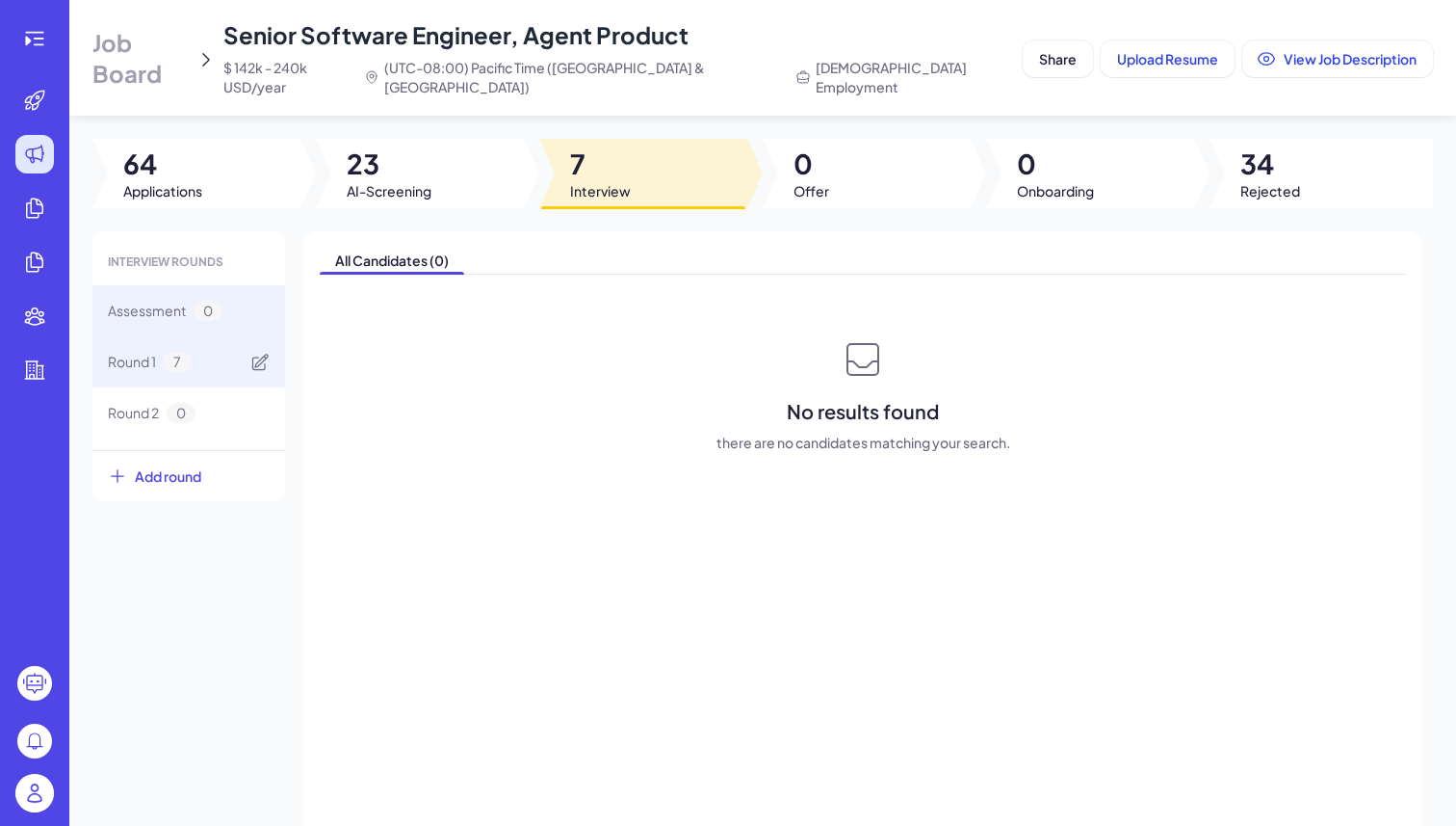
click at [215, 337] on div "Round 1 7" at bounding box center [189, 362] width 193 height 51
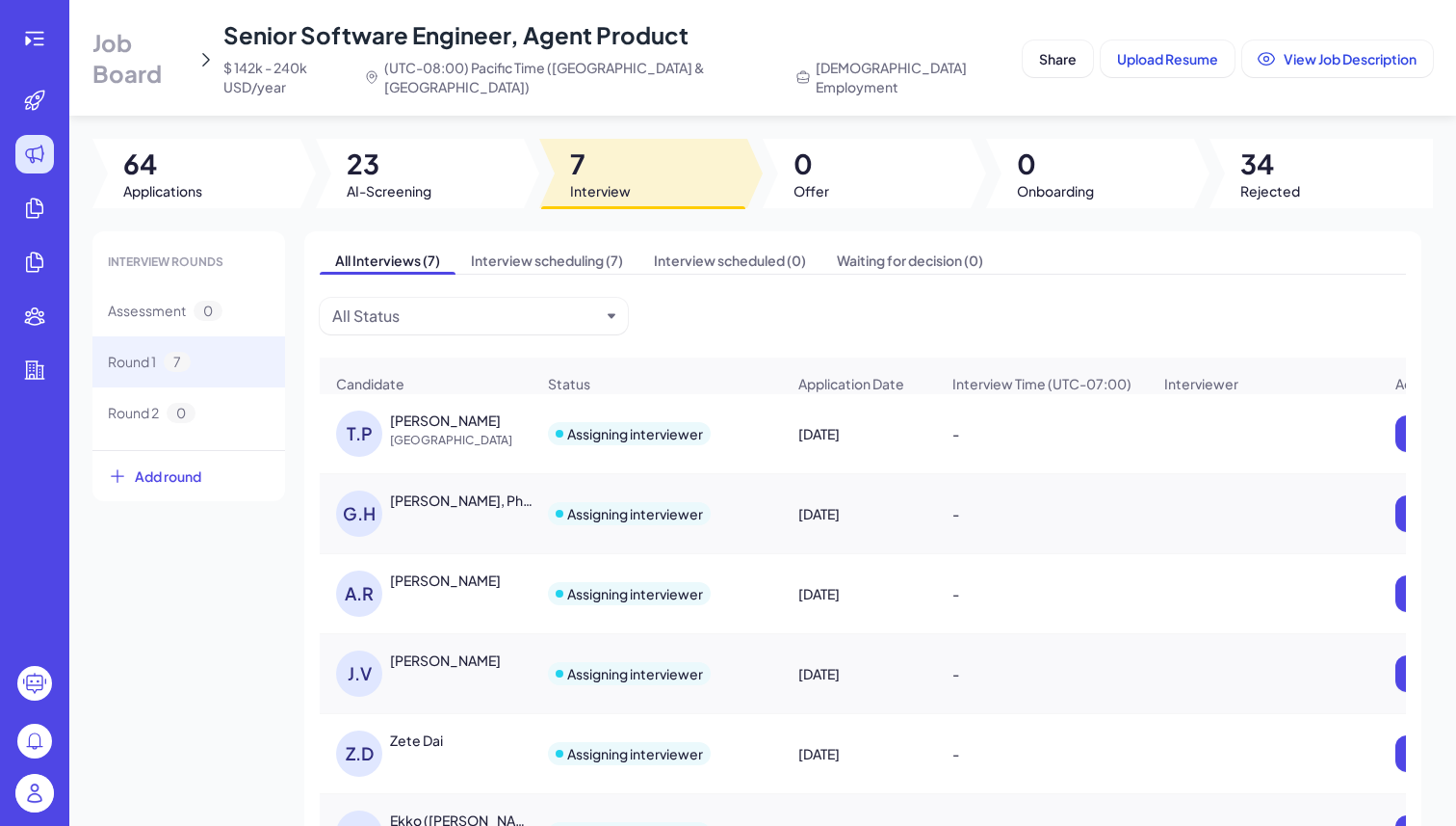
scroll to position [122, 0]
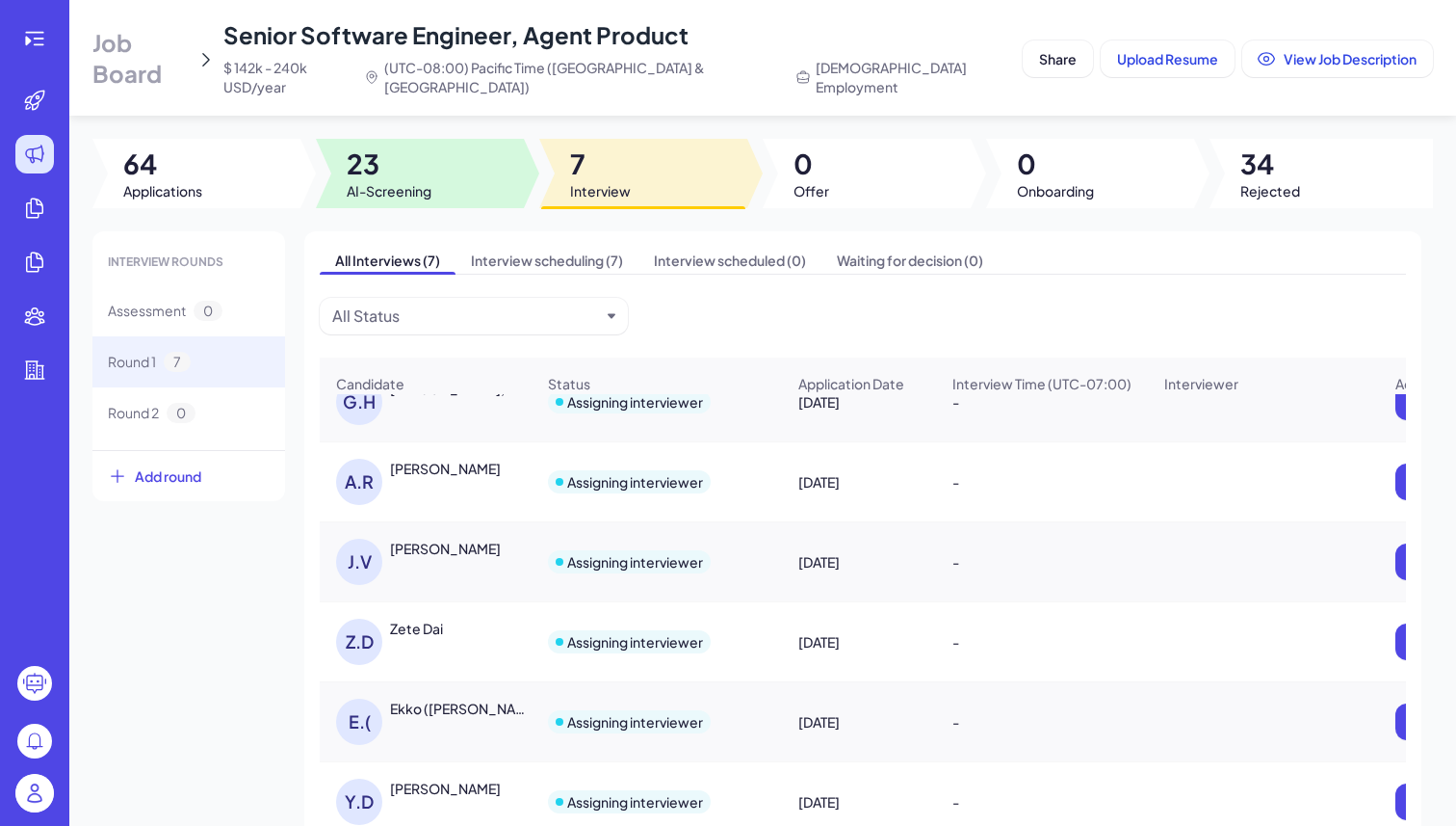
click at [452, 150] on div at bounding box center [420, 173] width 208 height 69
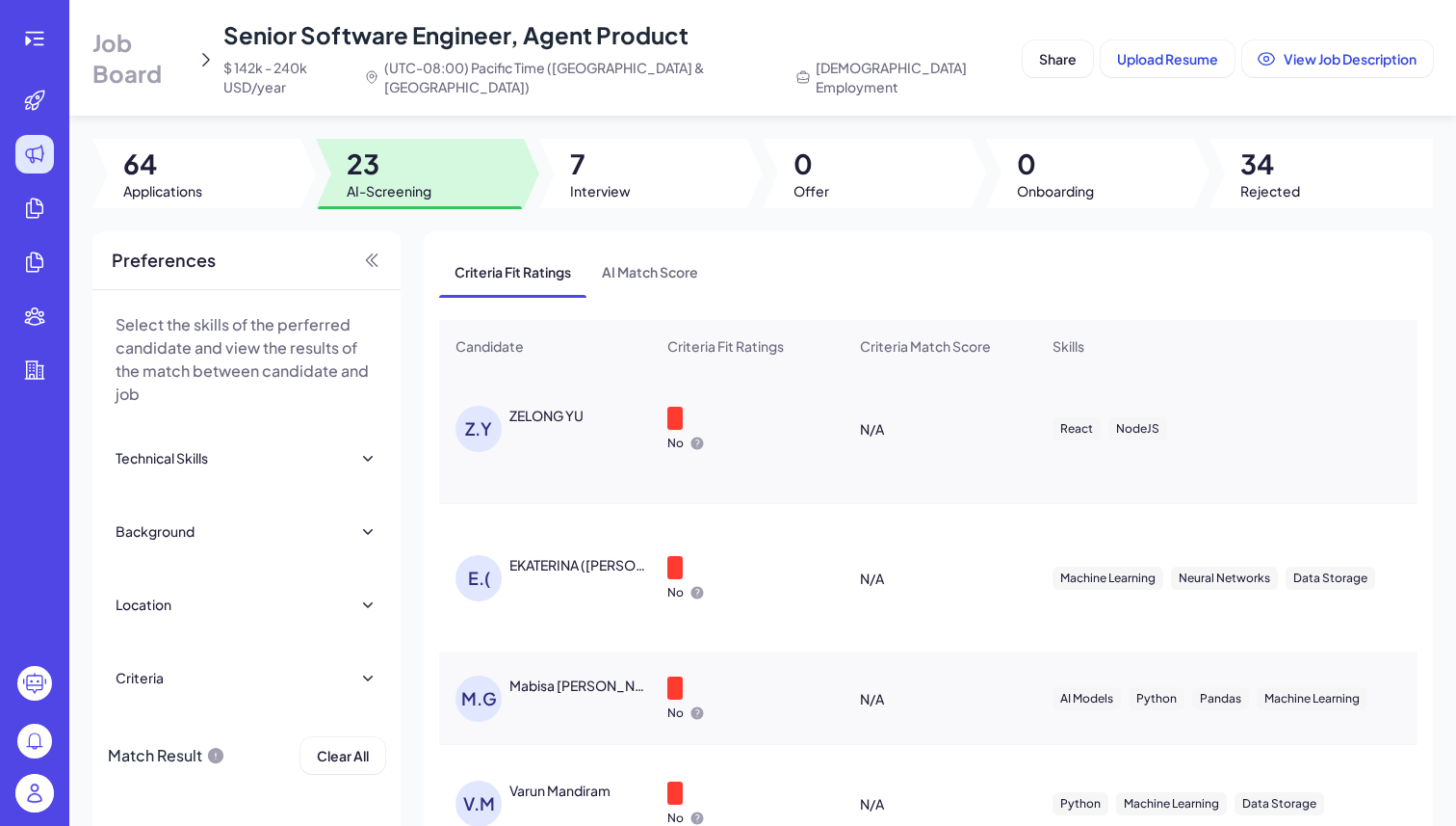
scroll to position [1216, 0]
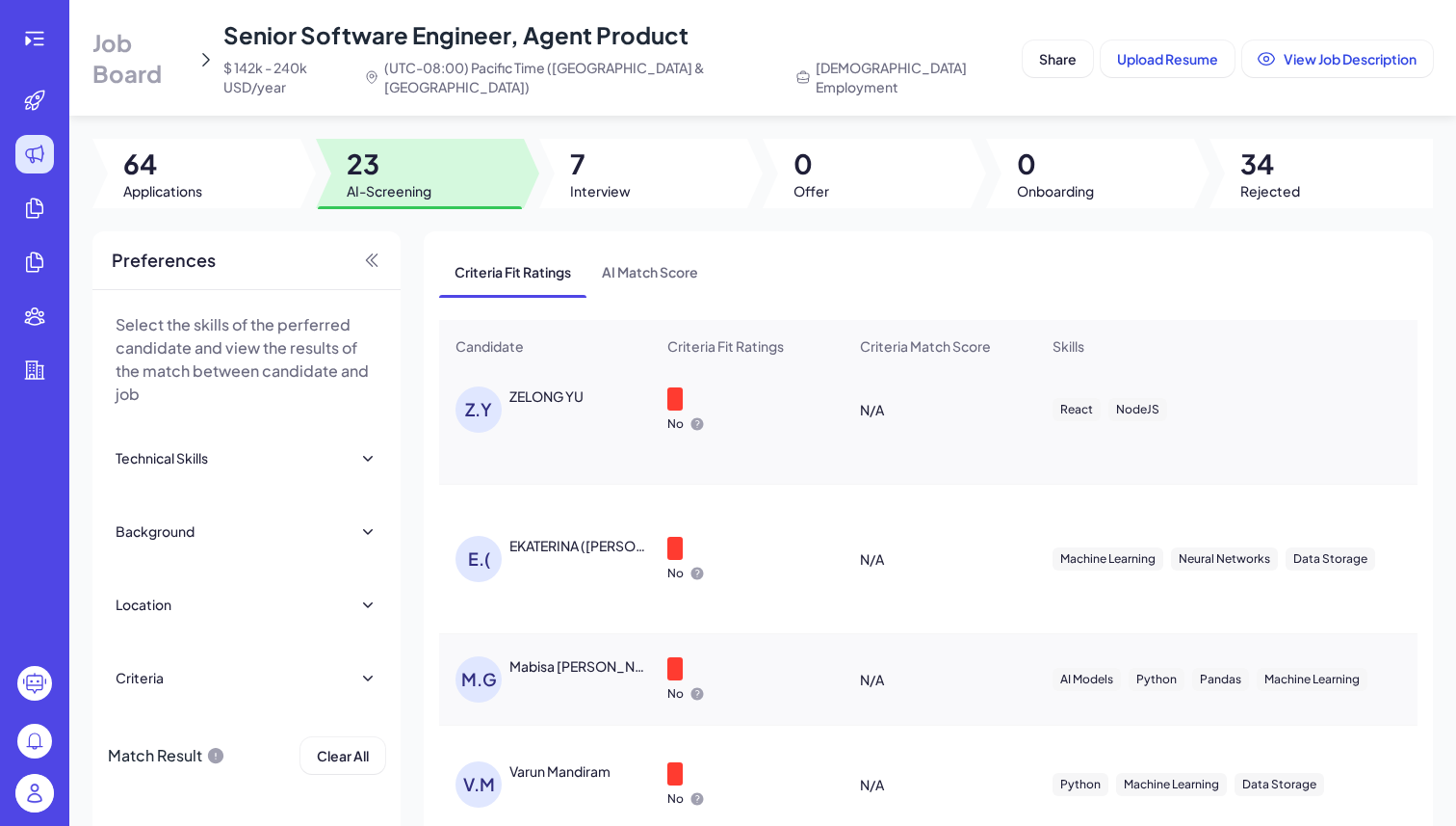
click at [600, 429] on div "Z.Y ZELONG YU" at bounding box center [545, 409] width 210 height 77
click at [585, 399] on div "Z.Y ZELONG YU" at bounding box center [555, 409] width 199 height 46
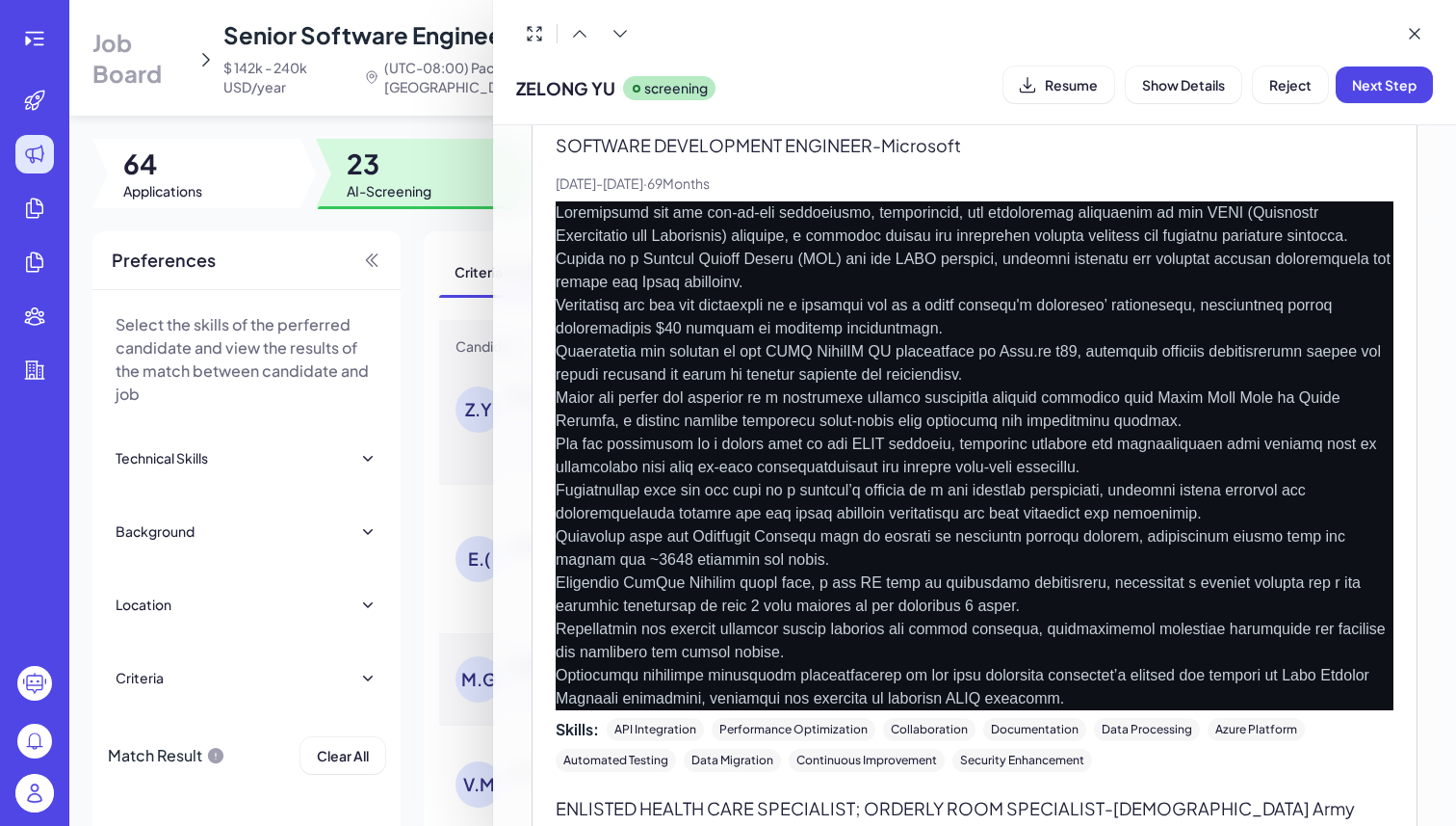
scroll to position [0, 0]
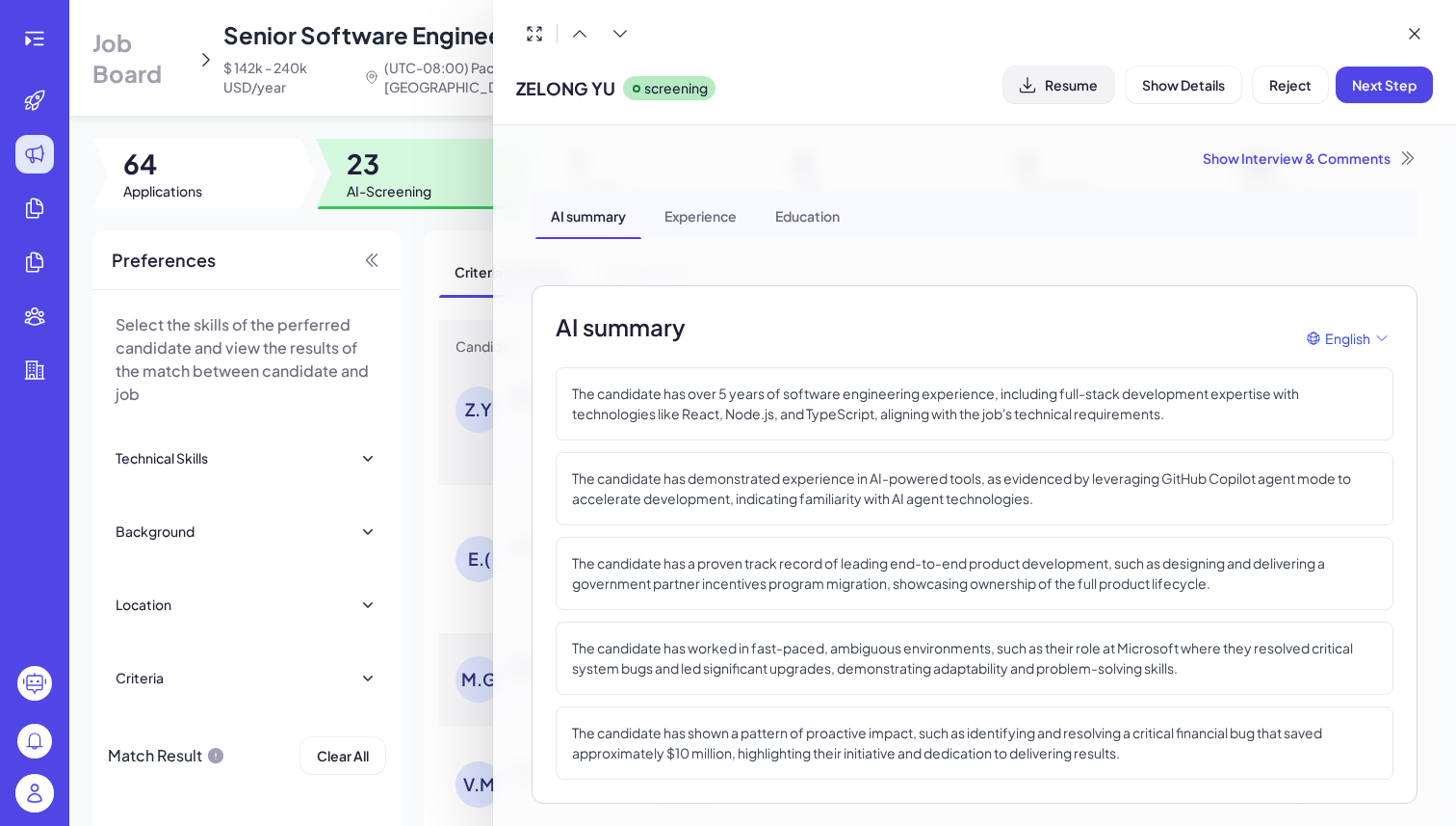
click at [1075, 87] on span "Resume" at bounding box center [1071, 85] width 53 height 18
click at [1393, 92] on span "Next Step" at bounding box center [1385, 85] width 65 height 18
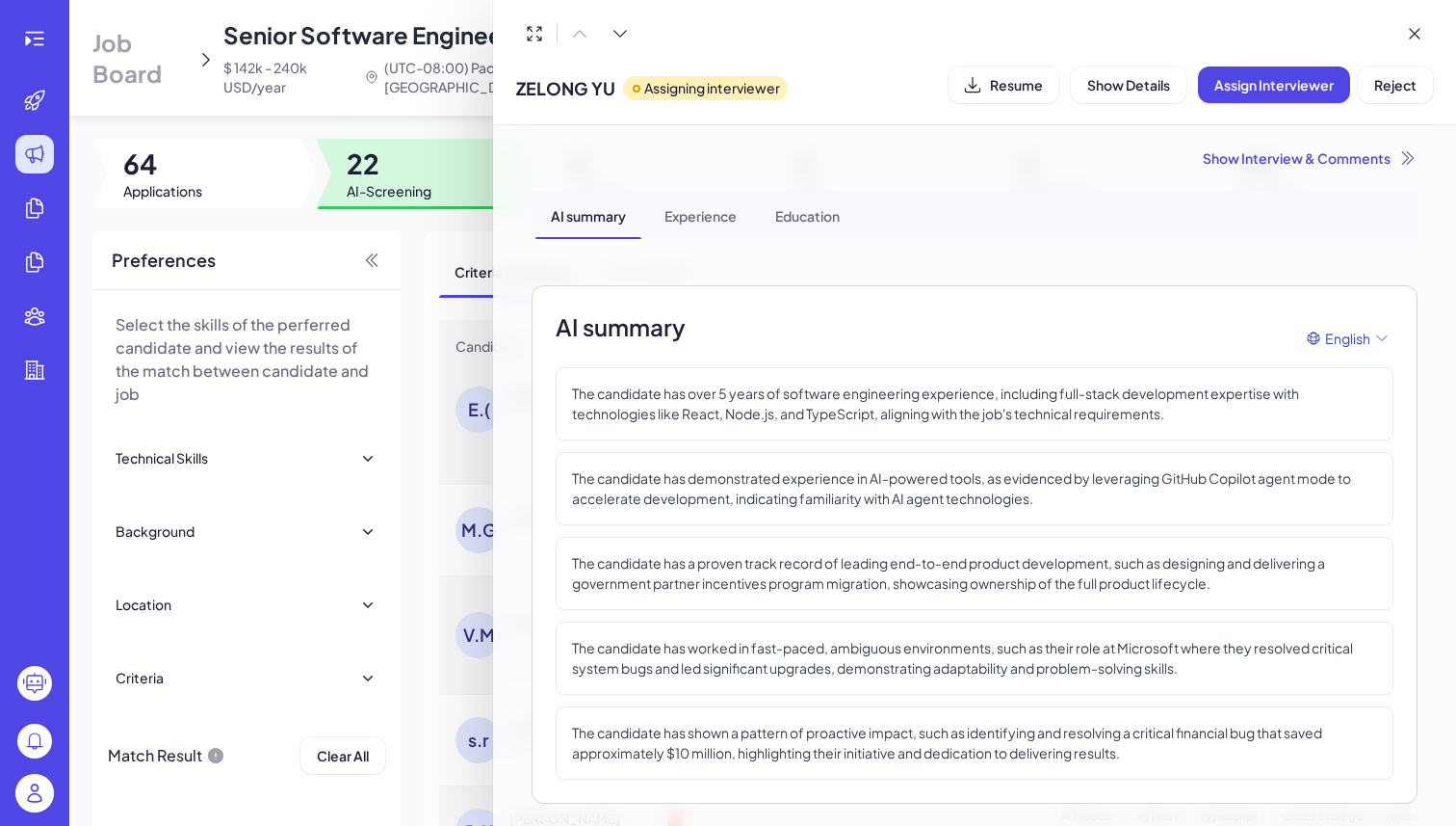
click at [1297, 161] on div "Show Interview & Comments" at bounding box center [975, 159] width 887 height 20
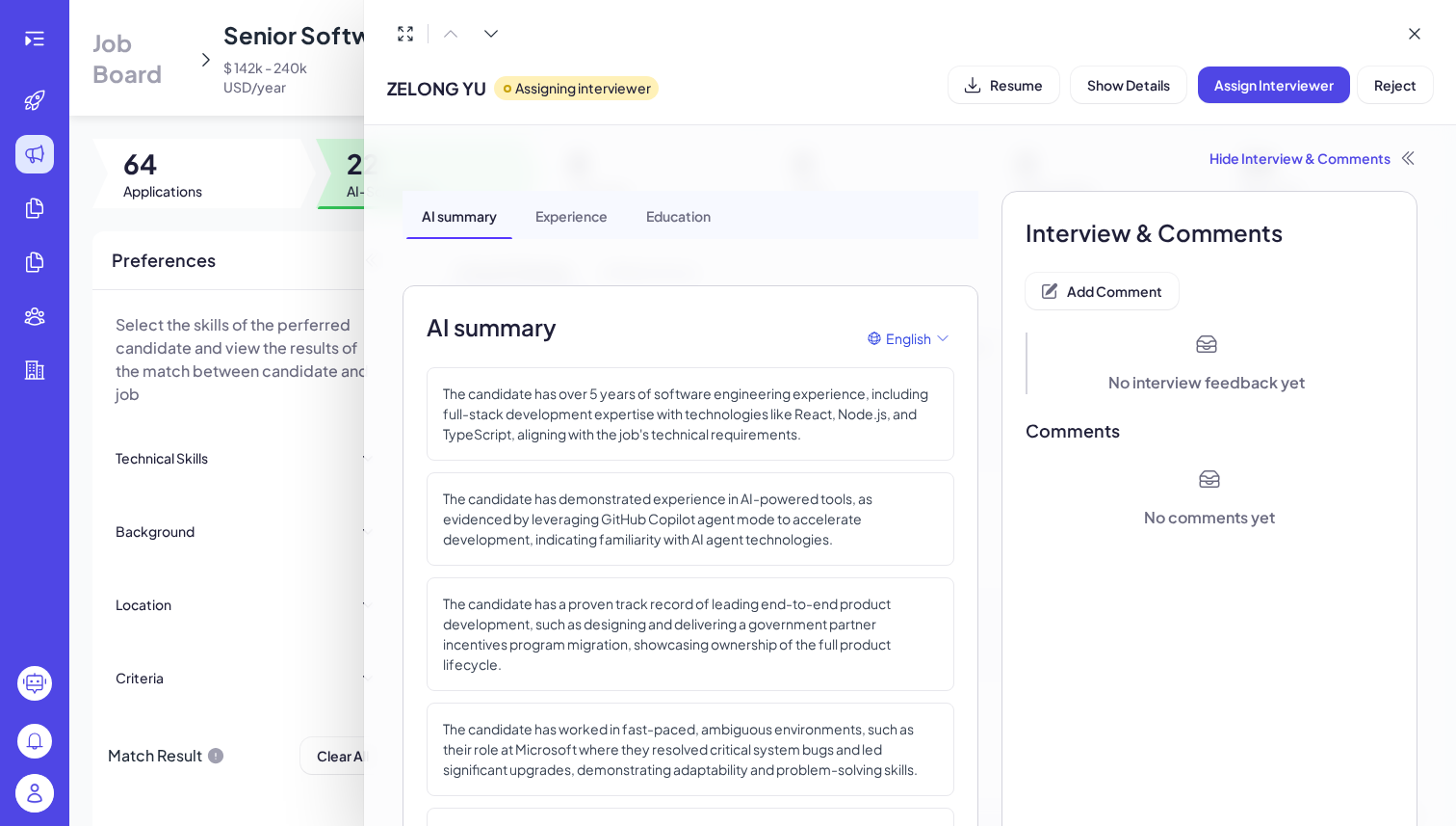
click at [1126, 302] on button "Add Comment" at bounding box center [1102, 291] width 154 height 36
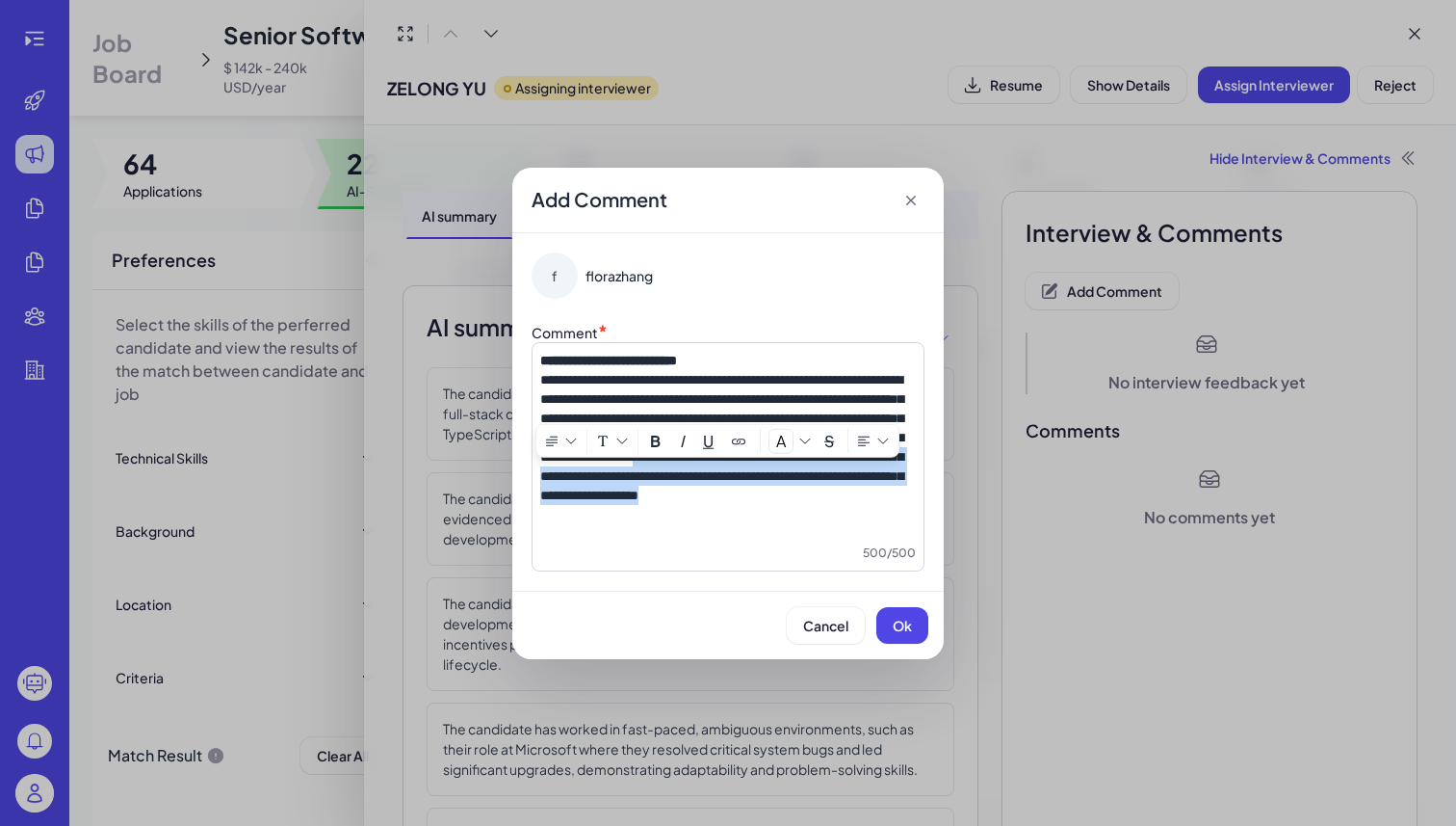
drag, startPoint x: 758, startPoint y: 536, endPoint x: 770, endPoint y: 480, distance: 57.3
click at [770, 480] on p "**********" at bounding box center [728, 437] width 376 height 135
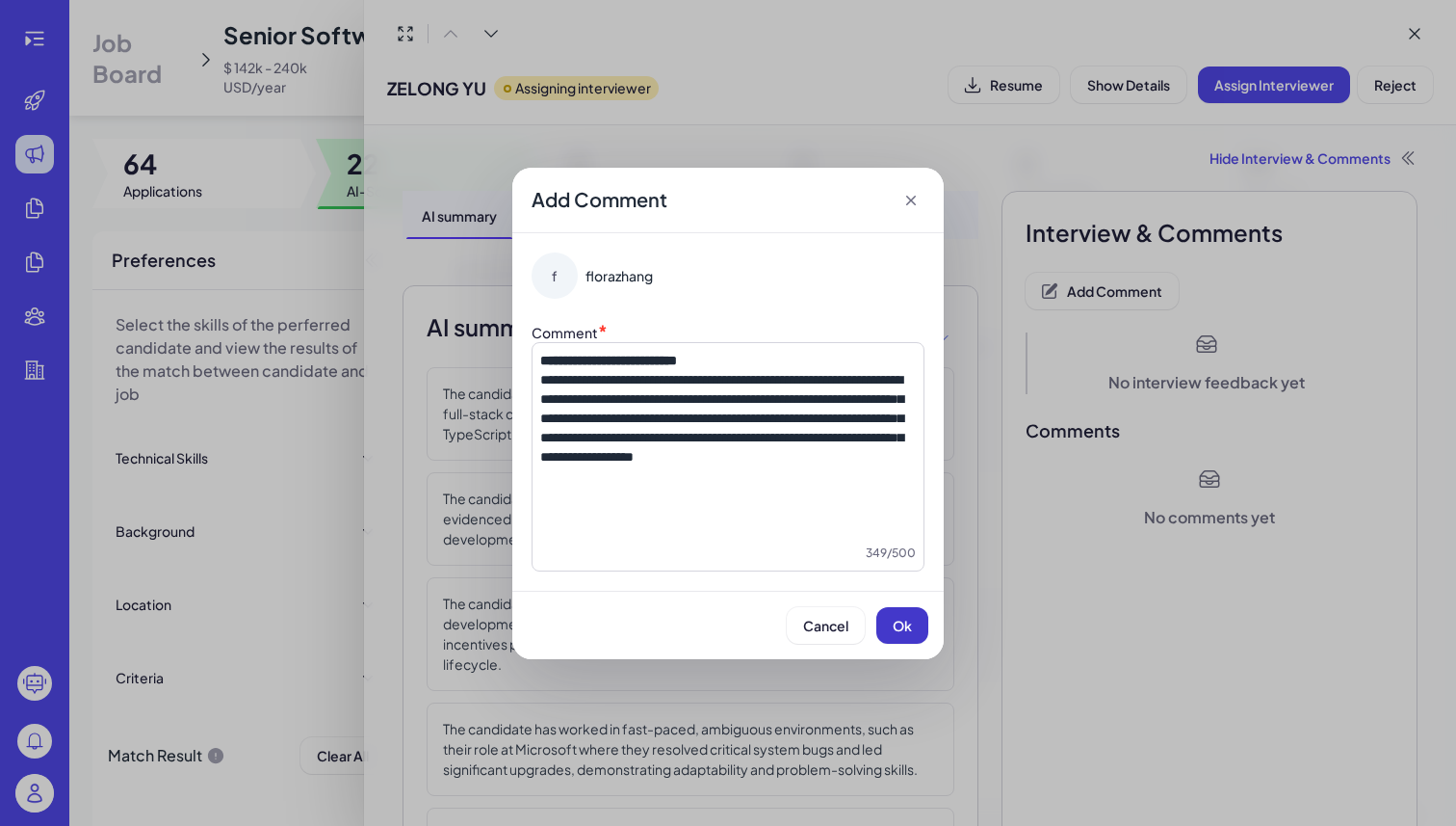
click at [914, 635] on button "Ok" at bounding box center [902, 624] width 52 height 36
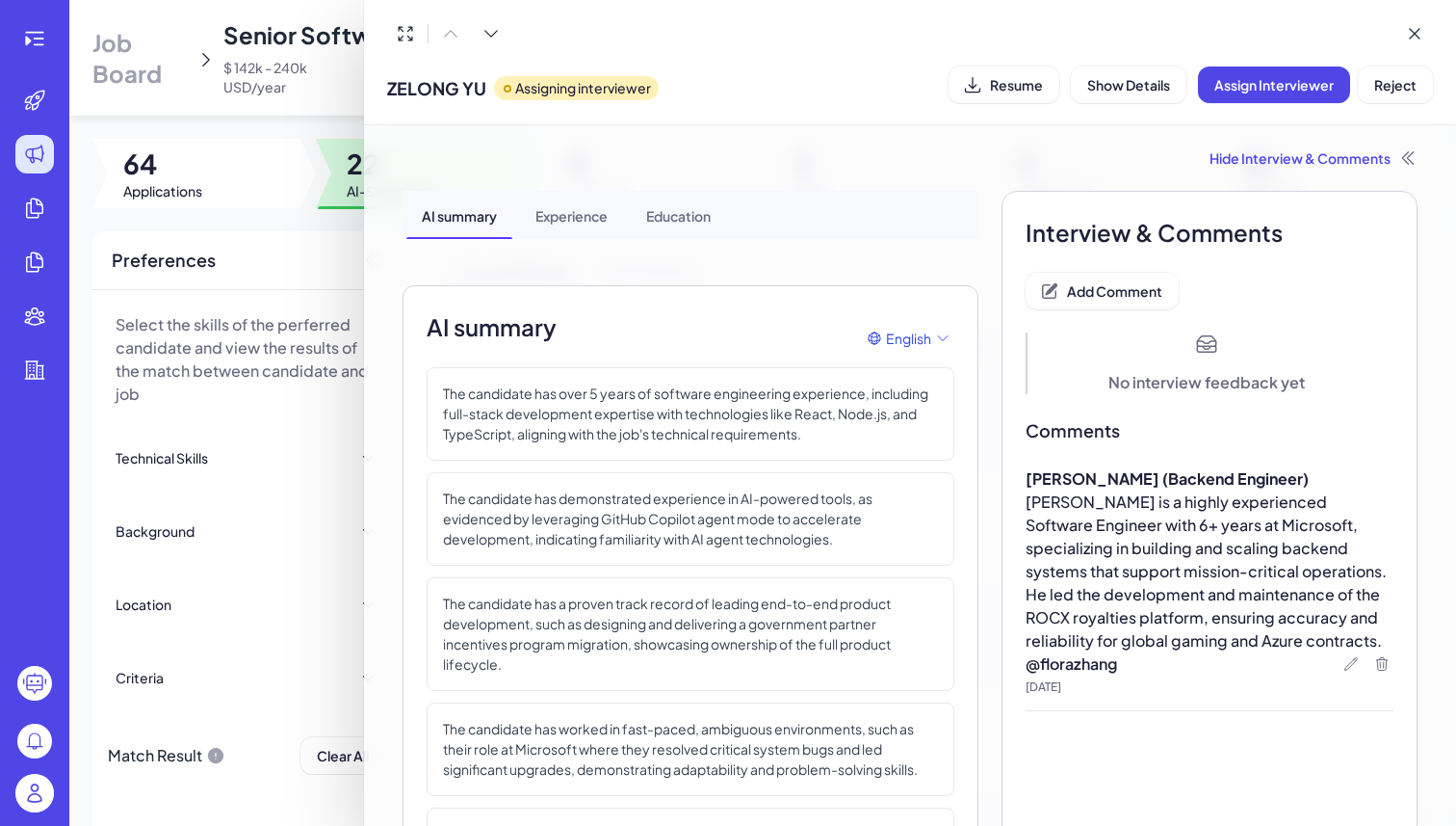
click at [310, 73] on div at bounding box center [728, 413] width 1456 height 826
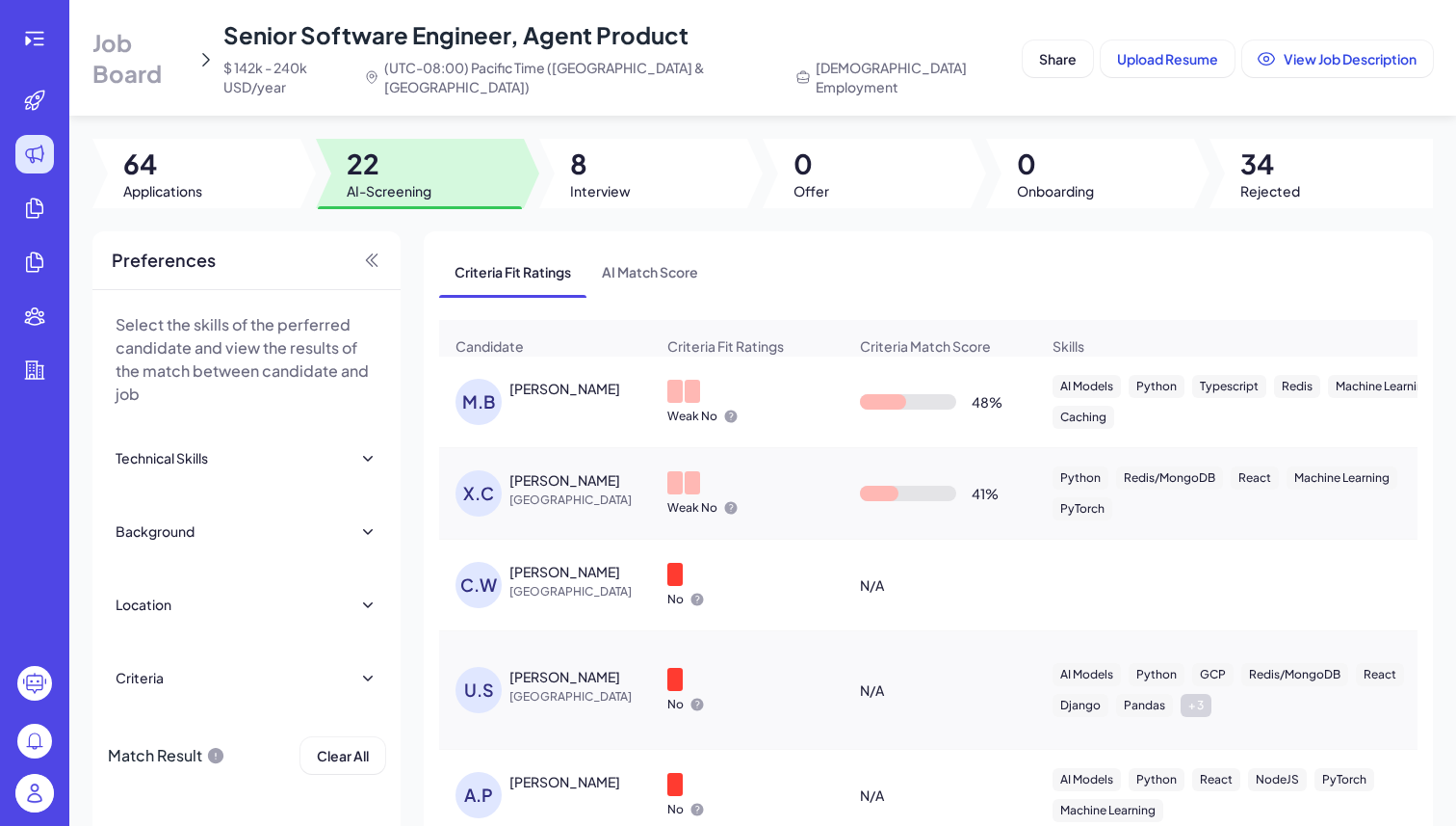
click at [576, 478] on div "[PERSON_NAME]" at bounding box center [565, 480] width 111 height 20
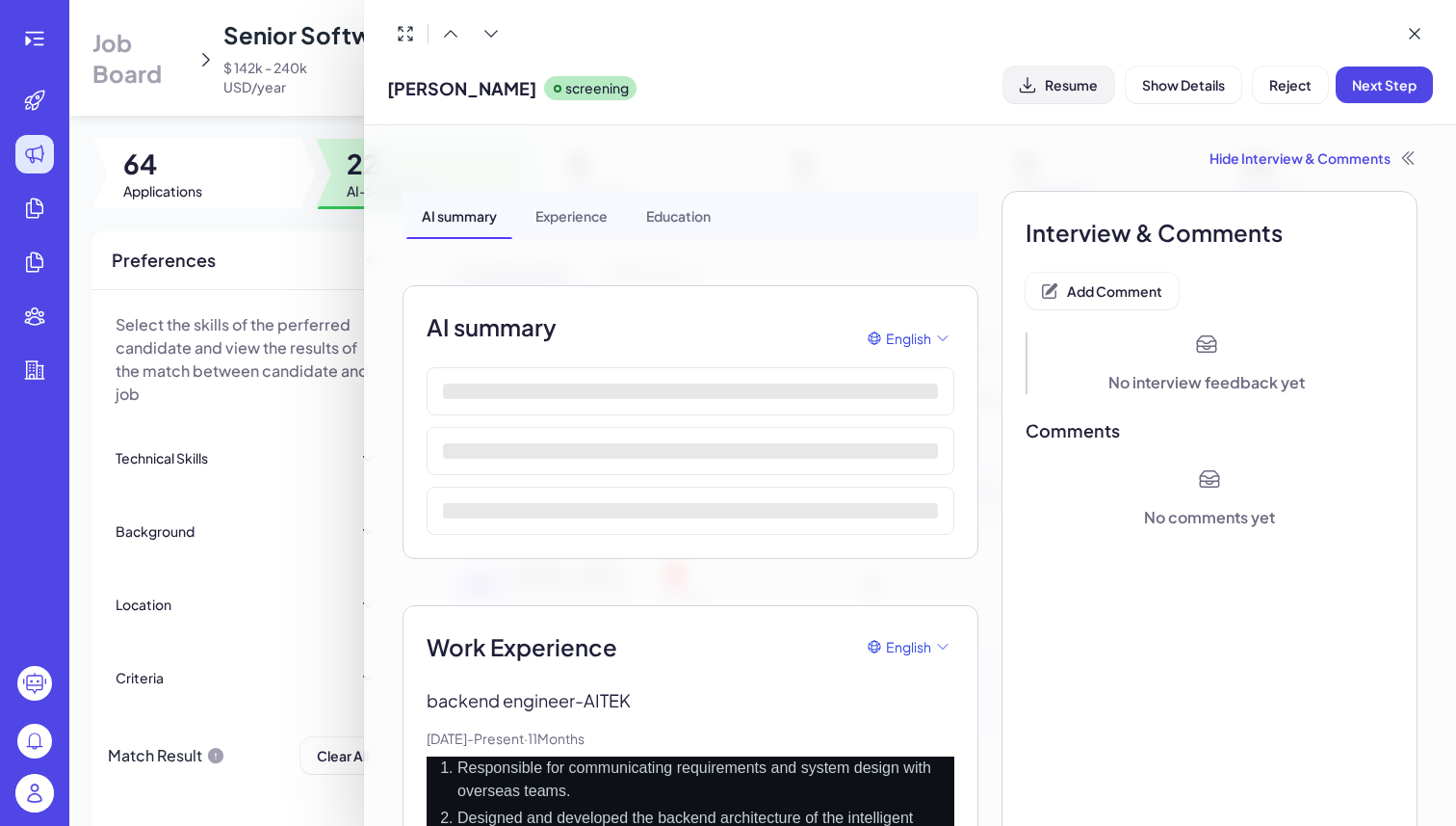
click at [1051, 73] on button "Resume" at bounding box center [1059, 84] width 111 height 36
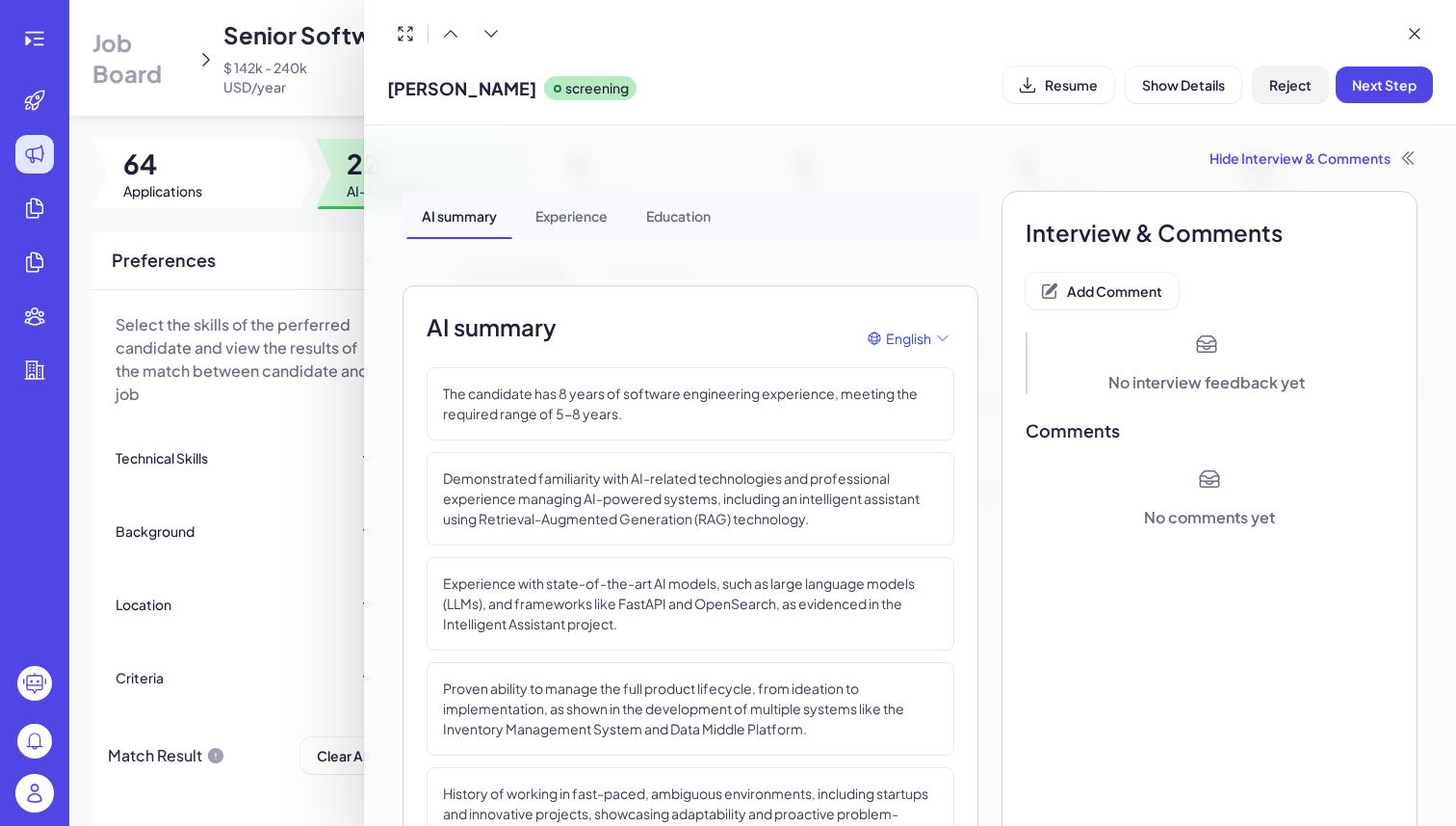
click at [1279, 99] on button "Reject" at bounding box center [1291, 84] width 75 height 36
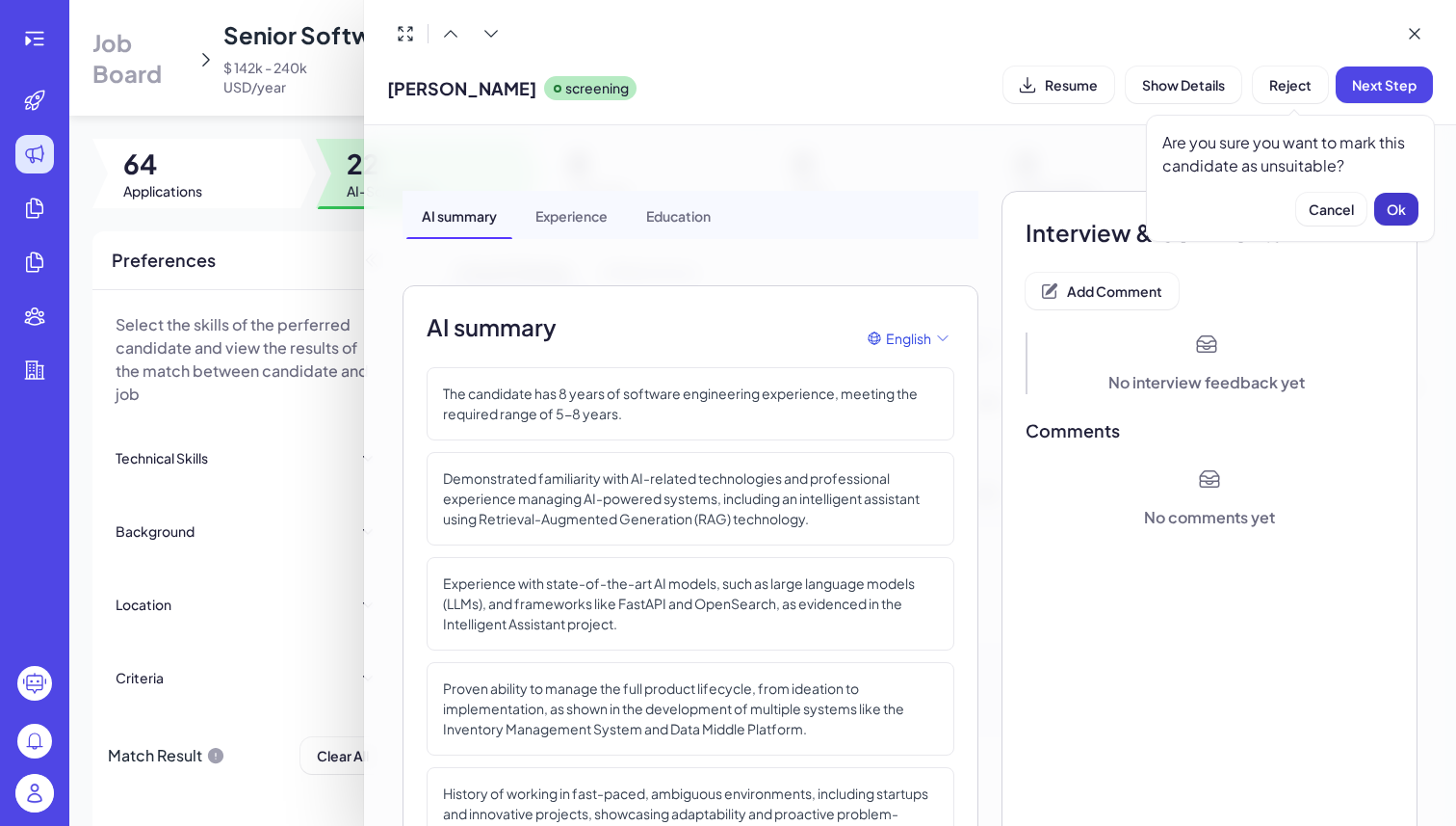
click at [1390, 207] on span "Ok" at bounding box center [1397, 209] width 20 height 18
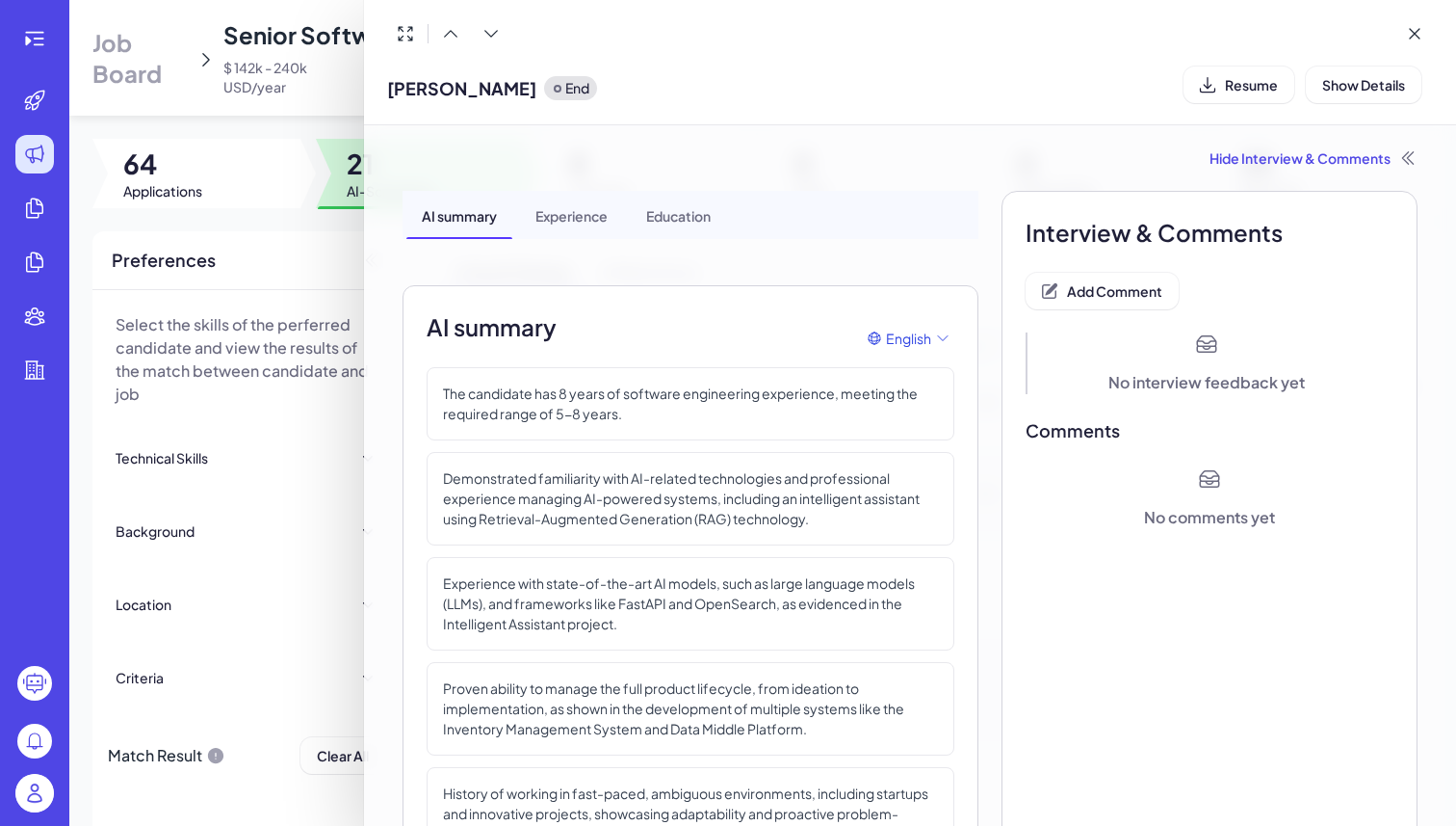
click at [274, 107] on div at bounding box center [728, 413] width 1456 height 826
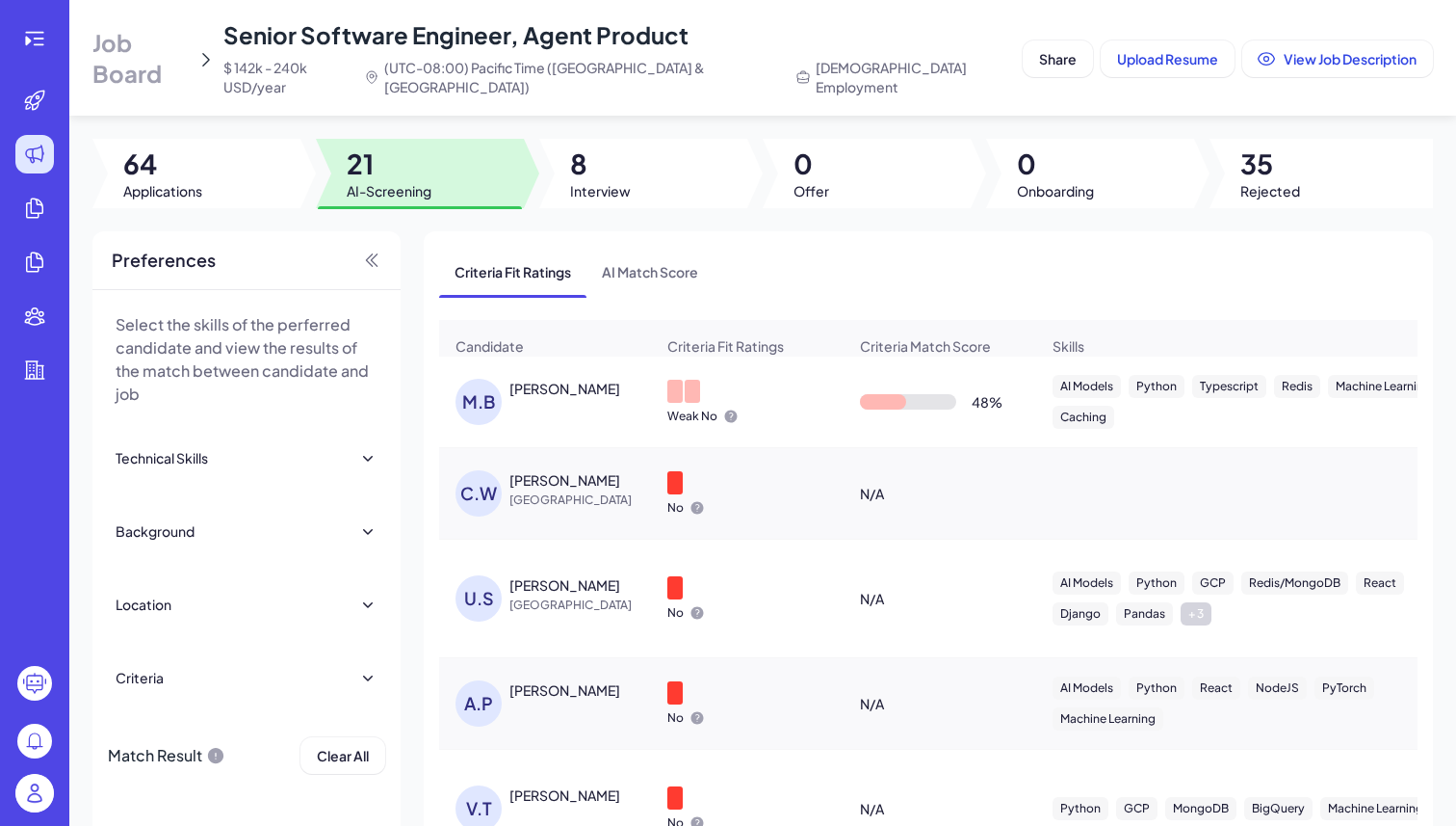
click at [641, 494] on span "[GEOGRAPHIC_DATA]" at bounding box center [582, 500] width 145 height 20
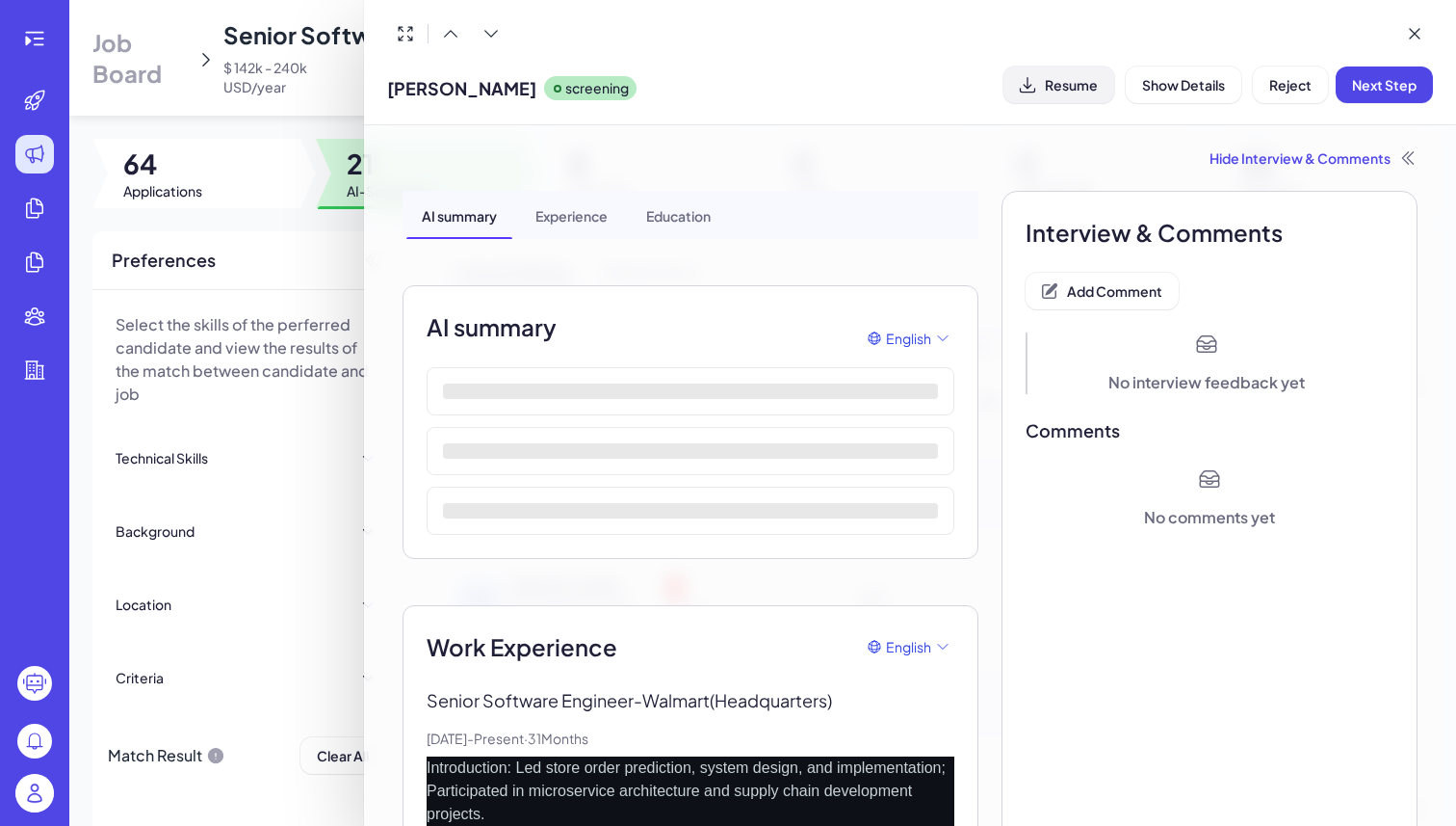
click at [1065, 93] on button "Resume" at bounding box center [1059, 84] width 111 height 36
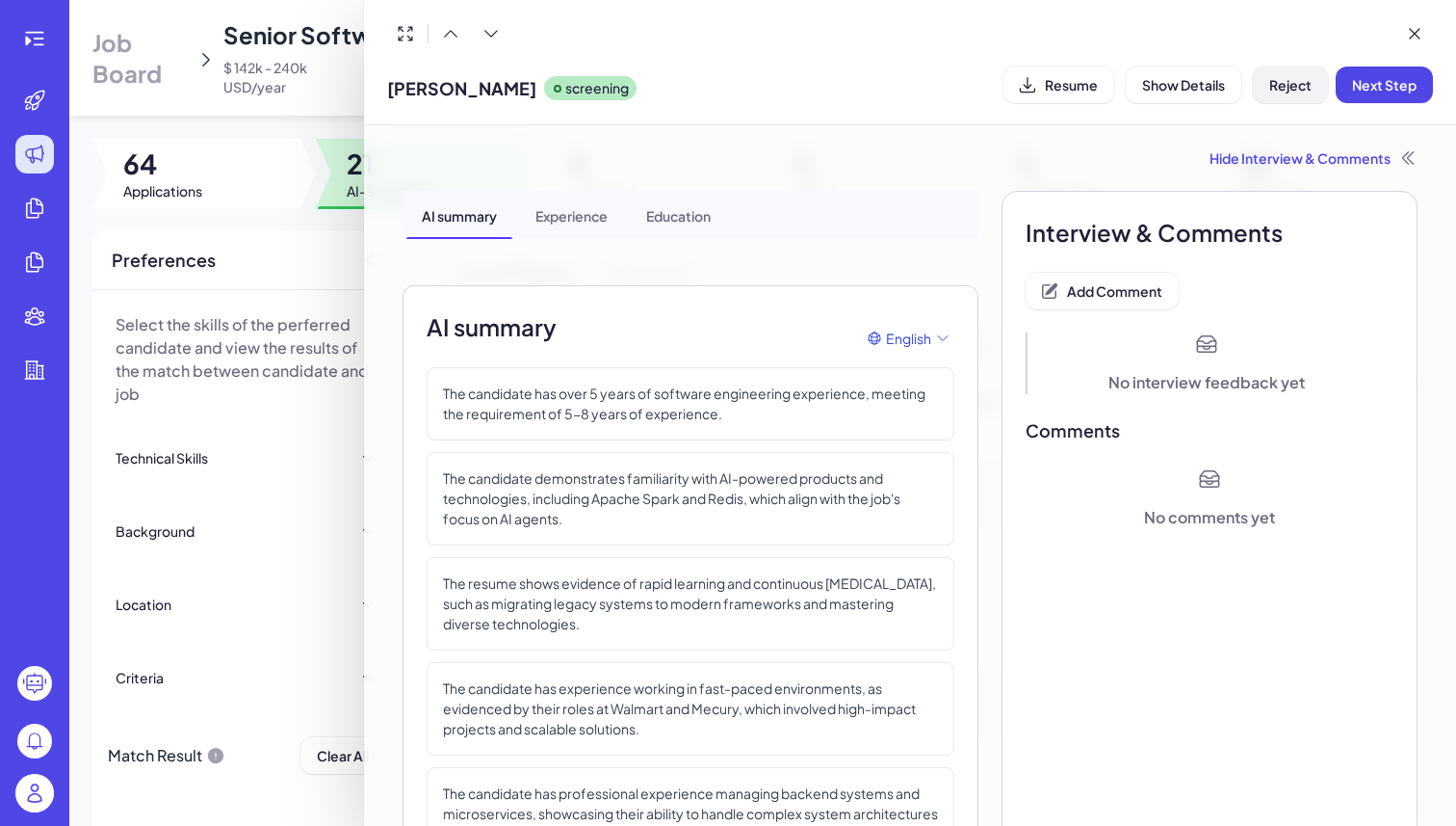
click at [1305, 97] on button "Reject" at bounding box center [1291, 84] width 75 height 36
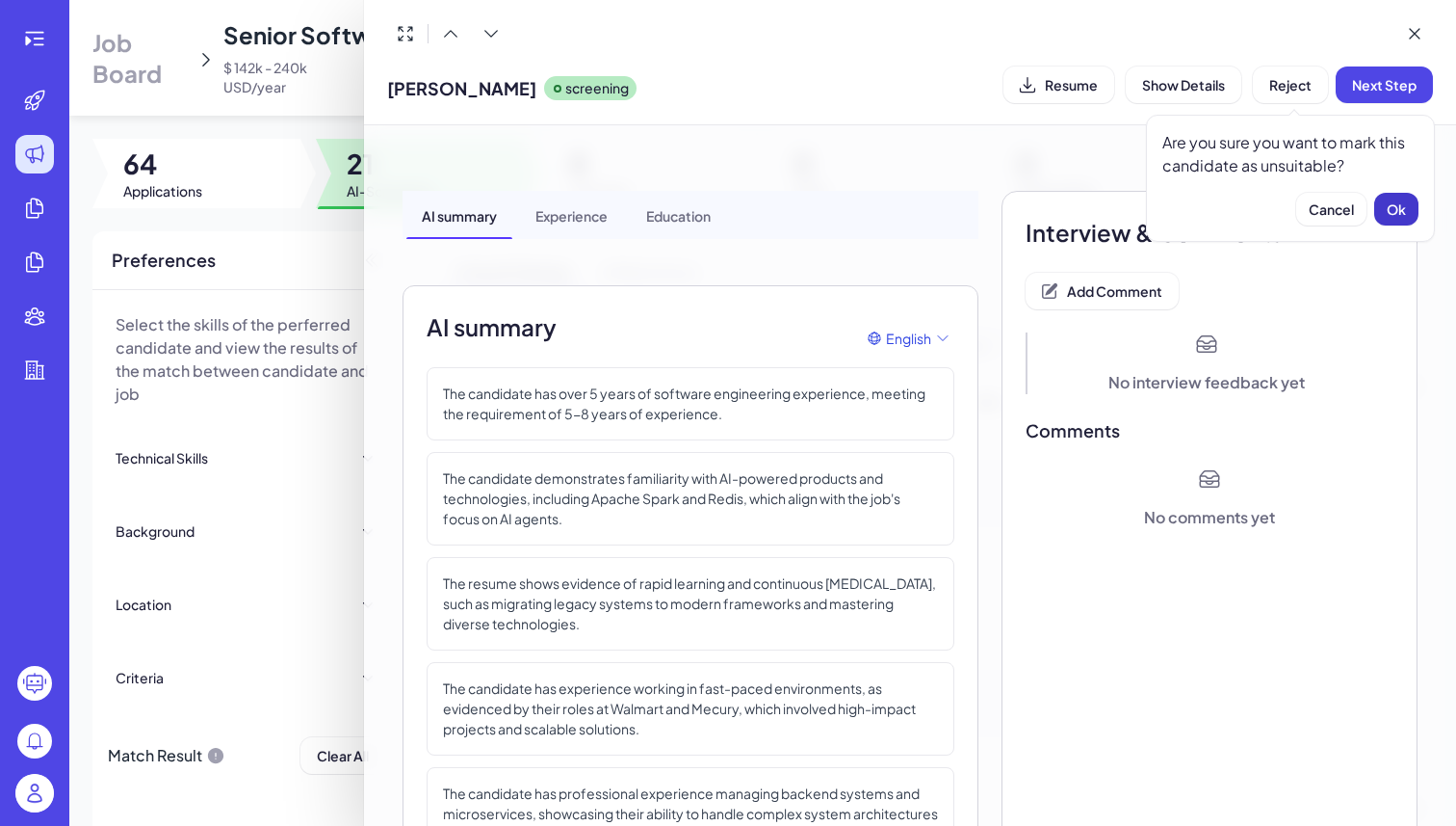
click at [1399, 209] on span "Ok" at bounding box center [1397, 209] width 20 height 18
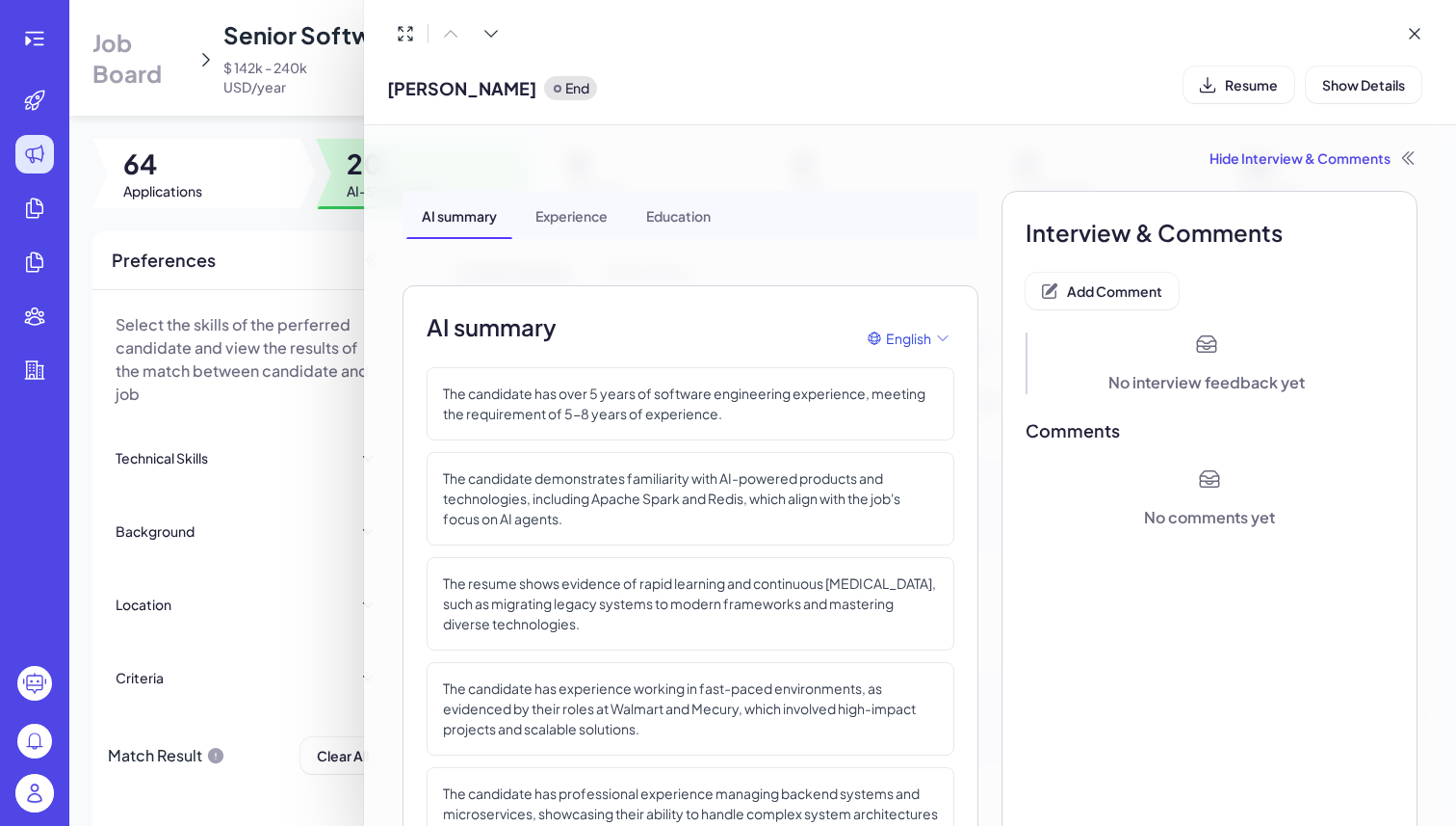
click at [330, 97] on div at bounding box center [728, 413] width 1456 height 826
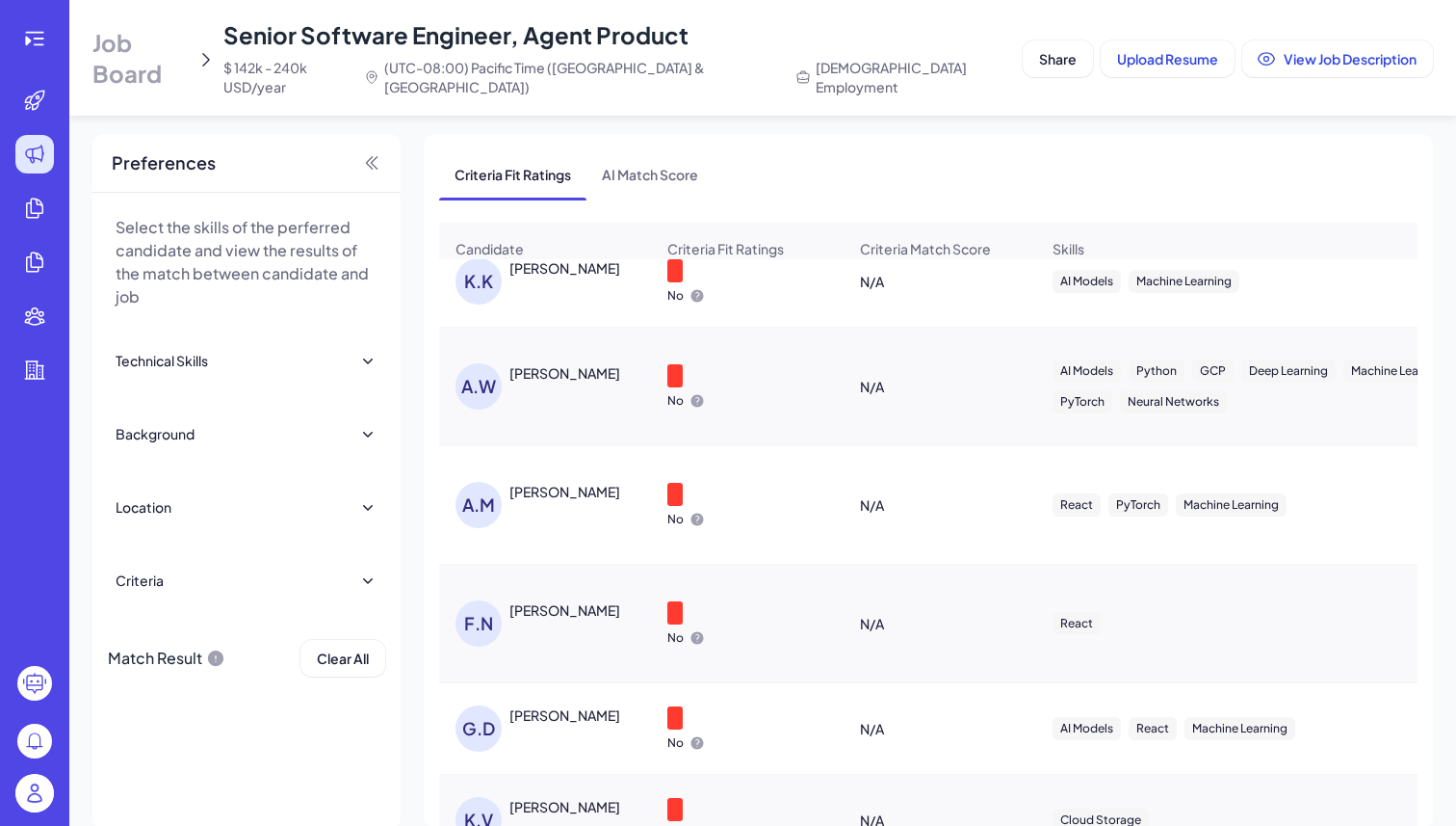
scroll to position [129, 0]
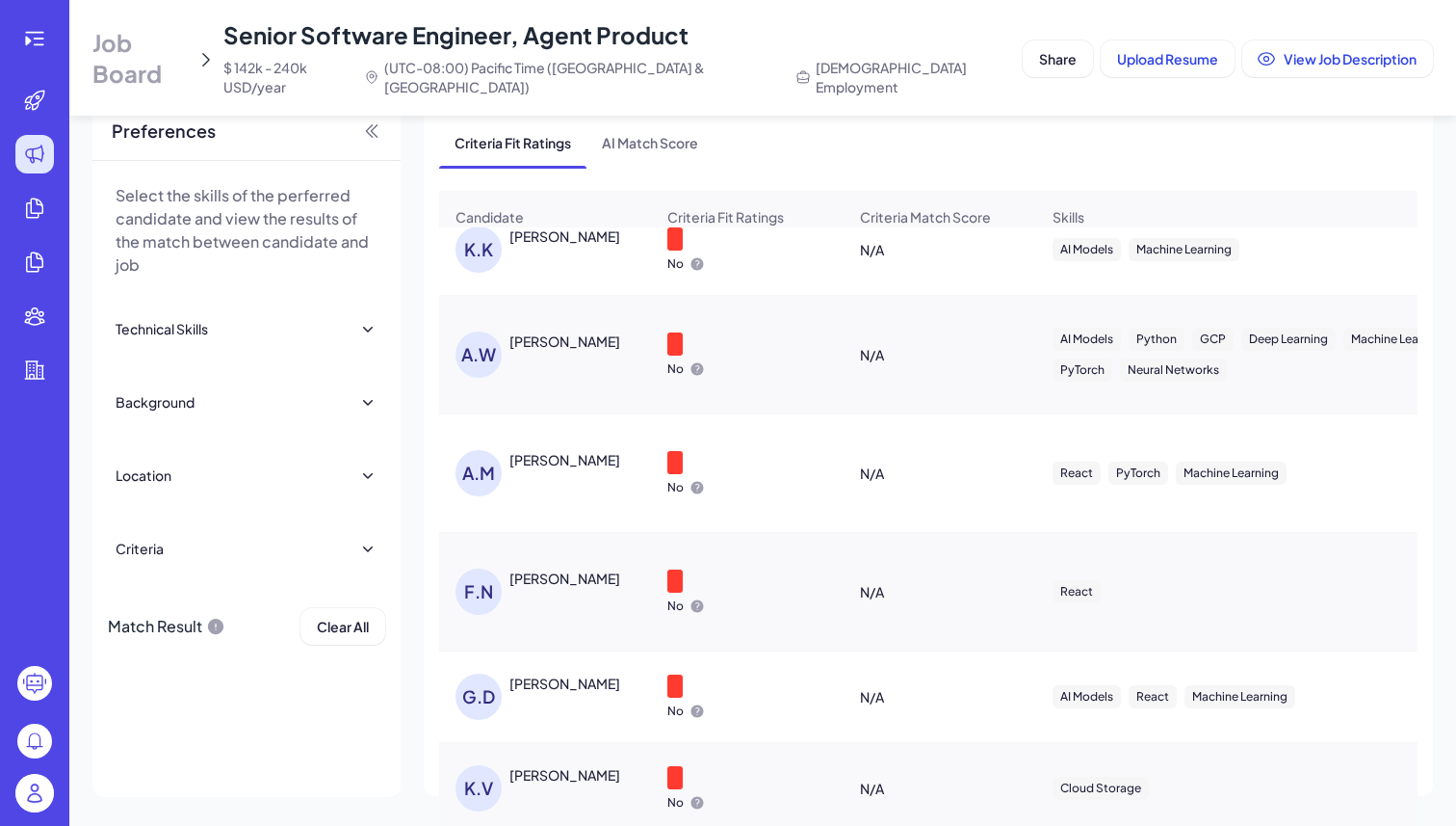
click at [590, 765] on div "[PERSON_NAME]" at bounding box center [565, 775] width 111 height 20
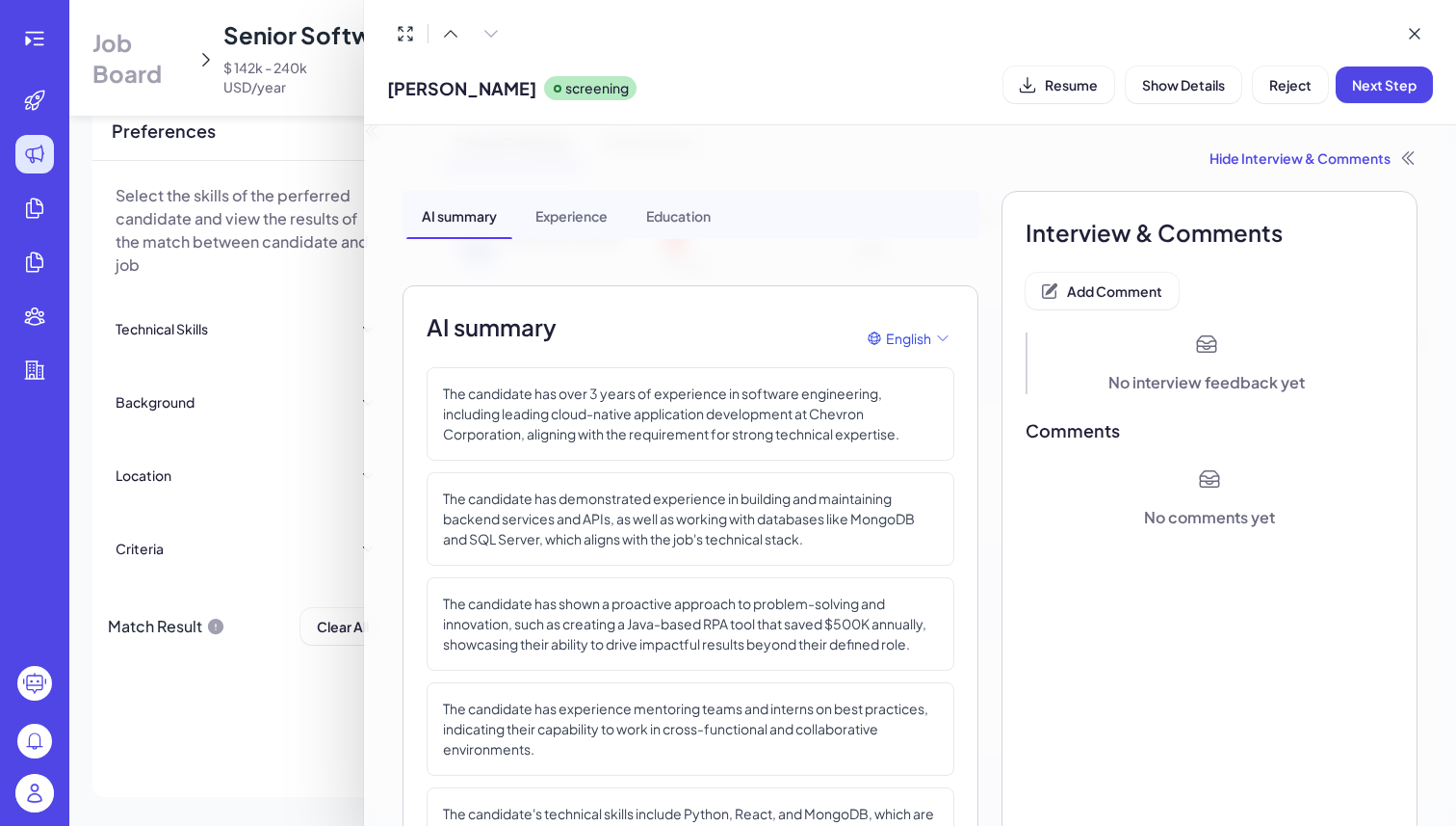
click at [1296, 62] on div "[PERSON_NAME] screening Resume Show Details Reject Next Step" at bounding box center [910, 84] width 1046 height 49
click at [1293, 76] on span "Reject" at bounding box center [1290, 85] width 42 height 18
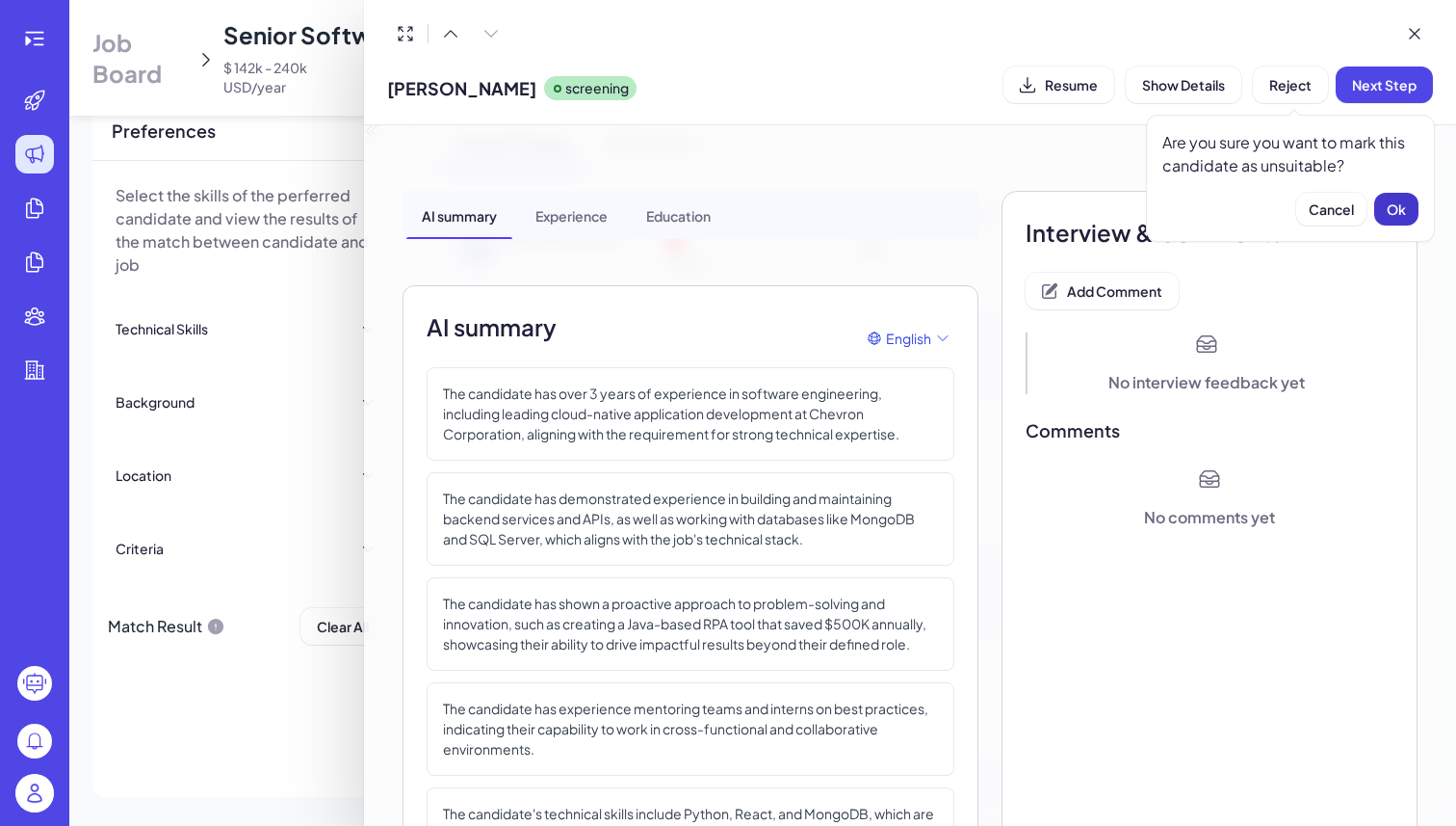
click at [1391, 205] on span "Ok" at bounding box center [1397, 209] width 20 height 18
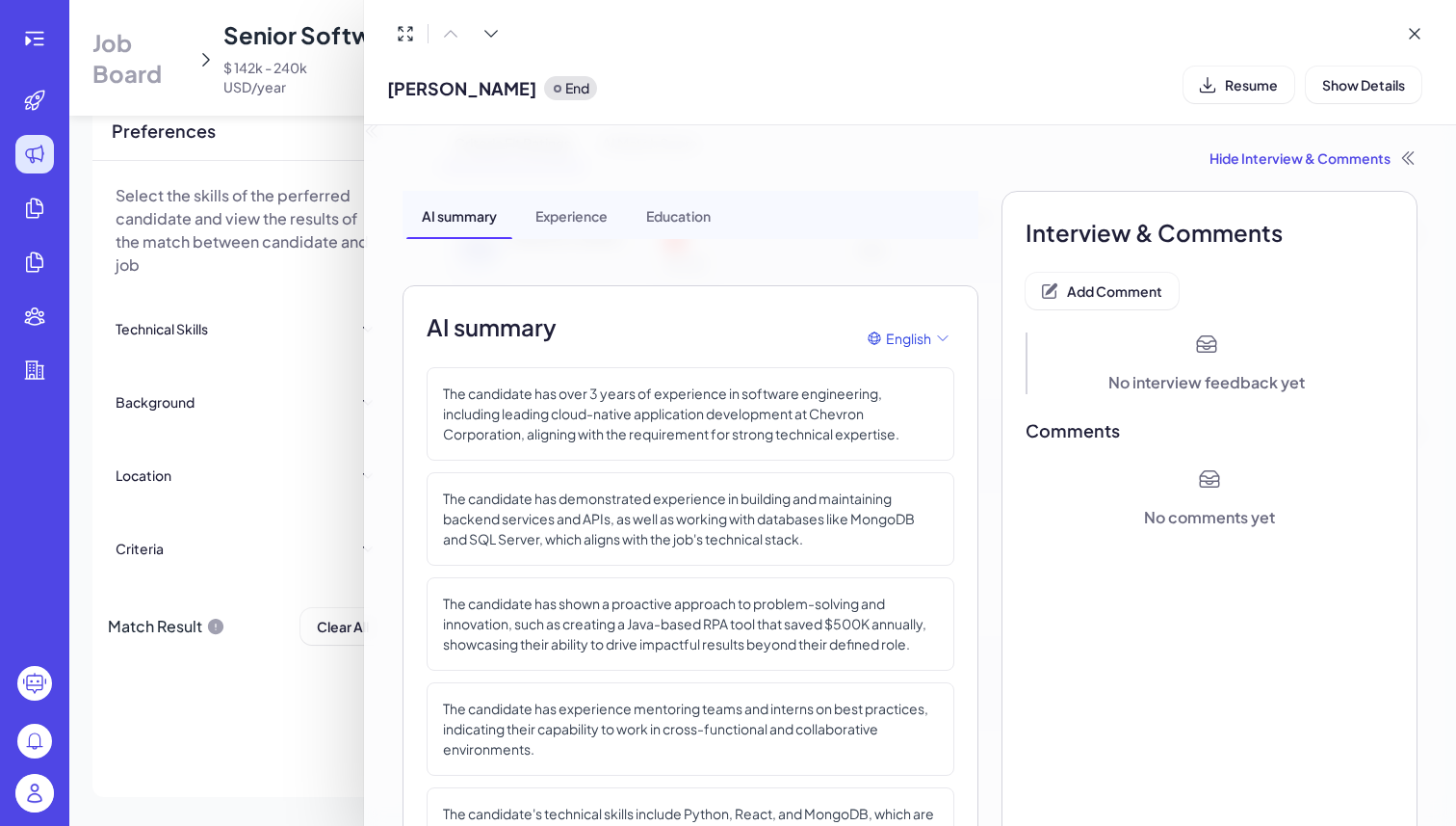
scroll to position [1497, 0]
click at [340, 674] on div at bounding box center [728, 413] width 1456 height 826
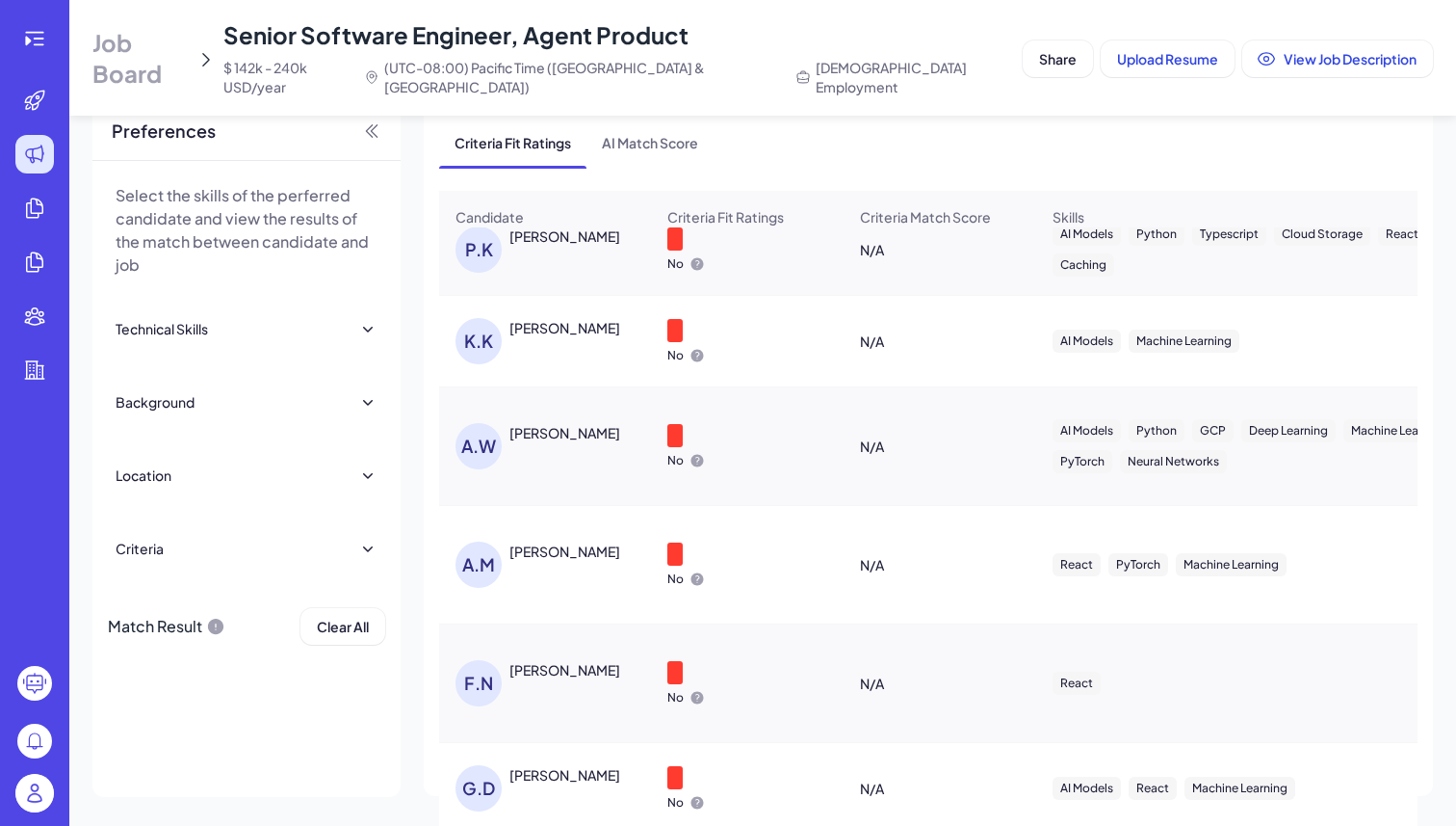
click at [584, 765] on div "[PERSON_NAME]" at bounding box center [565, 775] width 111 height 20
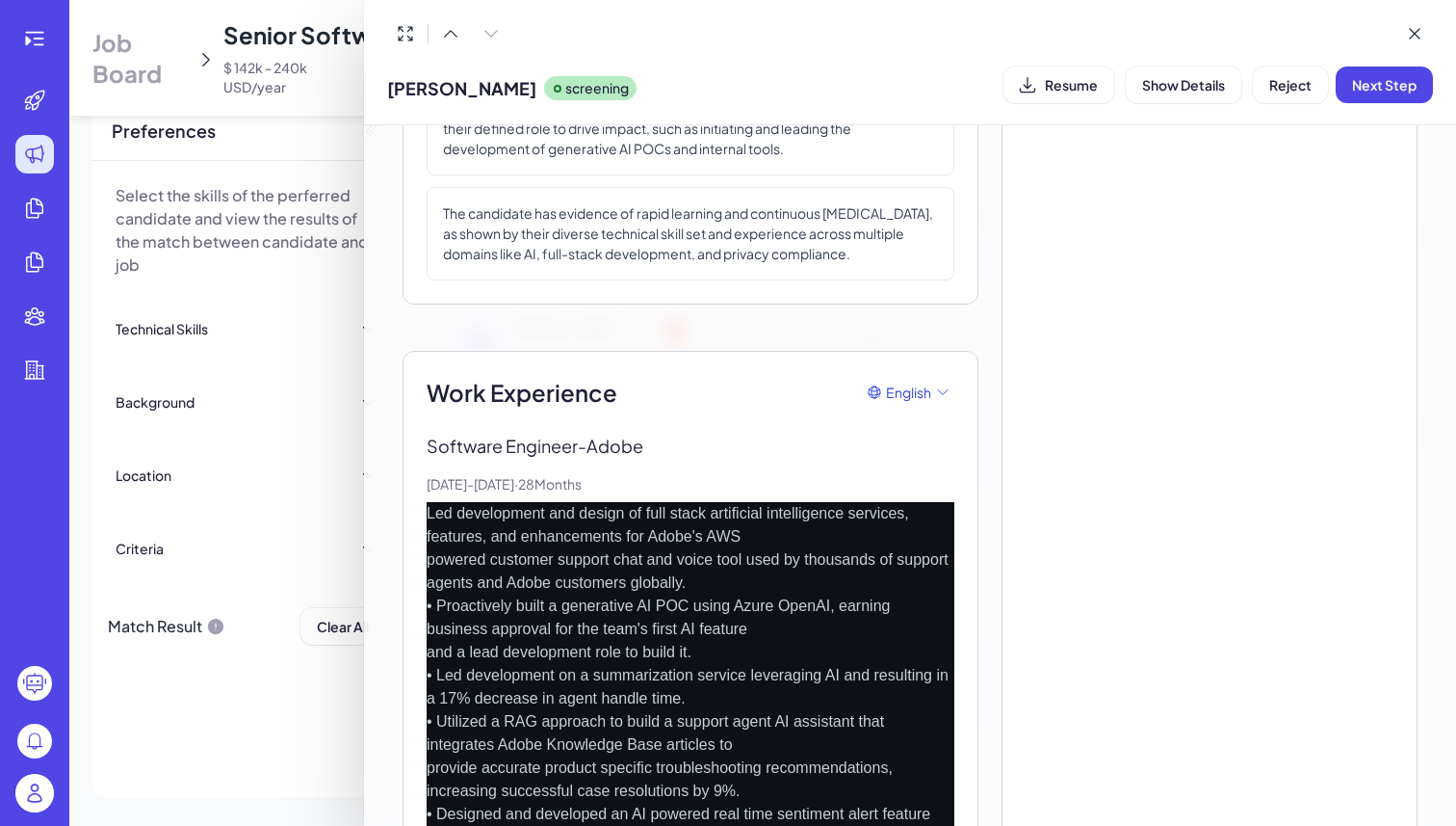
scroll to position [0, 0]
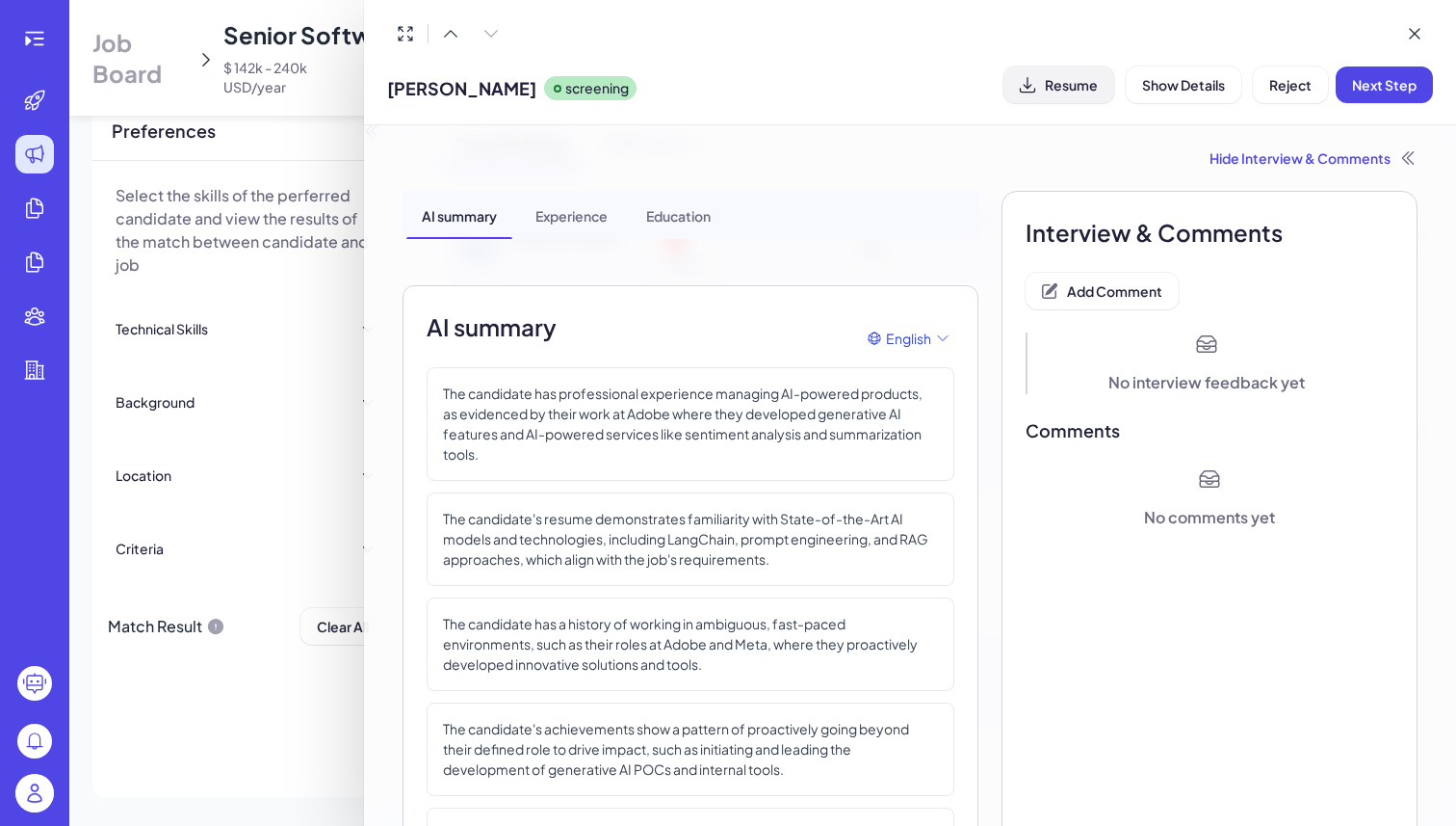
click at [1078, 96] on button "Resume" at bounding box center [1059, 84] width 111 height 36
click at [1123, 287] on span "Add Comment" at bounding box center [1115, 291] width 95 height 18
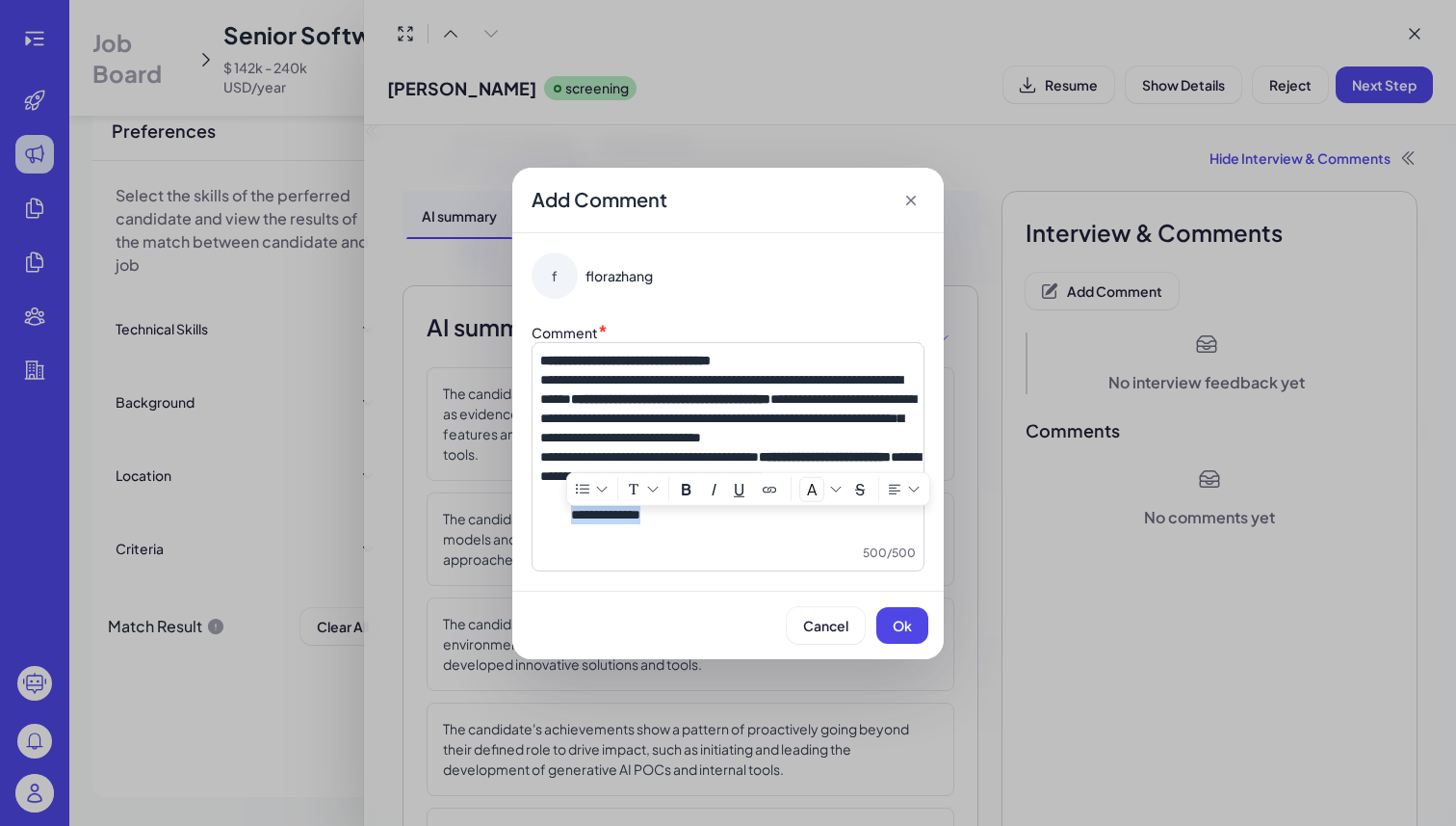
drag, startPoint x: 800, startPoint y: 539, endPoint x: 566, endPoint y: 515, distance: 235.2
click at [566, 515] on ul "**********" at bounding box center [728, 504] width 376 height 38
click at [901, 625] on span "Ok" at bounding box center [903, 625] width 20 height 18
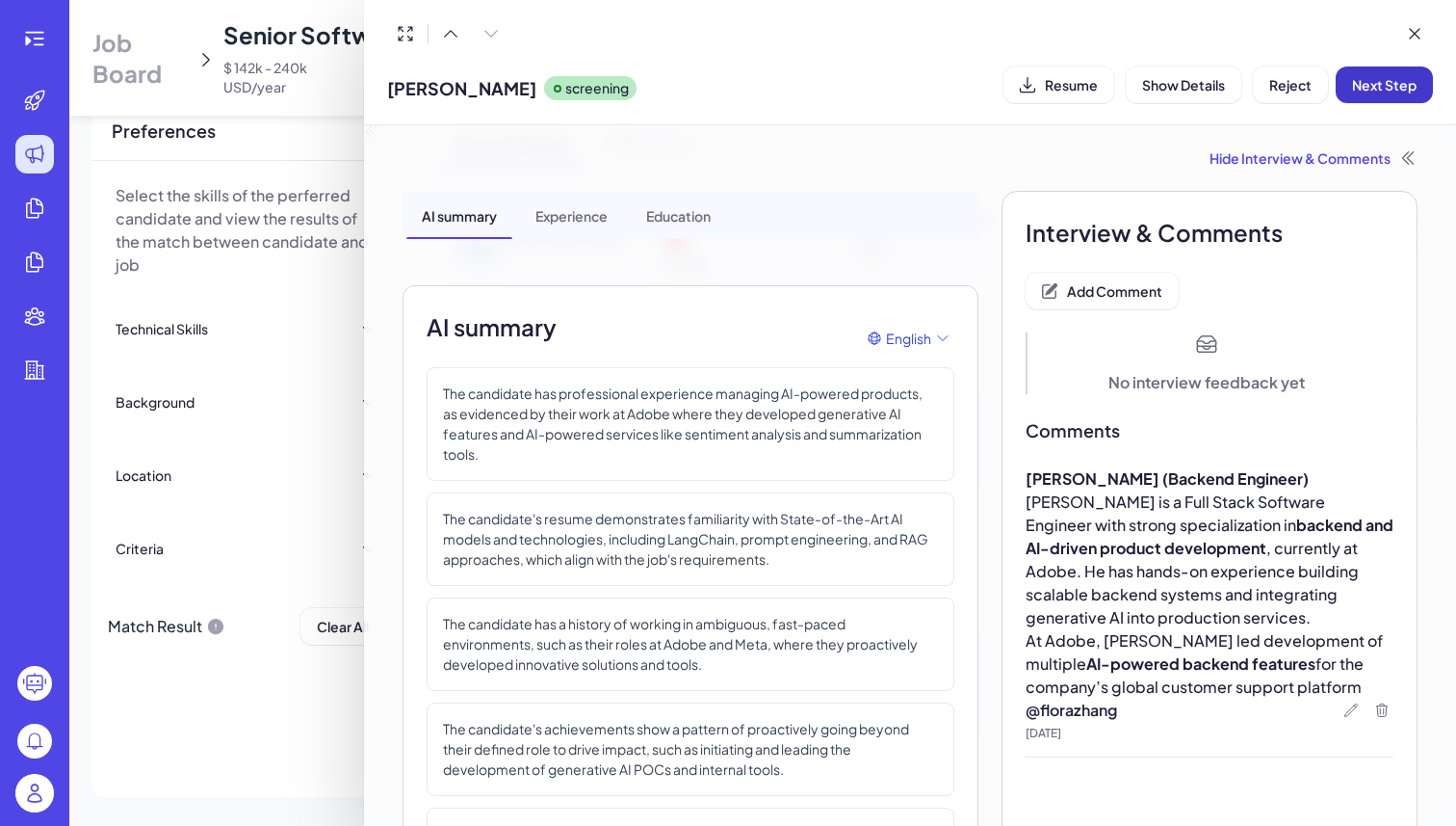
click at [1357, 79] on span "Next Step" at bounding box center [1385, 85] width 65 height 18
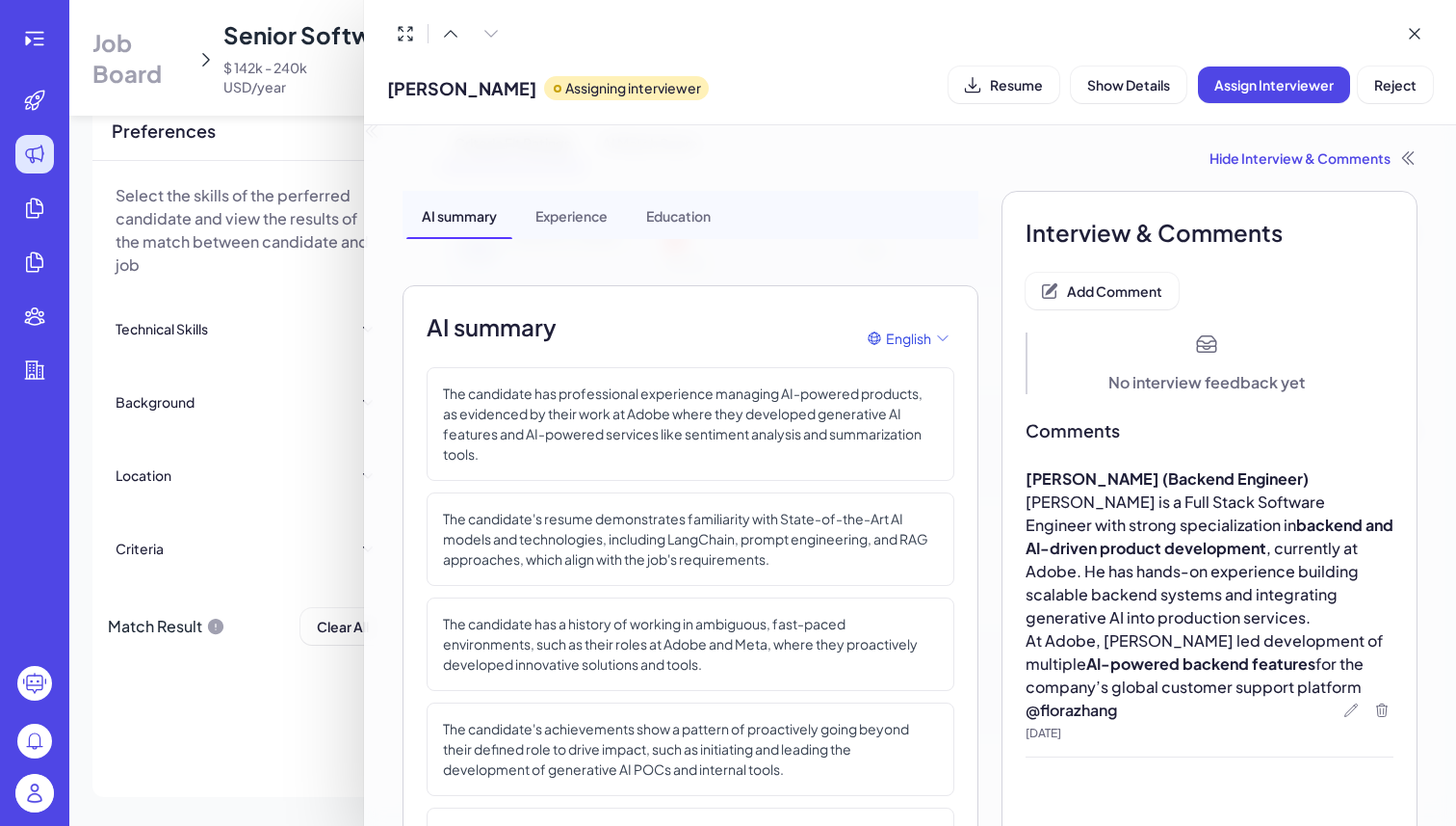
scroll to position [1405, 0]
click at [368, 128] on div "Hide Interview & Comments AI summary Experience Education AI summary English Th…" at bounding box center [910, 476] width 1092 height 701
click at [350, 123] on div at bounding box center [728, 413] width 1456 height 826
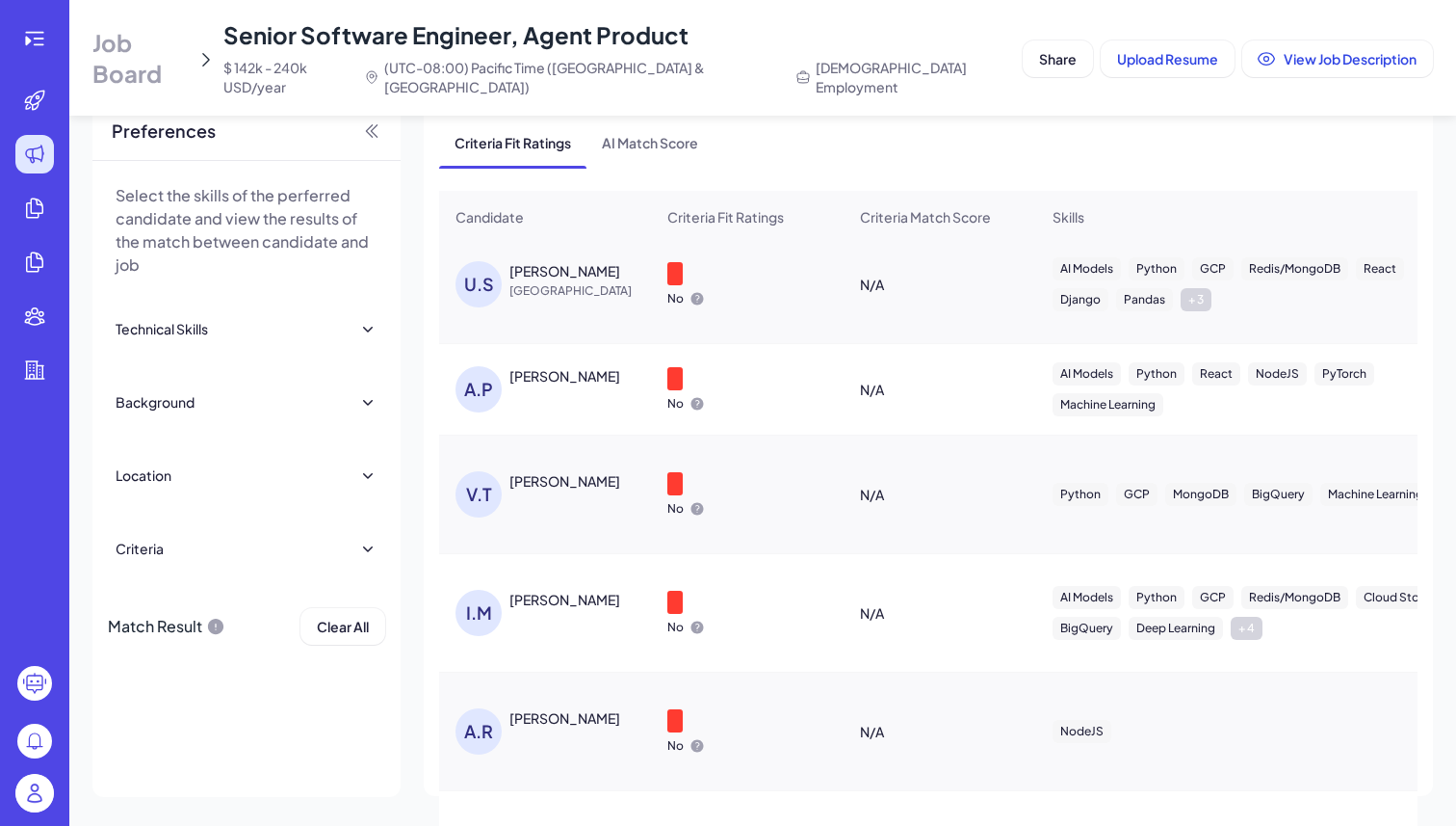
scroll to position [0, 0]
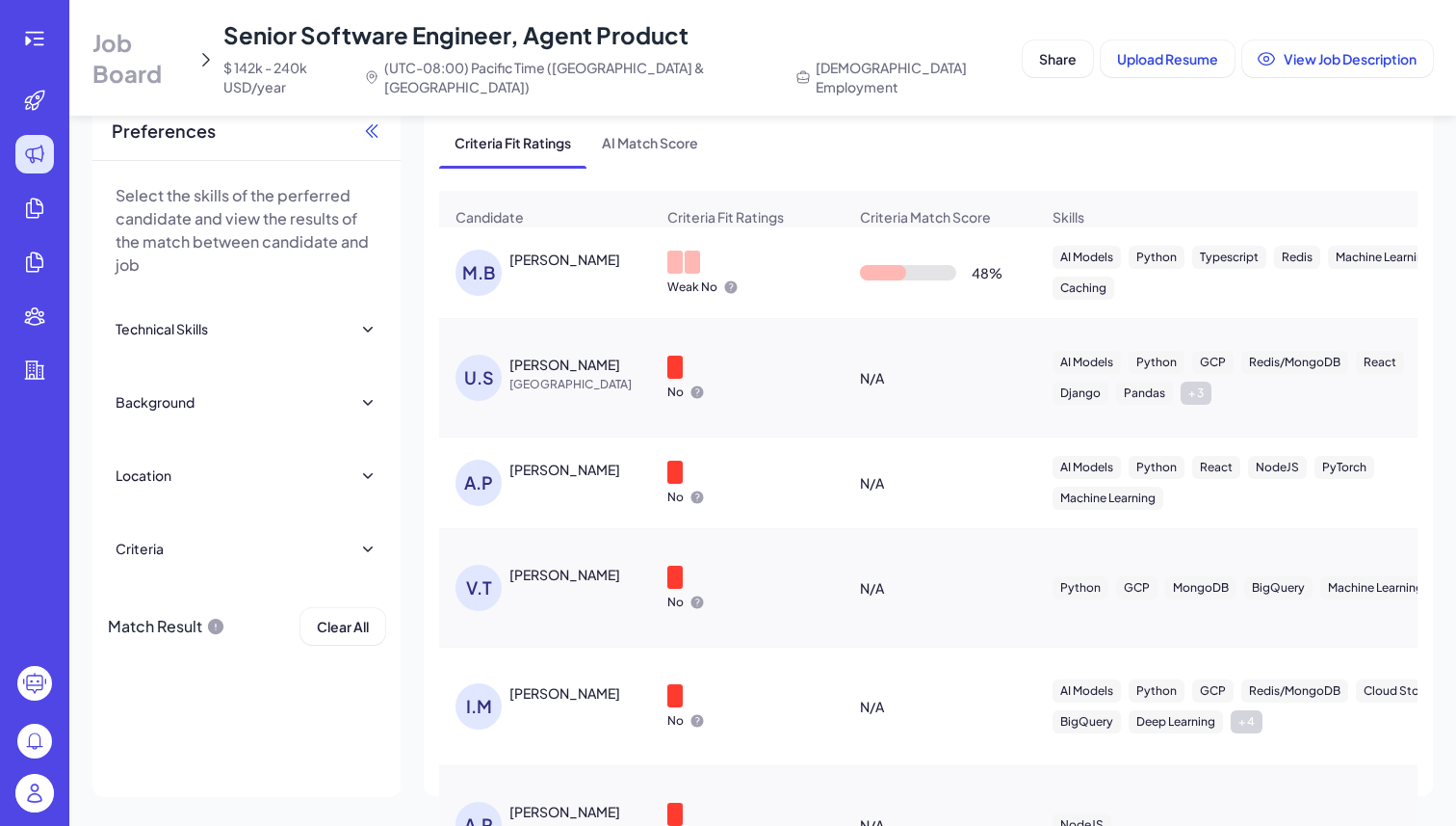
click at [376, 121] on icon at bounding box center [372, 131] width 20 height 20
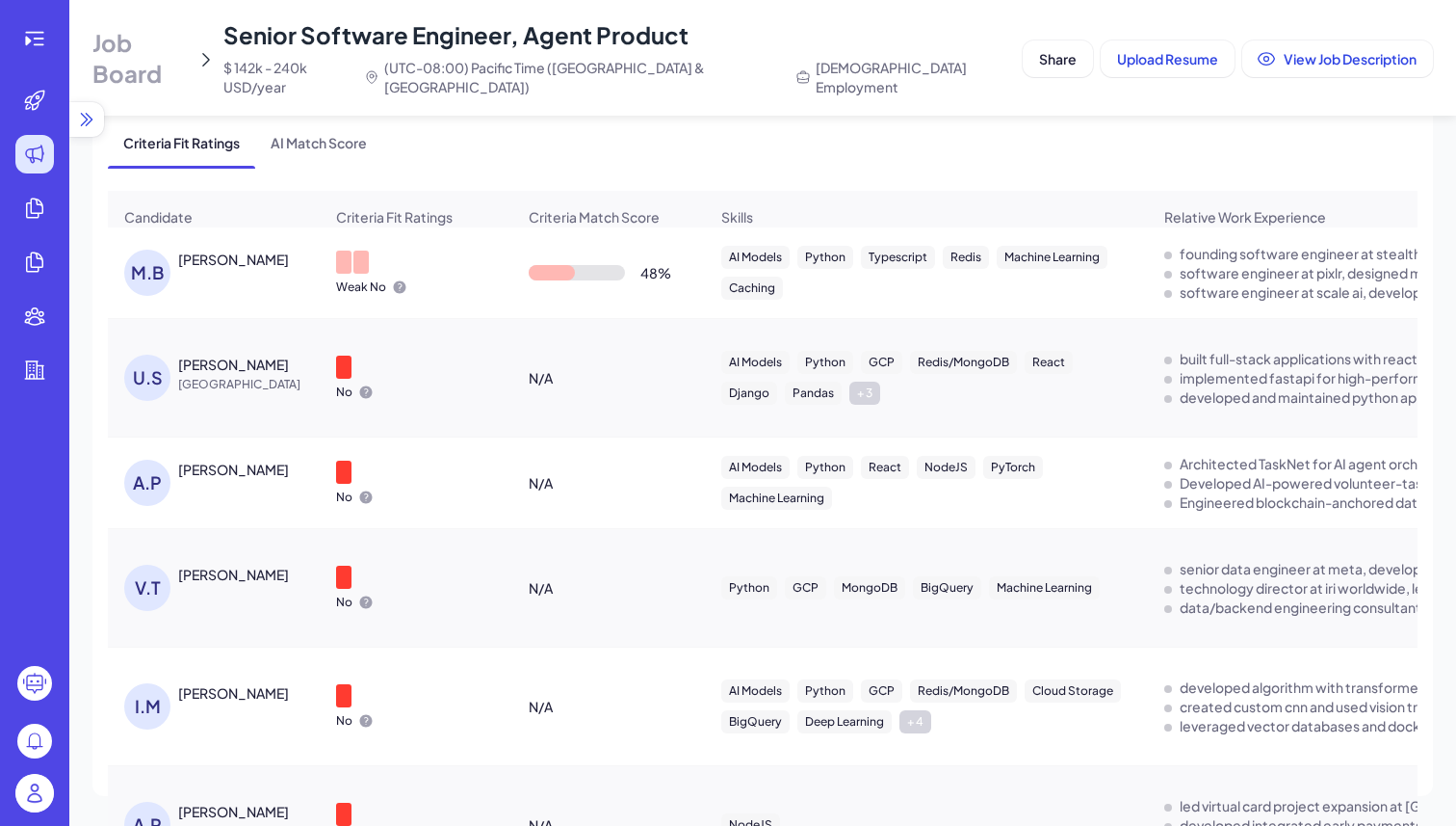
click at [92, 110] on icon at bounding box center [87, 119] width 20 height 20
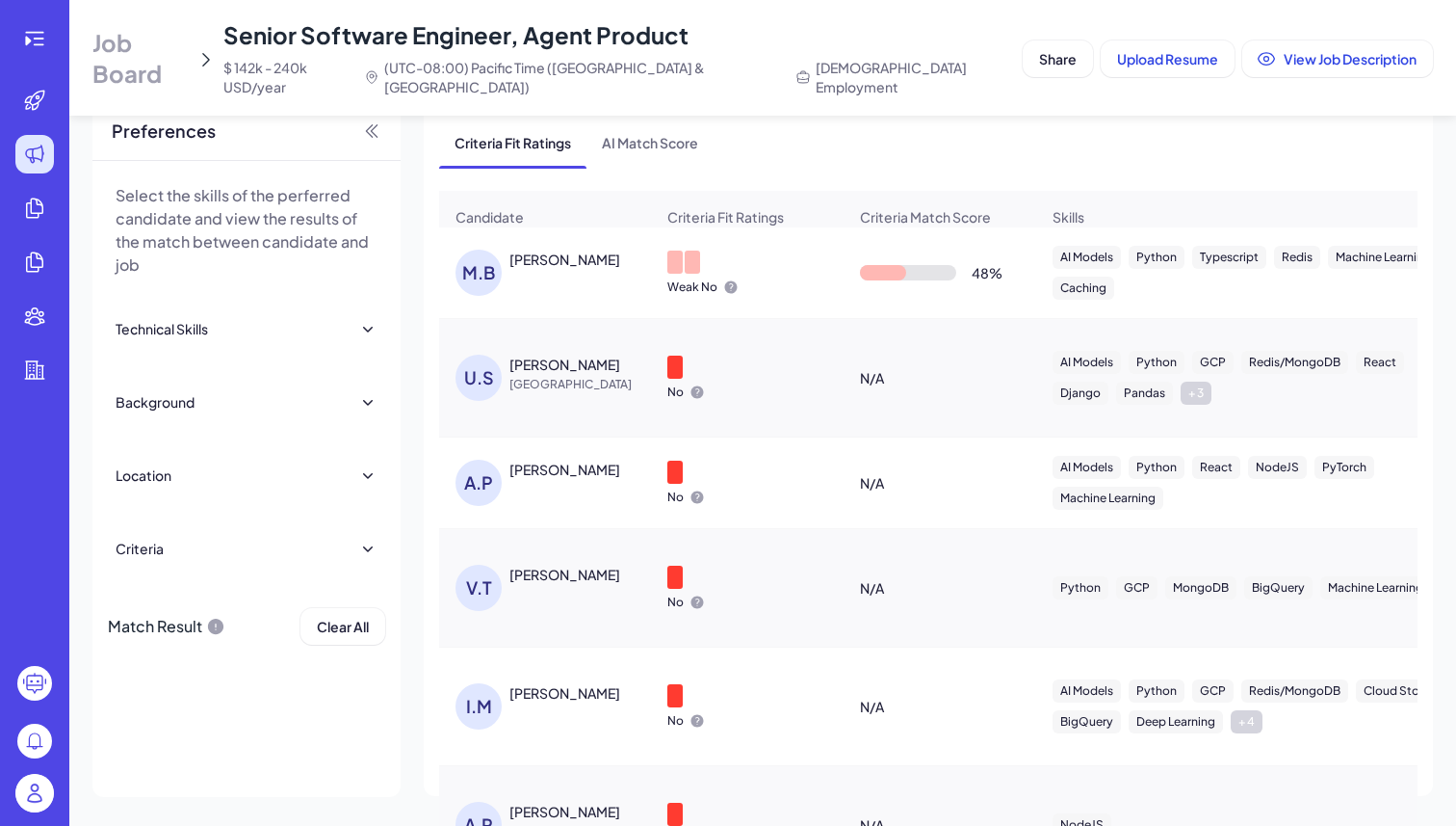
click at [331, 51] on div "Senior Software Engineer, Agent Product $ 142k - 240k USD/year (UTC-08:00) Paci…" at bounding box center [618, 58] width 792 height 77
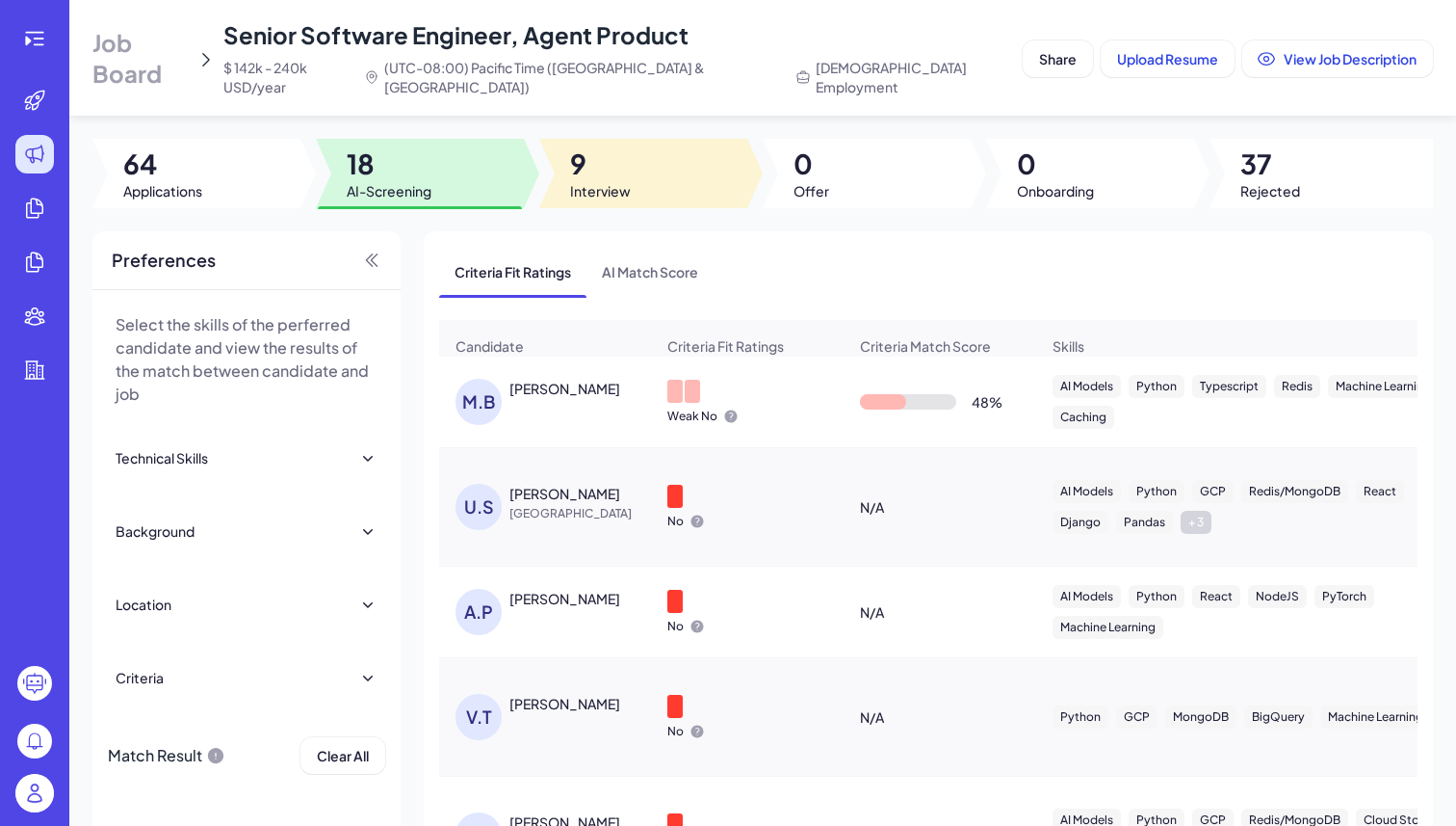
click at [556, 174] on div at bounding box center [643, 173] width 208 height 69
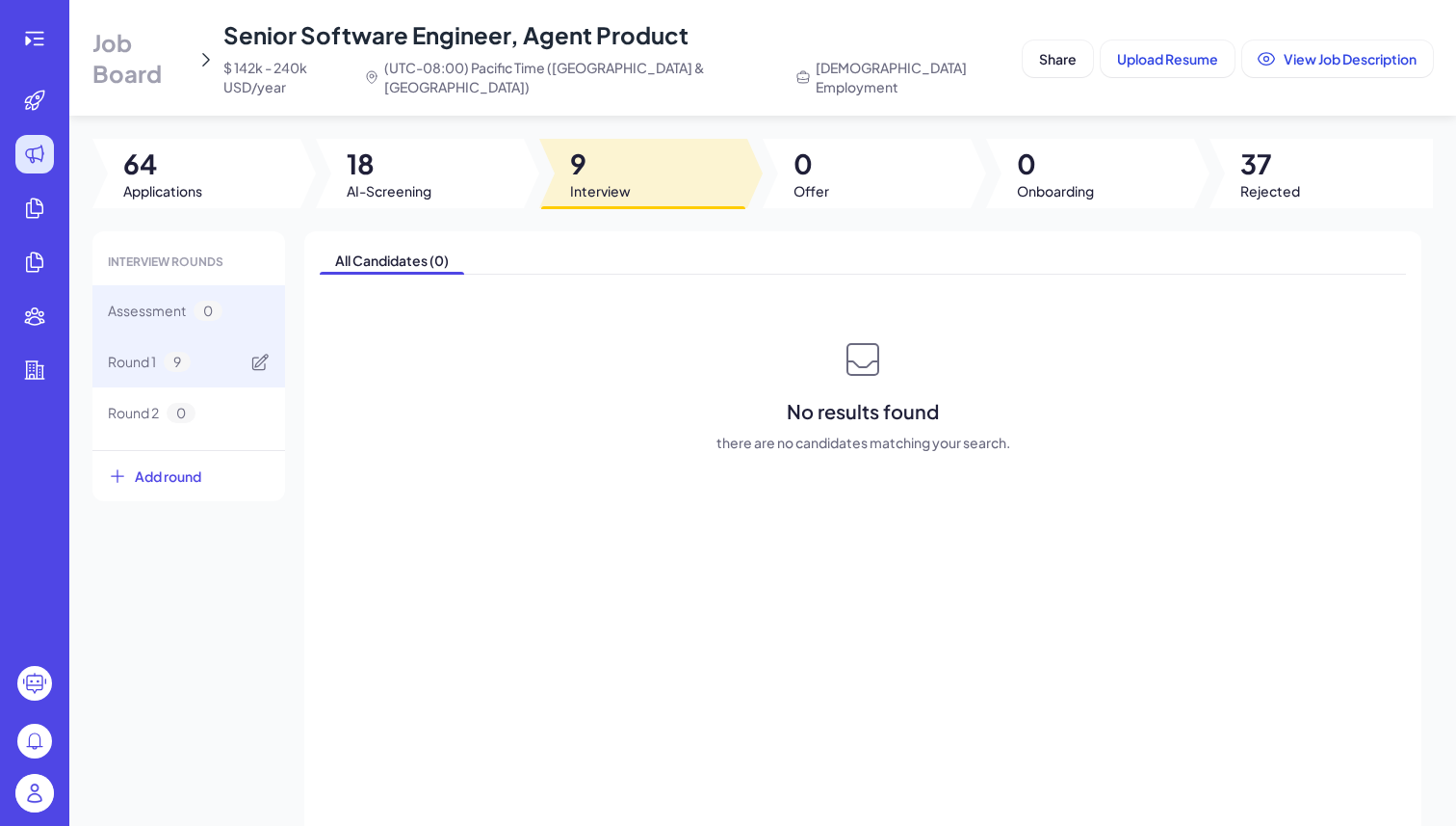
click at [197, 340] on div "Round 1 9" at bounding box center [189, 362] width 193 height 51
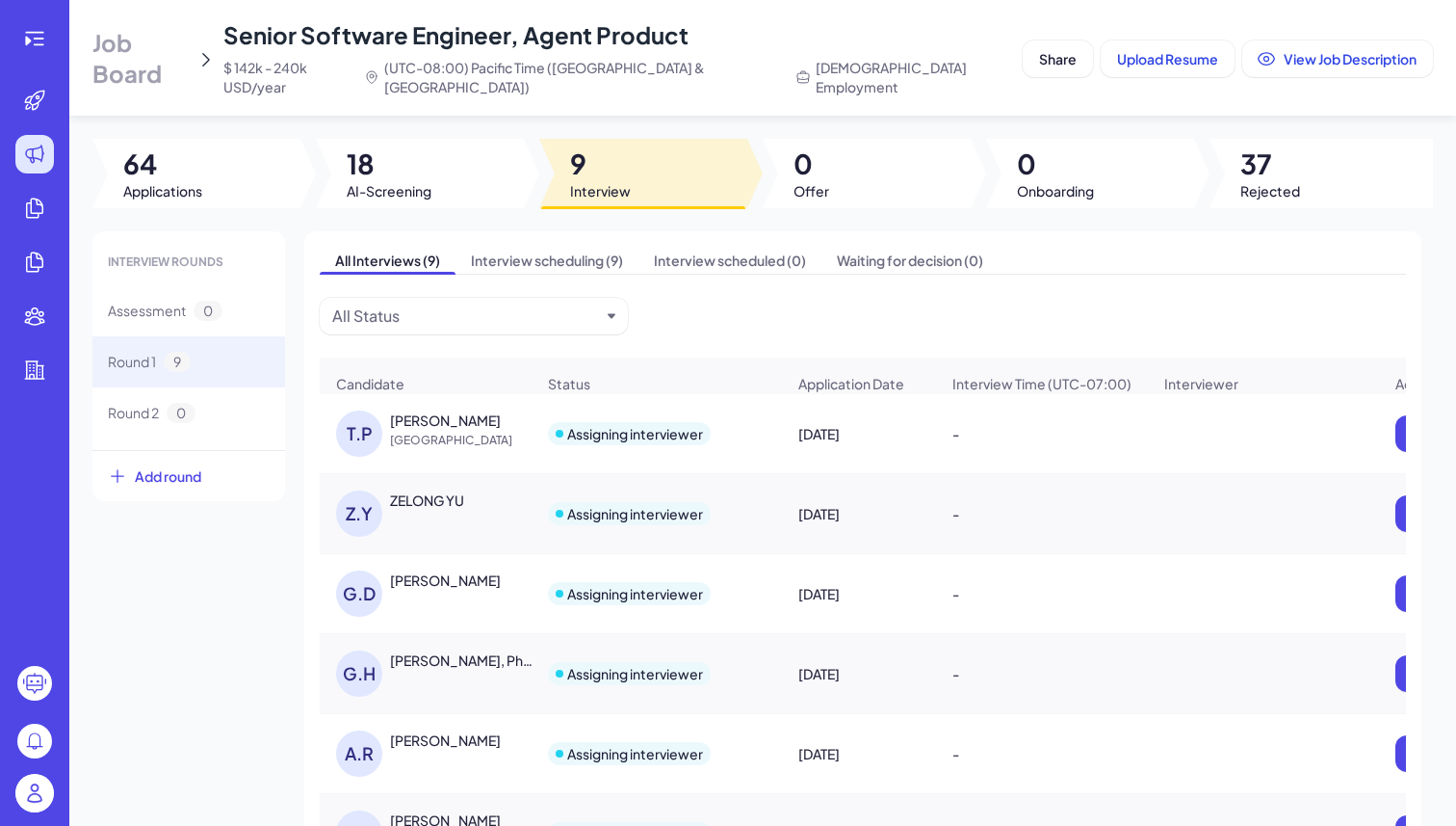
click at [441, 155] on div at bounding box center [420, 173] width 208 height 69
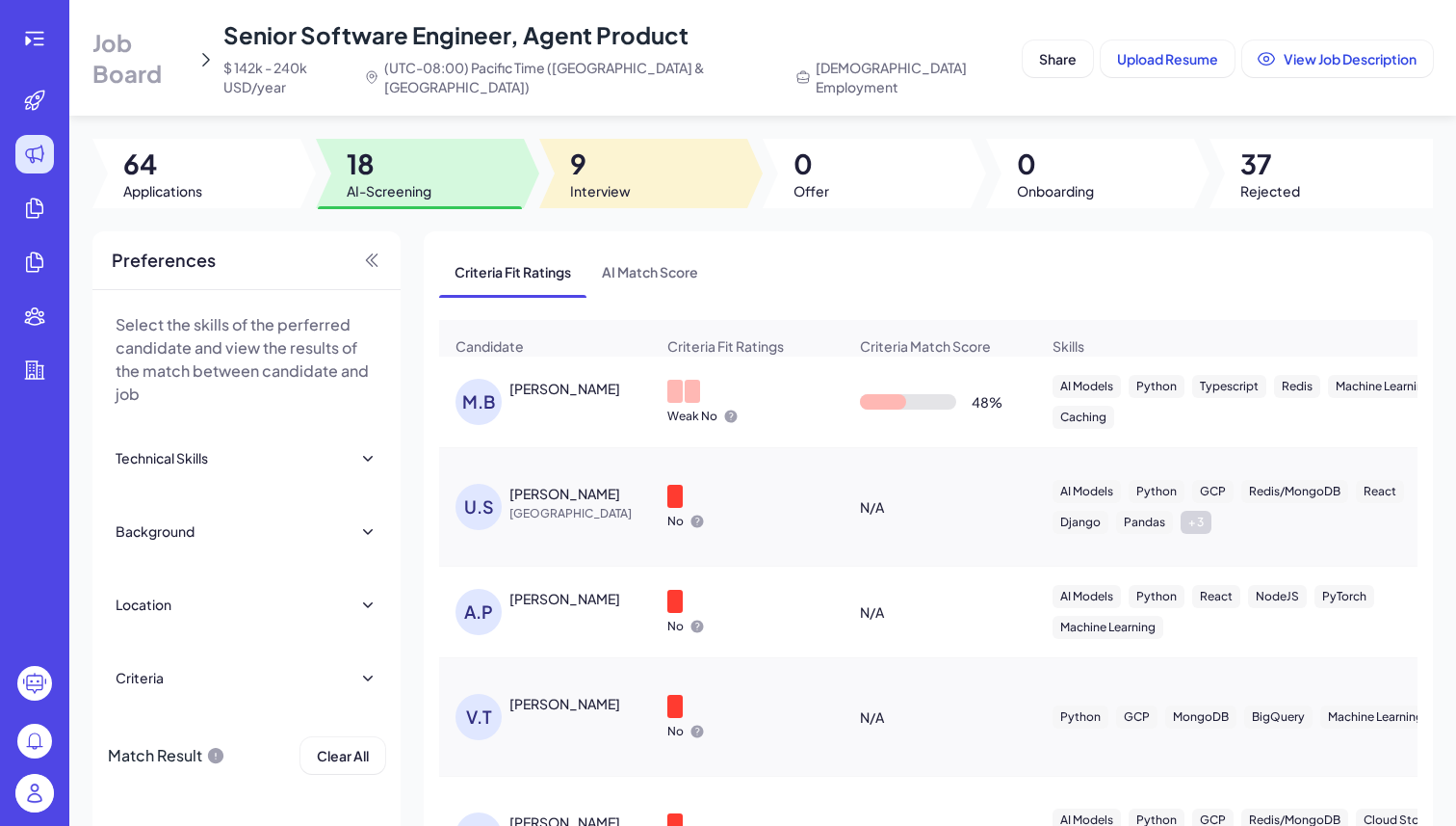
click at [582, 147] on span "9" at bounding box center [601, 163] width 61 height 34
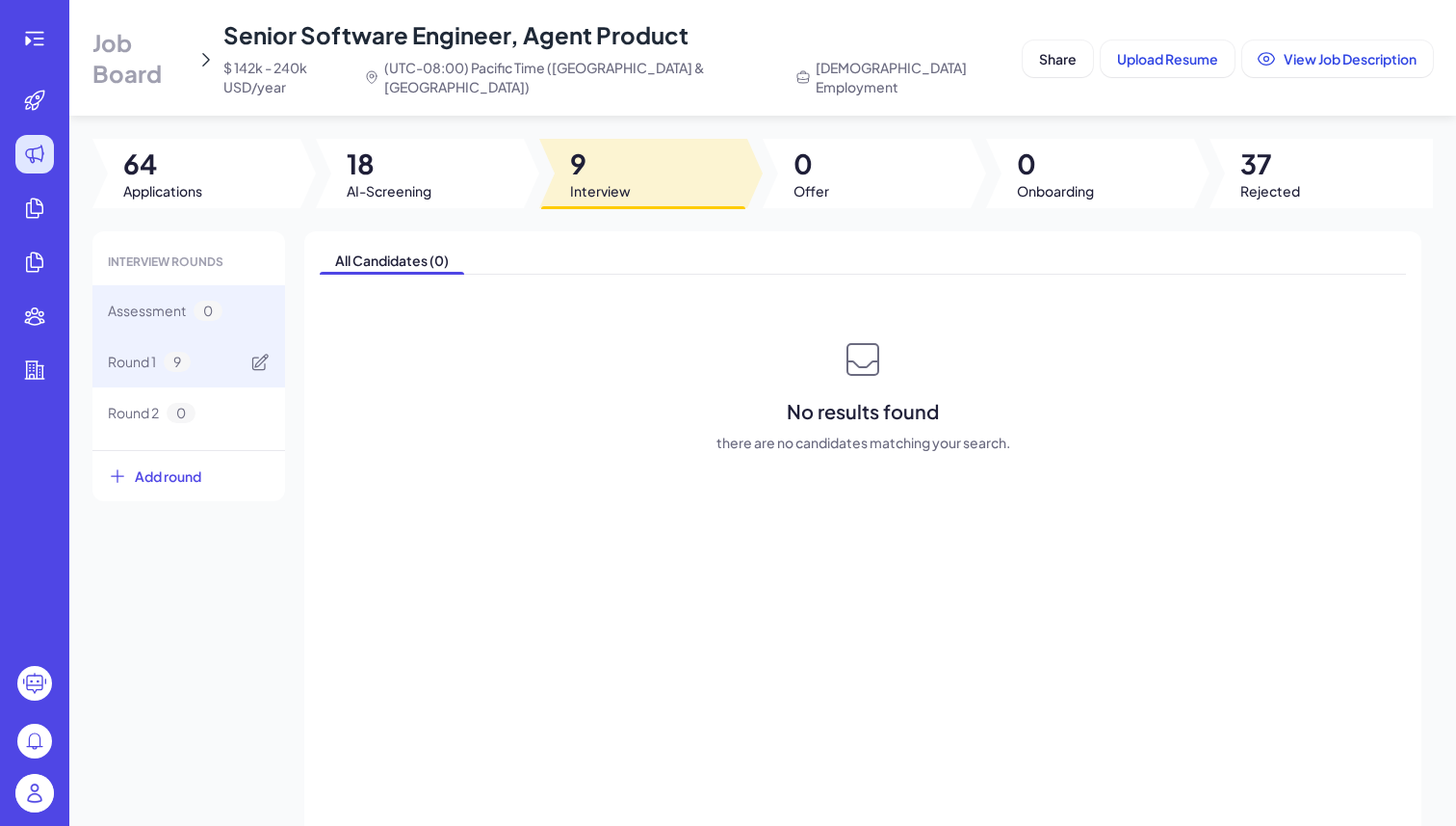
click at [184, 351] on span "9" at bounding box center [177, 361] width 27 height 21
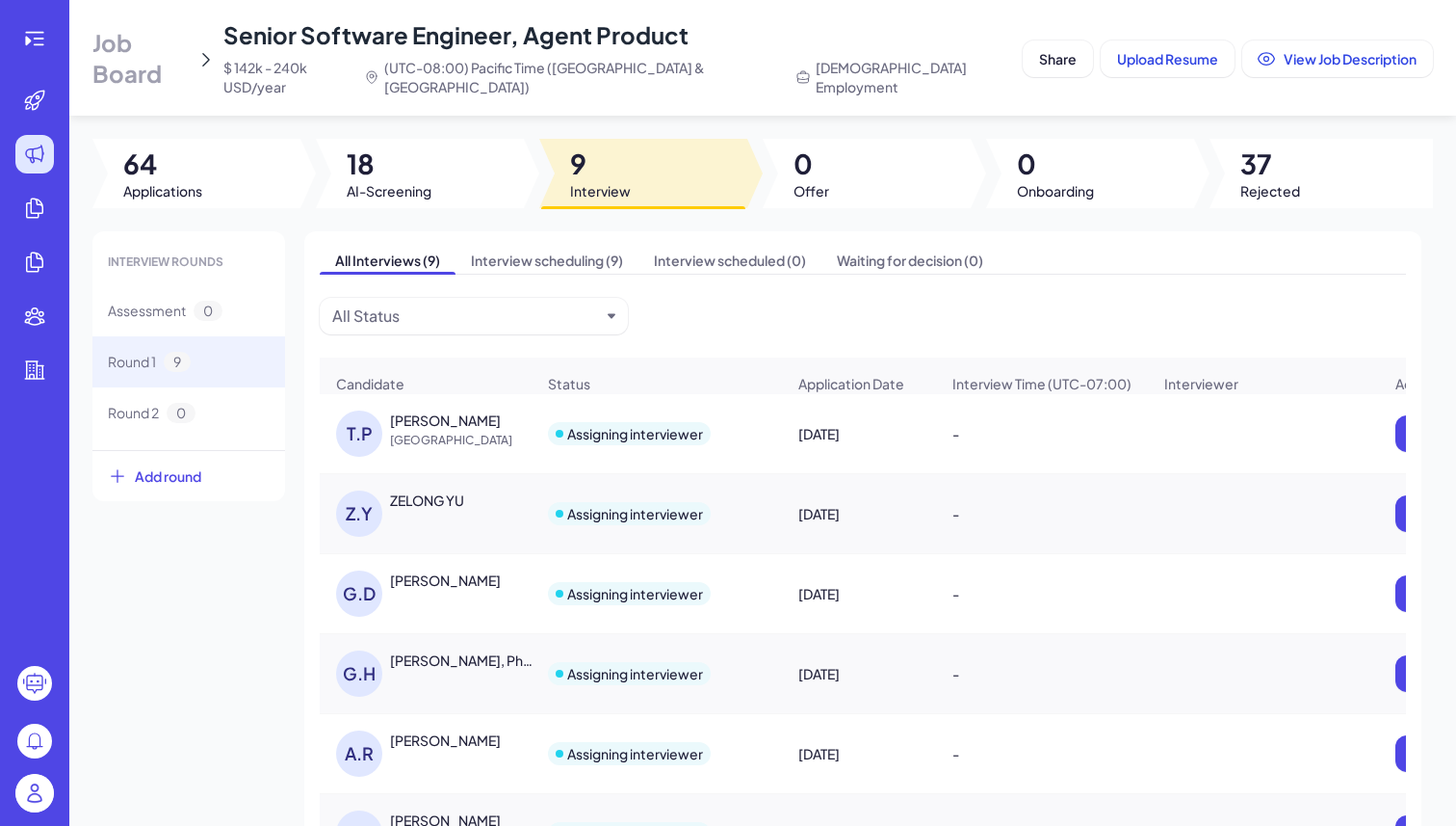
scroll to position [282, 0]
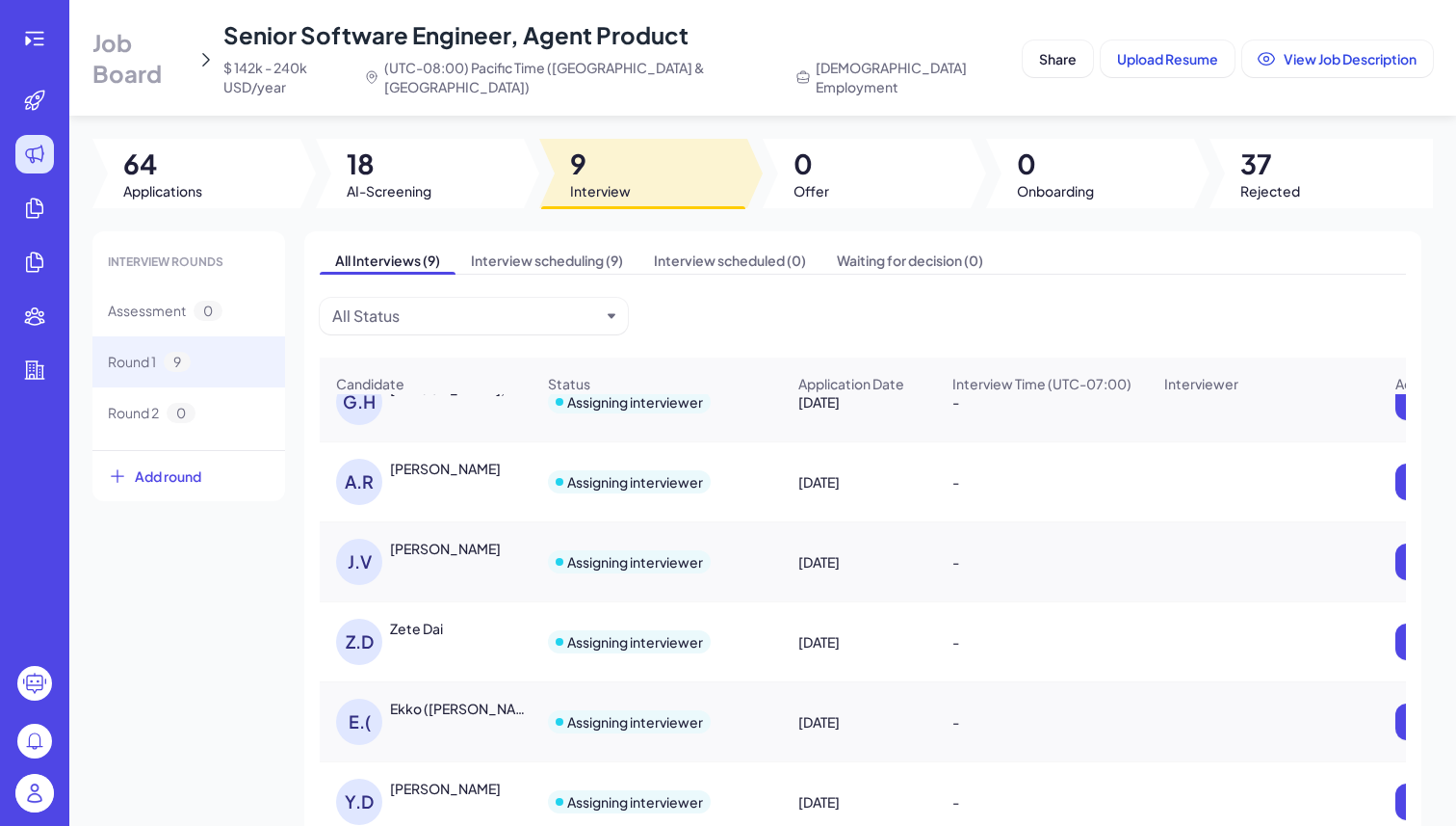
click at [478, 699] on div "Ekko ([PERSON_NAME]" at bounding box center [462, 709] width 143 height 20
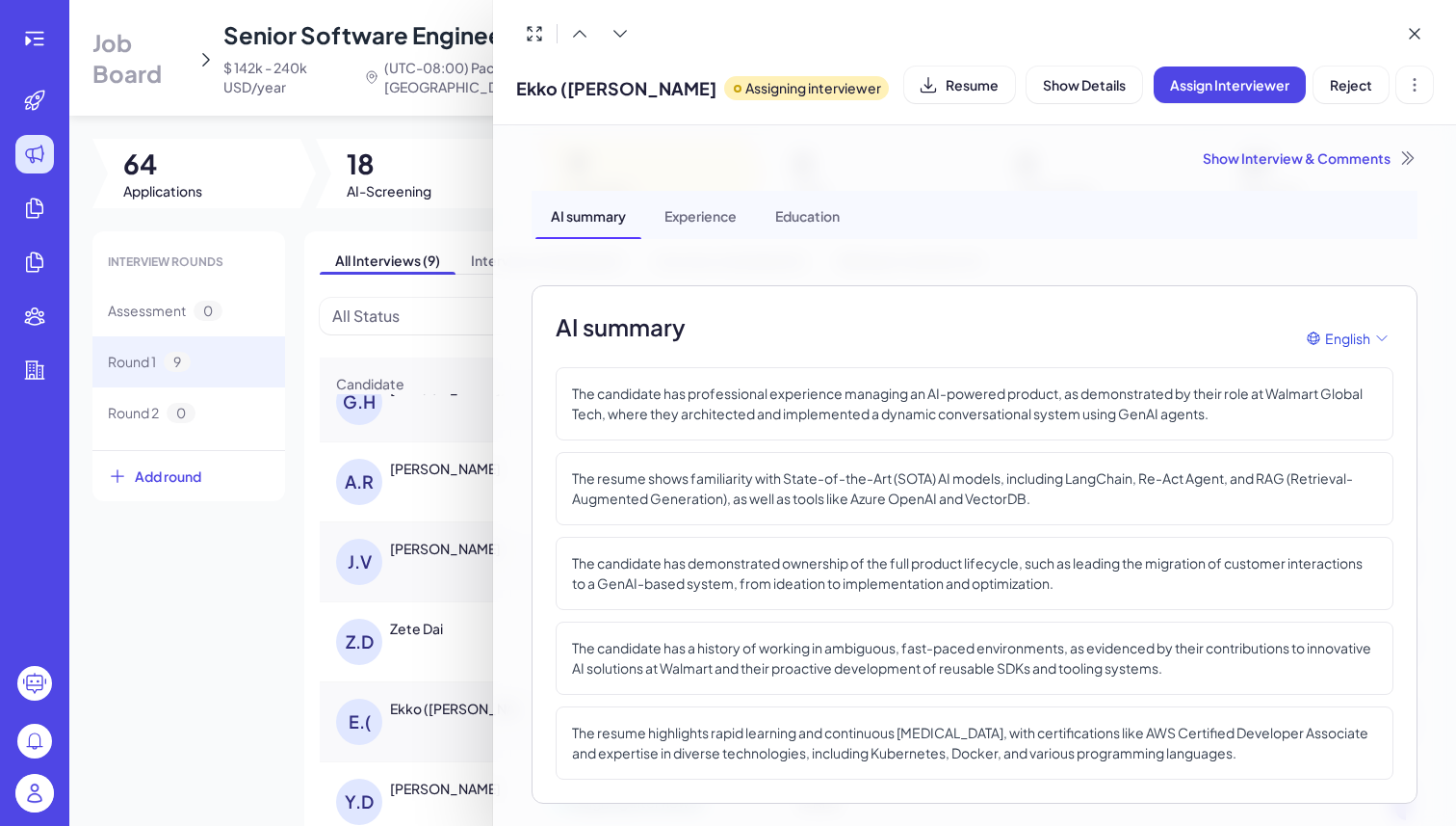
click at [215, 712] on div at bounding box center [728, 413] width 1456 height 826
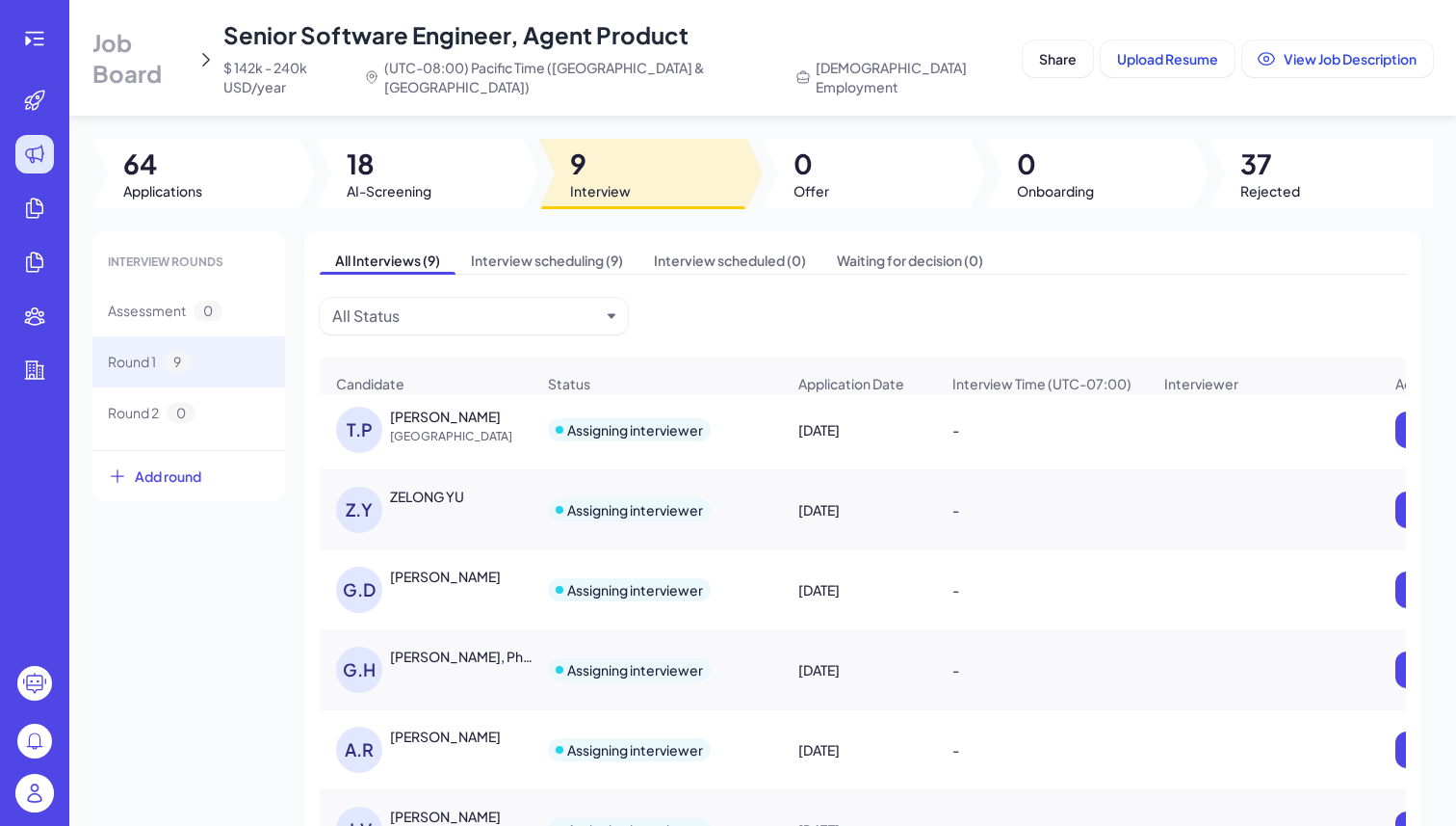
scroll to position [0, 0]
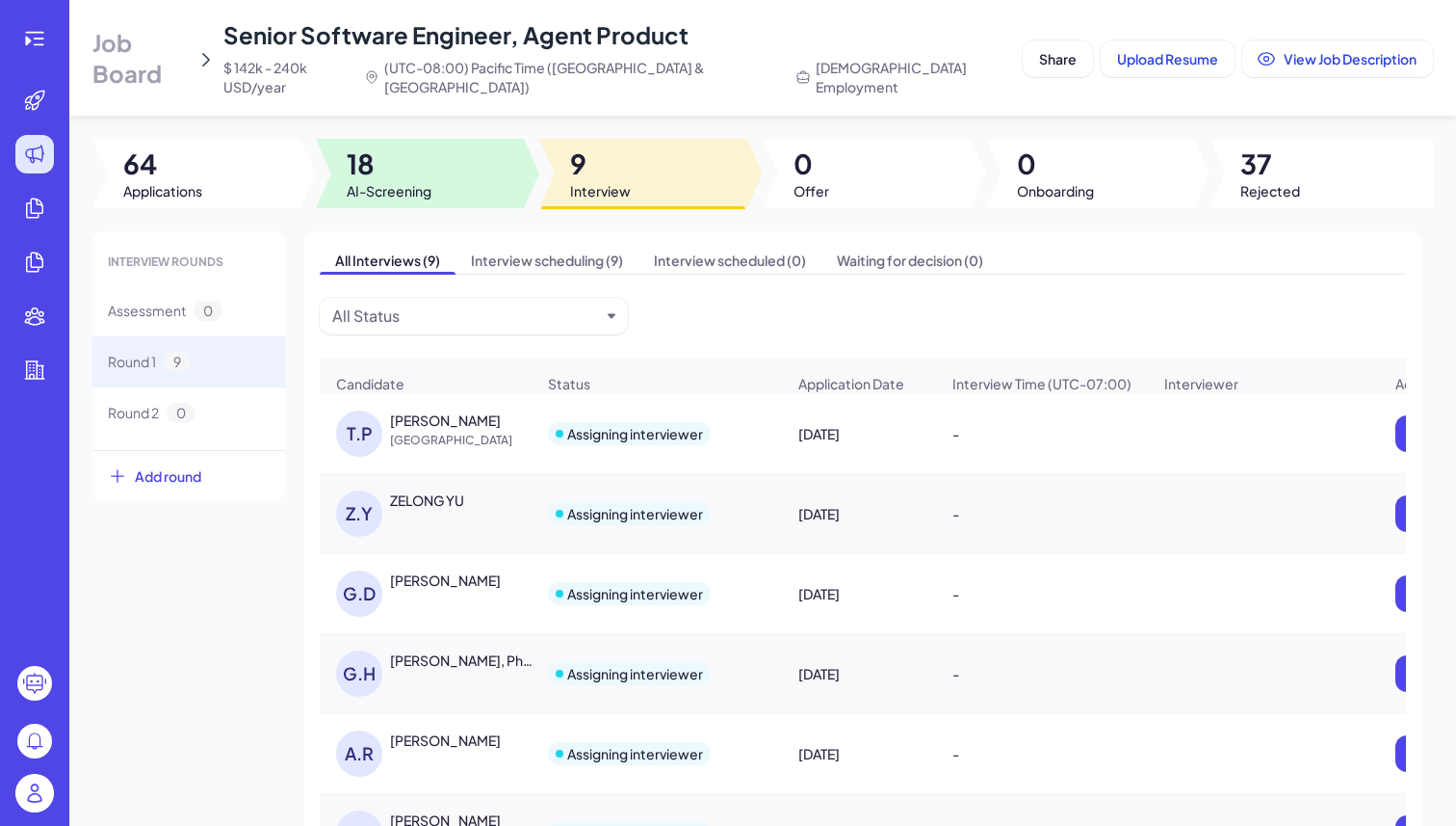
click at [405, 147] on span "18" at bounding box center [388, 163] width 85 height 34
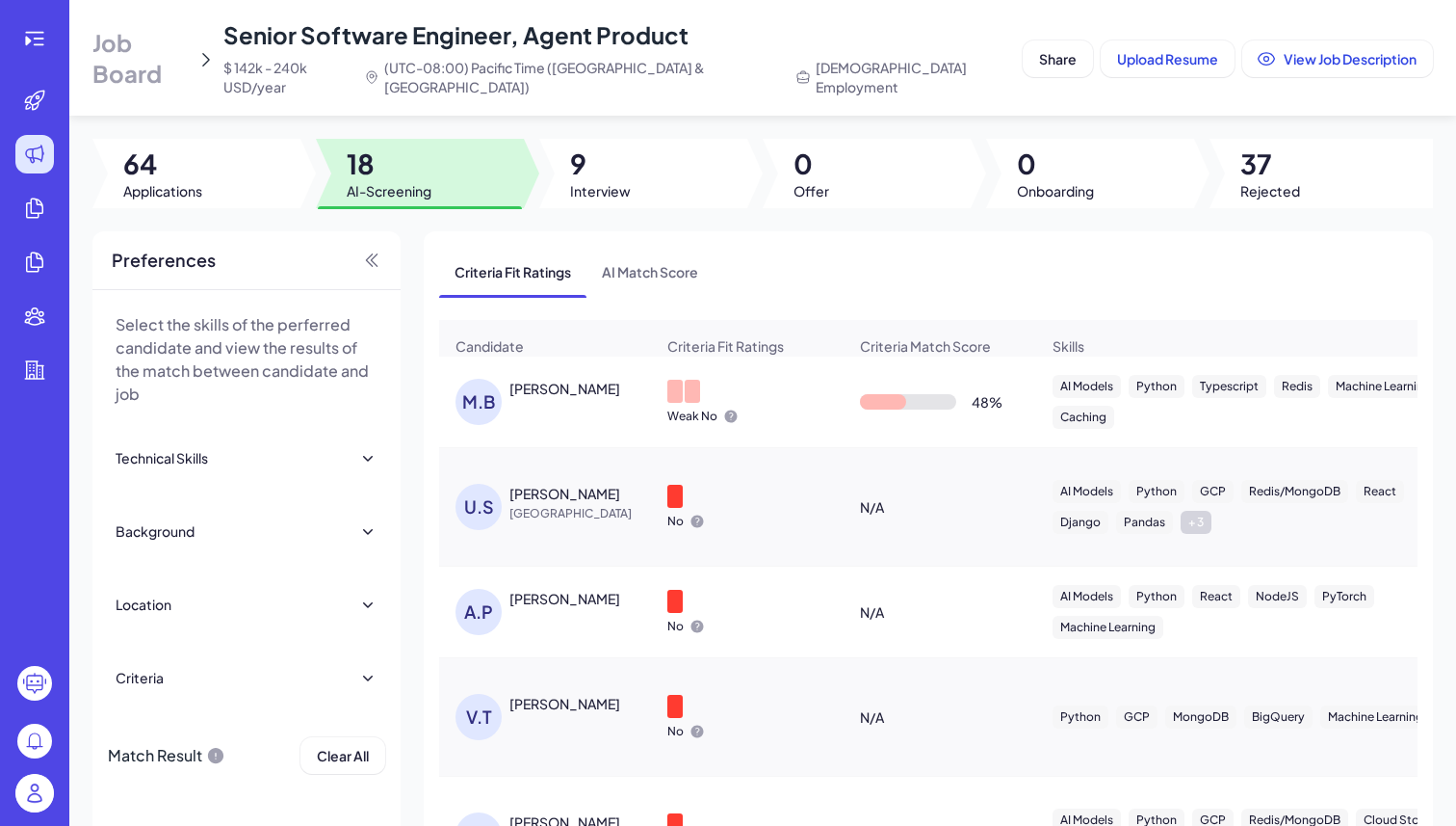
click at [588, 384] on div "[PERSON_NAME]" at bounding box center [565, 389] width 111 height 20
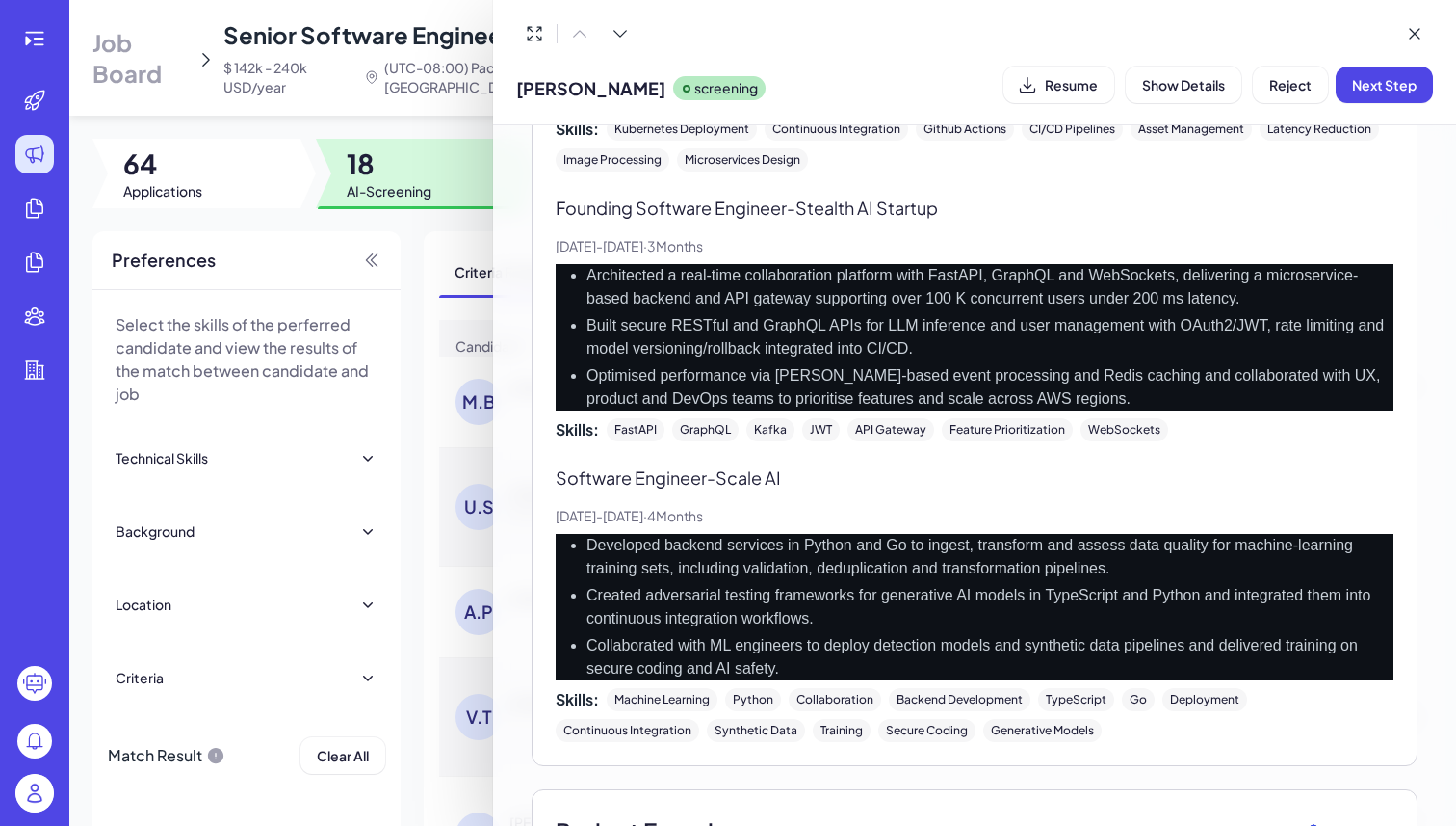
scroll to position [1114, 0]
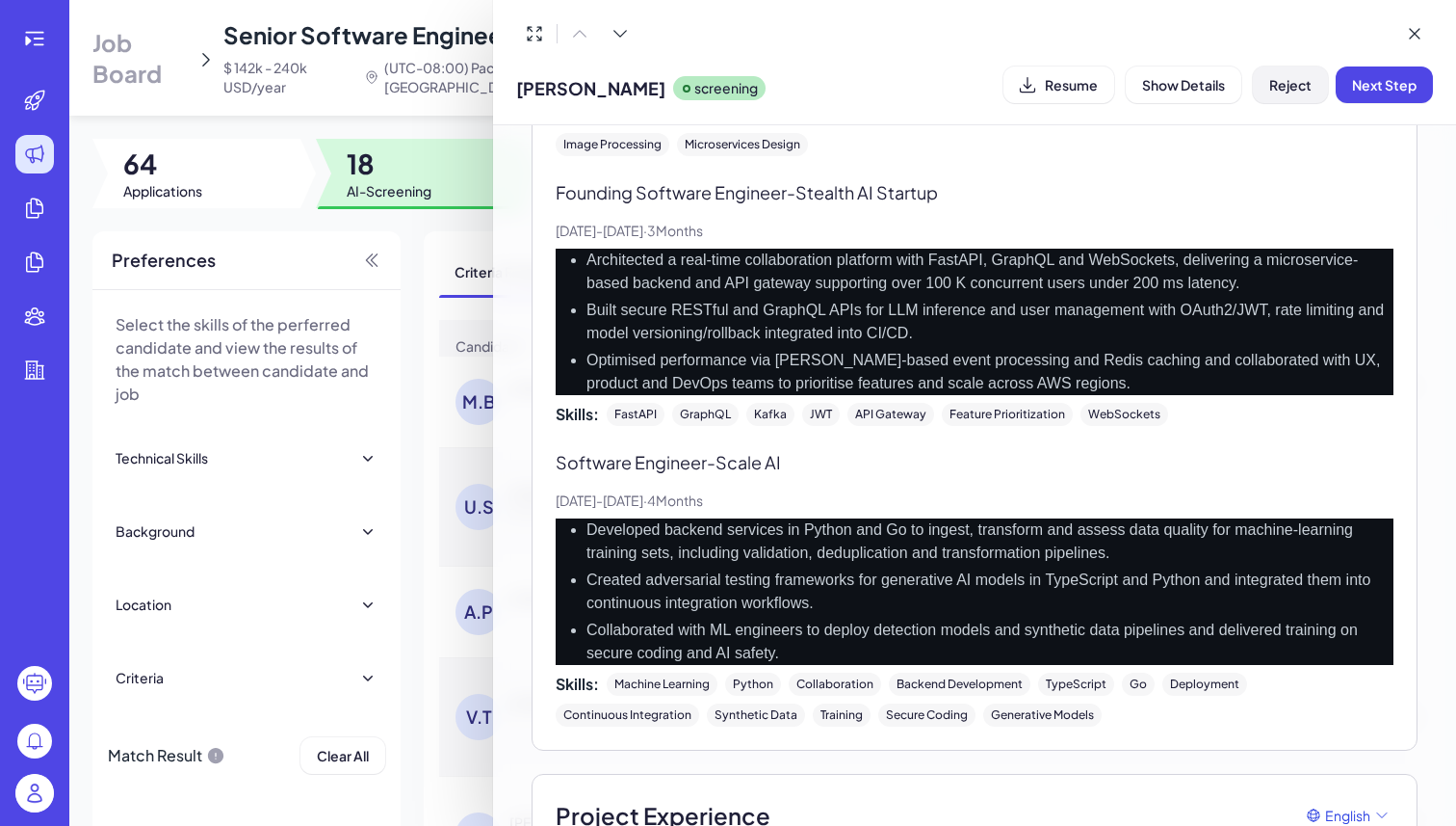
click at [1307, 88] on span "Reject" at bounding box center [1290, 85] width 42 height 18
click at [1399, 212] on span "Ok" at bounding box center [1397, 209] width 20 height 18
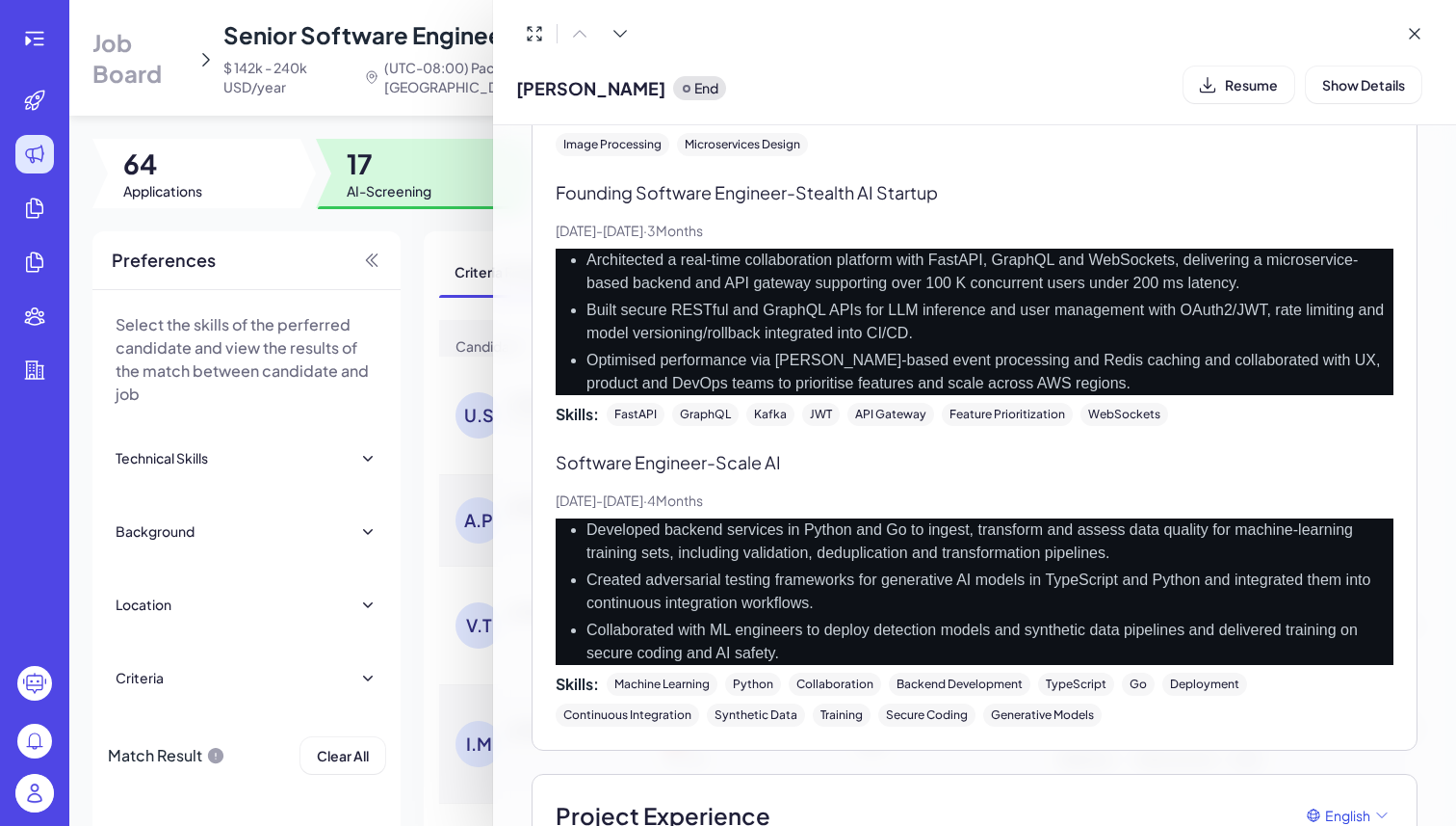
click at [436, 264] on div at bounding box center [728, 413] width 1456 height 826
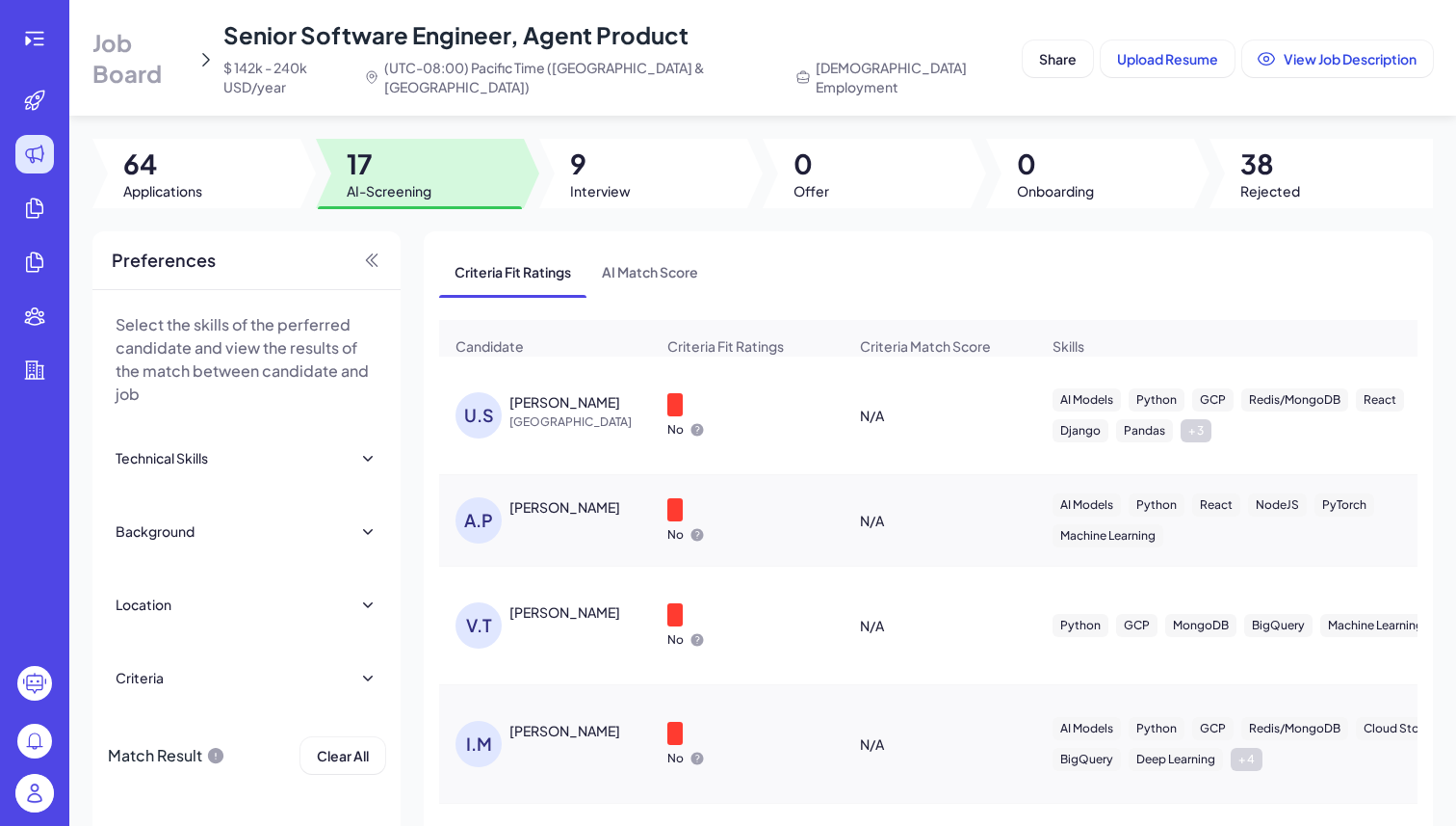
click at [529, 381] on div "U.S [PERSON_NAME] [GEOGRAPHIC_DATA]" at bounding box center [545, 415] width 210 height 77
click at [531, 392] on div "[PERSON_NAME]" at bounding box center [565, 402] width 111 height 20
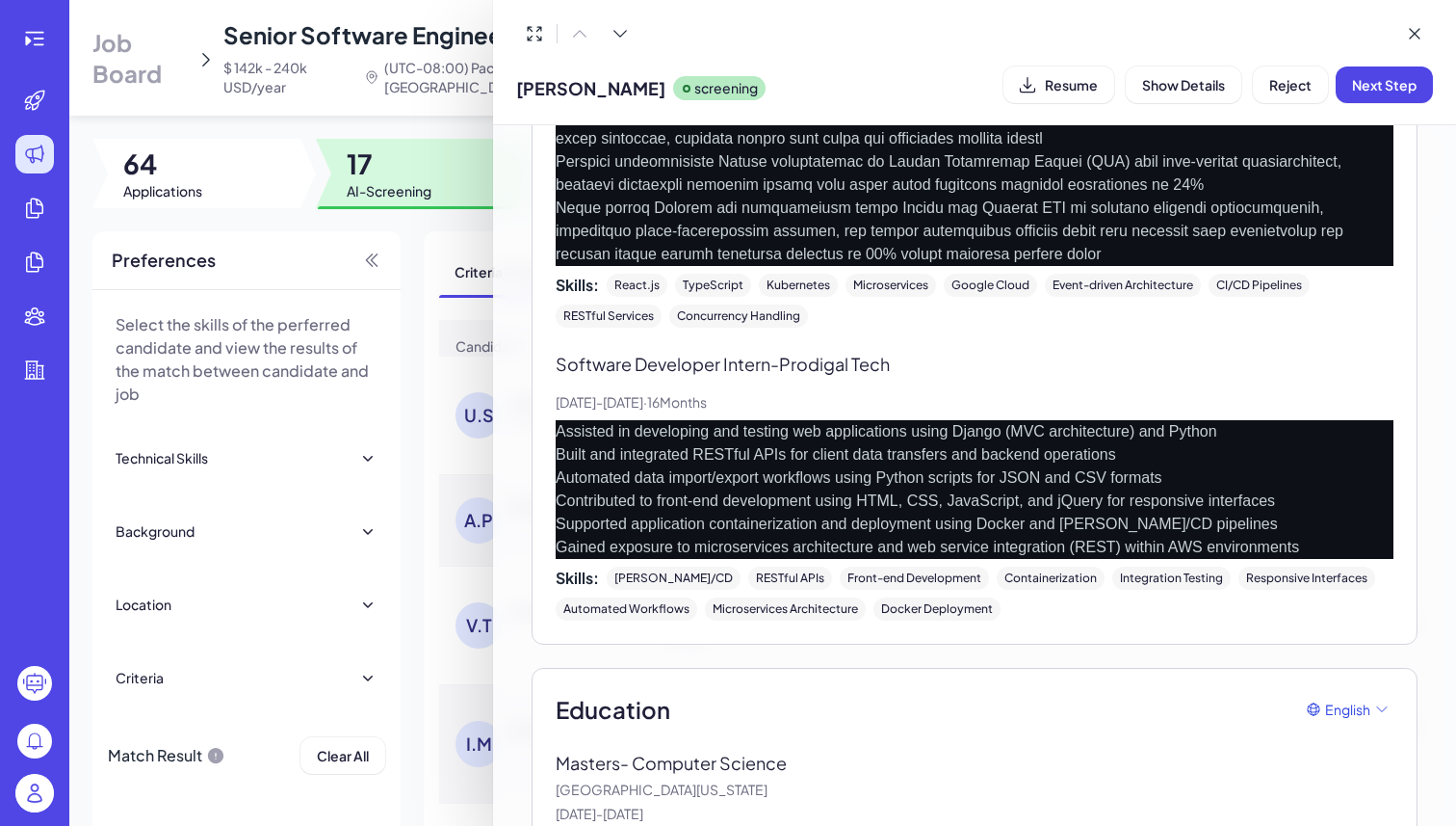
scroll to position [2460, 0]
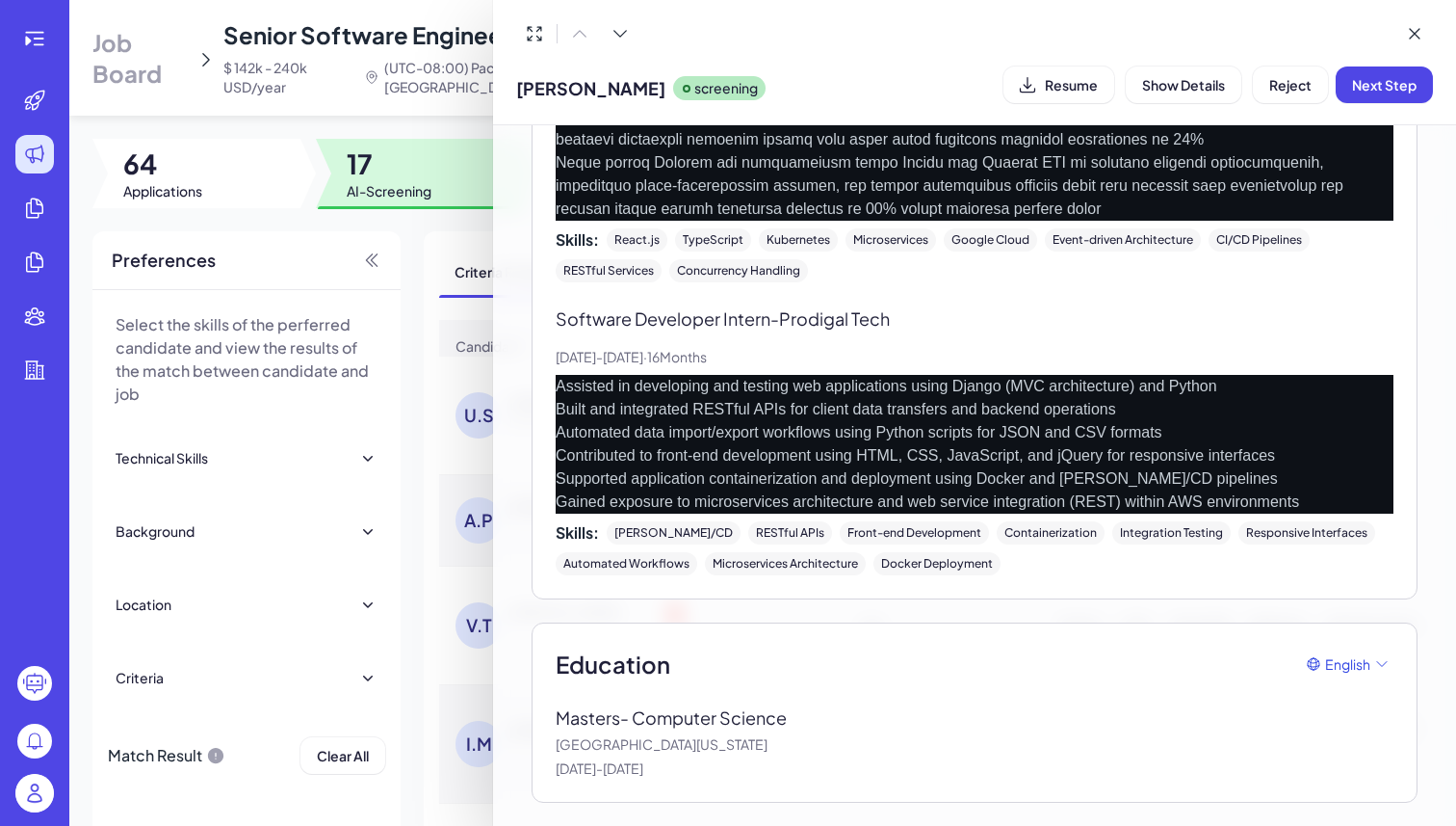
click at [1297, 102] on div "[PERSON_NAME] screening Resume Show Details Reject Next Step" at bounding box center [975, 84] width 917 height 49
click at [1297, 97] on button "Reject" at bounding box center [1291, 84] width 75 height 36
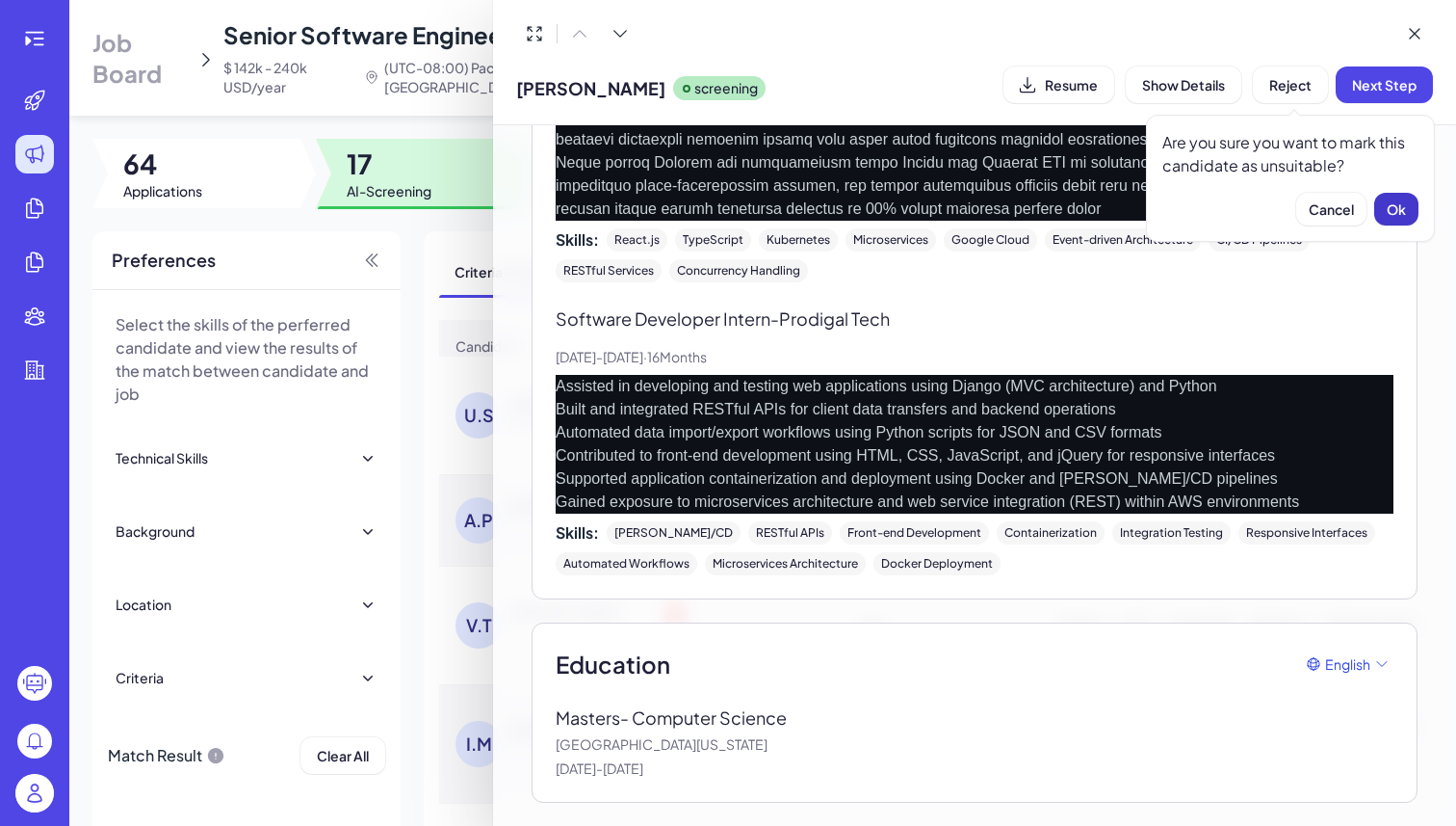
click at [1395, 215] on span "Ok" at bounding box center [1397, 209] width 20 height 18
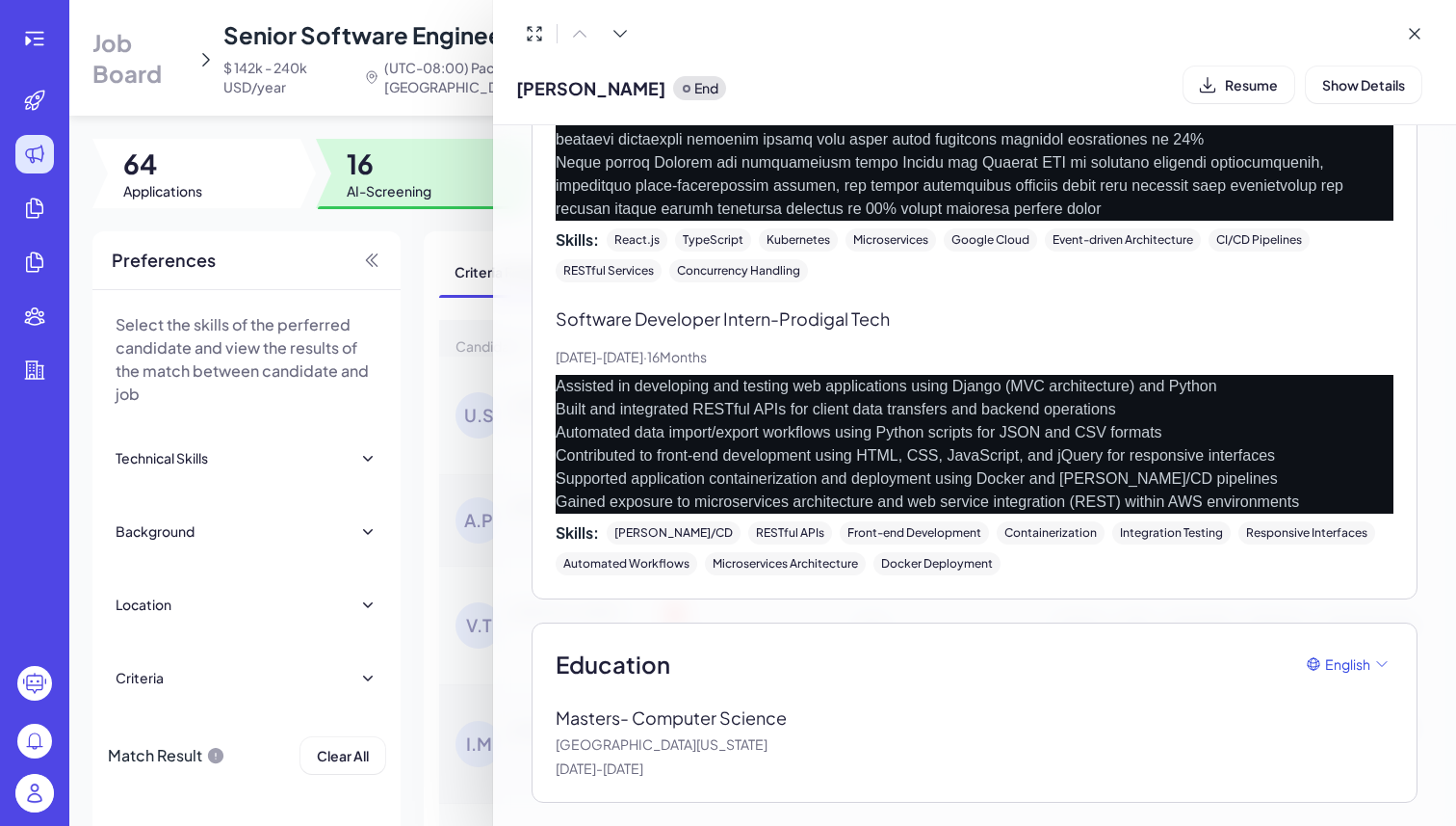
click at [458, 345] on div at bounding box center [728, 413] width 1456 height 826
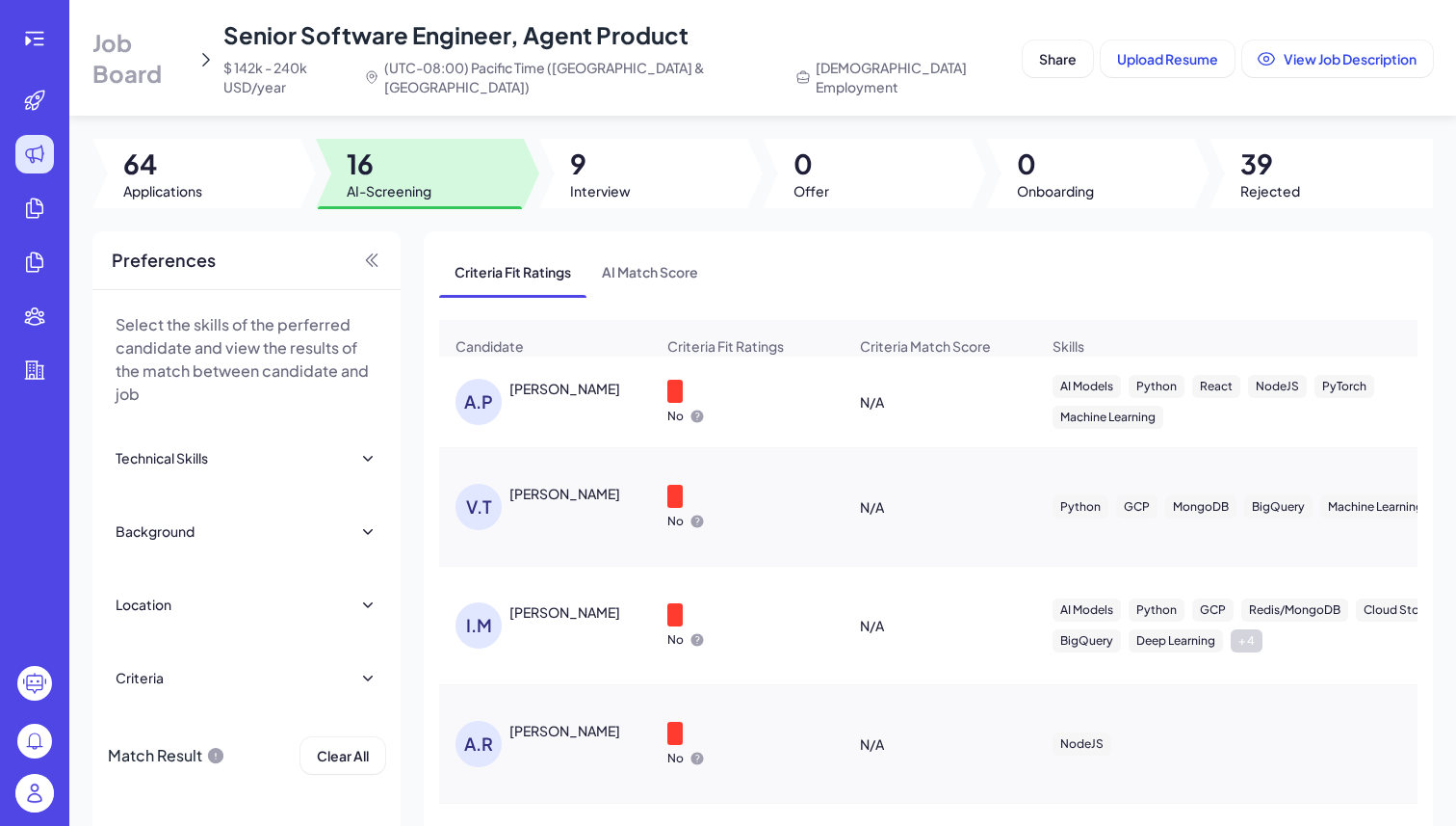
click at [519, 382] on div "[PERSON_NAME]" at bounding box center [565, 389] width 111 height 20
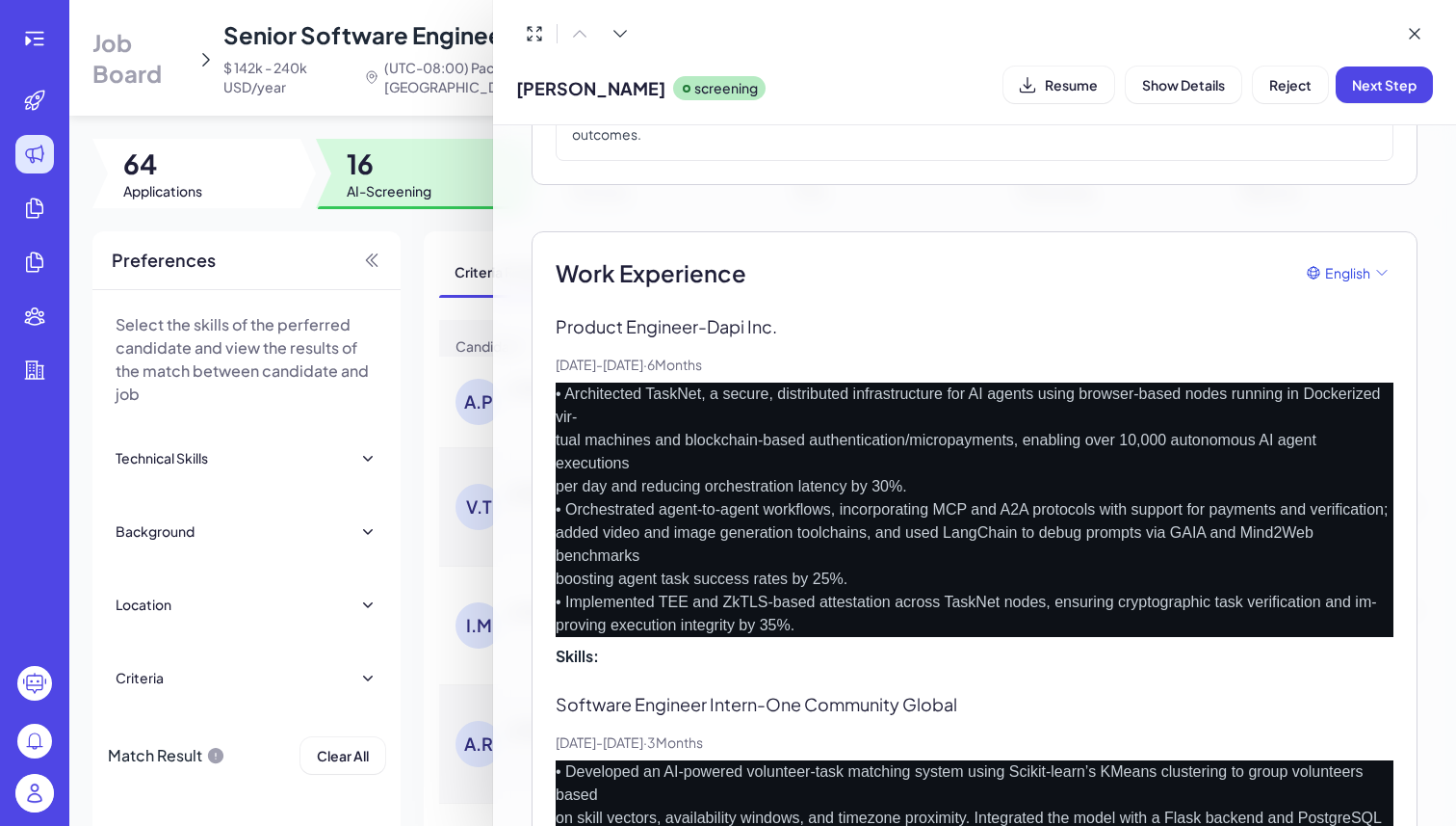
scroll to position [1025, 0]
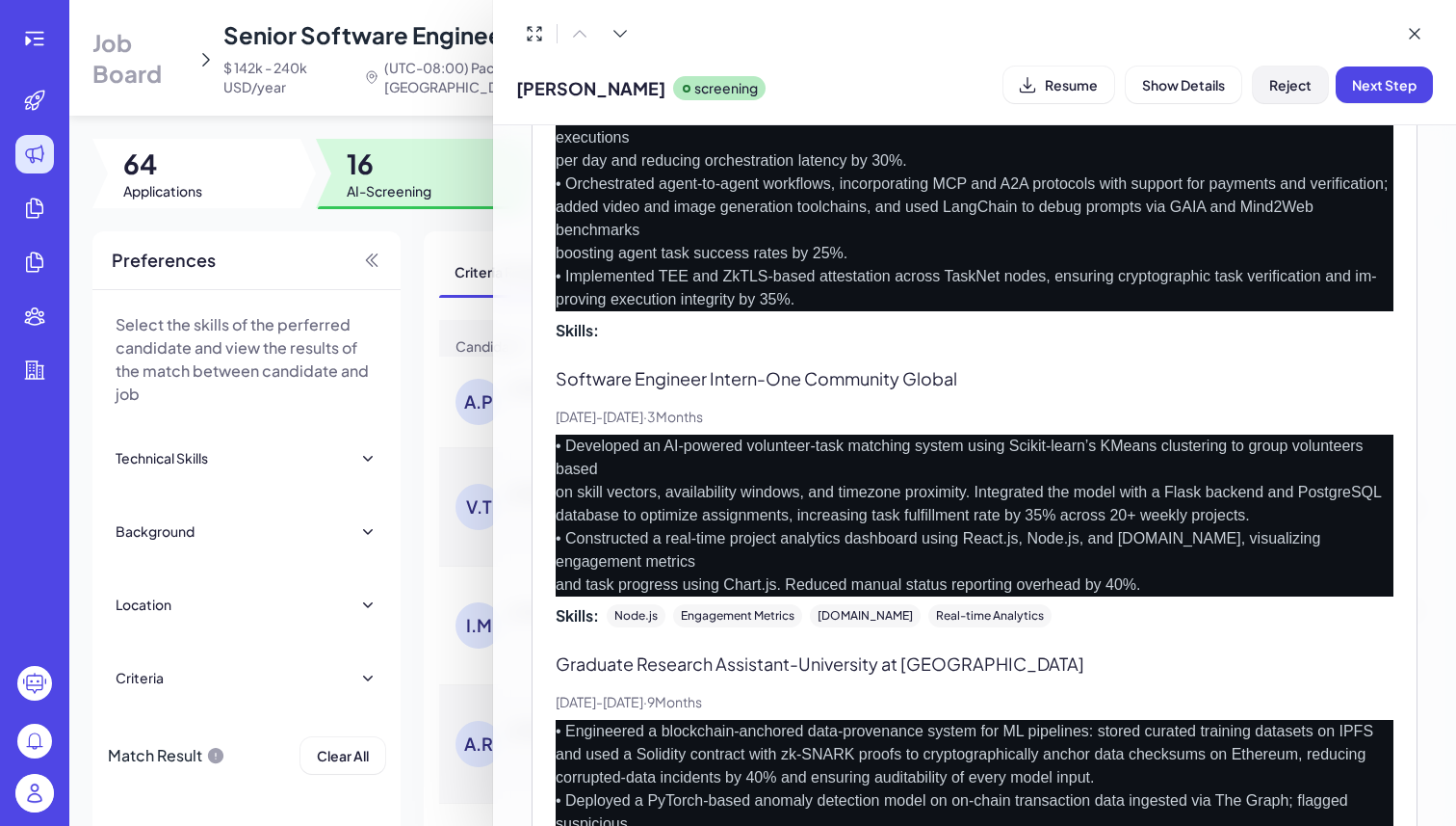
click at [1291, 84] on span "Reject" at bounding box center [1290, 85] width 42 height 18
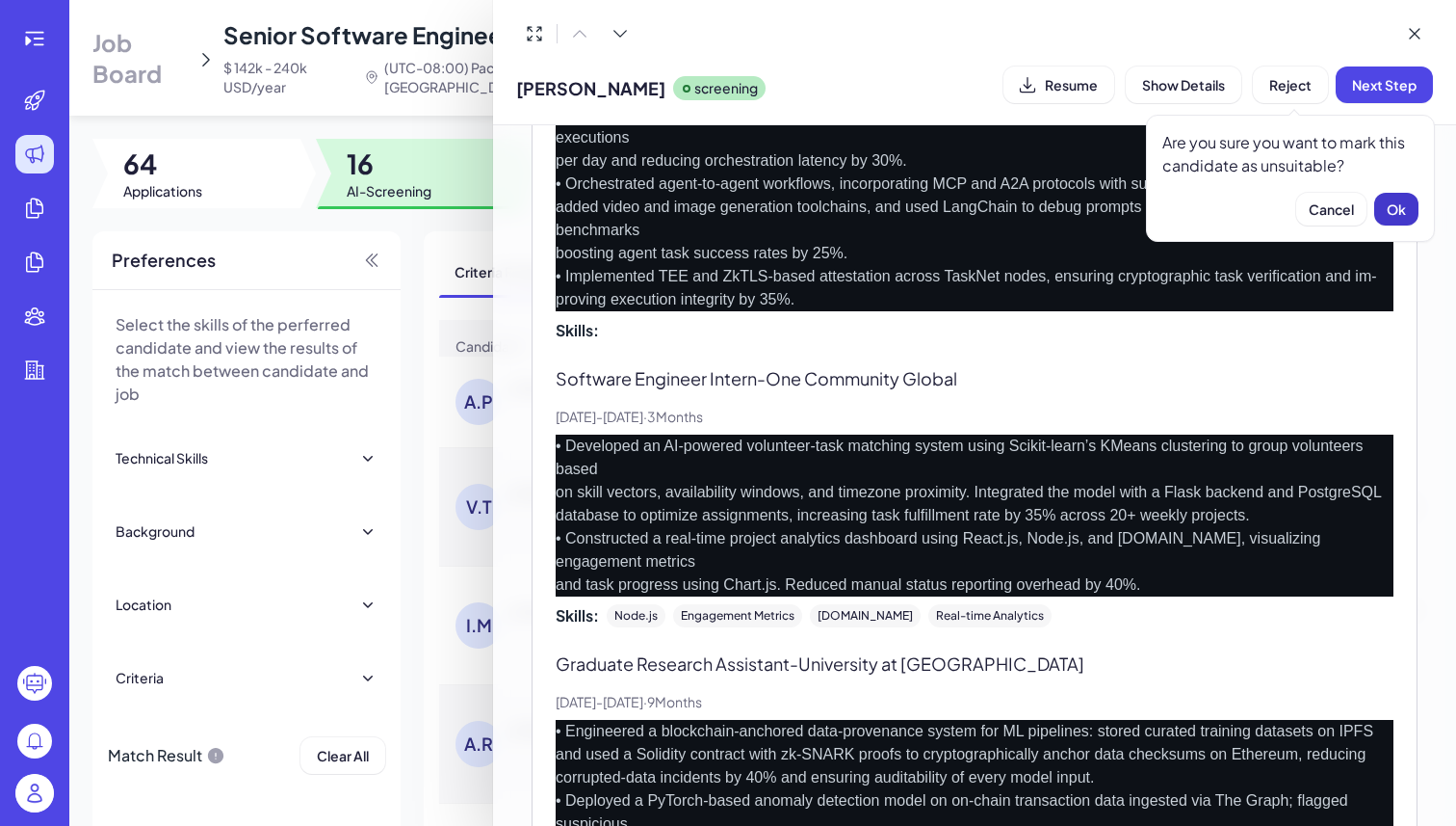
click at [1393, 208] on span "Ok" at bounding box center [1397, 209] width 20 height 18
